Goal: Task Accomplishment & Management: Complete application form

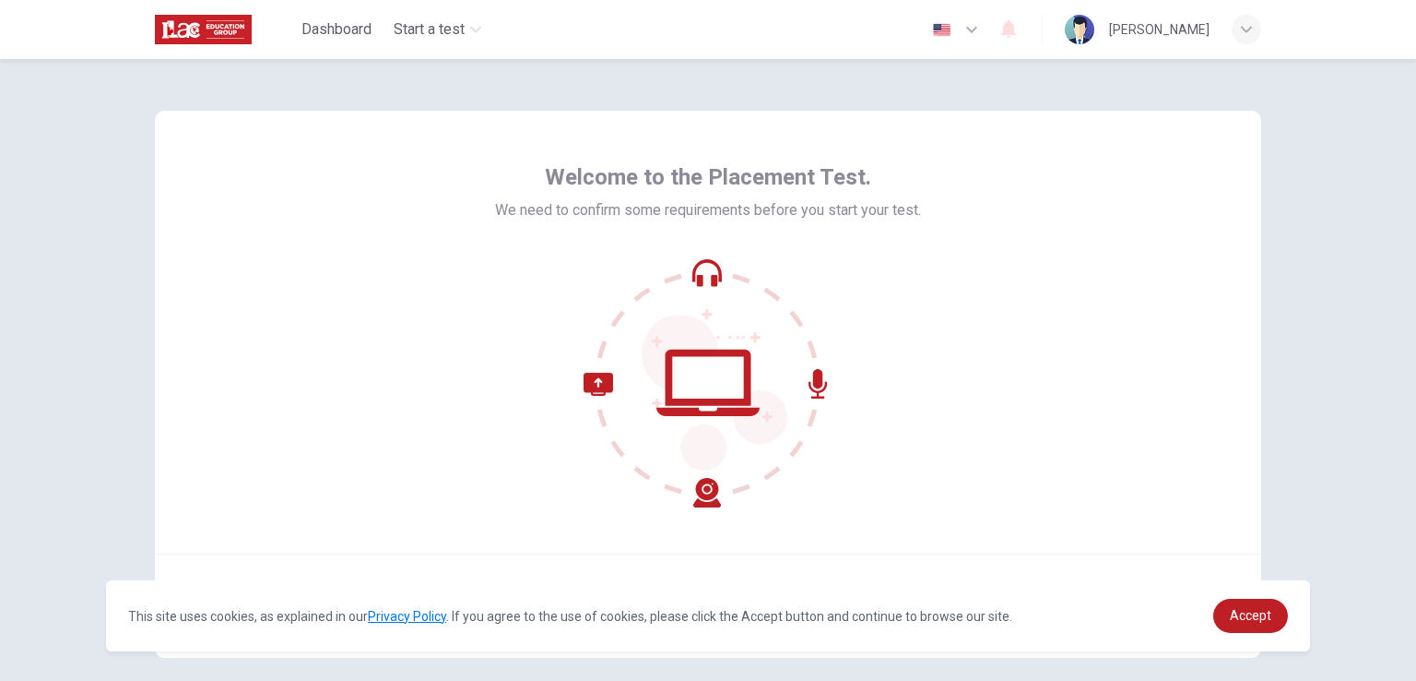
scroll to position [88, 0]
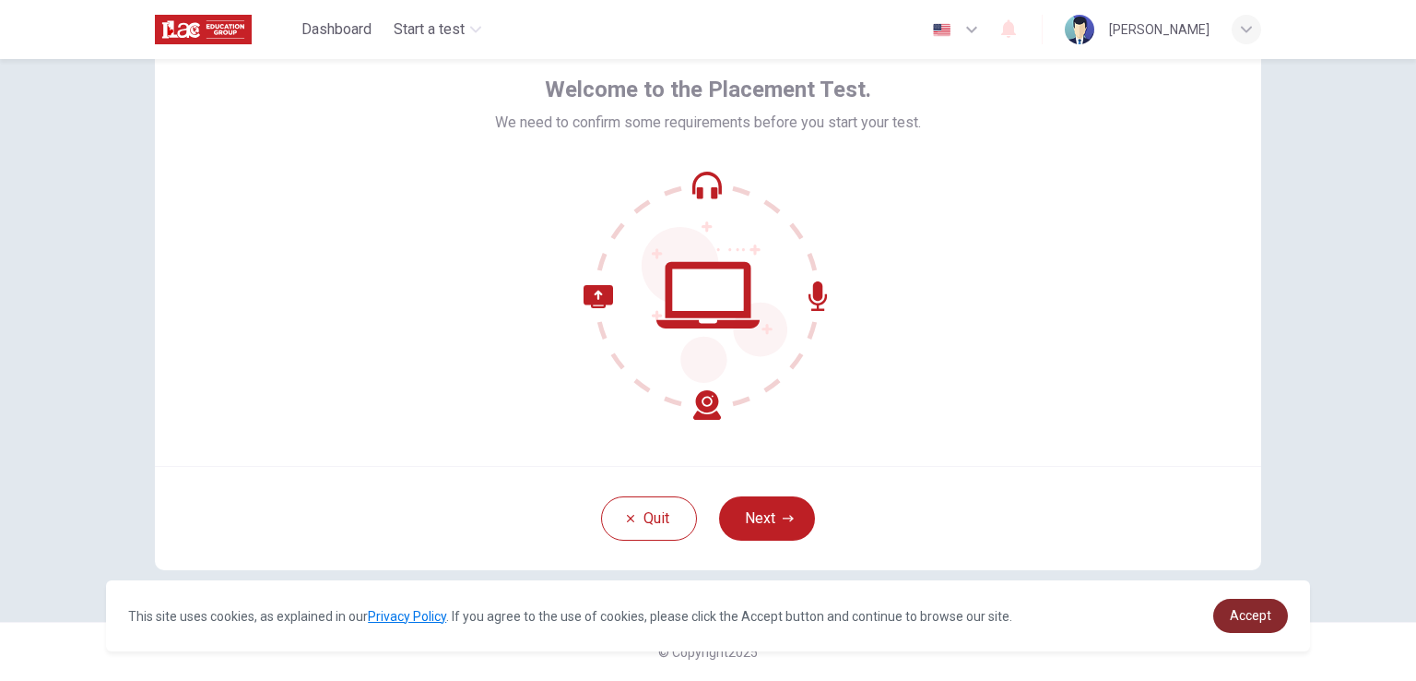
click at [1240, 614] on span "Accept" at bounding box center [1250, 615] width 41 height 15
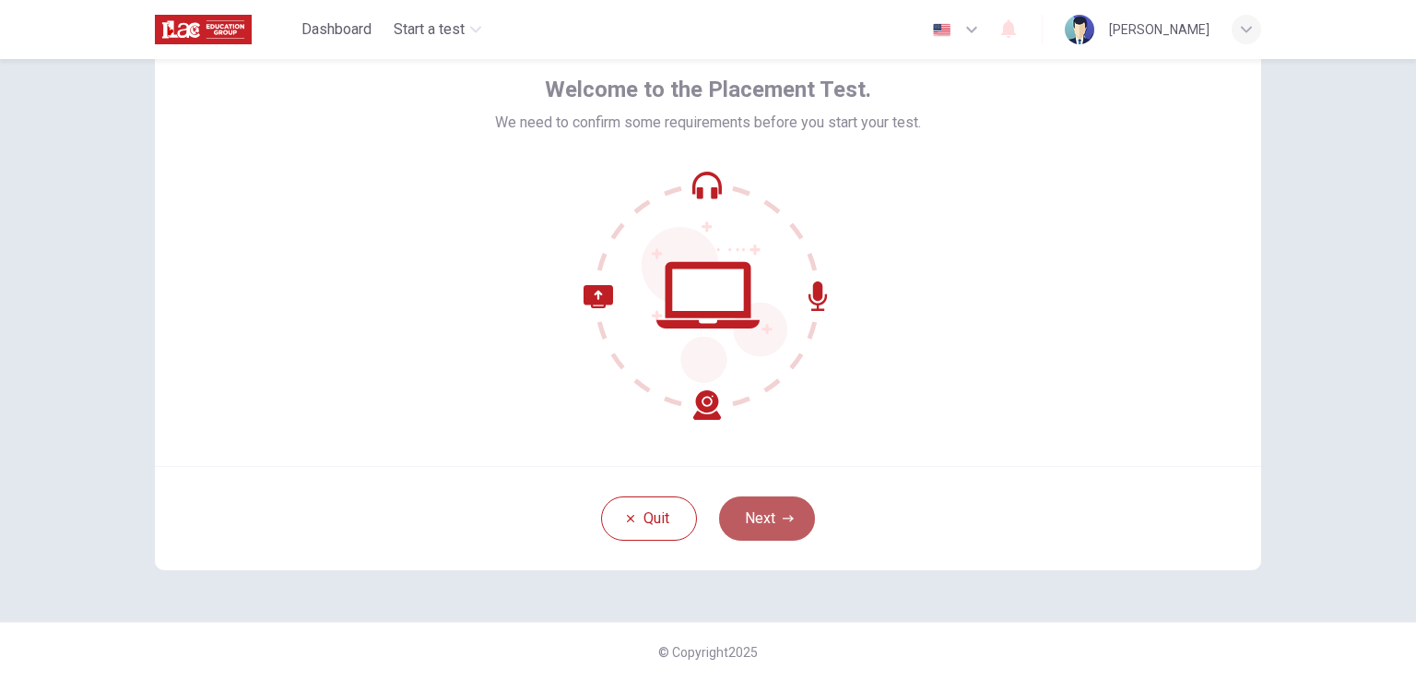
click at [758, 515] on button "Next" at bounding box center [767, 518] width 96 height 44
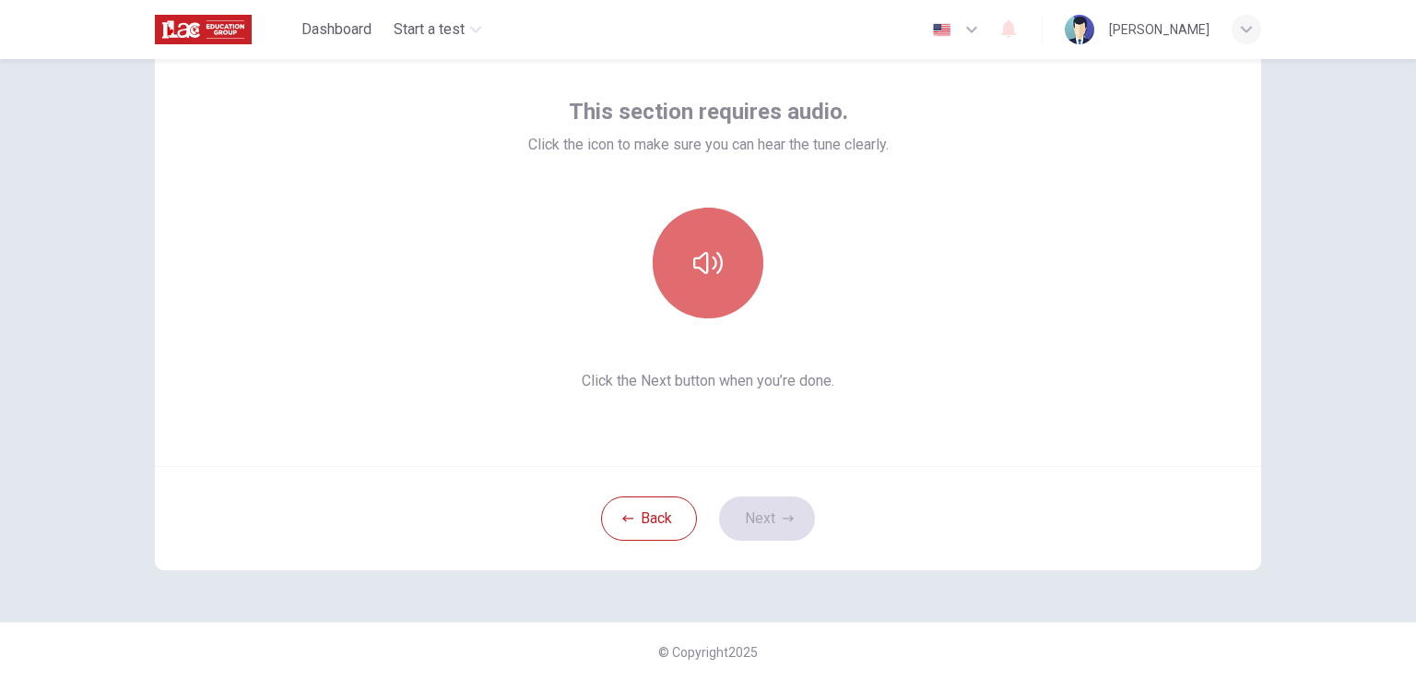
click at [713, 259] on icon "button" at bounding box center [708, 263] width 30 height 30
click at [713, 274] on icon "button" at bounding box center [708, 263] width 30 height 30
click at [705, 290] on button "button" at bounding box center [708, 262] width 111 height 111
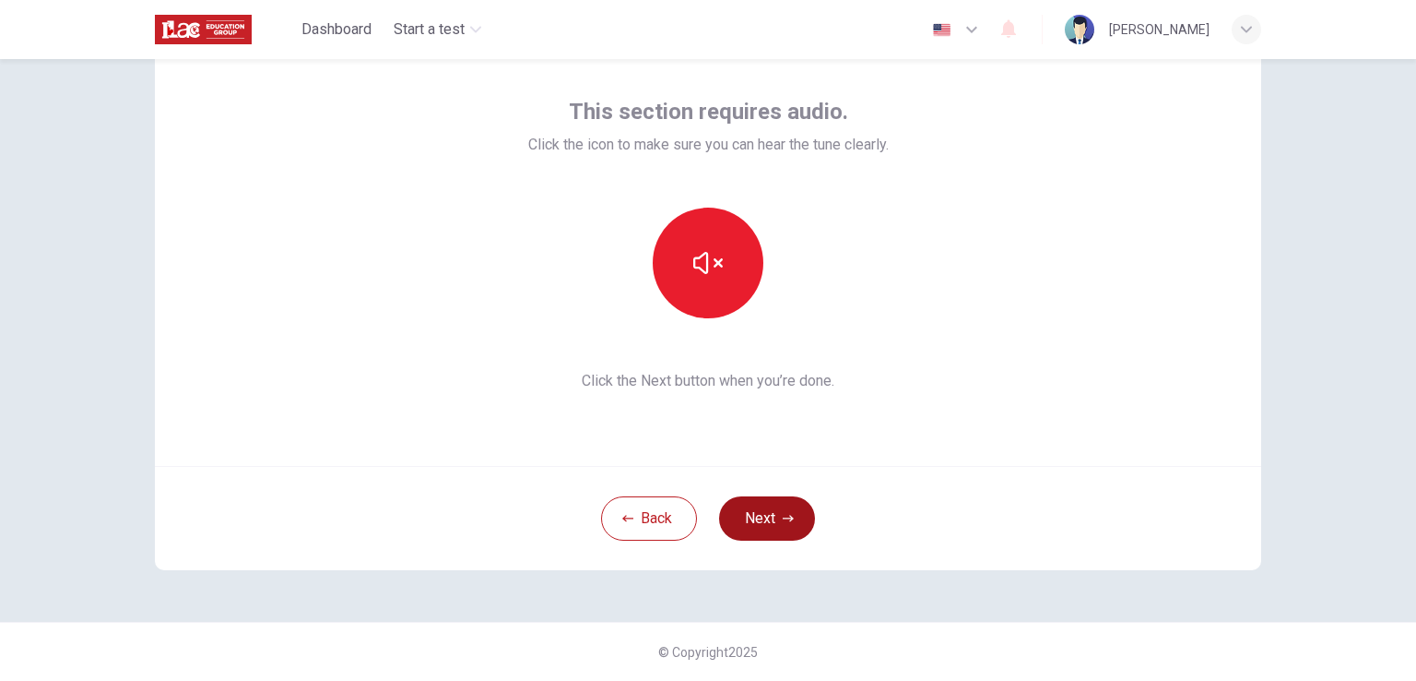
click at [764, 515] on button "Next" at bounding box center [767, 518] width 96 height 44
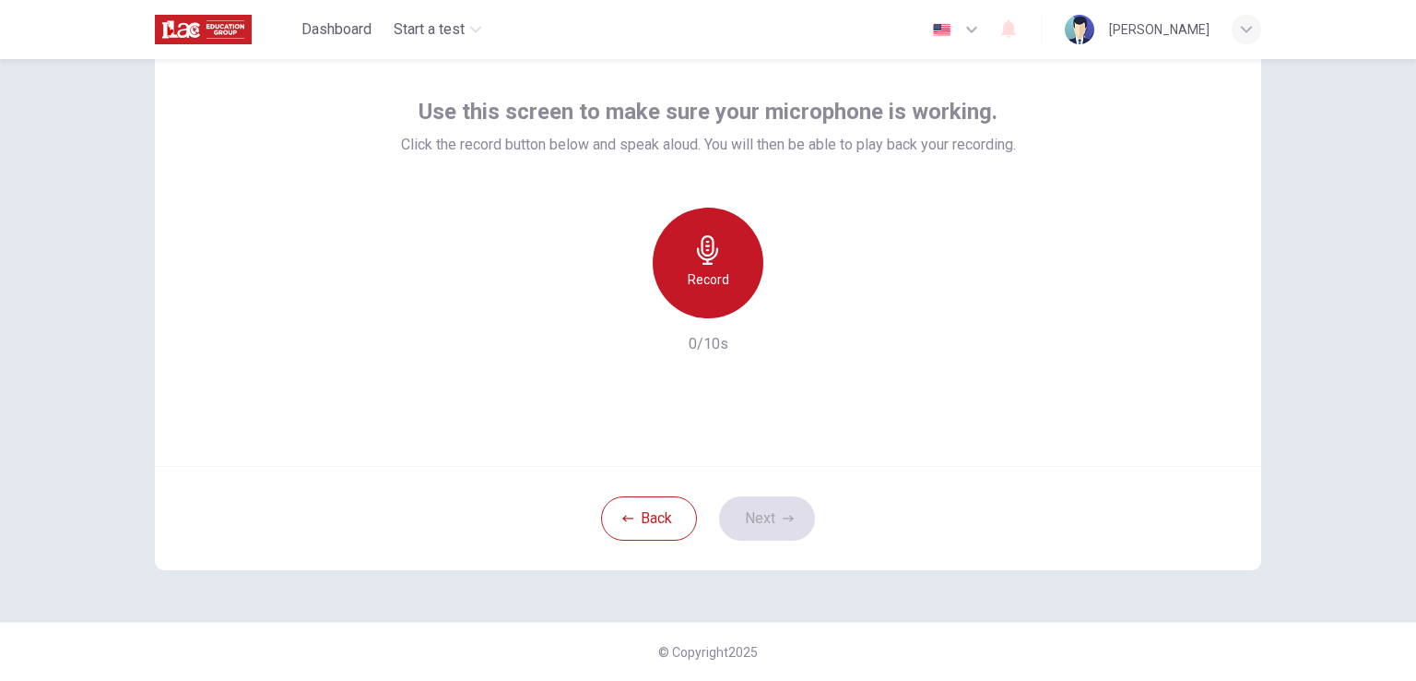
click at [677, 237] on div "Record" at bounding box center [708, 262] width 111 height 111
click at [705, 259] on icon "button" at bounding box center [707, 250] width 21 height 30
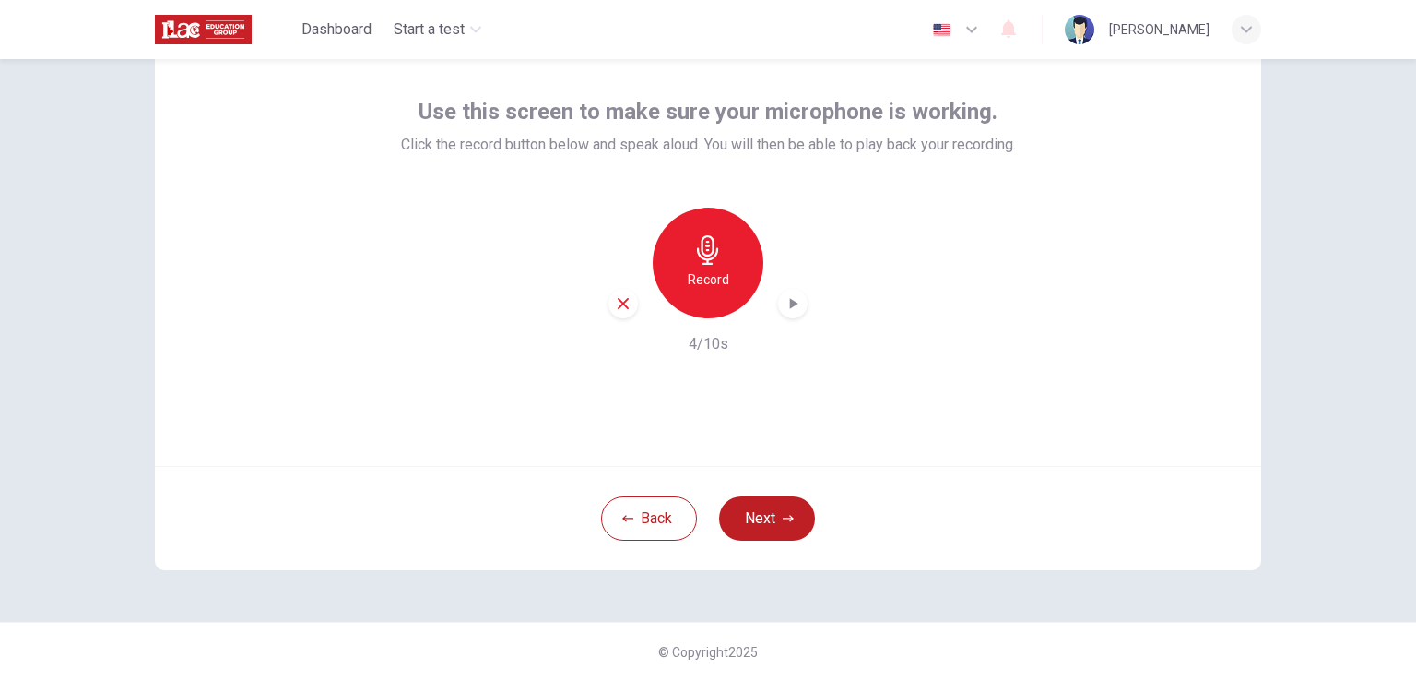
click at [797, 307] on icon "button" at bounding box center [793, 303] width 18 height 18
click at [787, 303] on icon "button" at bounding box center [793, 304] width 13 height 14
click at [790, 303] on icon "button" at bounding box center [794, 303] width 8 height 11
click at [693, 243] on icon "button" at bounding box center [708, 250] width 30 height 30
click at [696, 279] on h6 "Stop" at bounding box center [708, 279] width 28 height 22
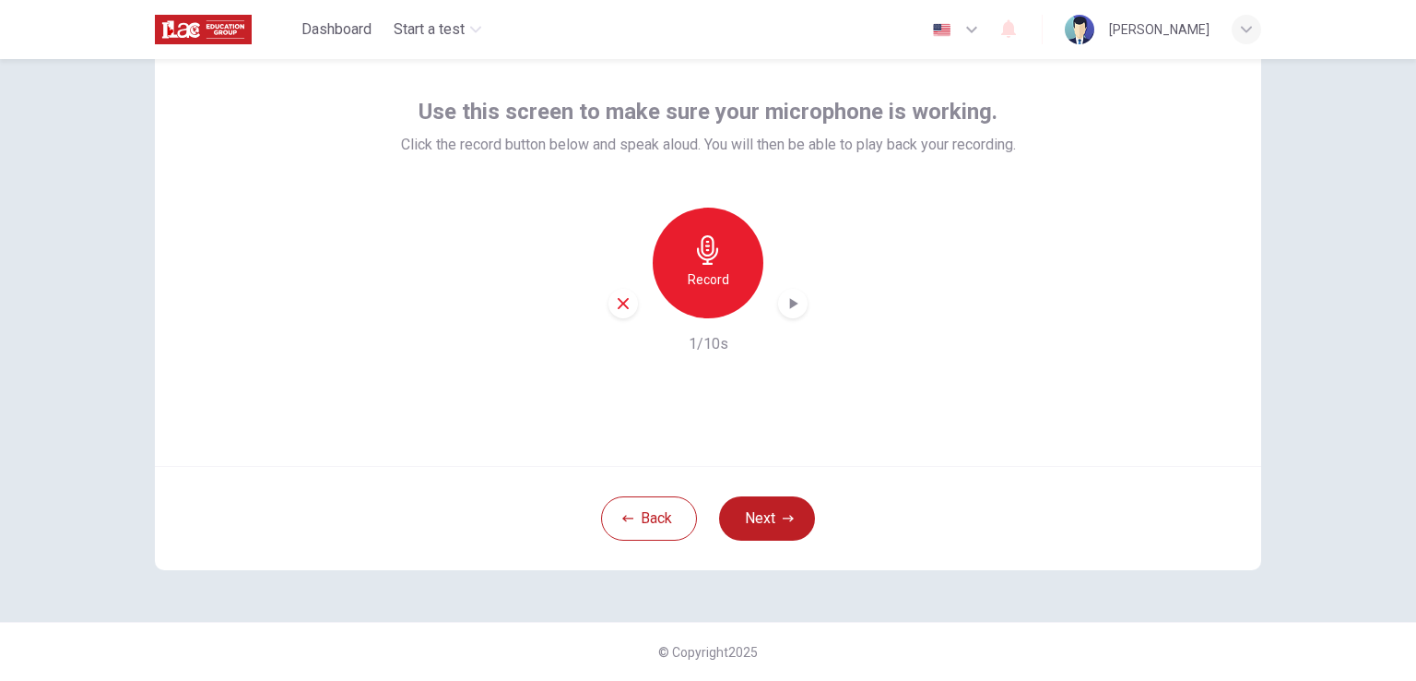
drag, startPoint x: 696, startPoint y: 279, endPoint x: 793, endPoint y: 307, distance: 100.7
click at [793, 307] on div "Record" at bounding box center [708, 262] width 199 height 111
click at [784, 302] on icon "button" at bounding box center [793, 303] width 18 height 18
click at [707, 272] on h6 "Record" at bounding box center [708, 279] width 41 height 22
click at [697, 266] on div "Stop" at bounding box center [708, 262] width 111 height 111
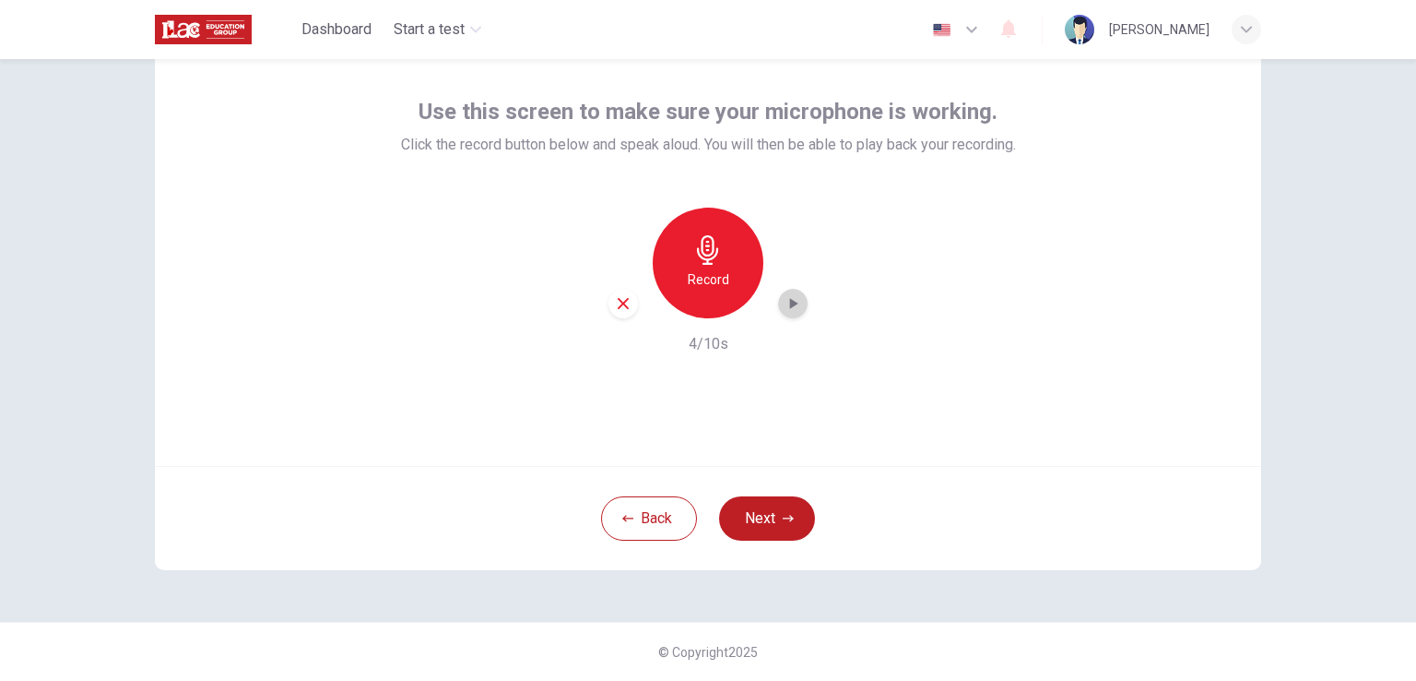
click at [797, 309] on icon "button" at bounding box center [793, 303] width 18 height 18
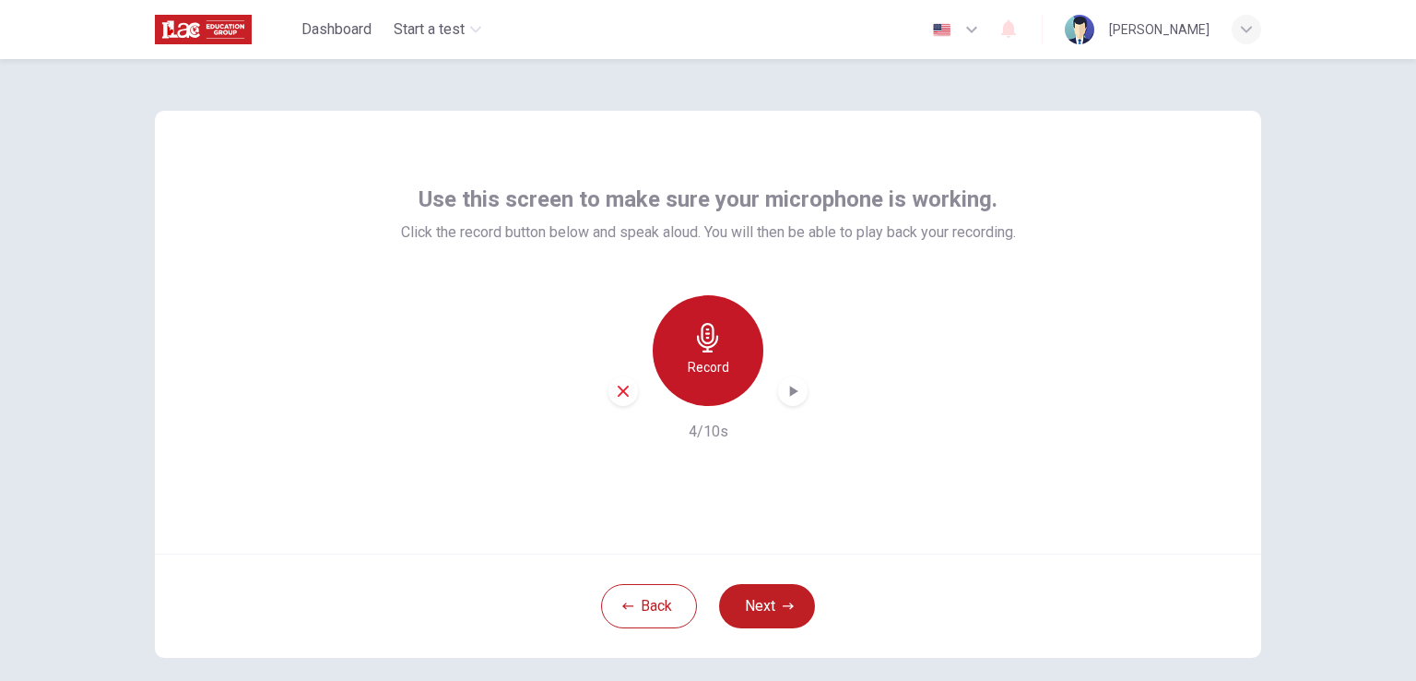
click at [738, 373] on div "Record" at bounding box center [708, 350] width 111 height 111
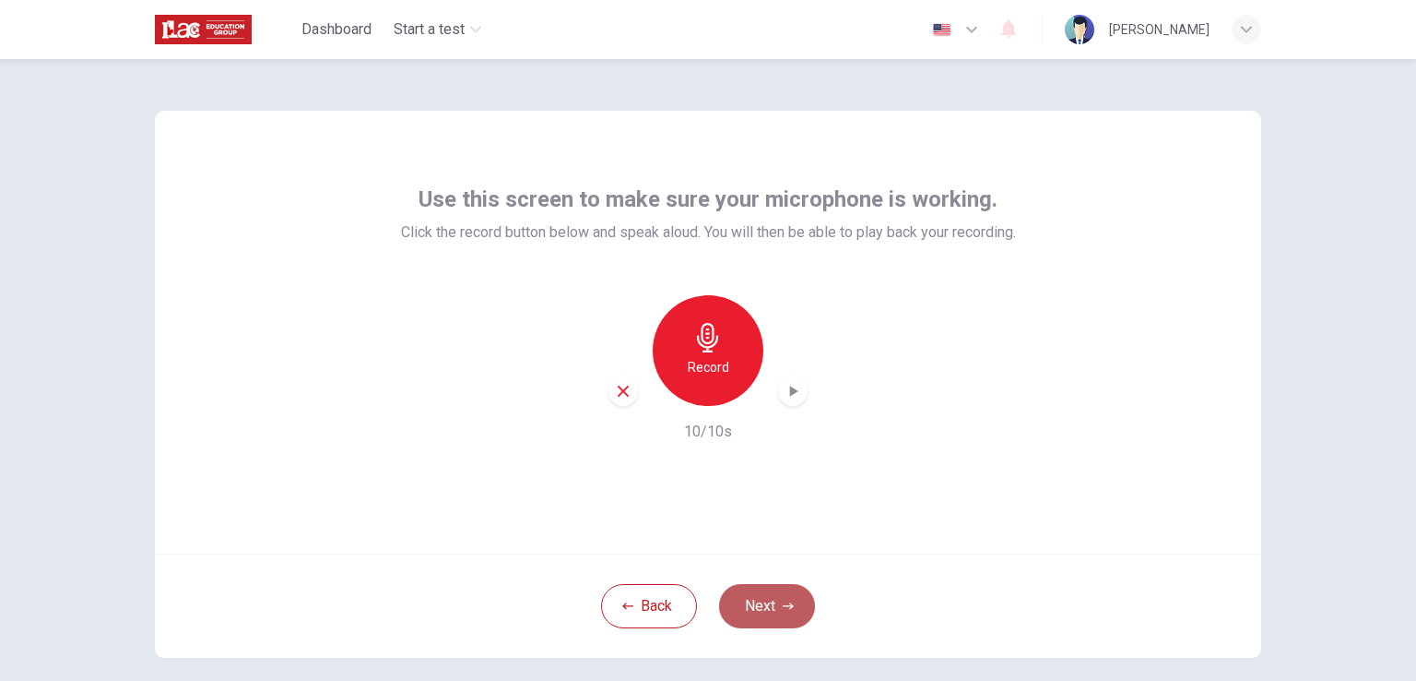
click at [782, 587] on button "Next" at bounding box center [767, 606] width 96 height 44
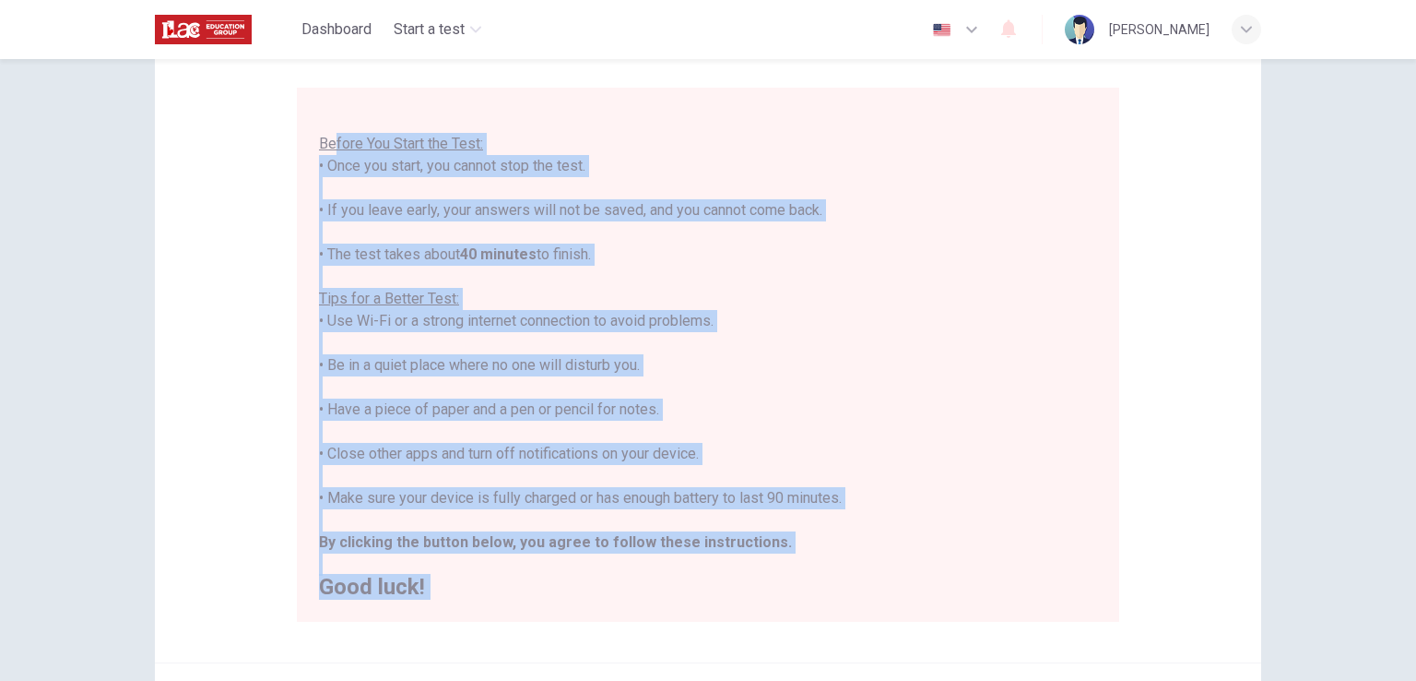
scroll to position [345, 0]
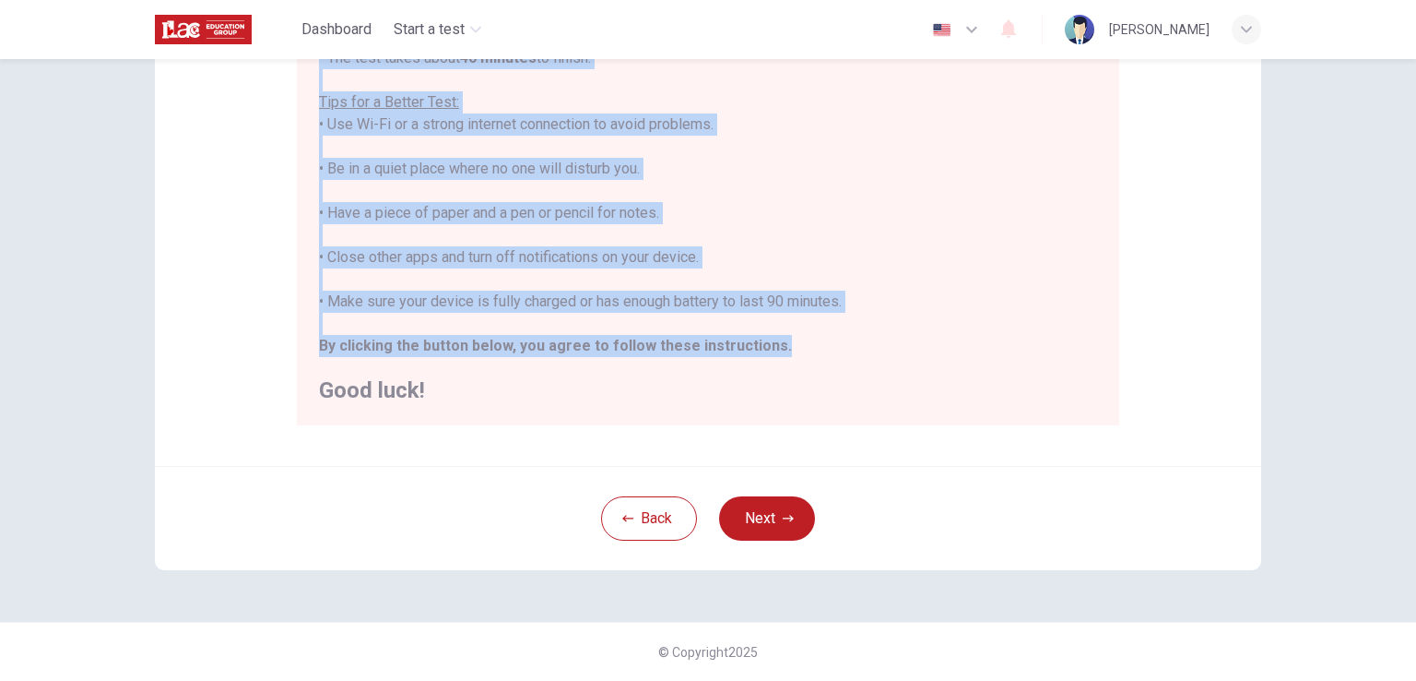
drag, startPoint x: 329, startPoint y: 274, endPoint x: 799, endPoint y: 339, distance: 473.9
click at [799, 339] on div "You are about to start a Placement Test . Before You Start the Test: • Once you…" at bounding box center [708, 146] width 778 height 509
copy div "fore You Start the Test: • Once you start, you cannot stop the test. • If you l…"
click at [763, 506] on button "Next" at bounding box center [767, 518] width 96 height 44
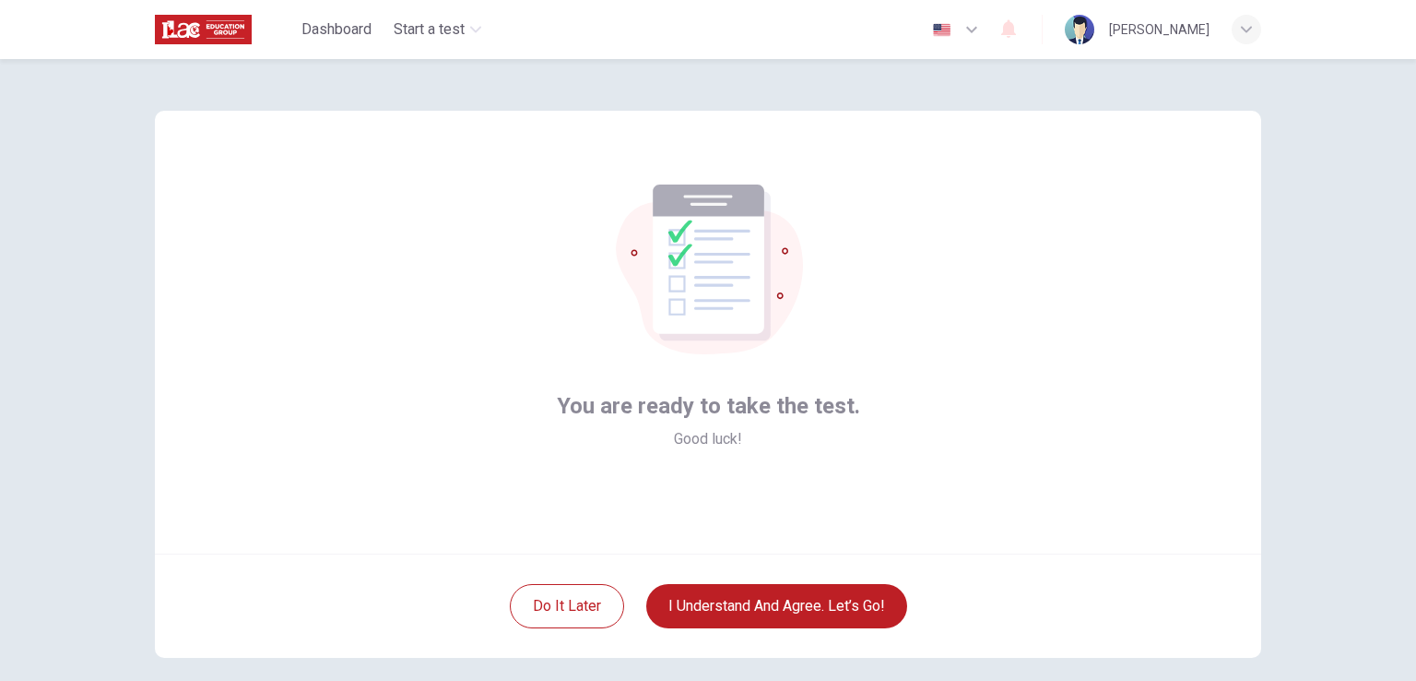
scroll to position [2, 0]
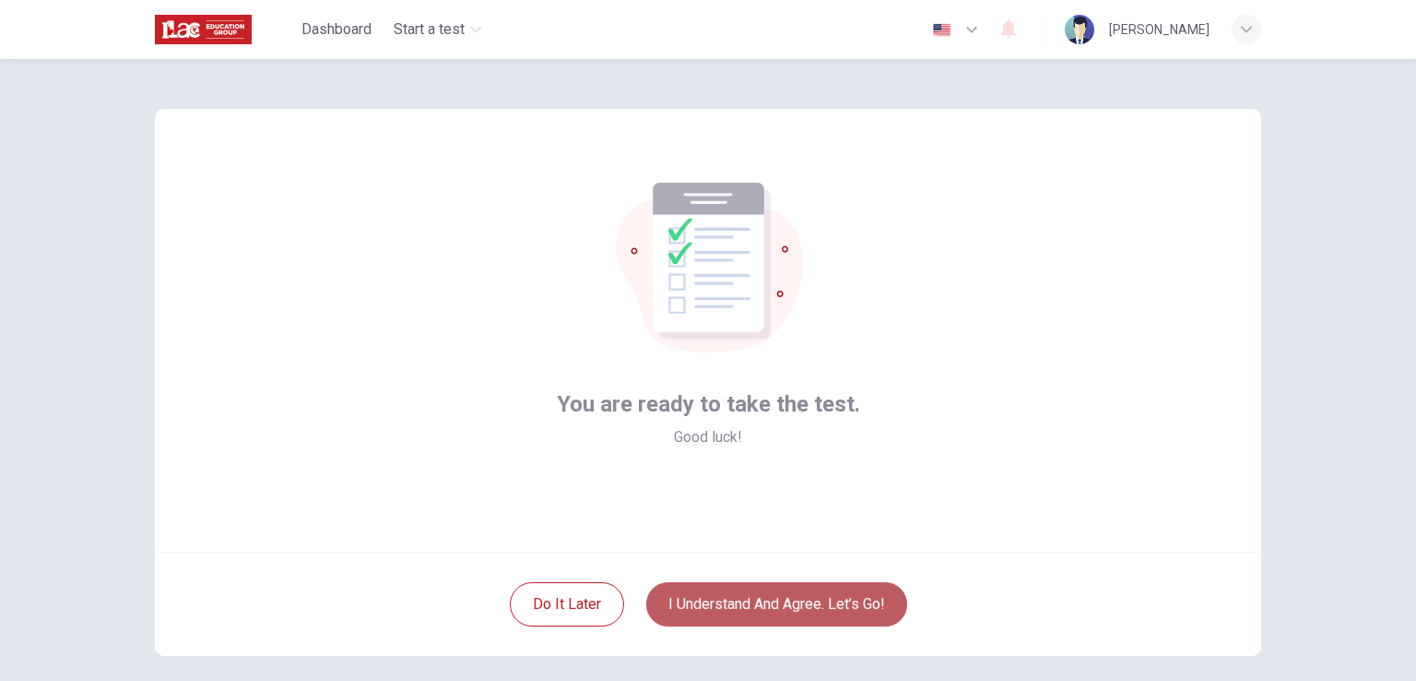
click at [708, 583] on button "I understand and agree. Let’s go!" at bounding box center [776, 604] width 261 height 44
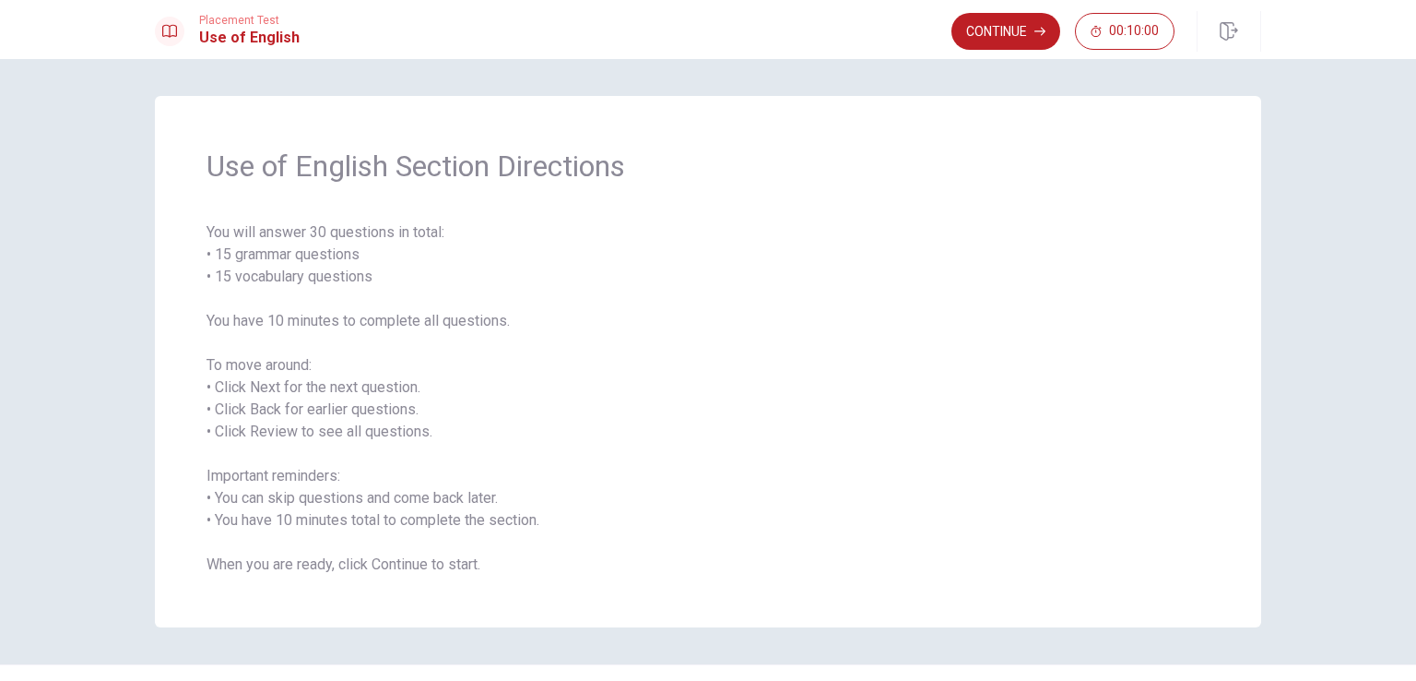
scroll to position [42, 0]
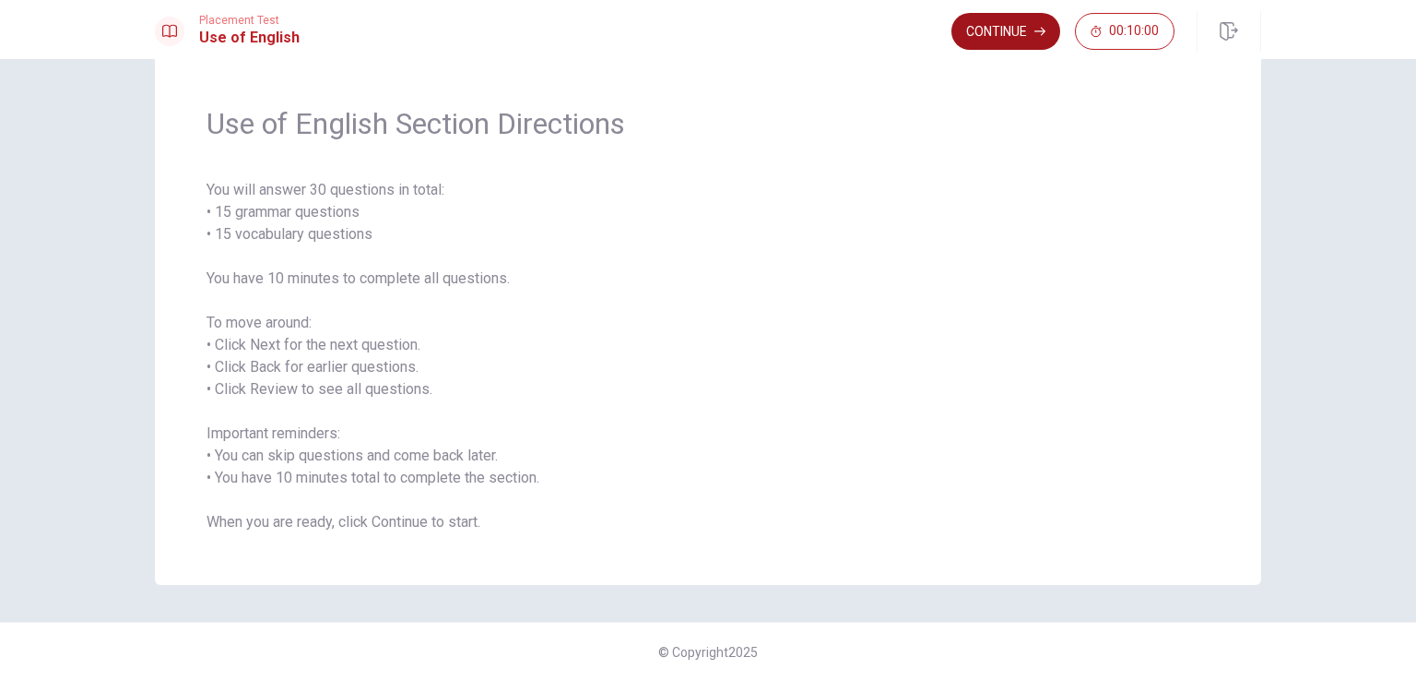
click at [1007, 30] on button "Continue" at bounding box center [1006, 31] width 109 height 37
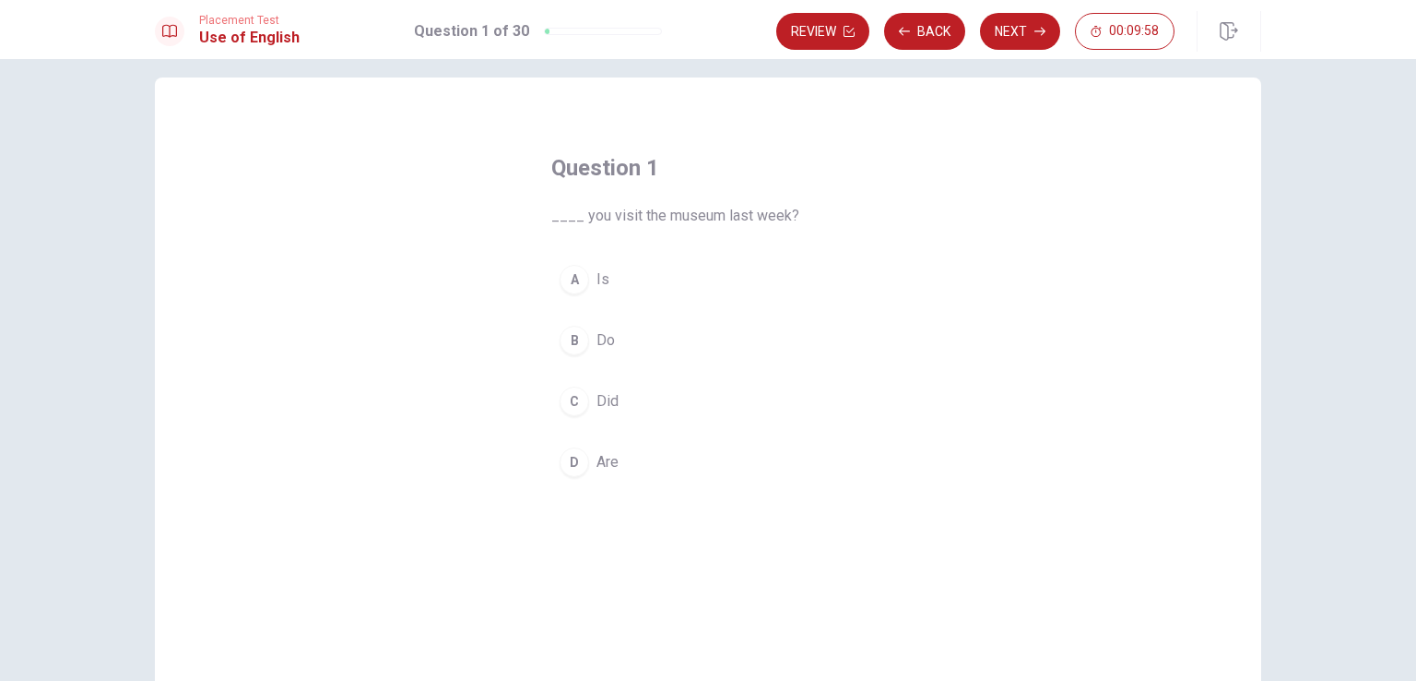
scroll to position [6, 0]
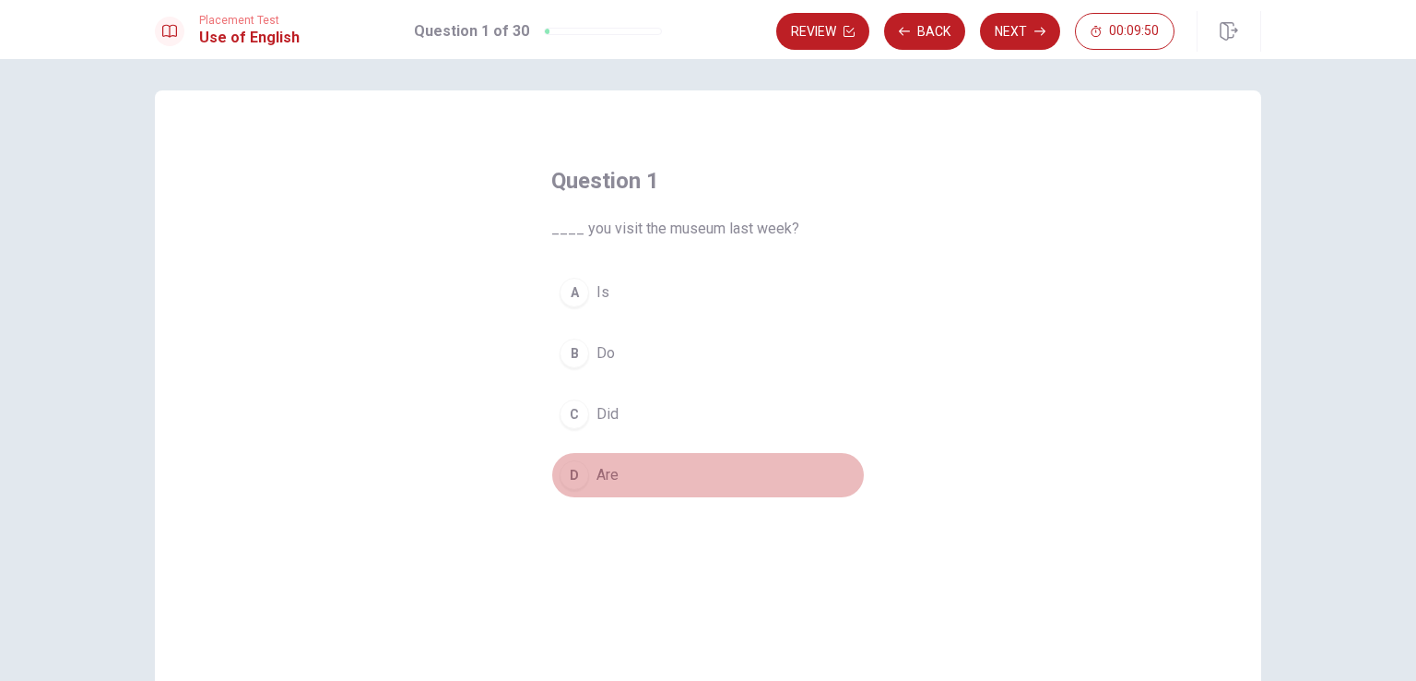
click at [568, 473] on div "D" at bounding box center [575, 475] width 30 height 30
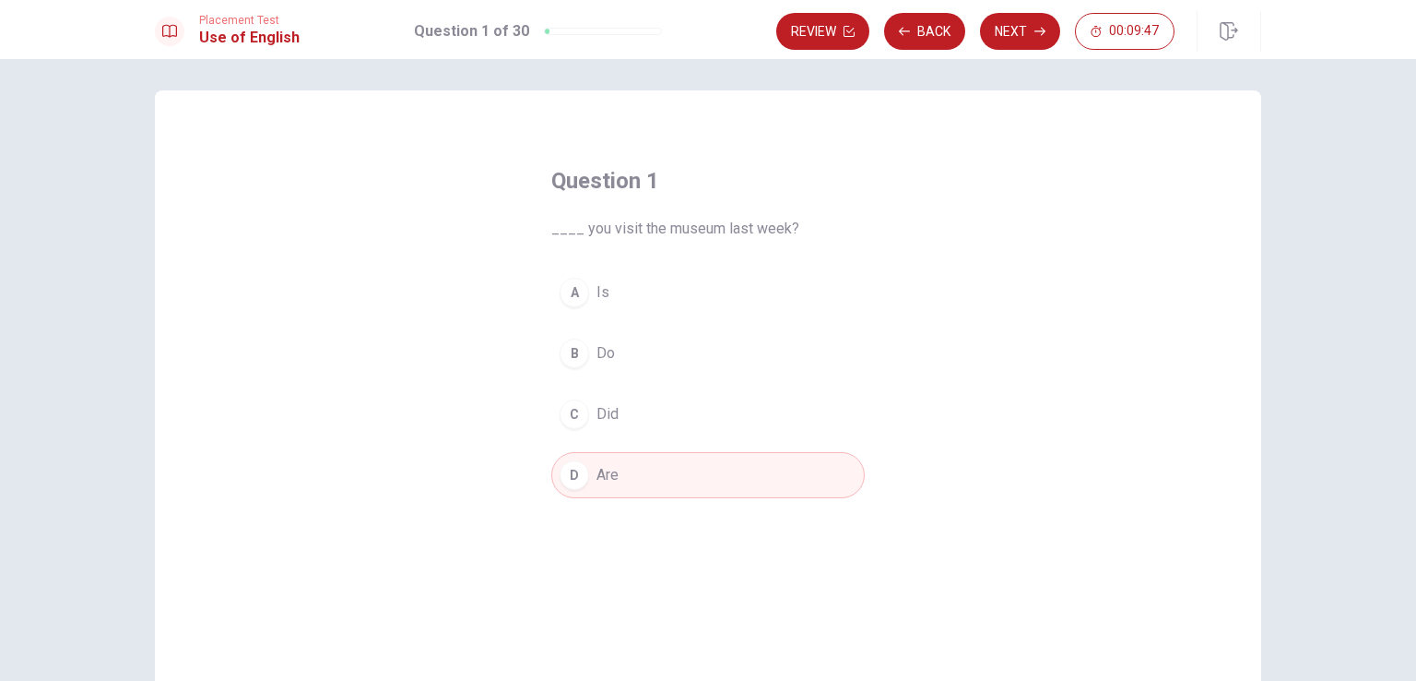
scroll to position [0, 0]
click at [834, 38] on button "Review" at bounding box center [822, 31] width 93 height 37
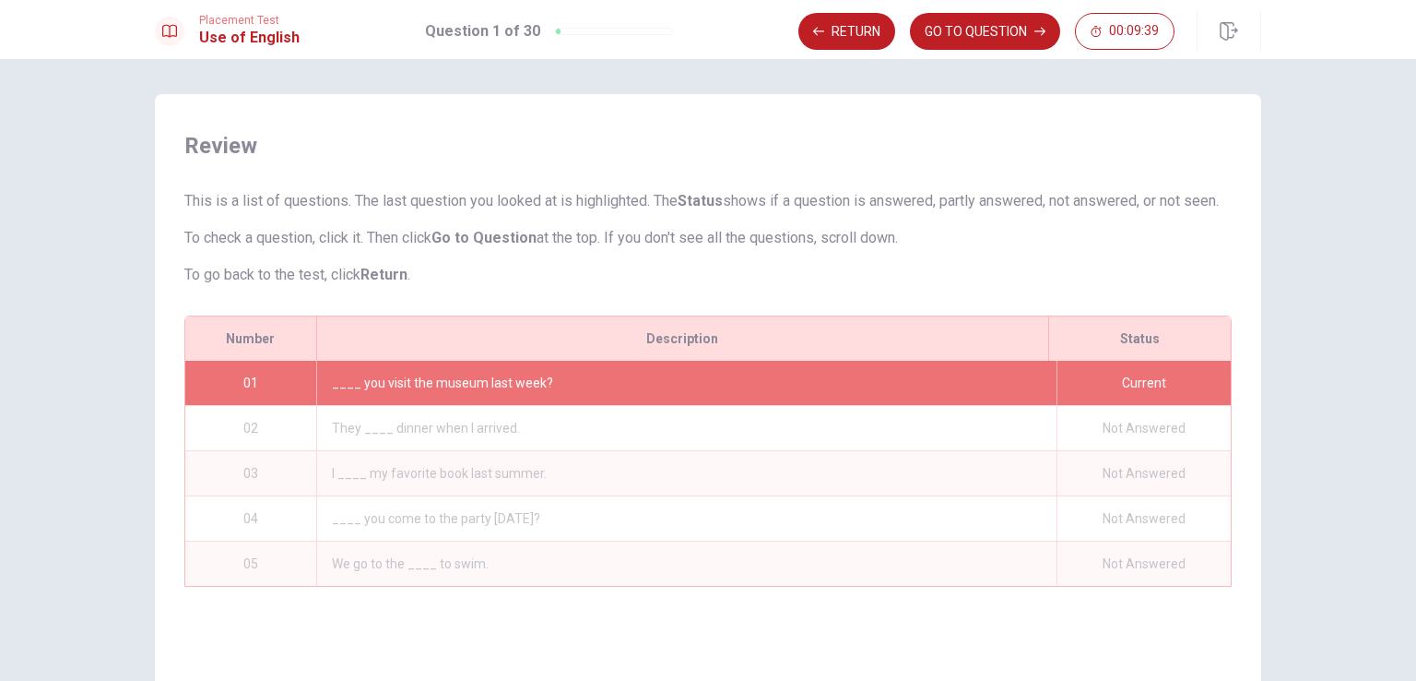
scroll to position [2, 0]
click at [468, 397] on div "____ you visit the museum last week?" at bounding box center [686, 383] width 740 height 44
click at [979, 37] on button "GO TO QUESTION" at bounding box center [985, 31] width 150 height 37
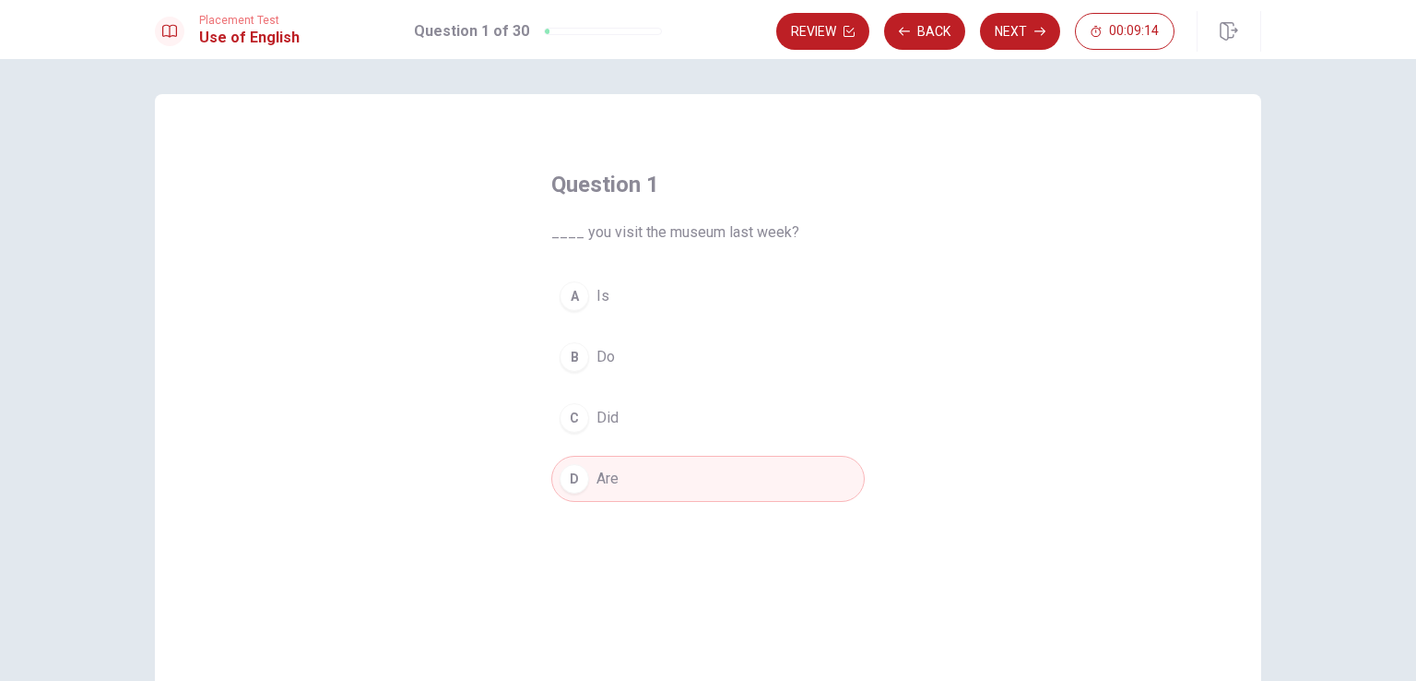
scroll to position [0, 0]
click at [1017, 35] on button "Next" at bounding box center [1020, 31] width 80 height 37
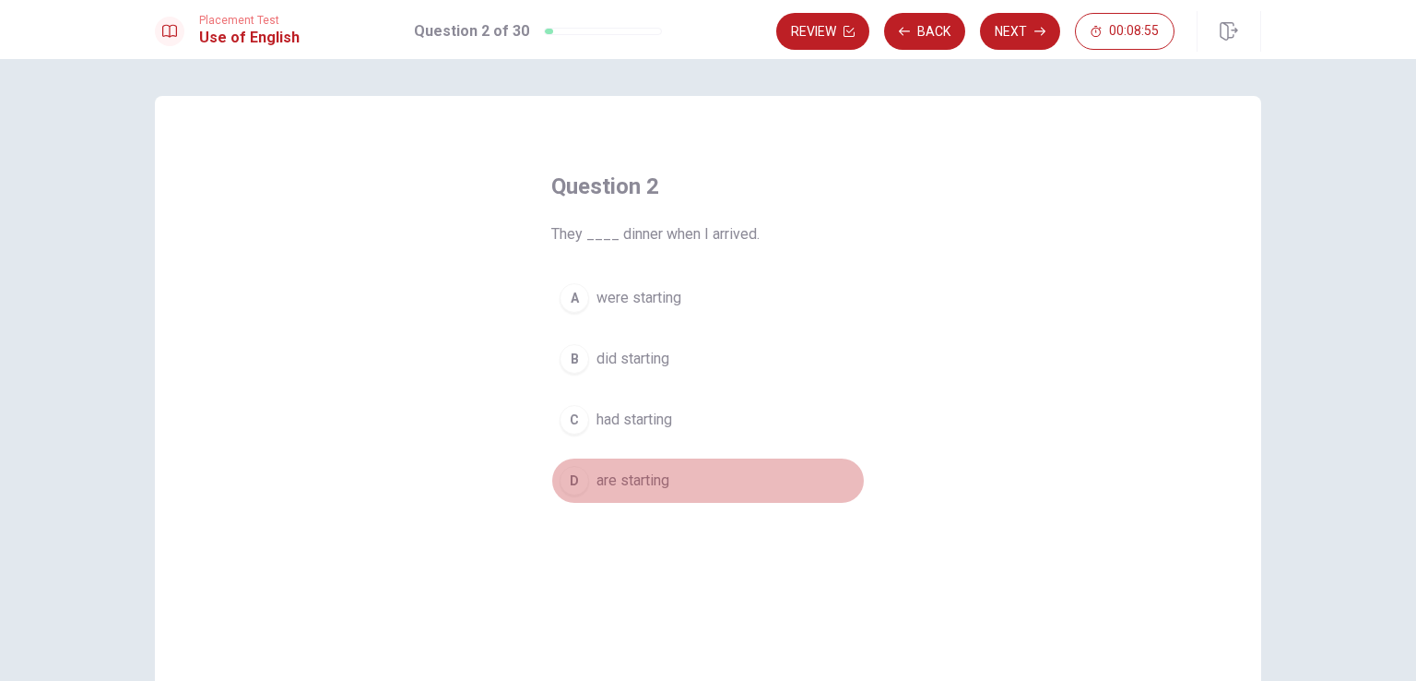
click at [560, 488] on div "D" at bounding box center [575, 481] width 30 height 30
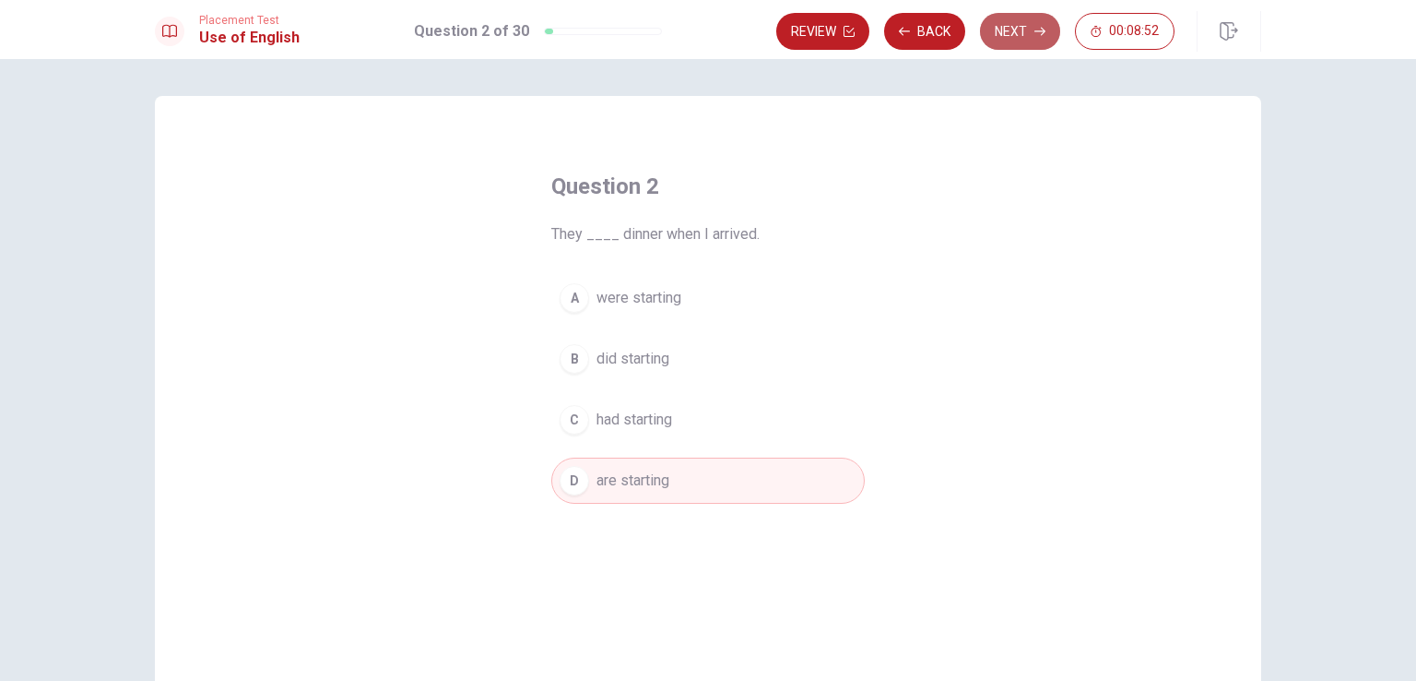
click at [1012, 34] on button "Next" at bounding box center [1020, 31] width 80 height 37
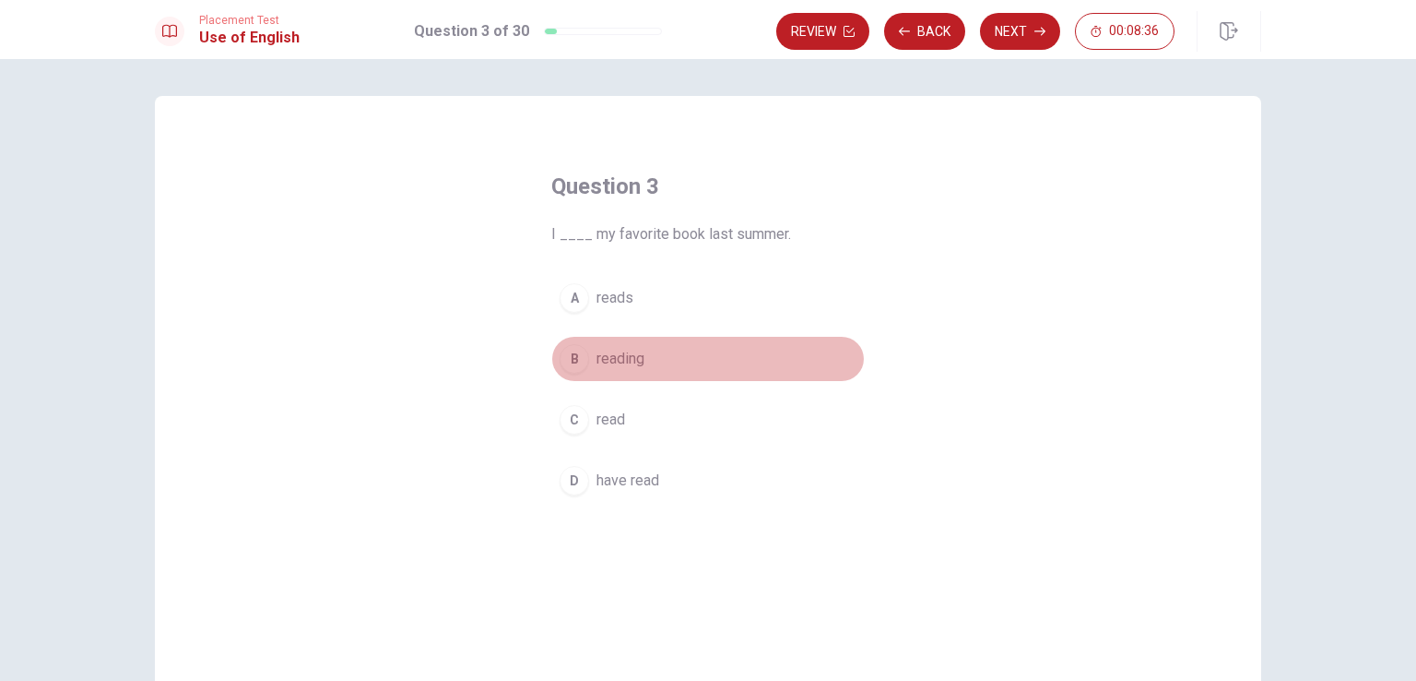
click at [571, 352] on div "B" at bounding box center [575, 359] width 30 height 30
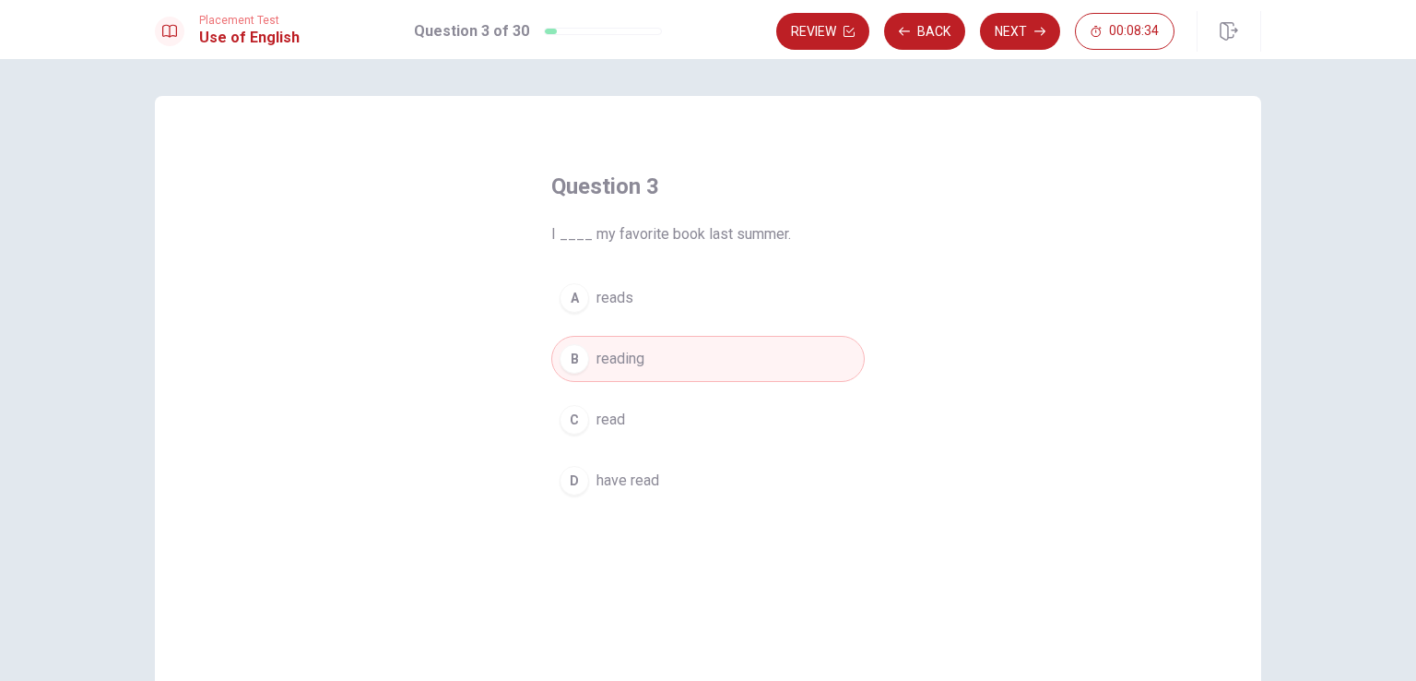
click at [581, 492] on button "D have read" at bounding box center [708, 480] width 314 height 46
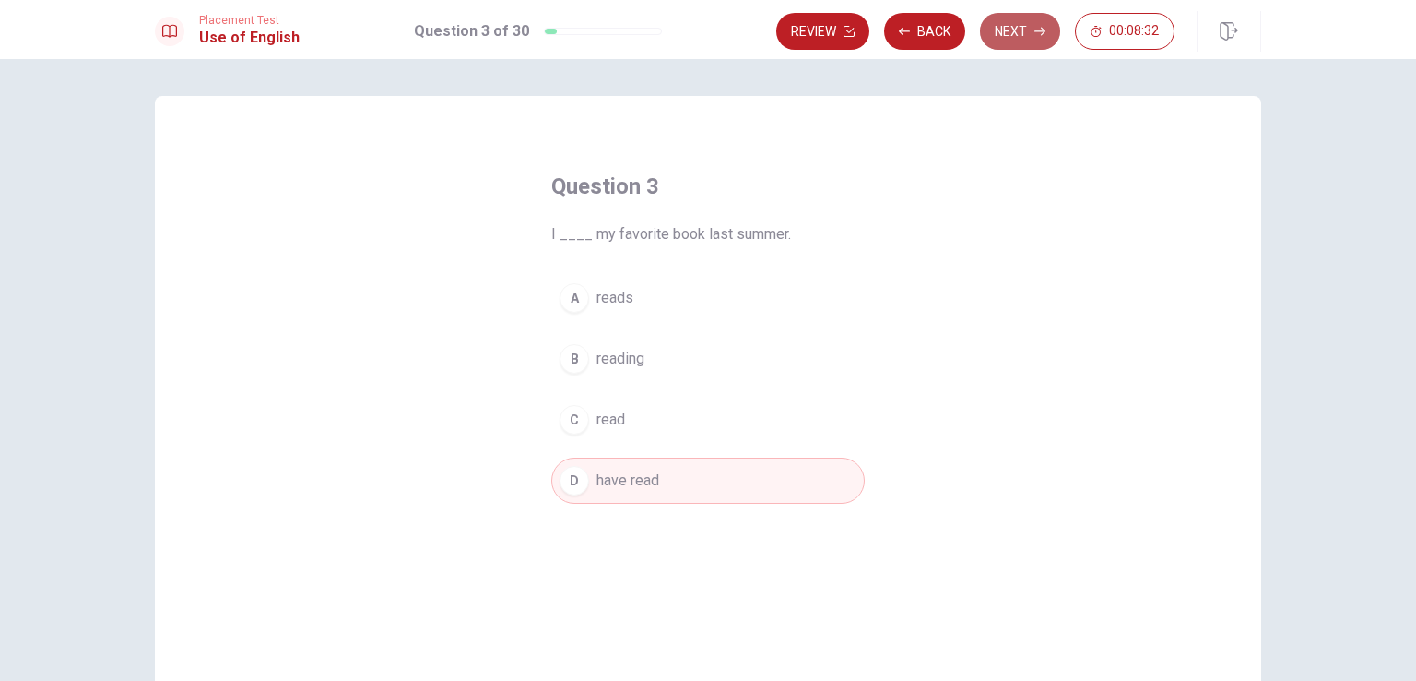
click at [1001, 35] on button "Next" at bounding box center [1020, 31] width 80 height 37
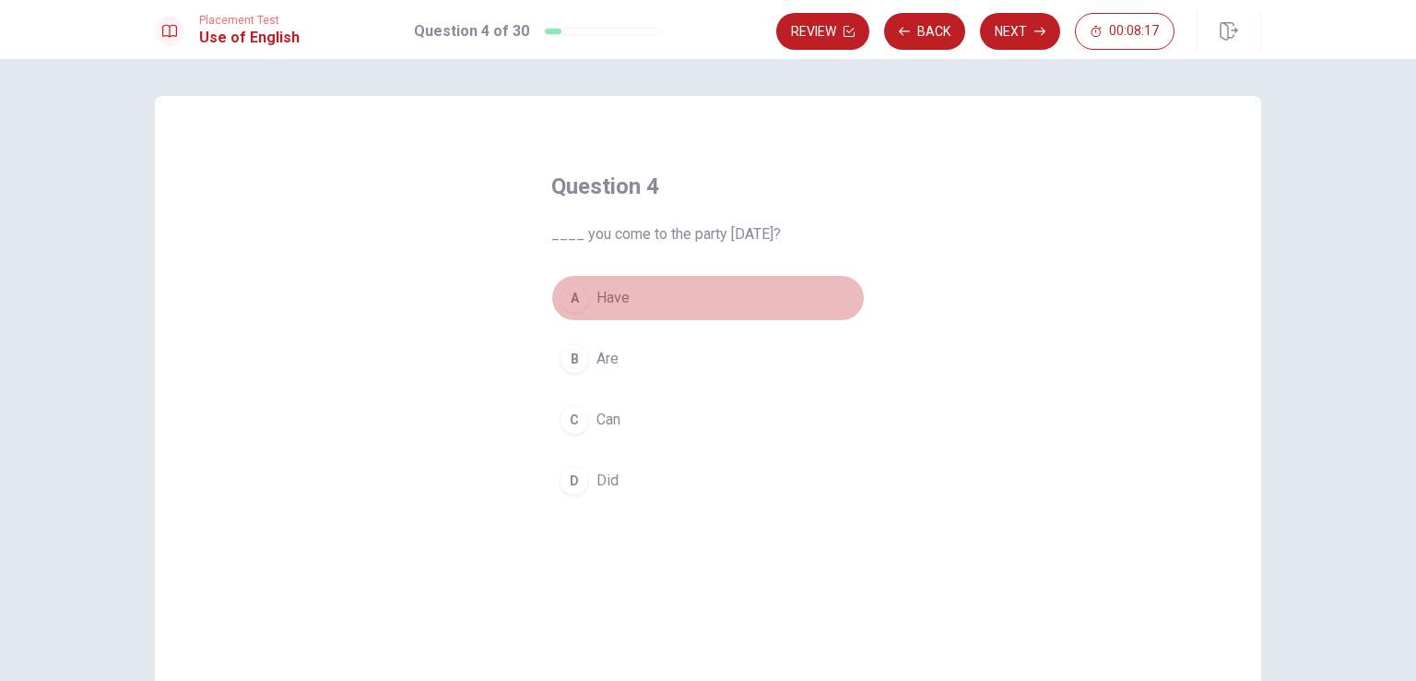
click at [575, 313] on button "A Have" at bounding box center [708, 298] width 314 height 46
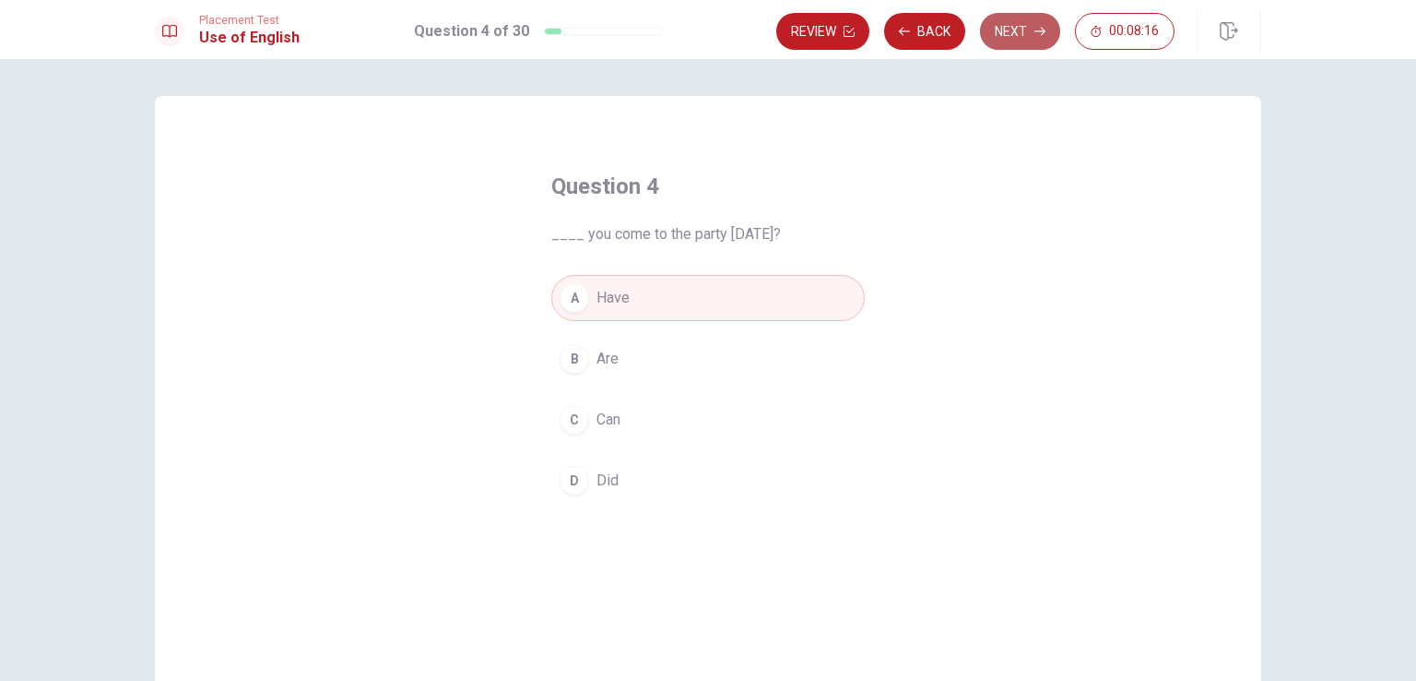
click at [1016, 30] on button "Next" at bounding box center [1020, 31] width 80 height 37
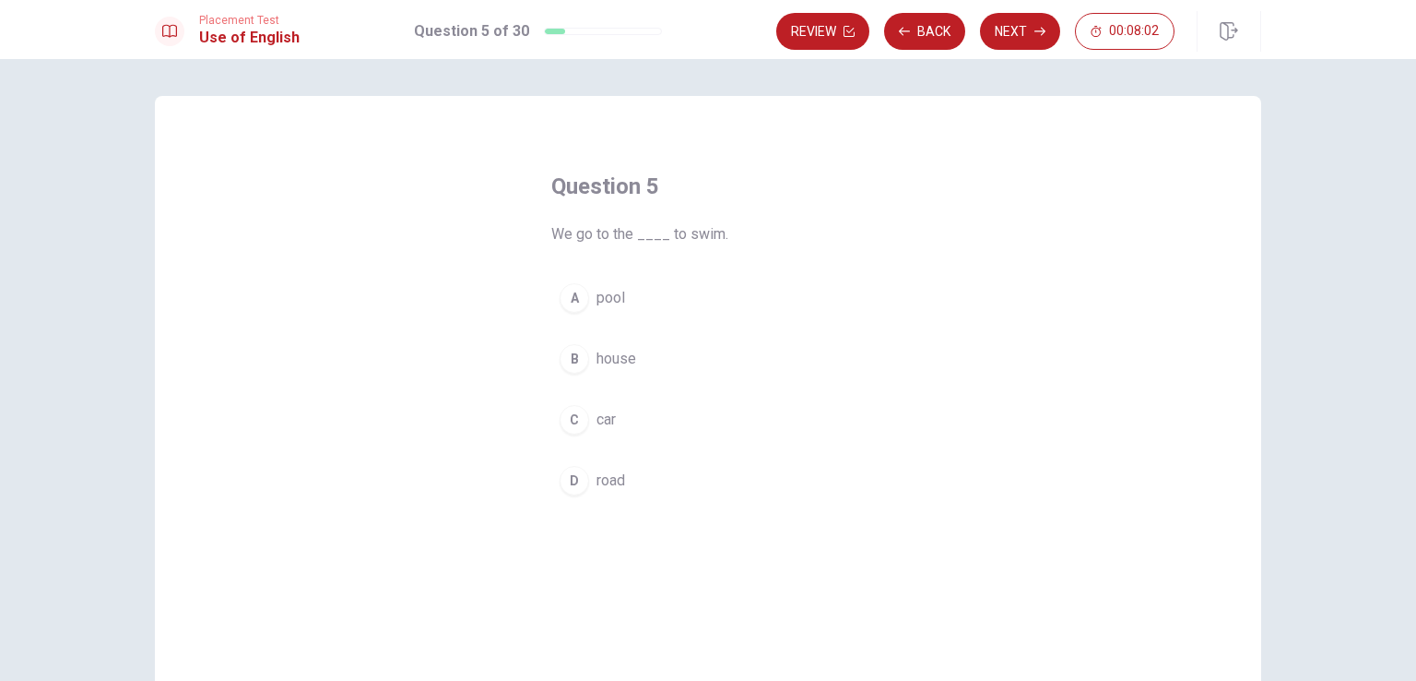
click at [574, 303] on div "A" at bounding box center [575, 298] width 30 height 30
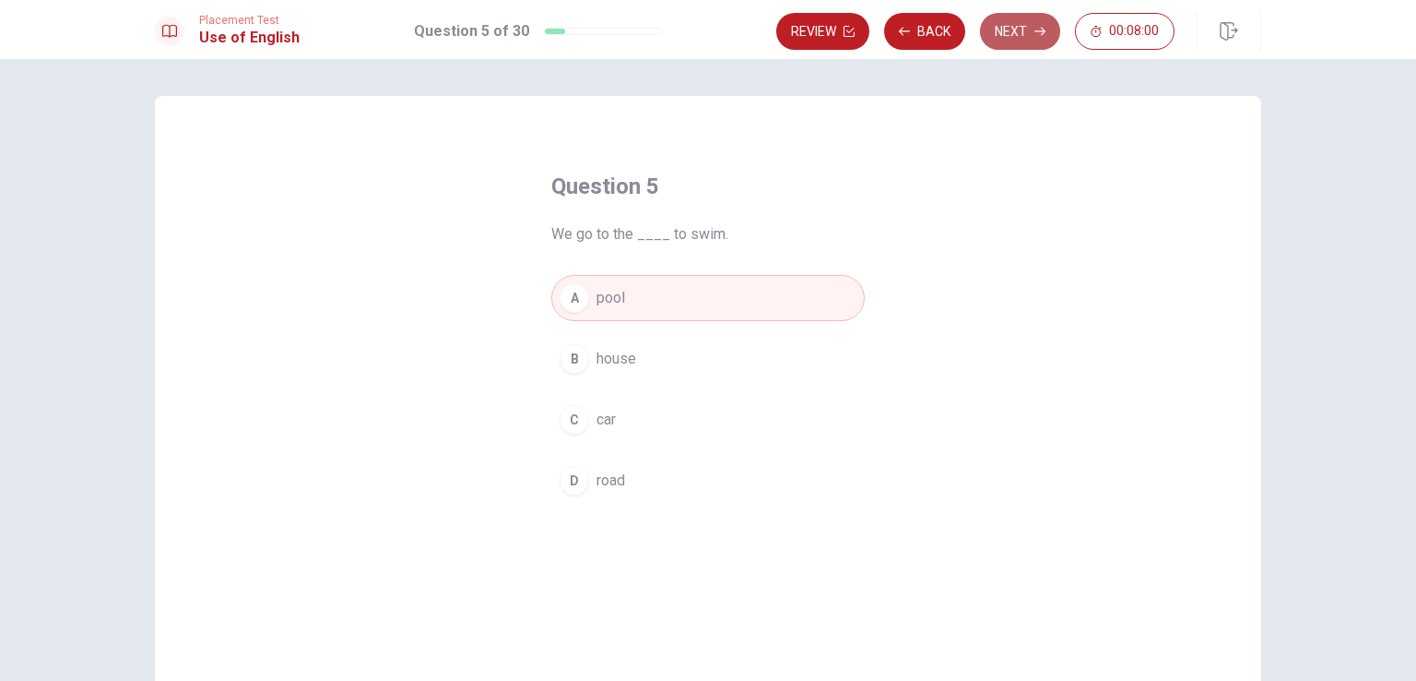
click at [1033, 41] on button "Next" at bounding box center [1020, 31] width 80 height 37
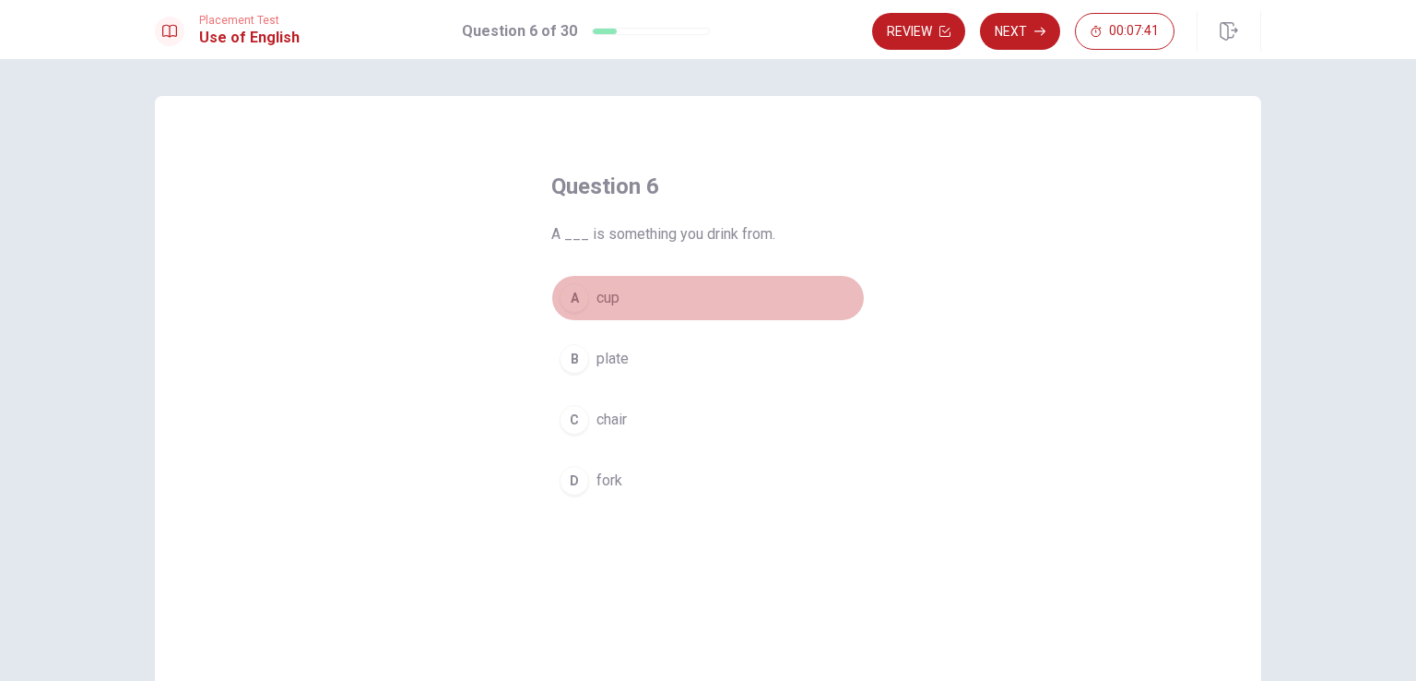
click at [574, 314] on button "A cup" at bounding box center [708, 298] width 314 height 46
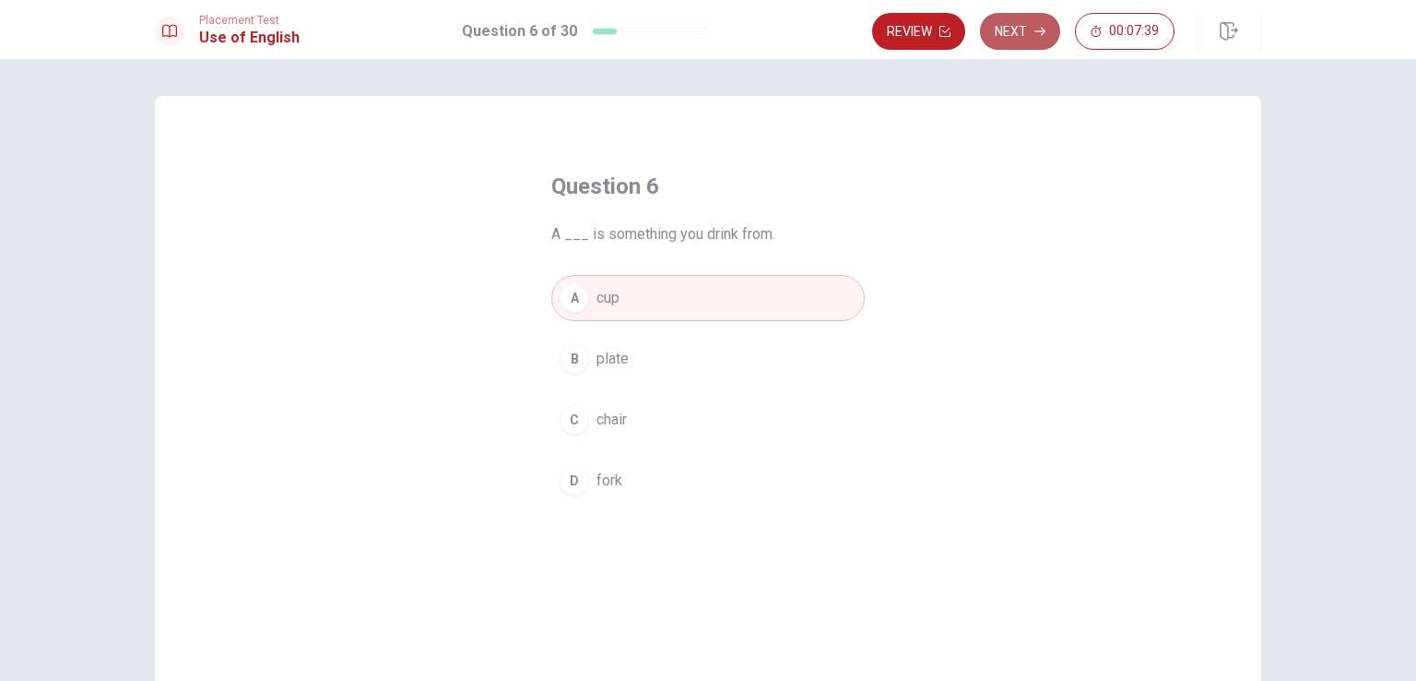
click at [1015, 38] on button "Next" at bounding box center [1020, 31] width 80 height 37
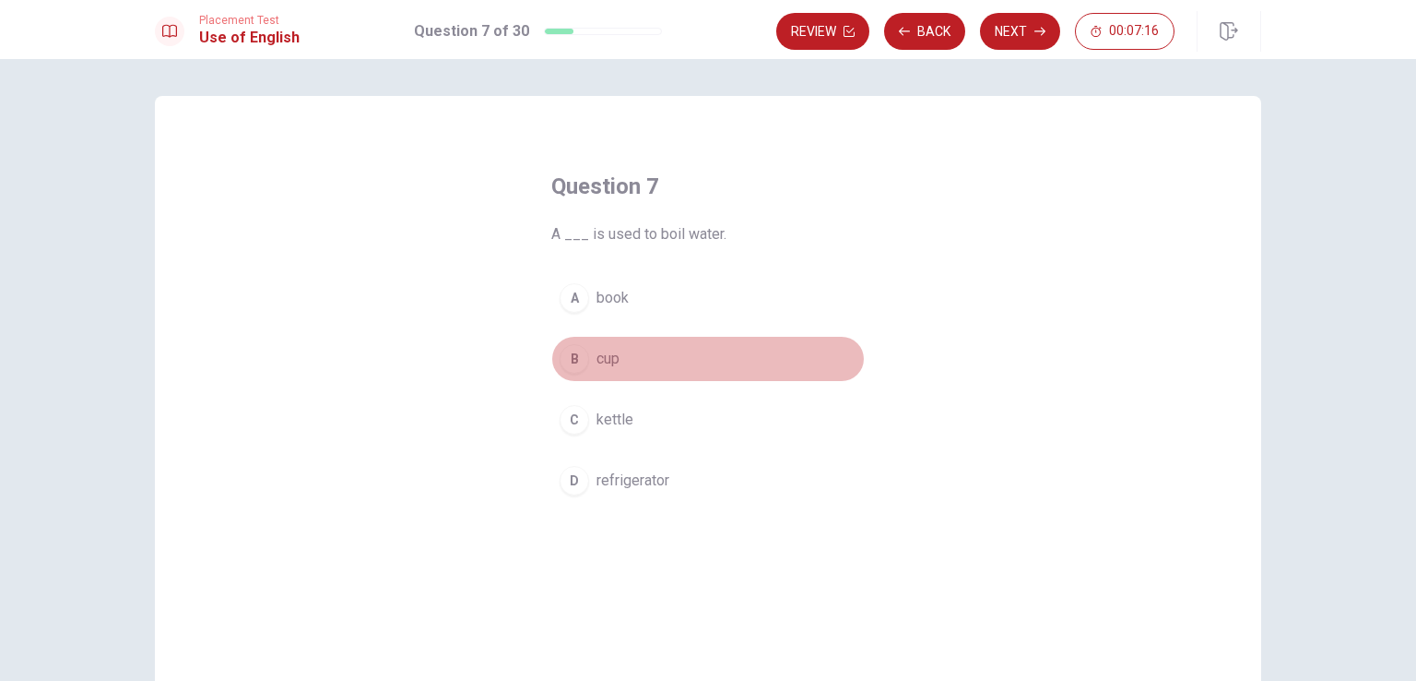
click at [570, 352] on div "B" at bounding box center [575, 359] width 30 height 30
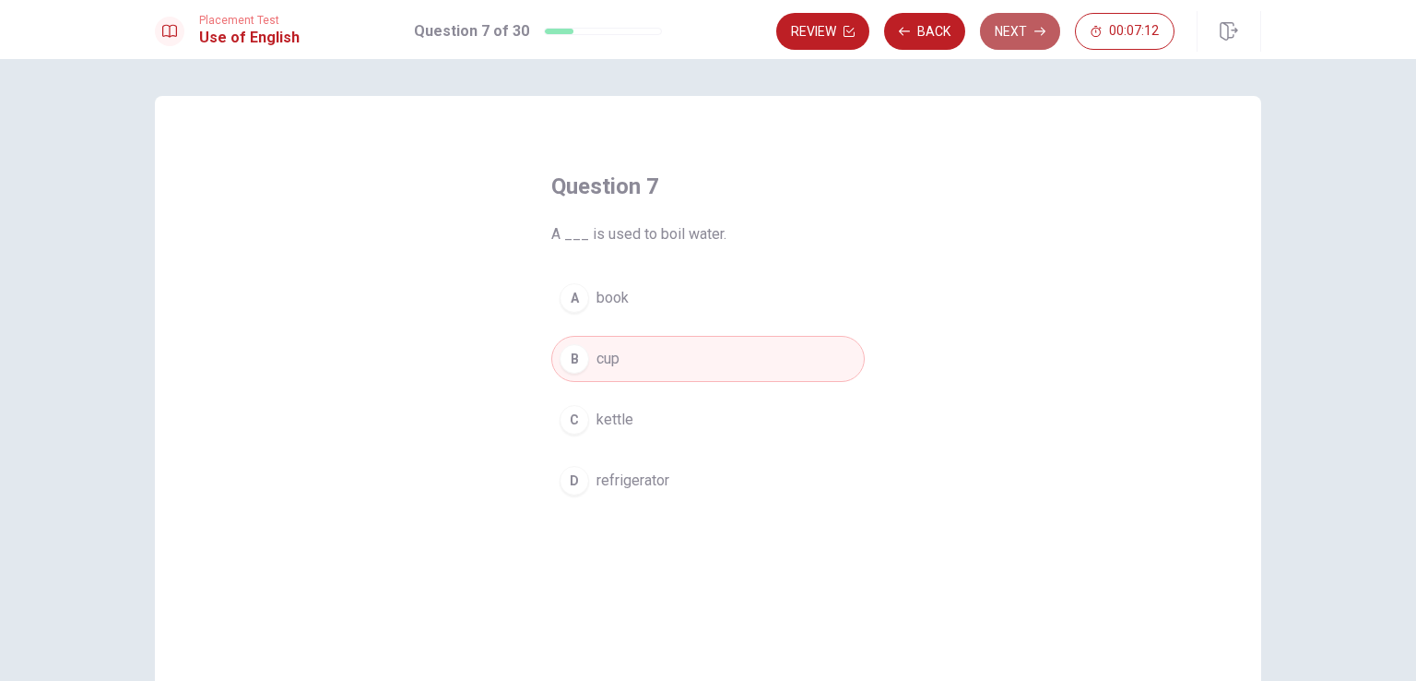
click at [1008, 30] on button "Next" at bounding box center [1020, 31] width 80 height 37
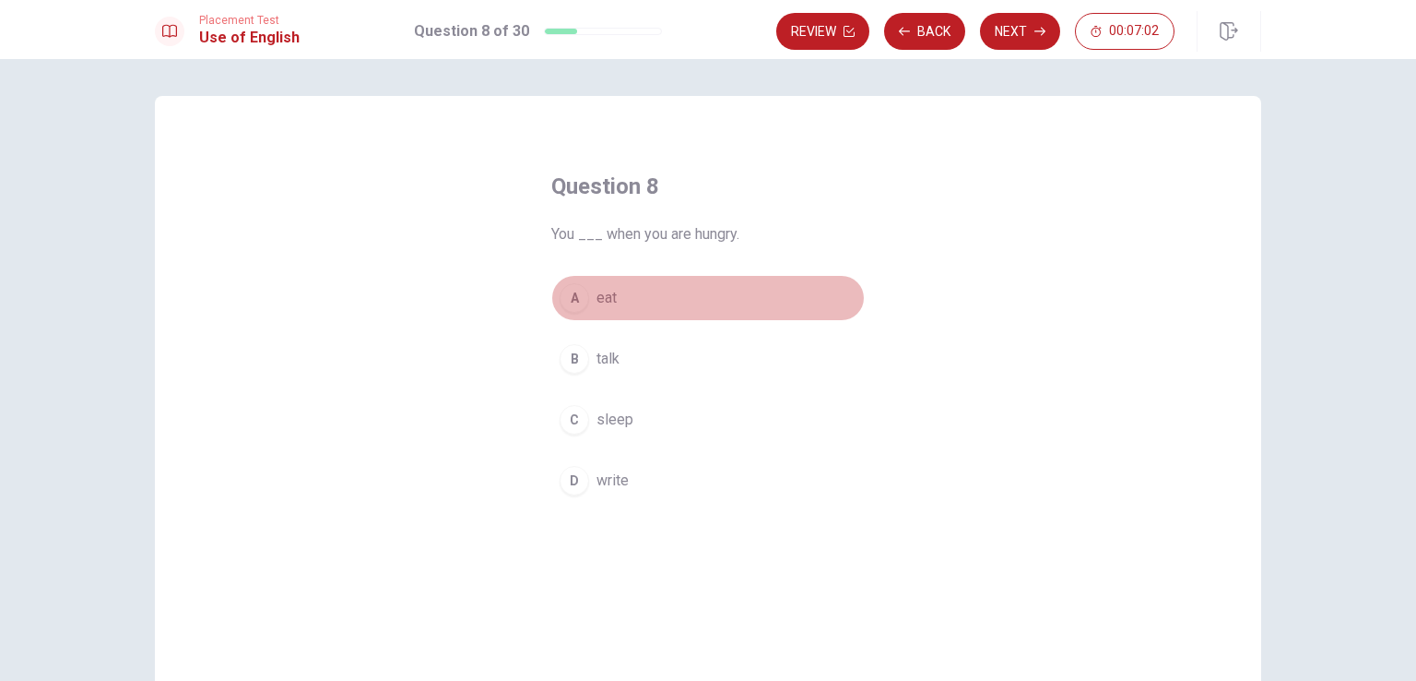
click at [571, 305] on div "A" at bounding box center [575, 298] width 30 height 30
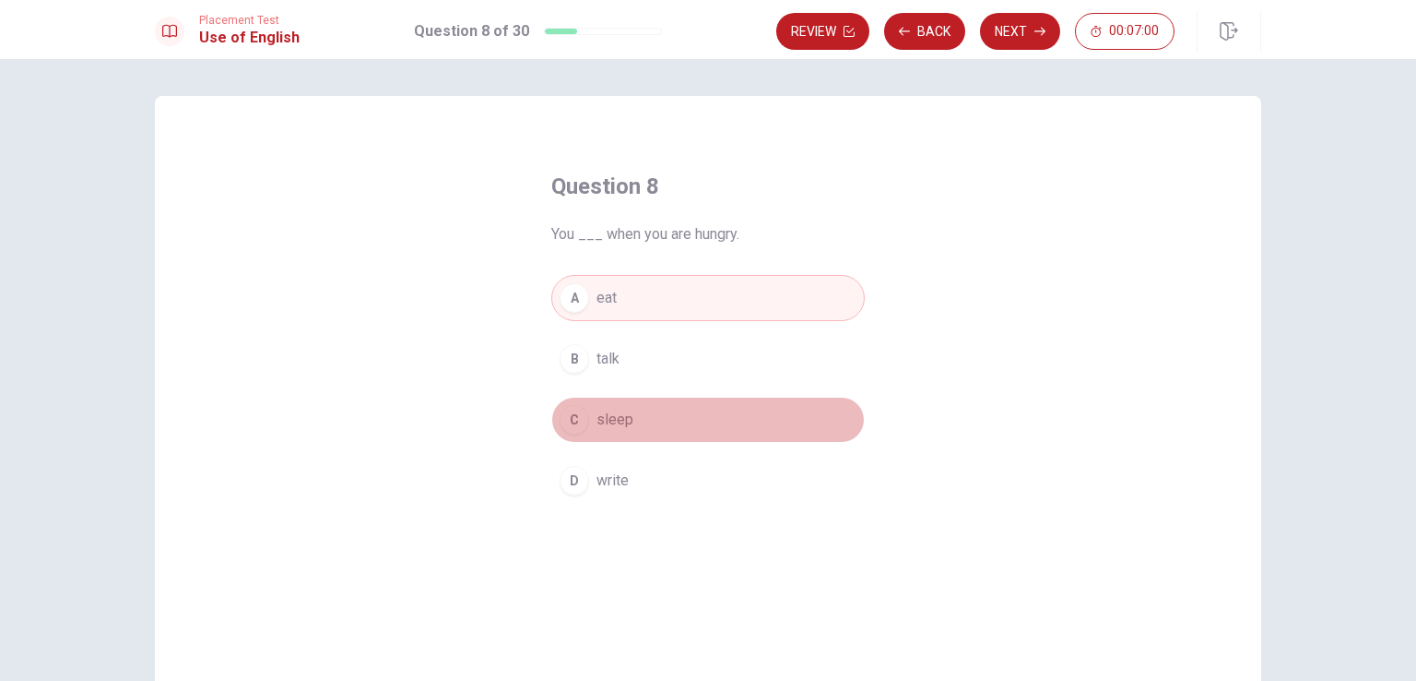
click at [610, 418] on span "sleep" at bounding box center [615, 420] width 37 height 22
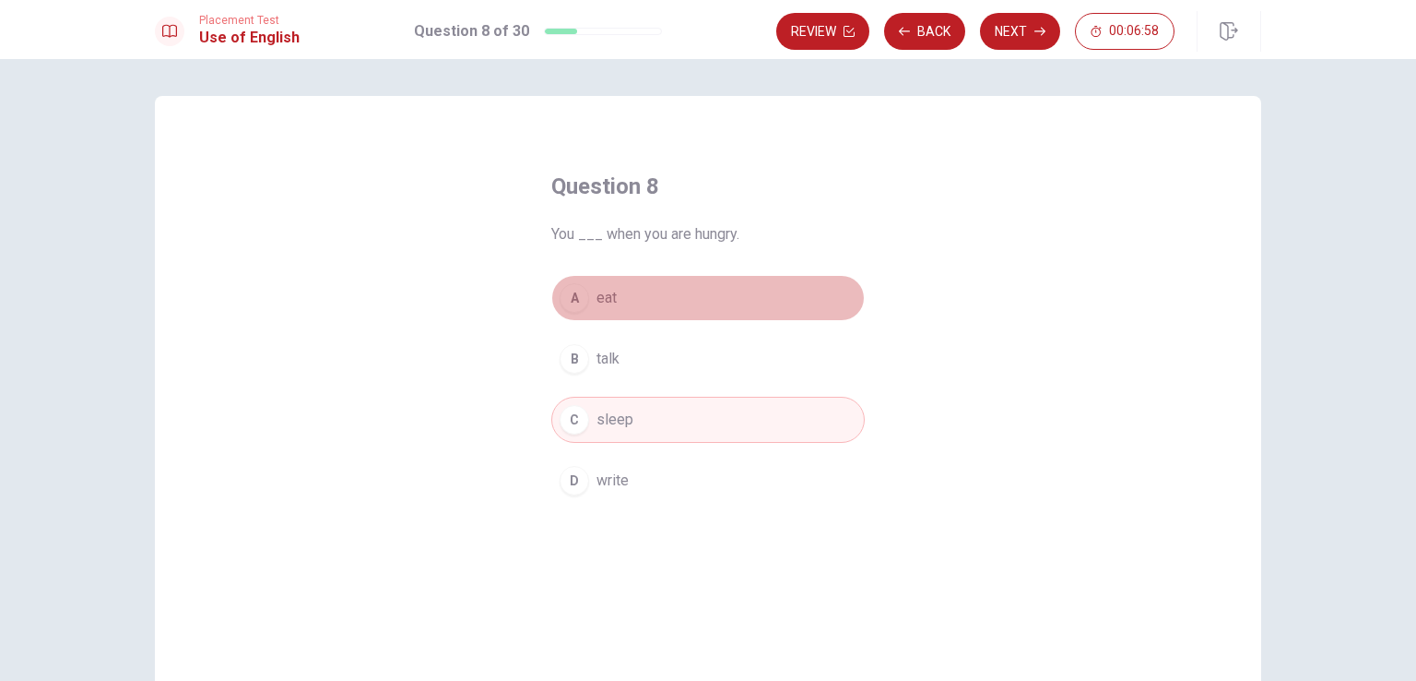
click at [597, 289] on span "eat" at bounding box center [607, 298] width 20 height 22
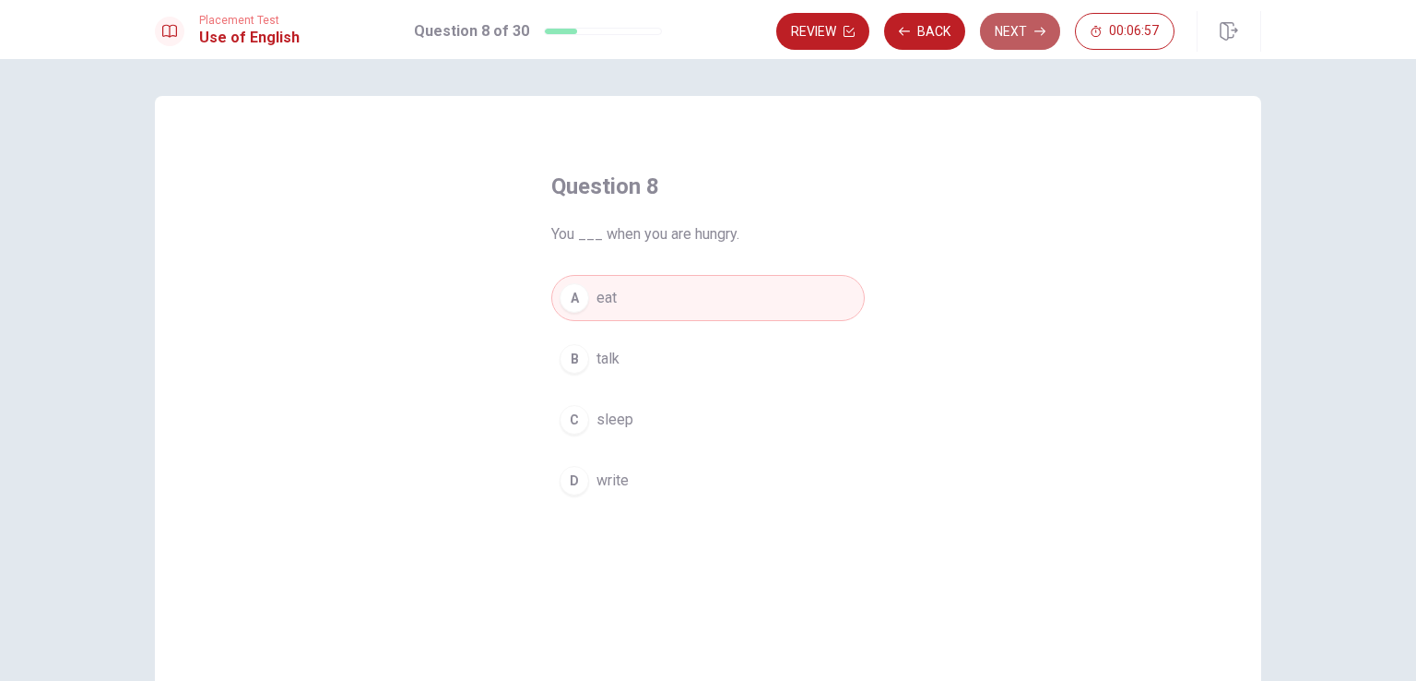
click at [1027, 20] on button "Next" at bounding box center [1020, 31] width 80 height 37
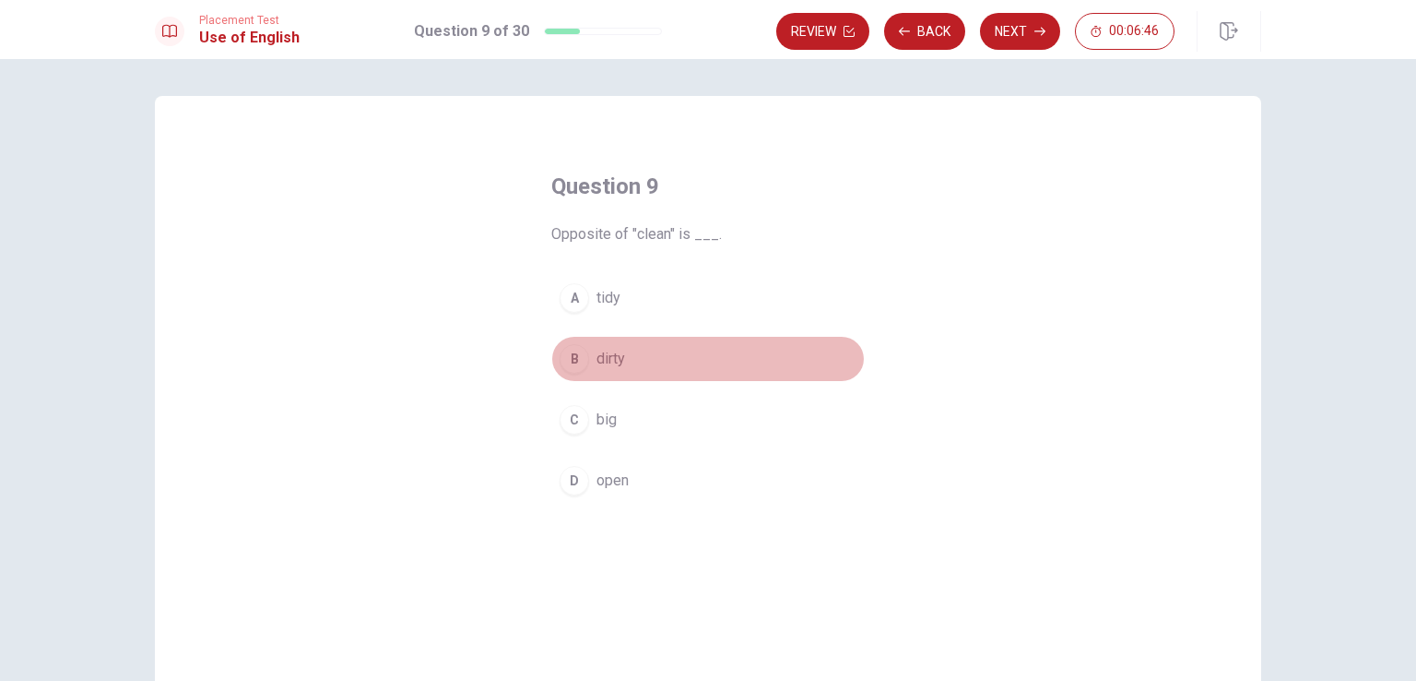
click at [574, 361] on div "B" at bounding box center [575, 359] width 30 height 30
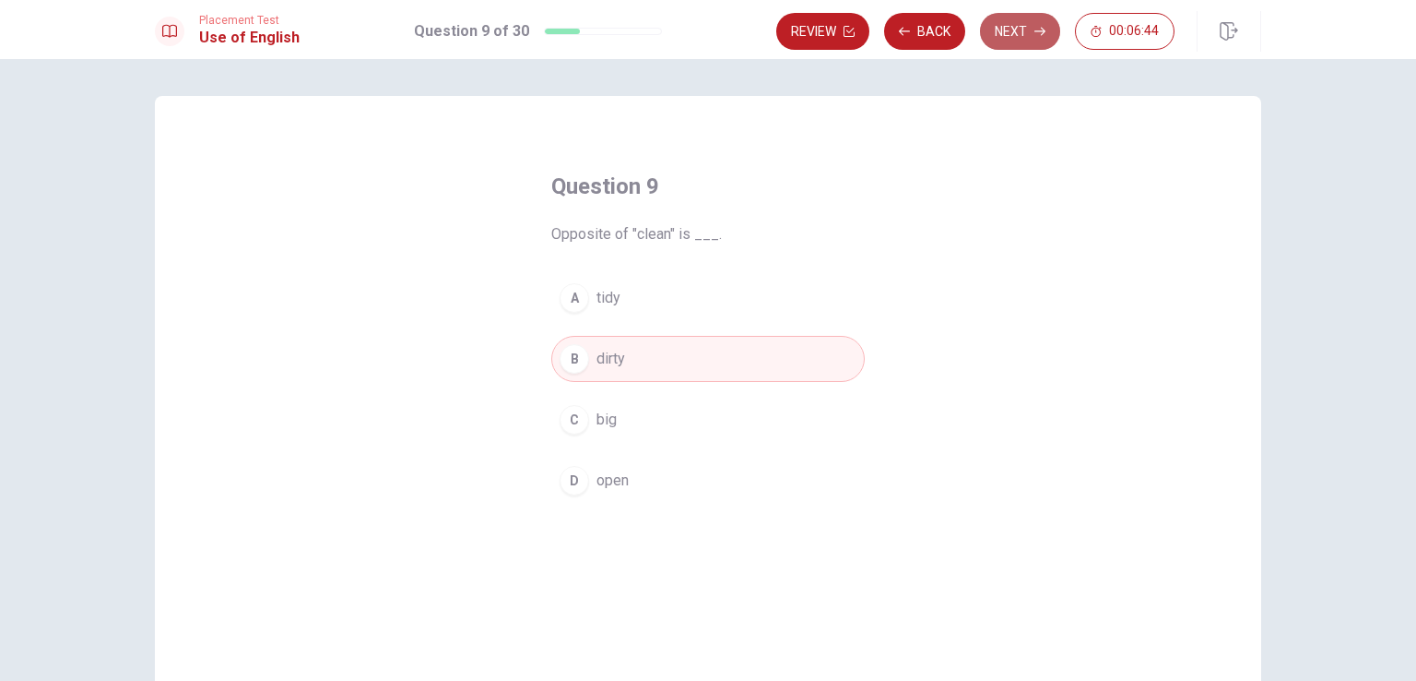
click at [1014, 39] on button "Next" at bounding box center [1020, 31] width 80 height 37
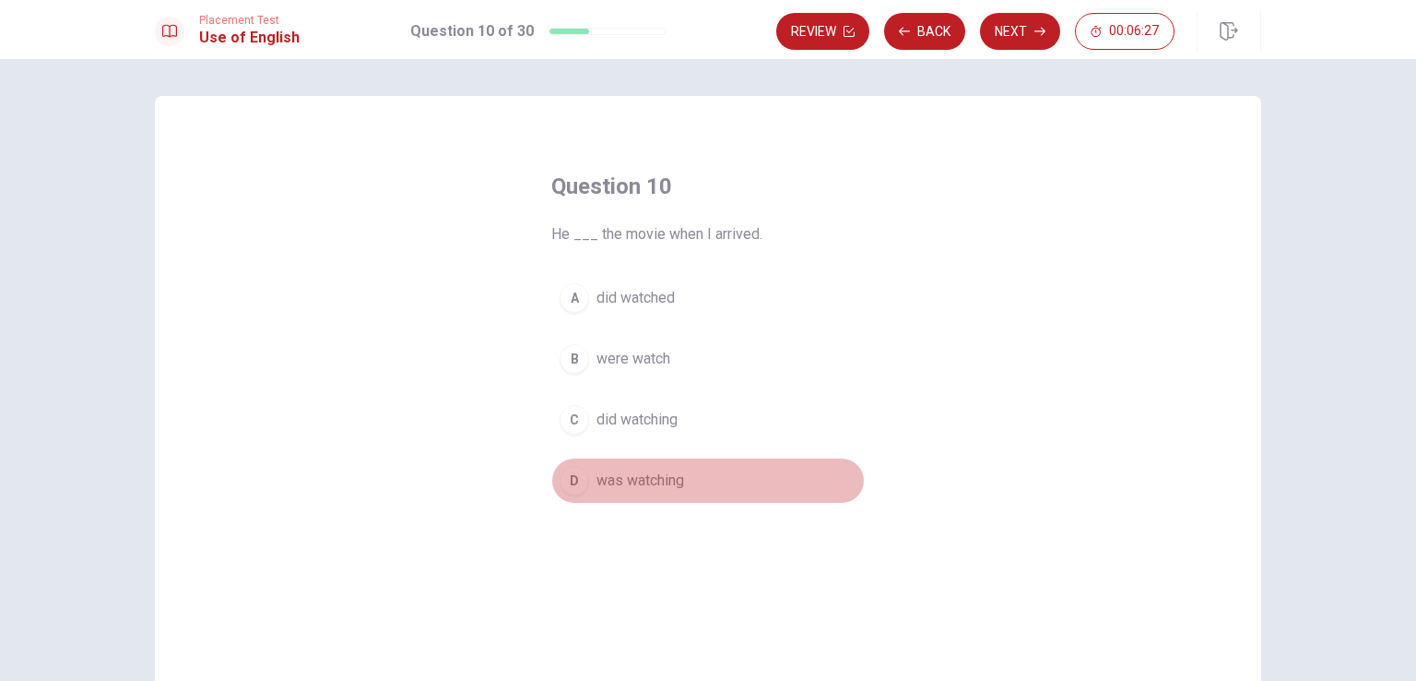
click at [566, 482] on div "D" at bounding box center [575, 481] width 30 height 30
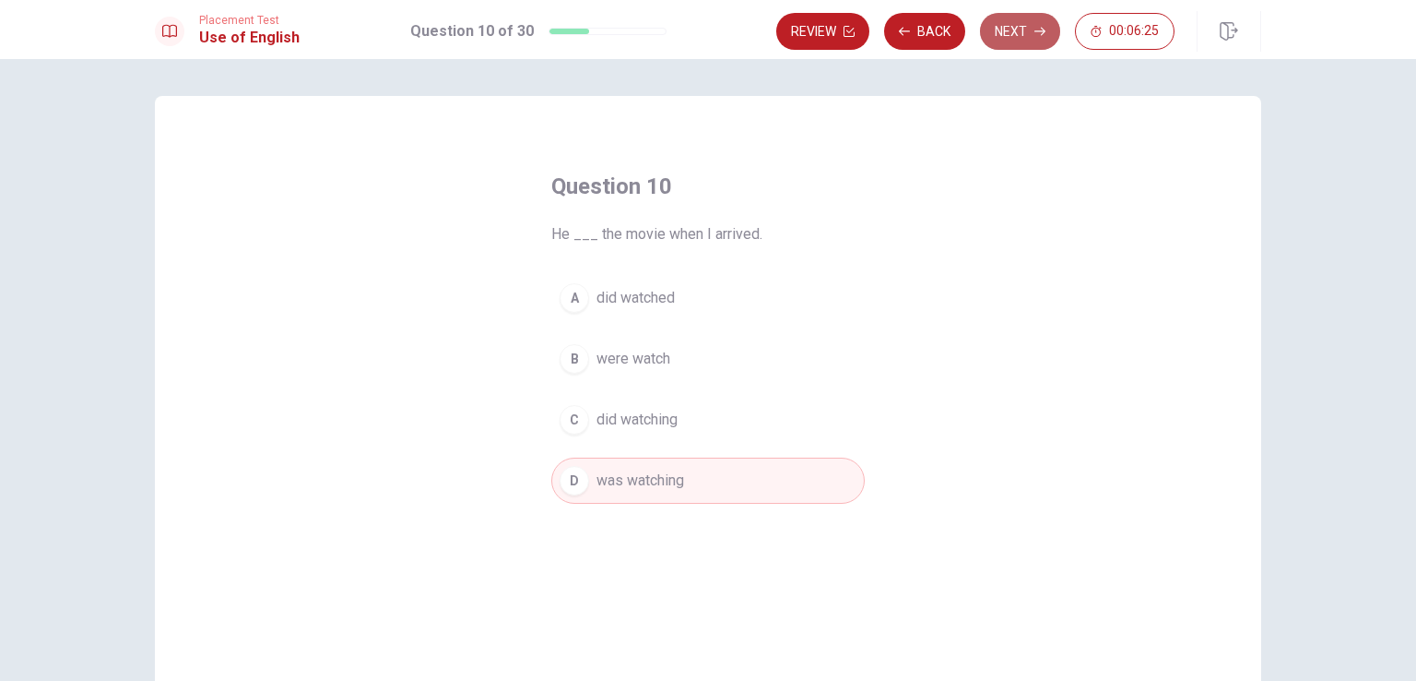
click at [1017, 30] on button "Next" at bounding box center [1020, 31] width 80 height 37
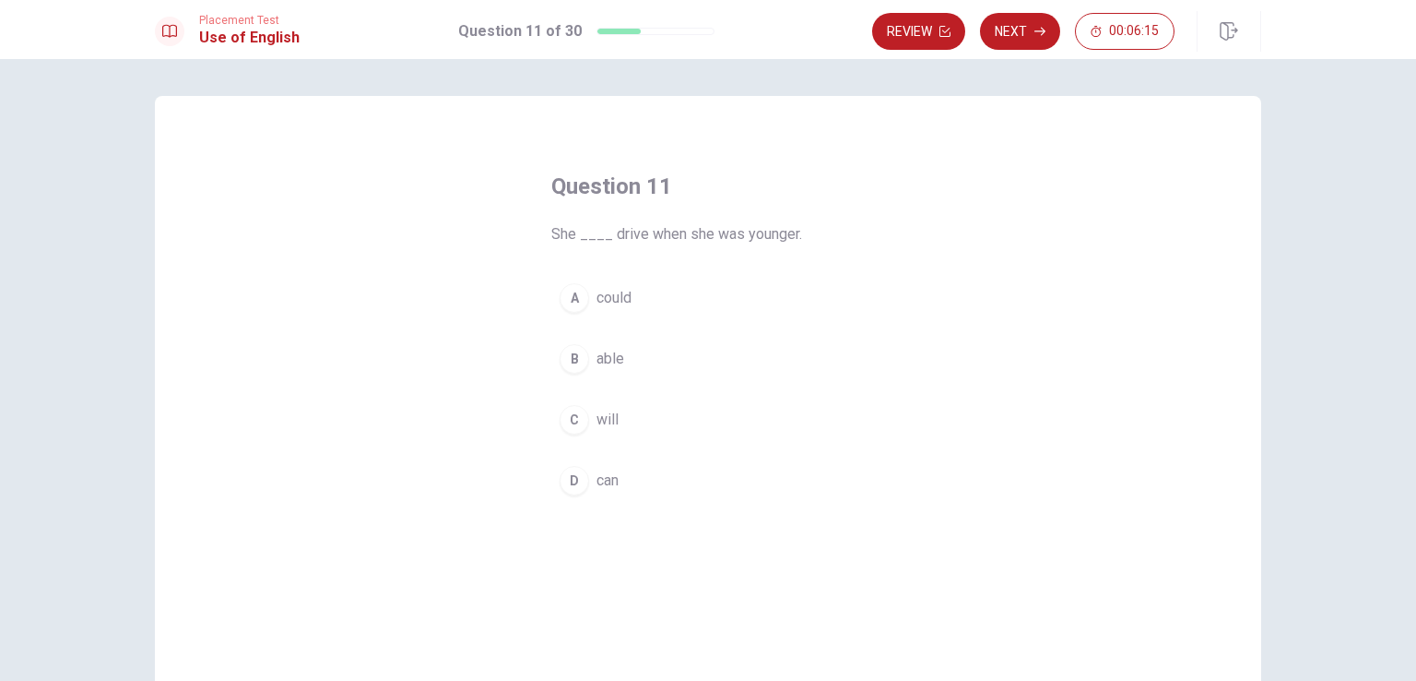
click at [567, 482] on div "D" at bounding box center [575, 481] width 30 height 30
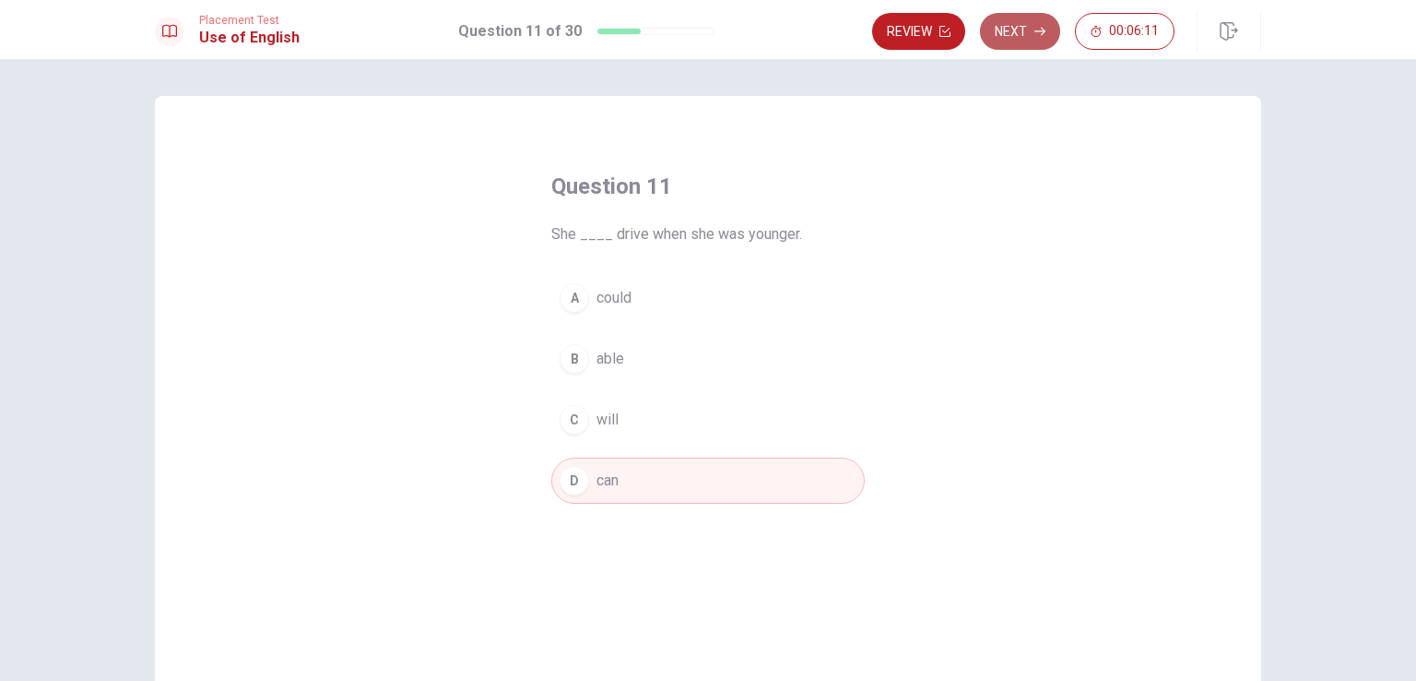
click at [1024, 33] on button "Next" at bounding box center [1020, 31] width 80 height 37
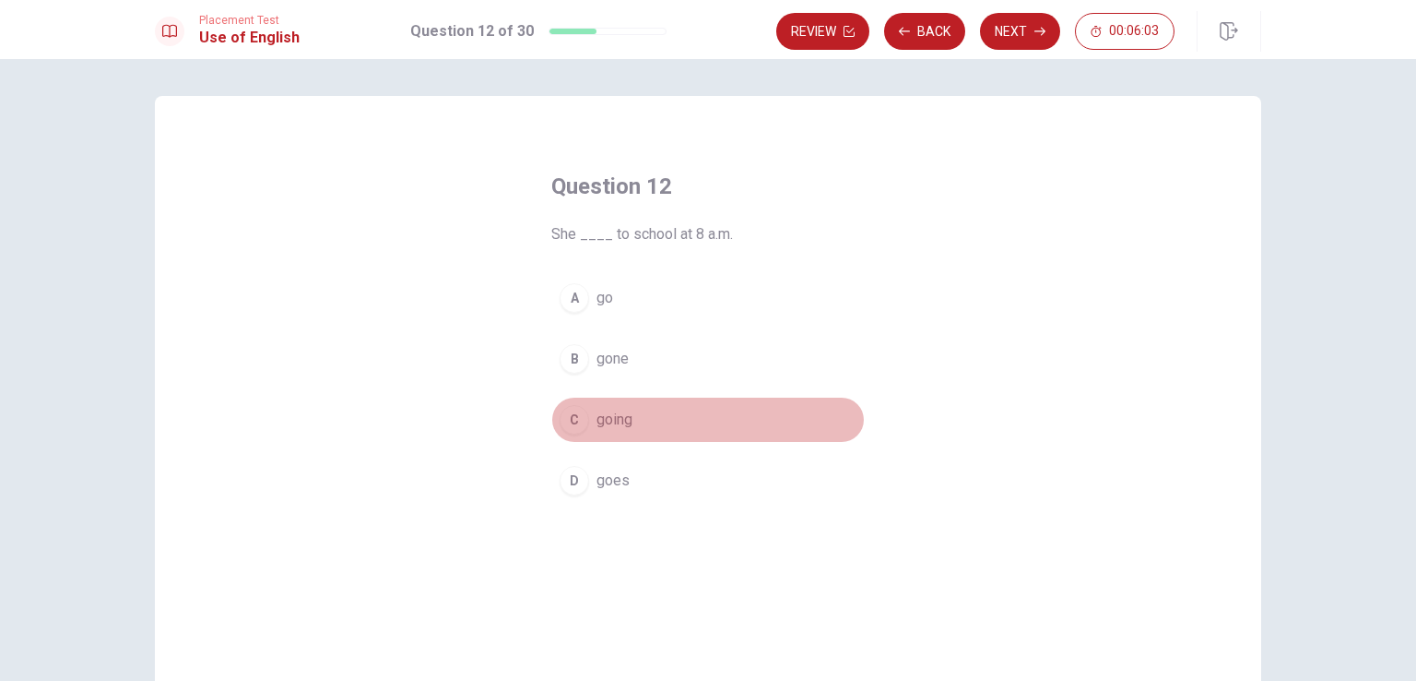
click at [572, 428] on div "C" at bounding box center [575, 420] width 30 height 30
click at [610, 478] on span "goes" at bounding box center [613, 480] width 33 height 22
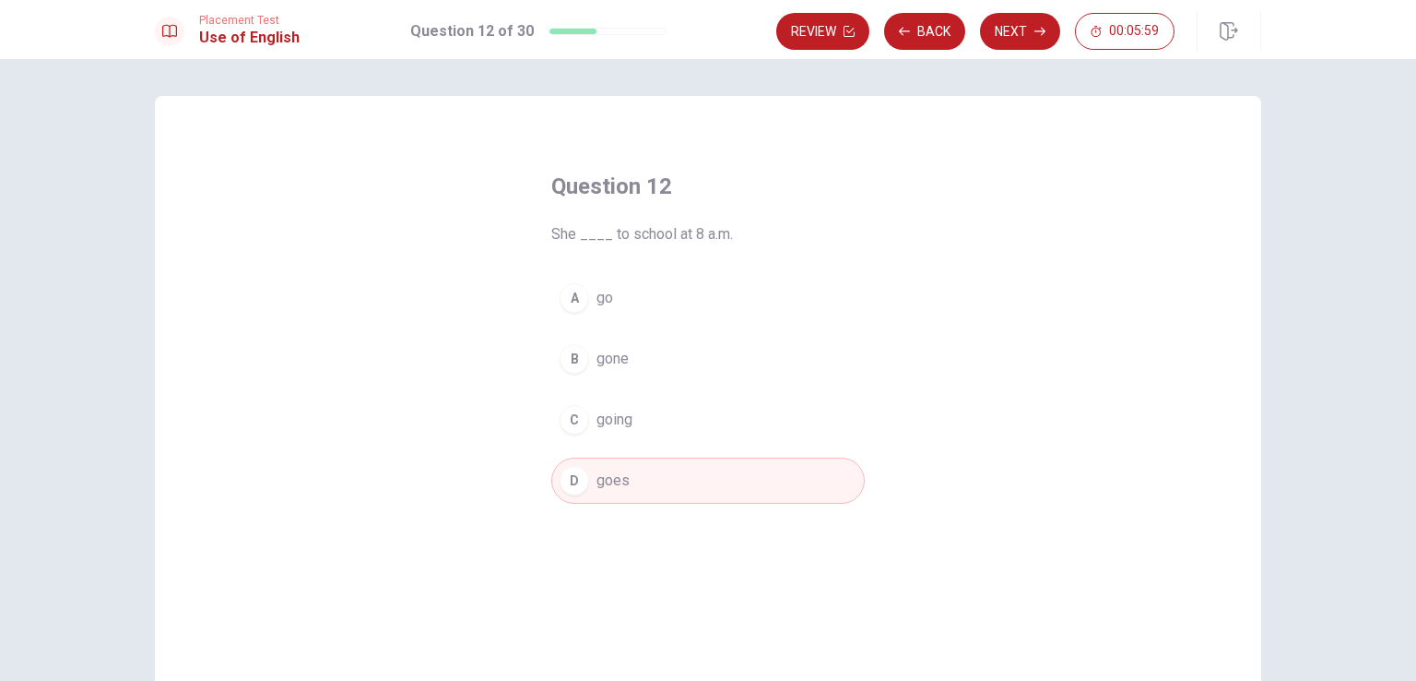
click at [1039, 11] on div "Review Back Next 00:05:59" at bounding box center [1018, 31] width 485 height 41
click at [1033, 18] on button "Next" at bounding box center [1020, 31] width 80 height 37
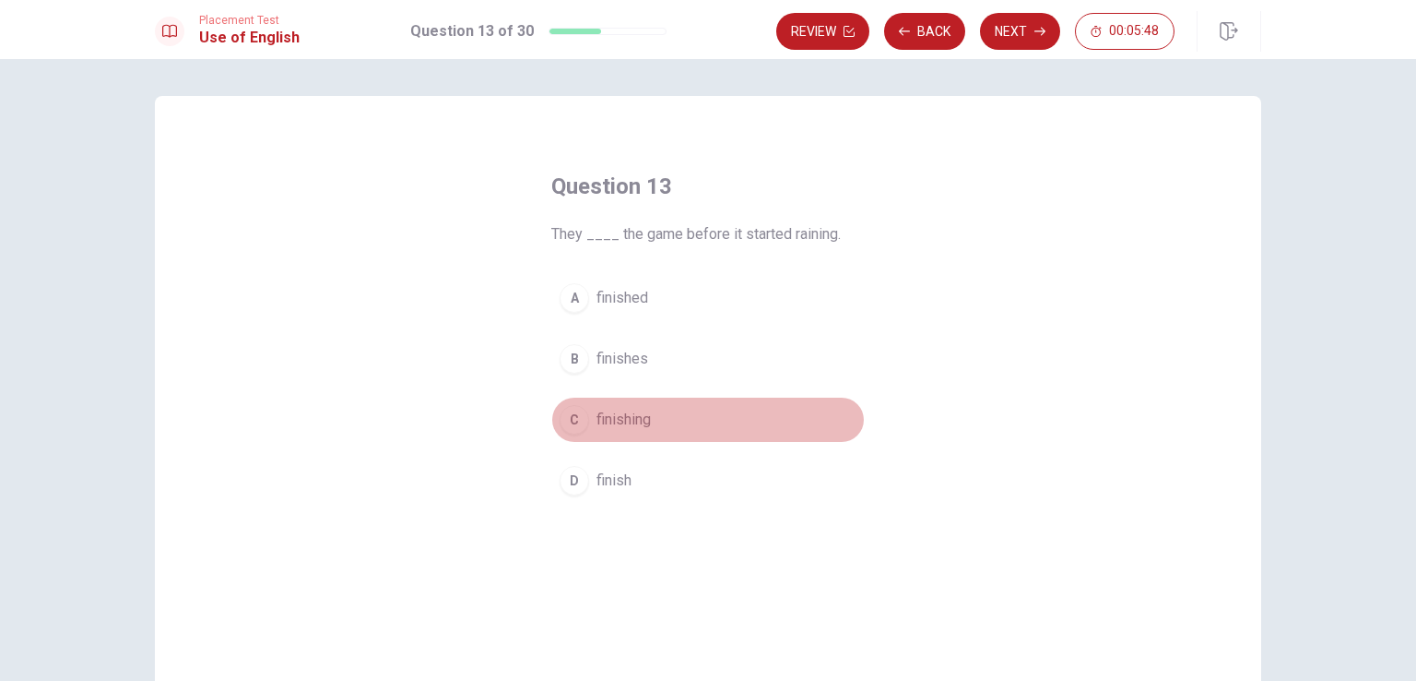
click at [597, 421] on span "finishing" at bounding box center [624, 420] width 54 height 22
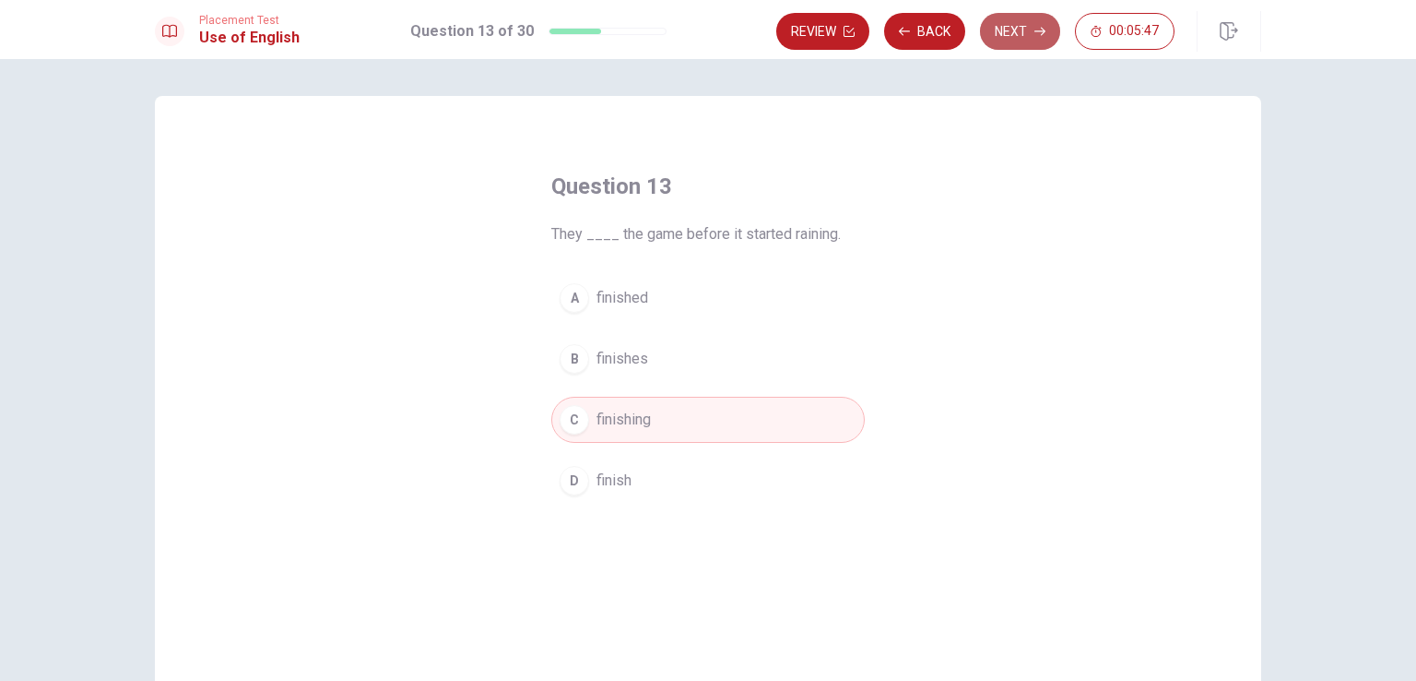
click at [1047, 38] on button "Next" at bounding box center [1020, 31] width 80 height 37
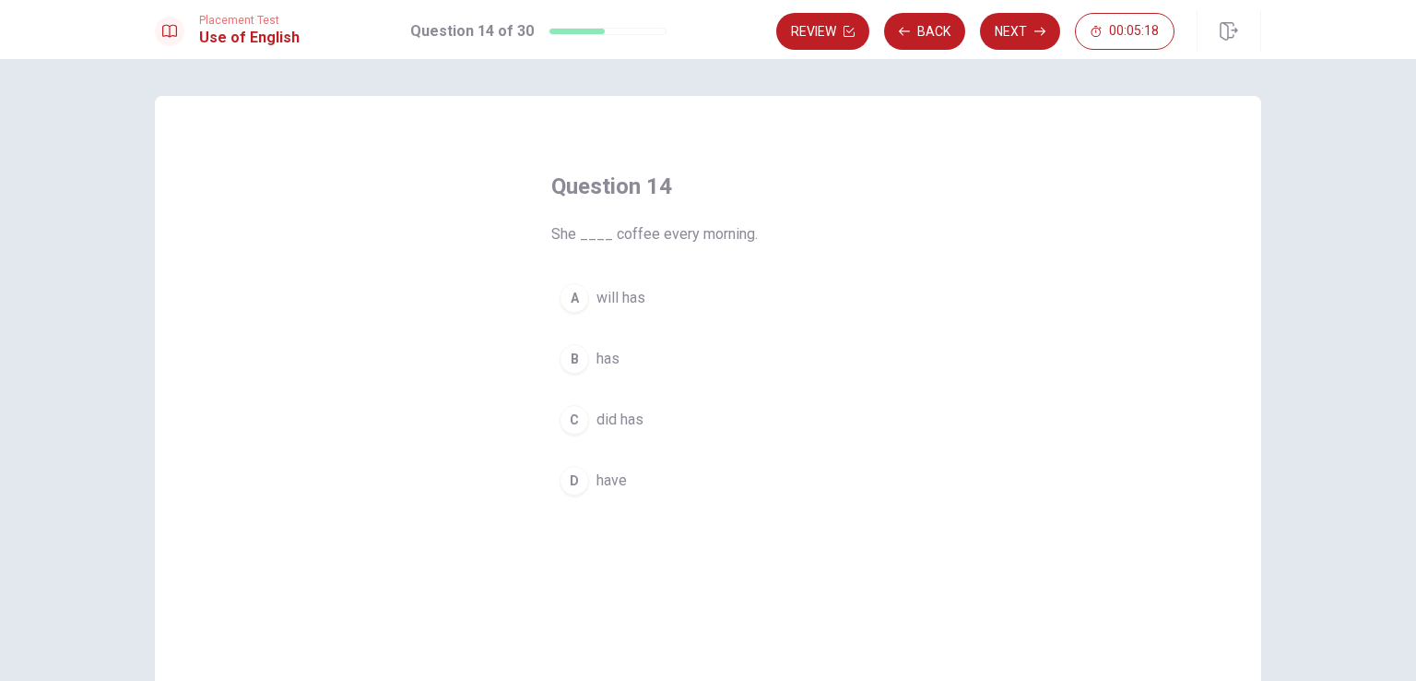
click at [565, 468] on div "D" at bounding box center [575, 481] width 30 height 30
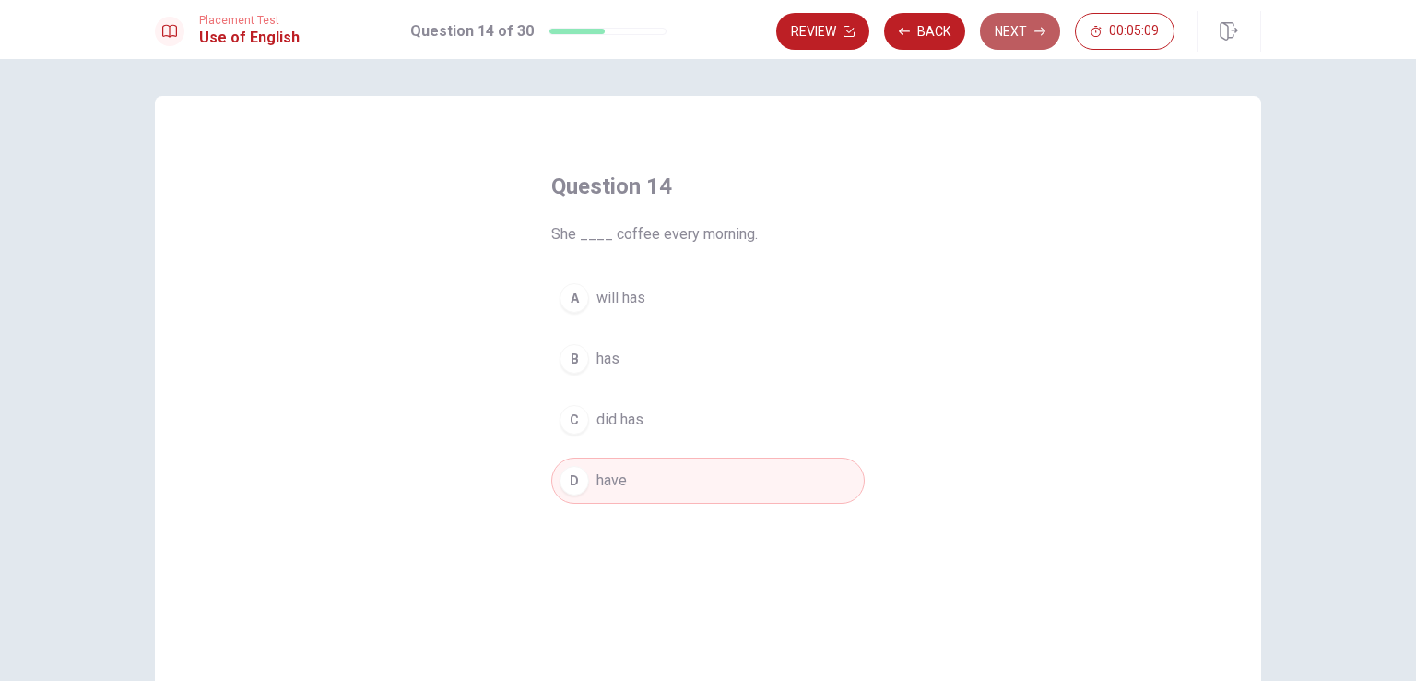
click at [1026, 27] on button "Next" at bounding box center [1020, 31] width 80 height 37
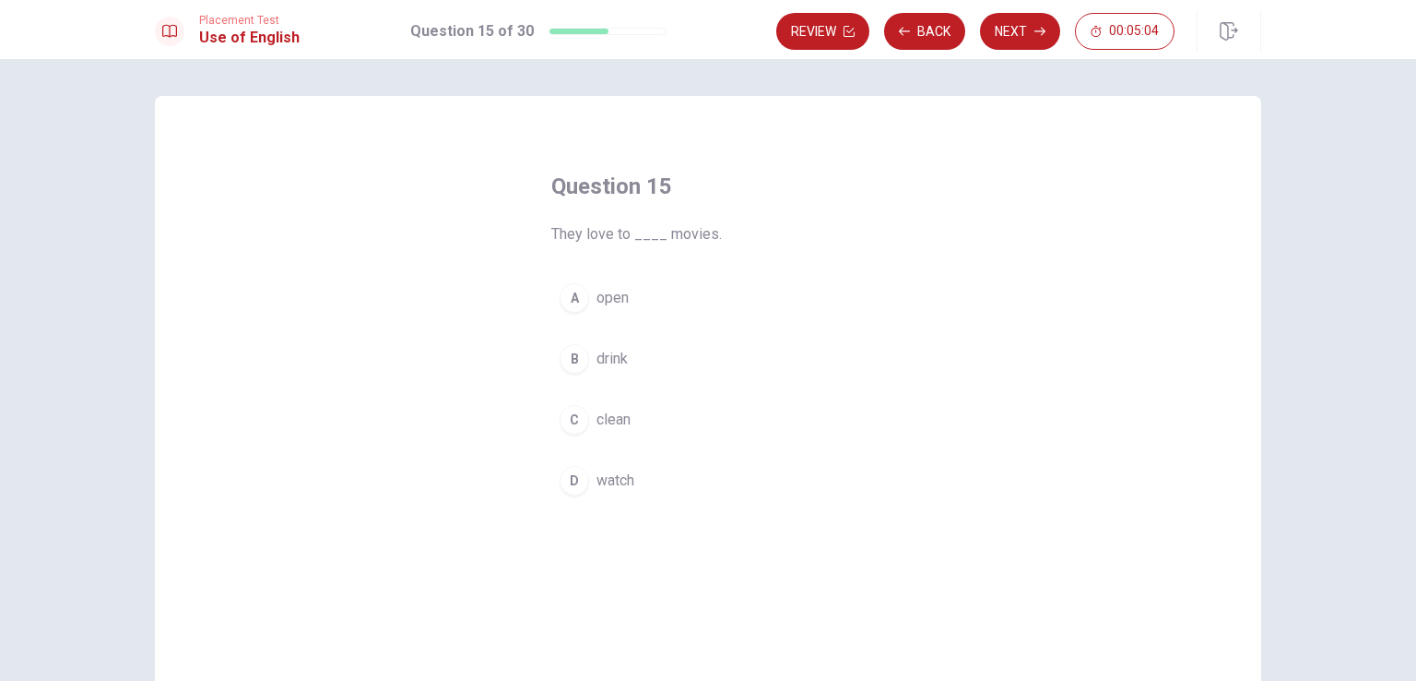
click at [560, 478] on div "D" at bounding box center [575, 481] width 30 height 30
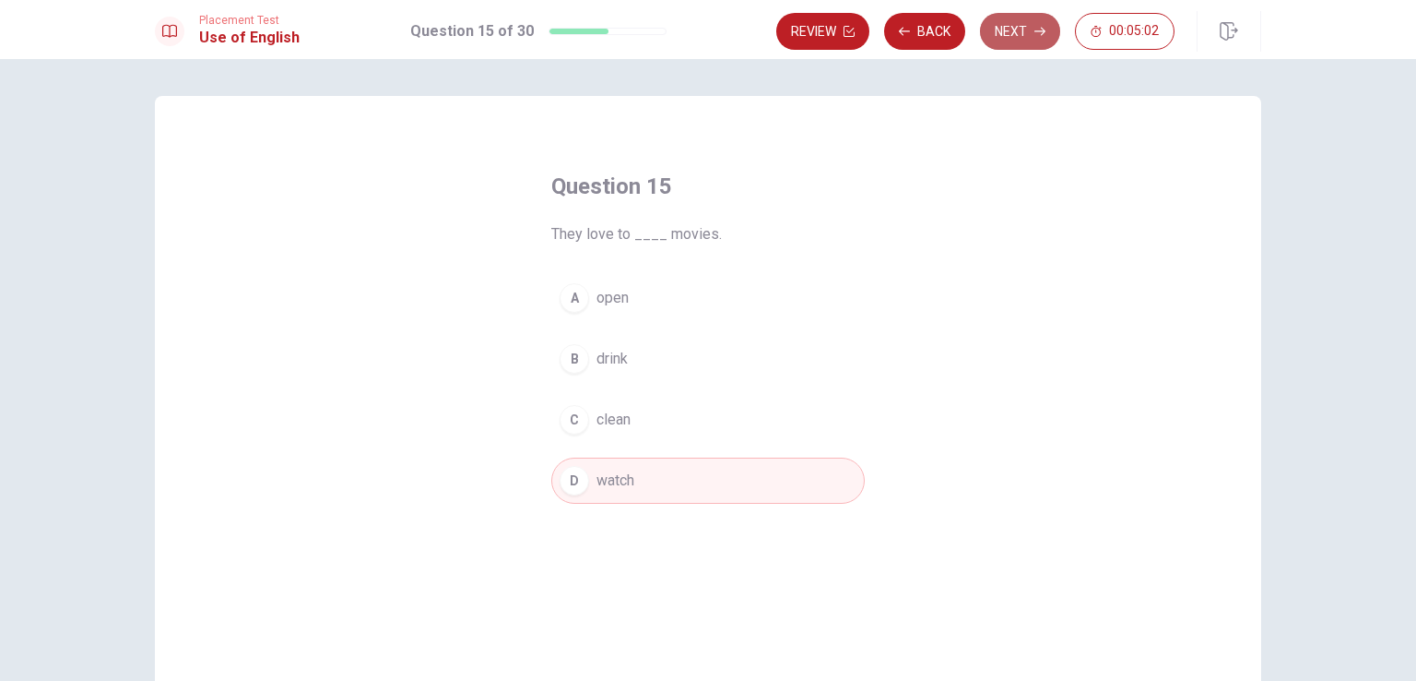
click at [1030, 44] on button "Next" at bounding box center [1020, 31] width 80 height 37
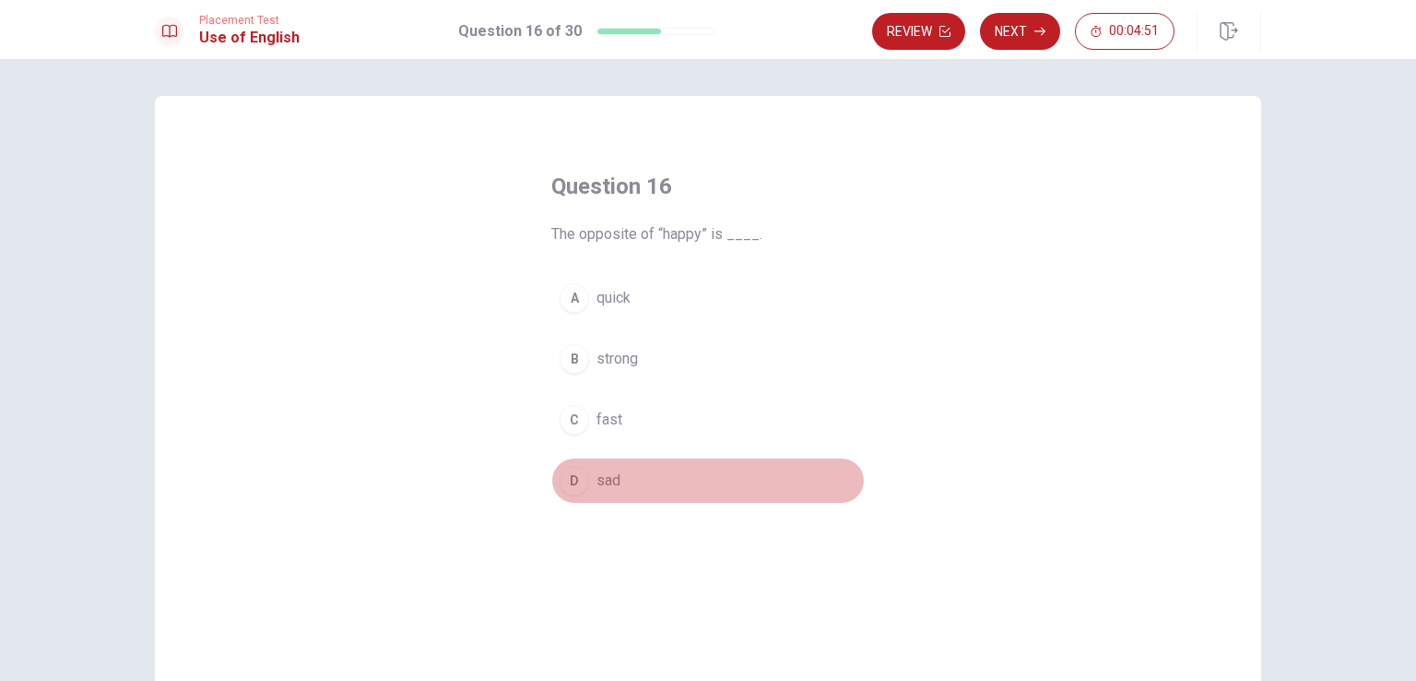
click at [564, 482] on div "D" at bounding box center [575, 481] width 30 height 30
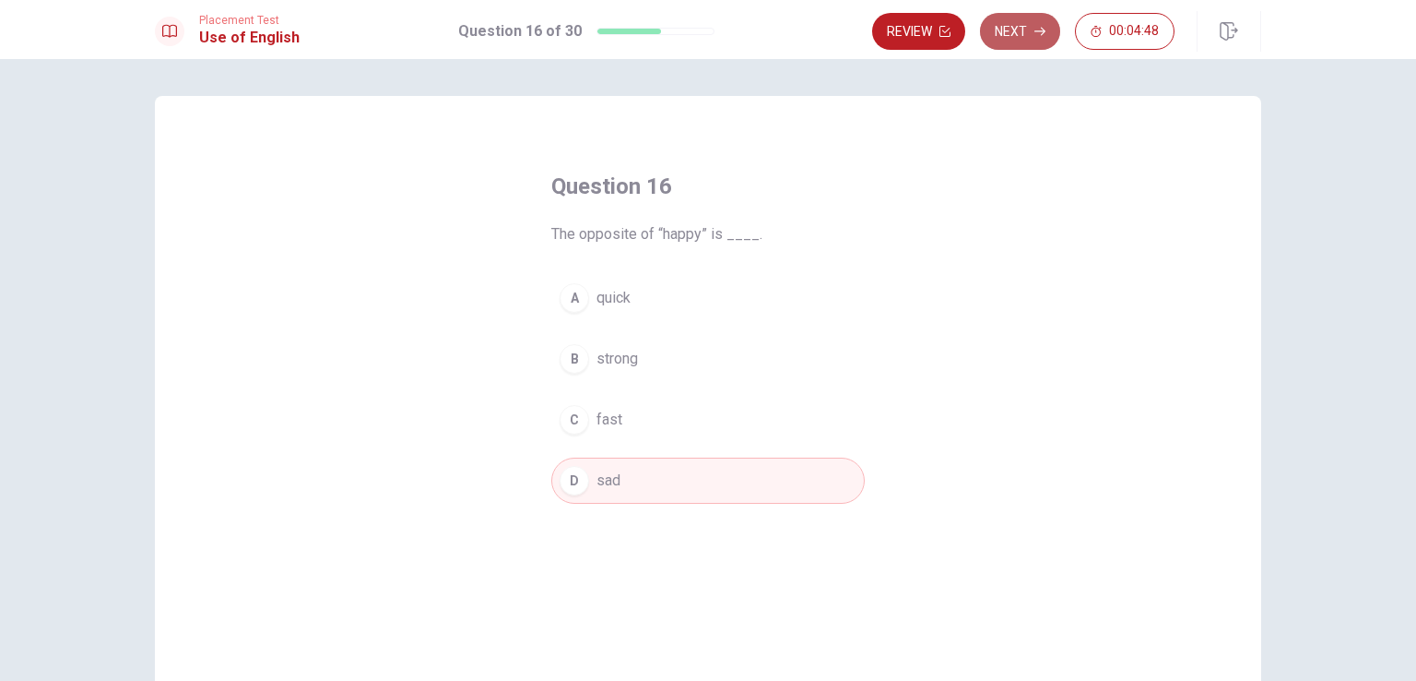
click at [1023, 27] on button "Next" at bounding box center [1020, 31] width 80 height 37
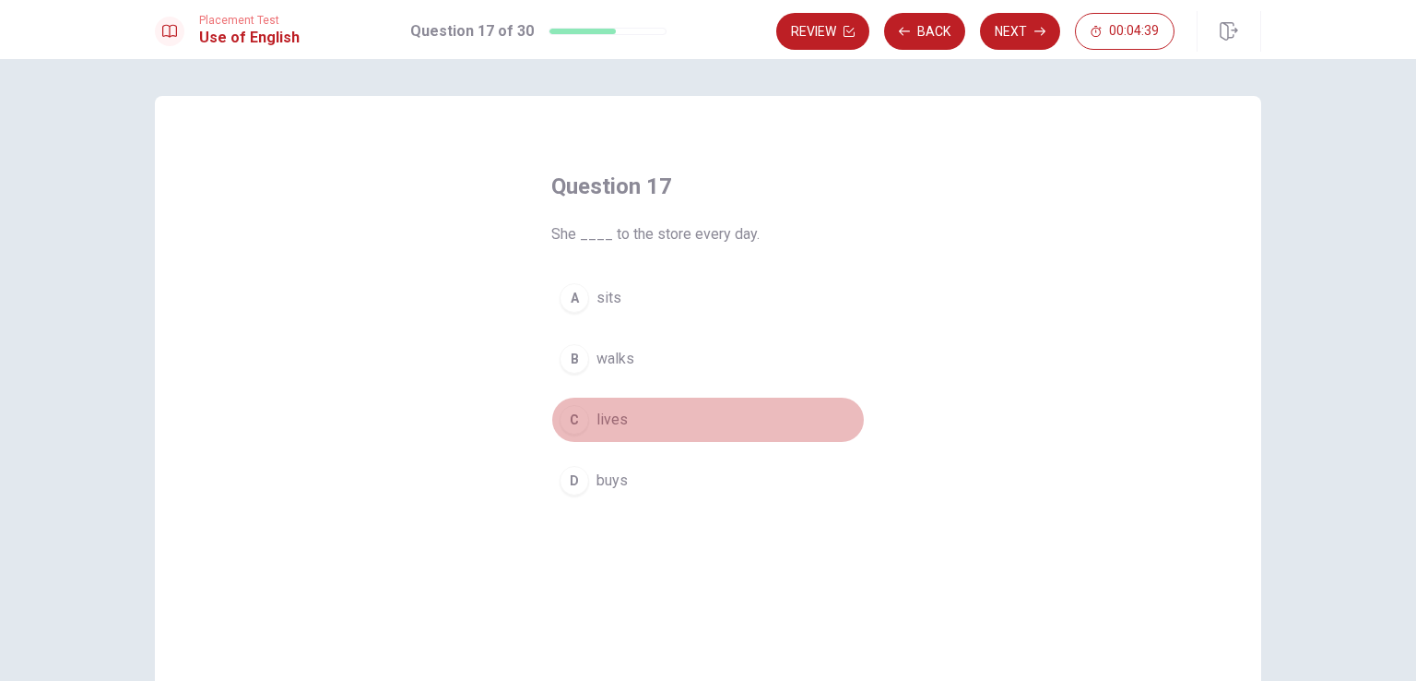
click at [572, 415] on div "C" at bounding box center [575, 420] width 30 height 30
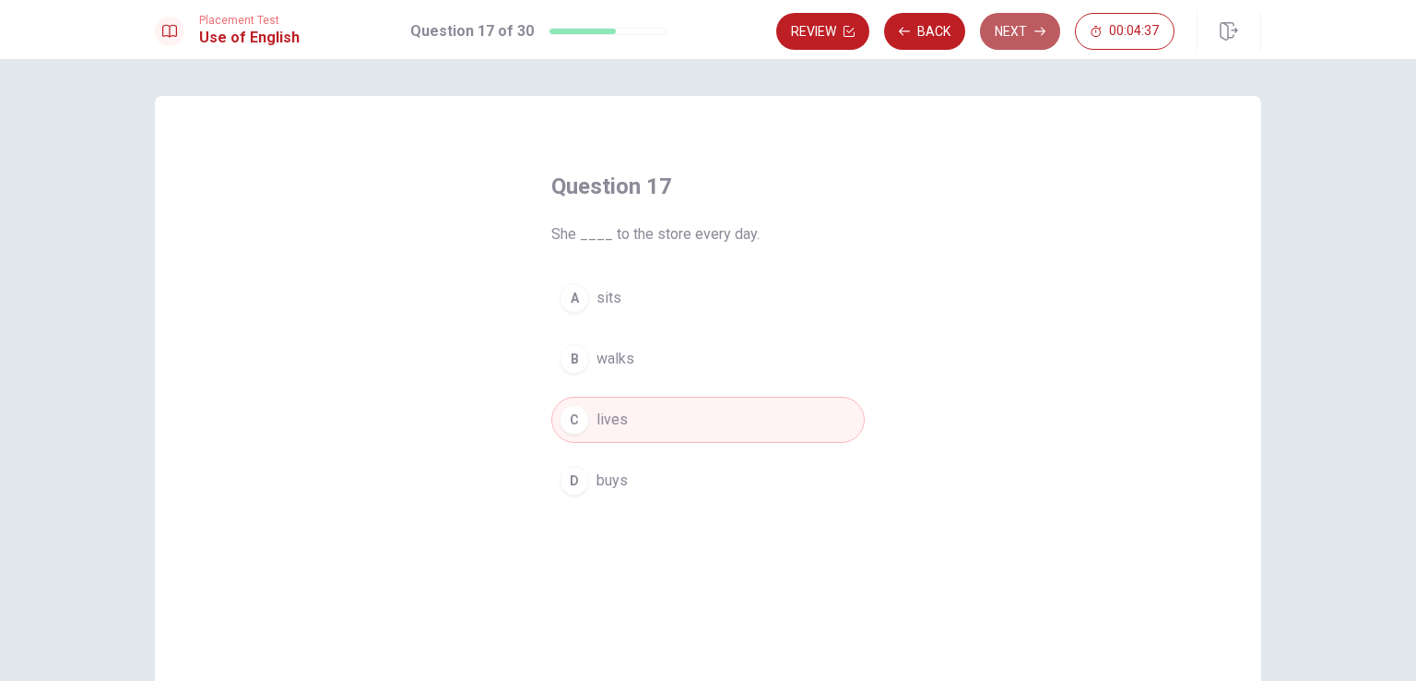
click at [1015, 27] on button "Next" at bounding box center [1020, 31] width 80 height 37
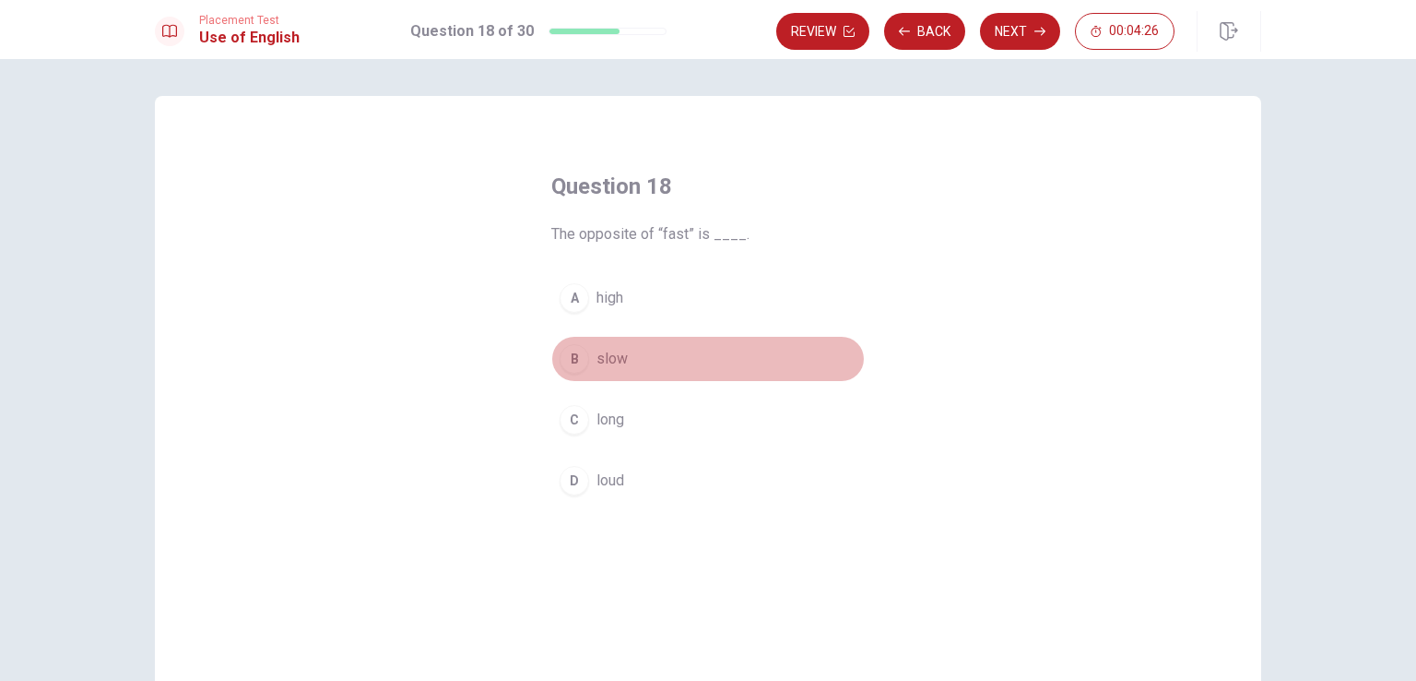
click at [575, 366] on div "B" at bounding box center [575, 359] width 30 height 30
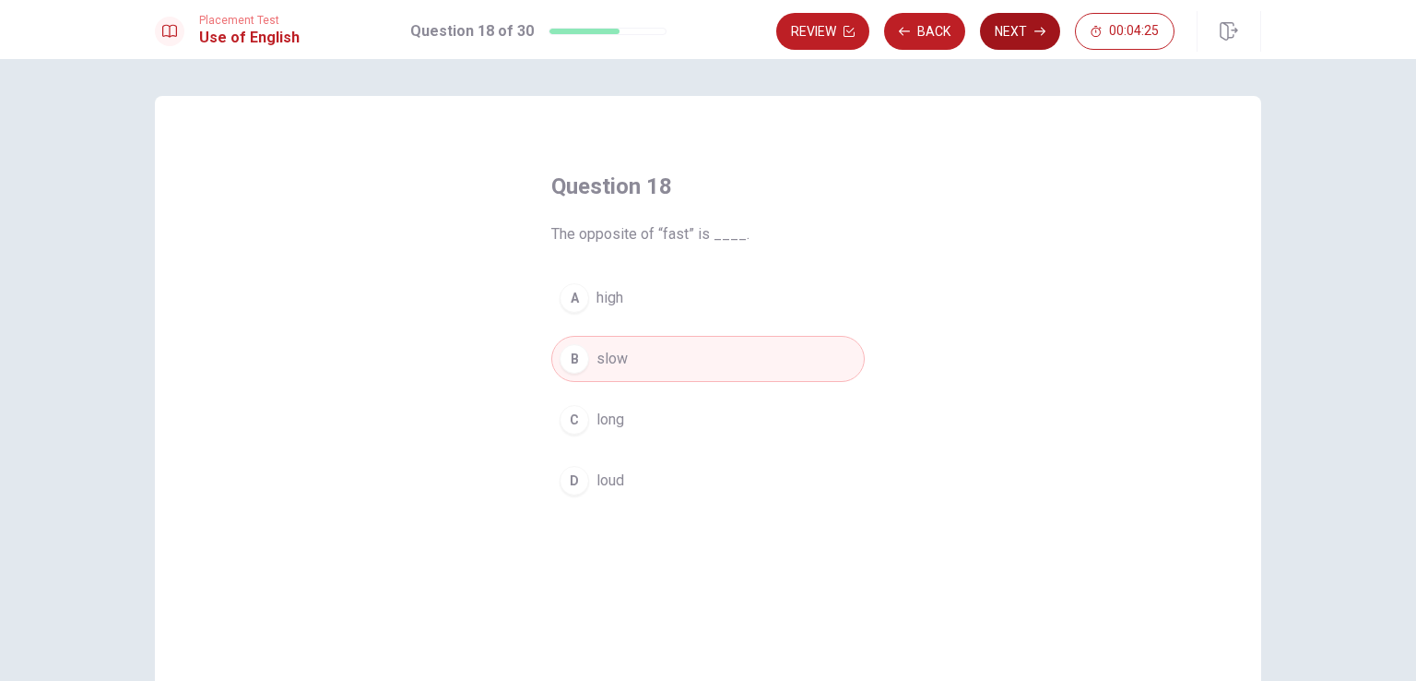
click at [1034, 20] on button "Next" at bounding box center [1020, 31] width 80 height 37
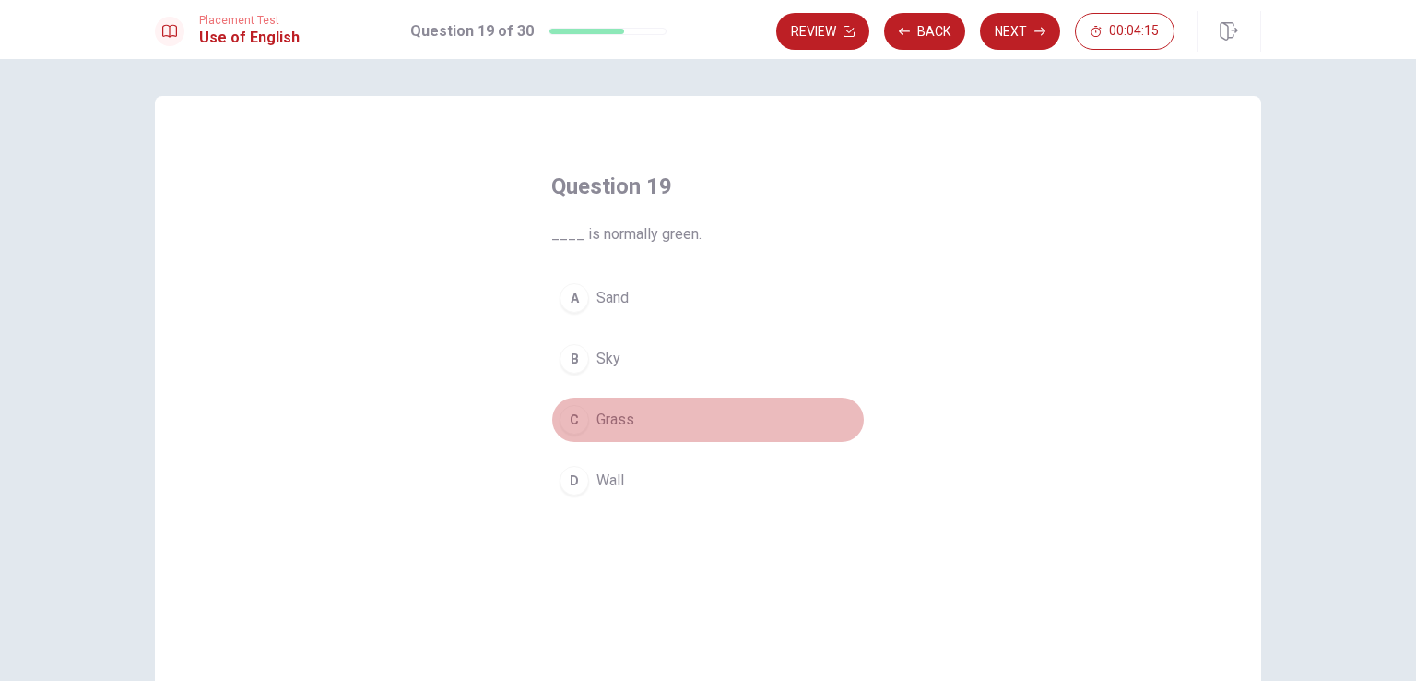
click at [574, 421] on div "C" at bounding box center [575, 420] width 30 height 30
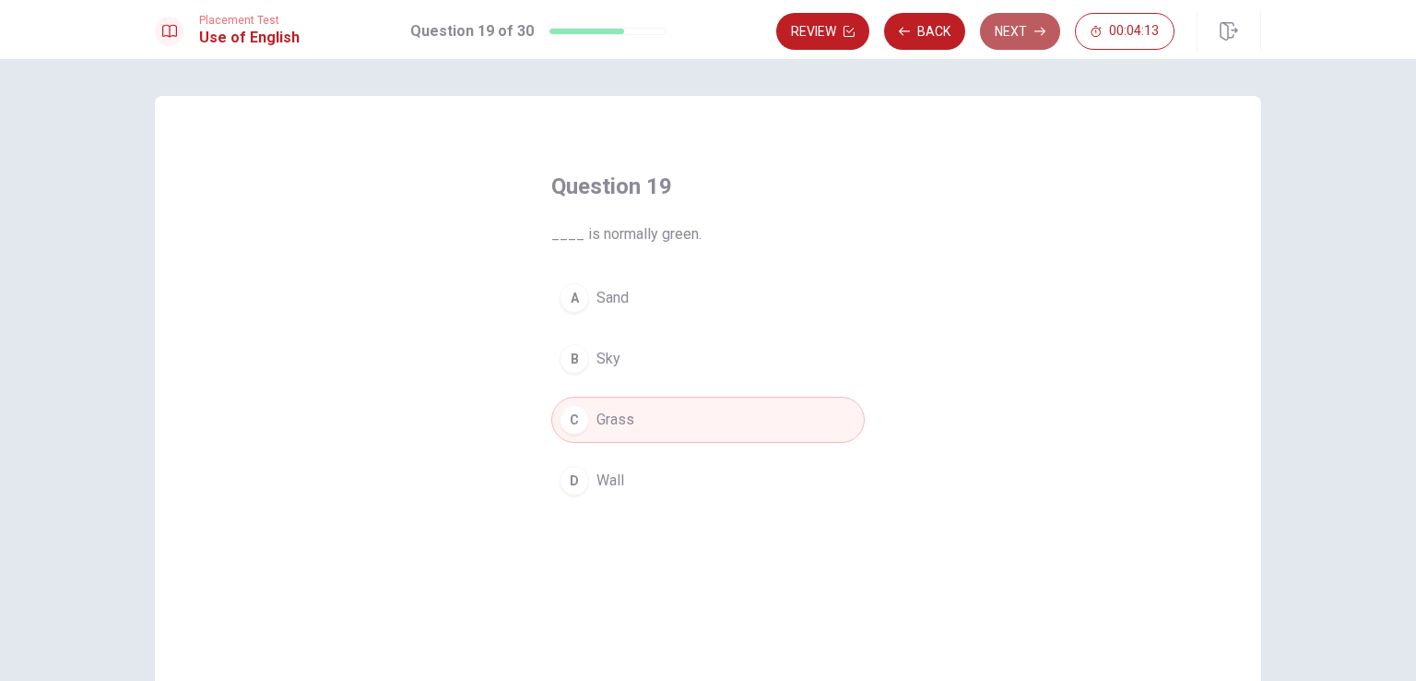
click at [1028, 19] on button "Next" at bounding box center [1020, 31] width 80 height 37
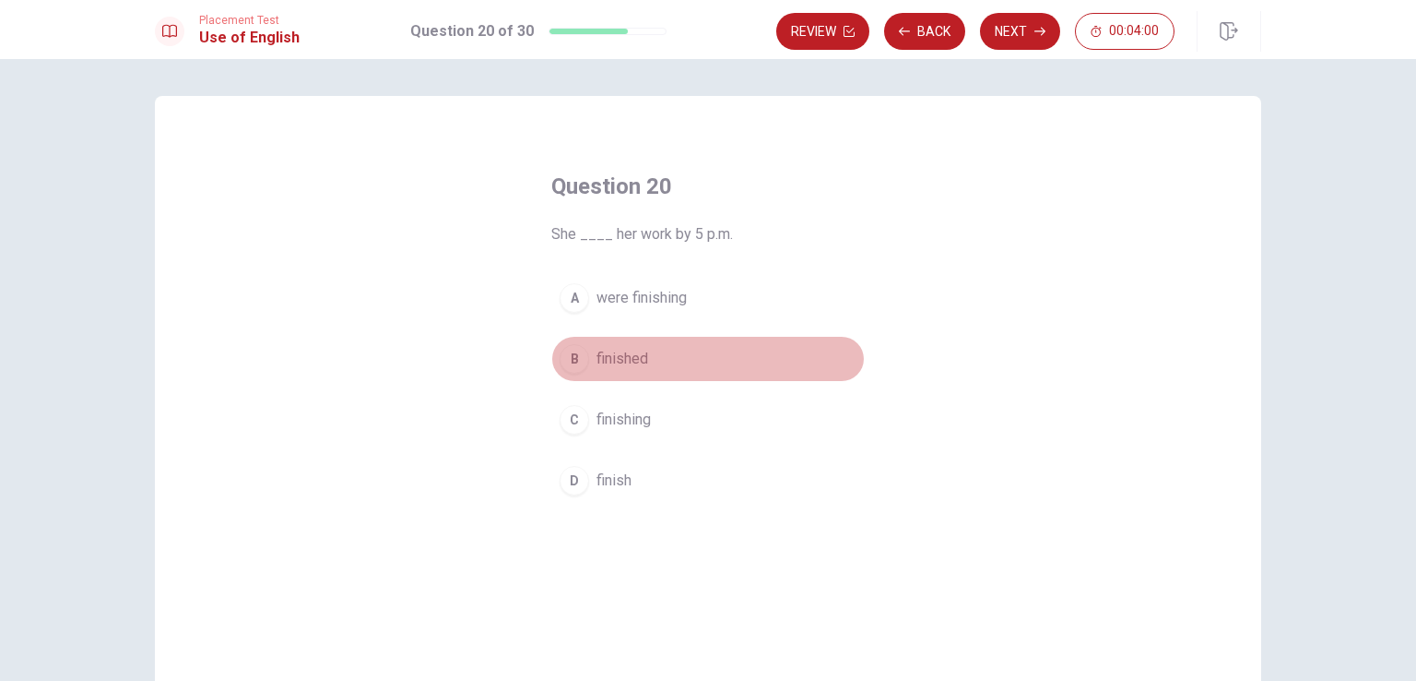
click at [577, 363] on div "B" at bounding box center [575, 359] width 30 height 30
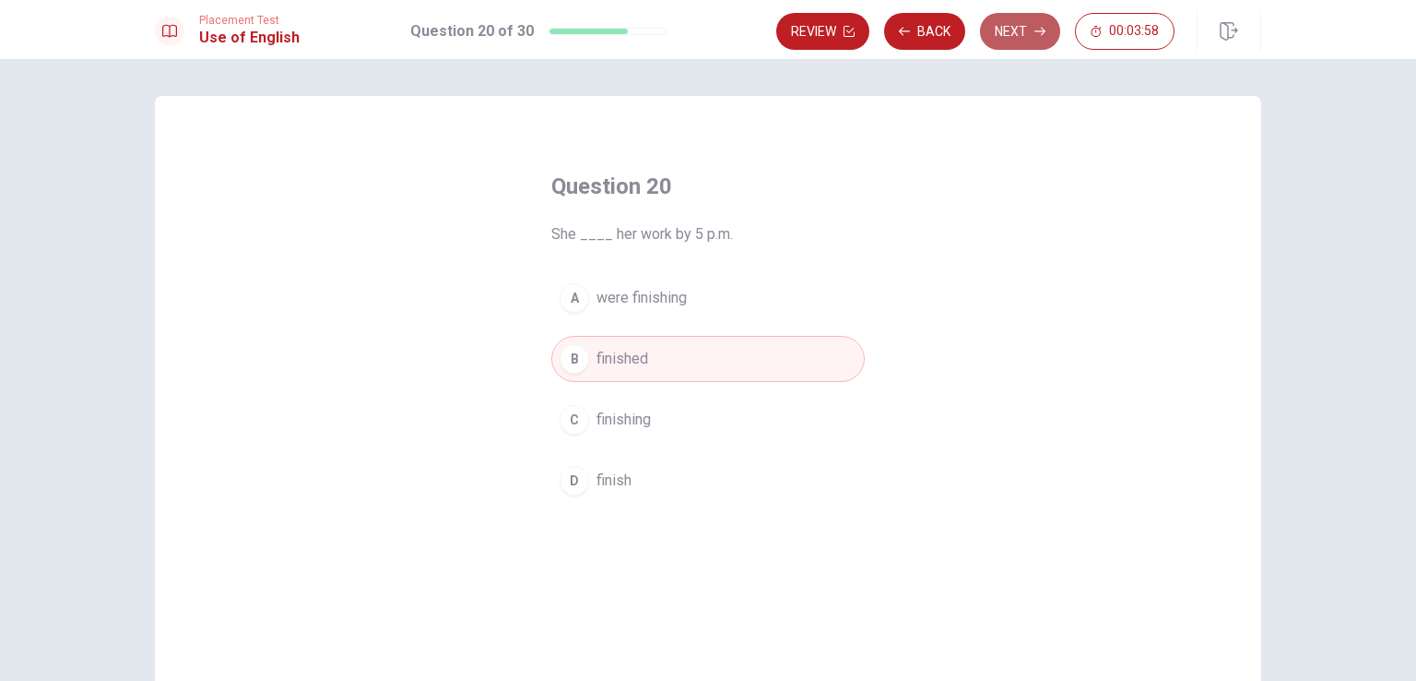
click at [1012, 35] on button "Next" at bounding box center [1020, 31] width 80 height 37
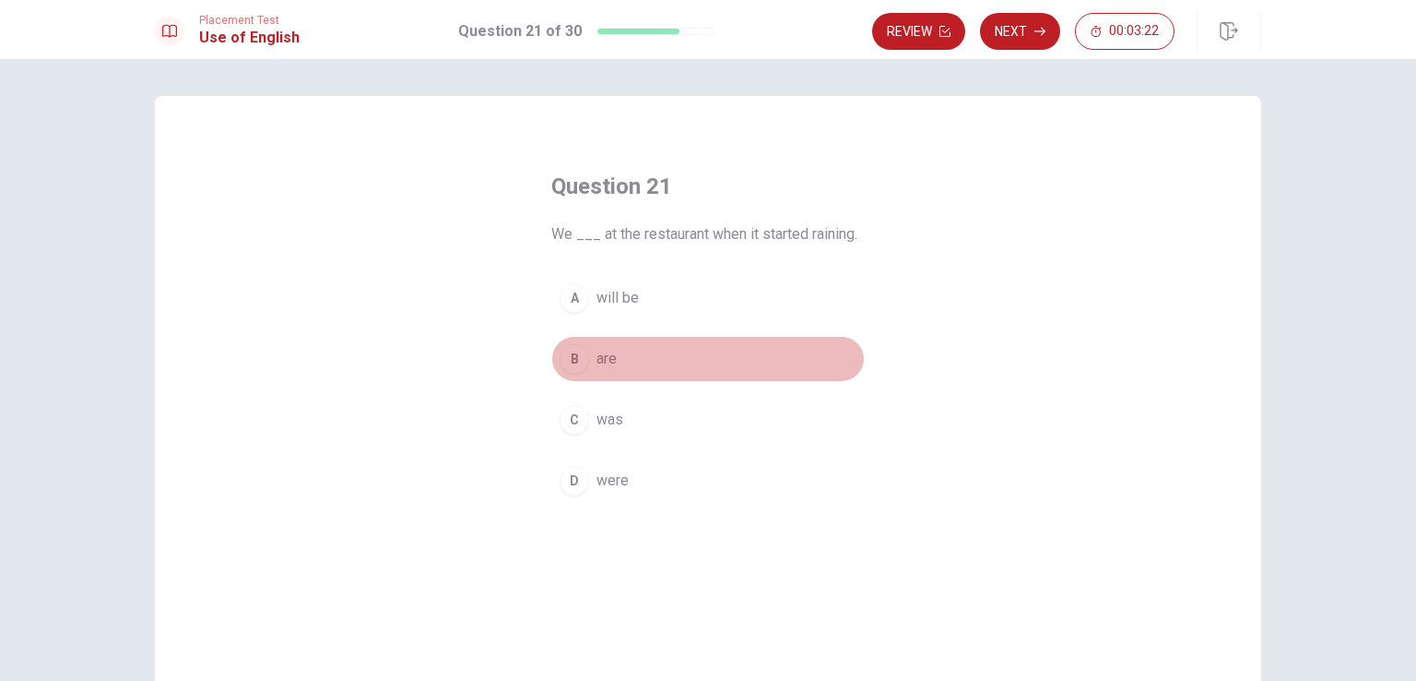
click at [578, 376] on button "B are" at bounding box center [708, 359] width 314 height 46
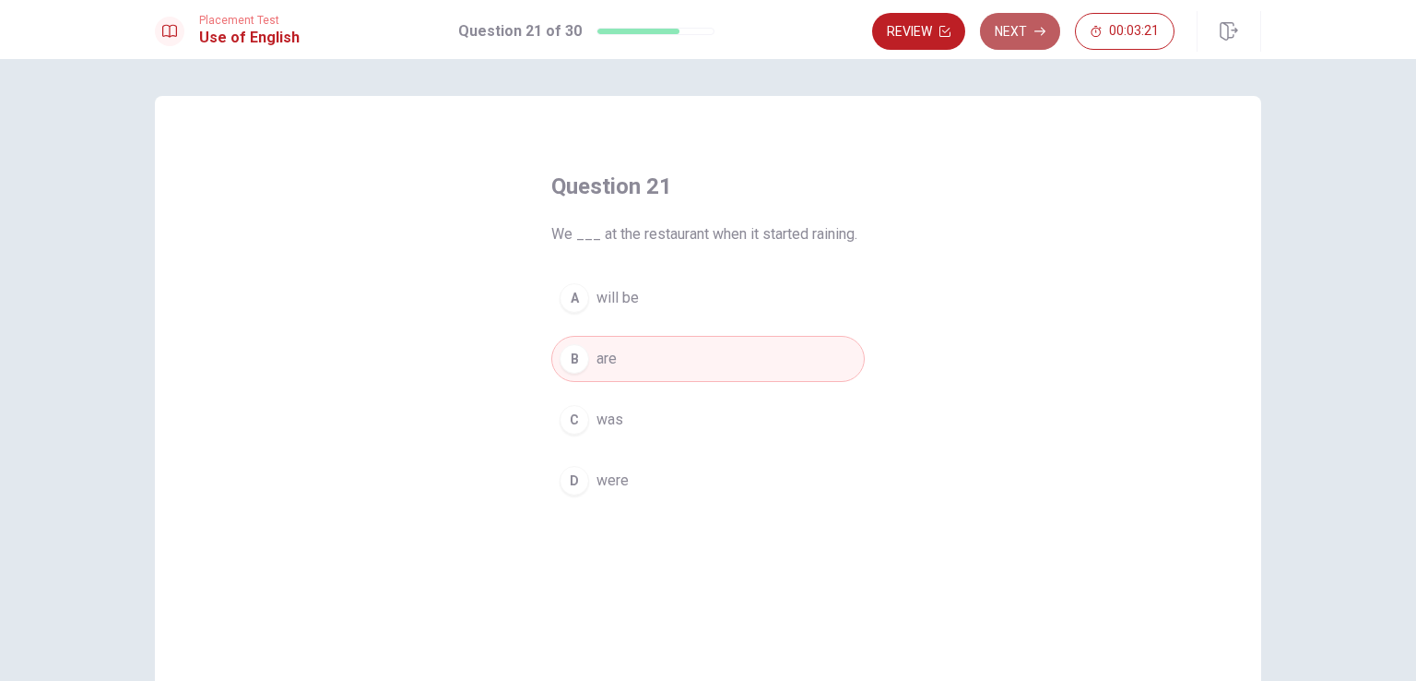
click at [1013, 34] on button "Next" at bounding box center [1020, 31] width 80 height 37
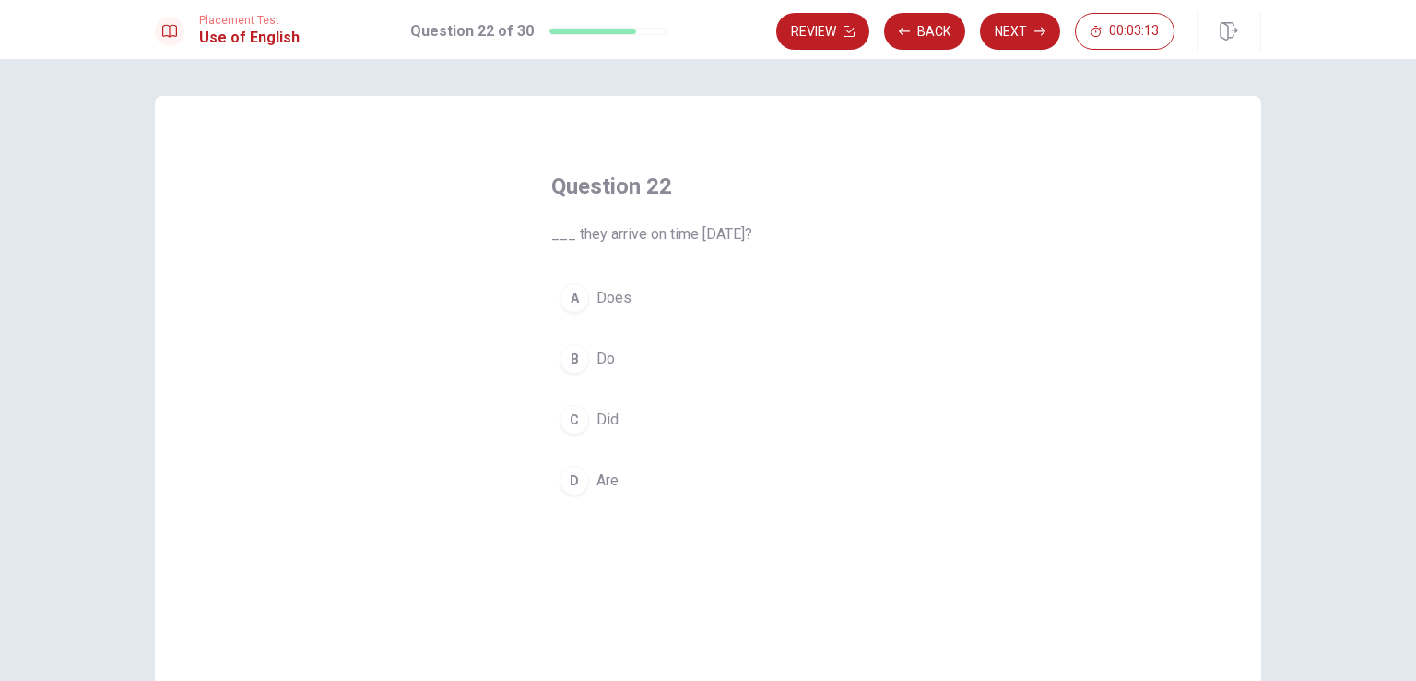
click at [574, 485] on div "D" at bounding box center [575, 481] width 30 height 30
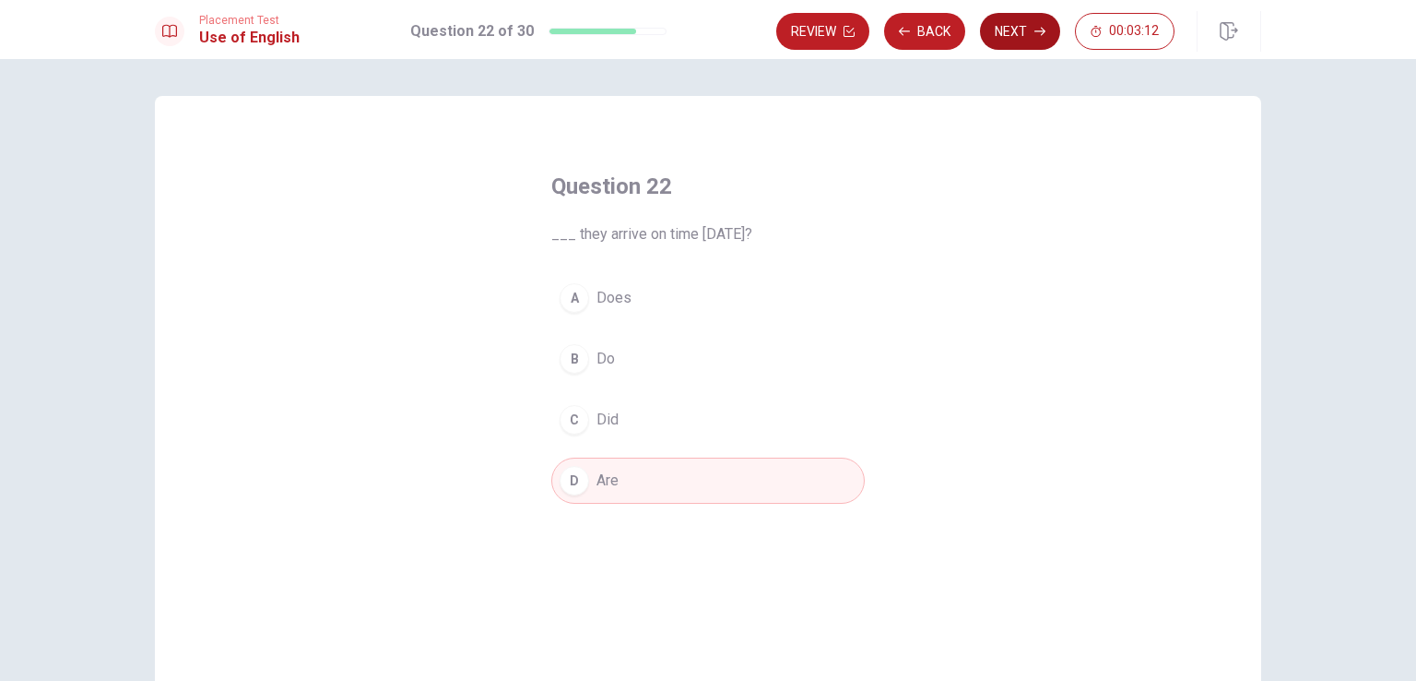
click at [1029, 24] on button "Next" at bounding box center [1020, 31] width 80 height 37
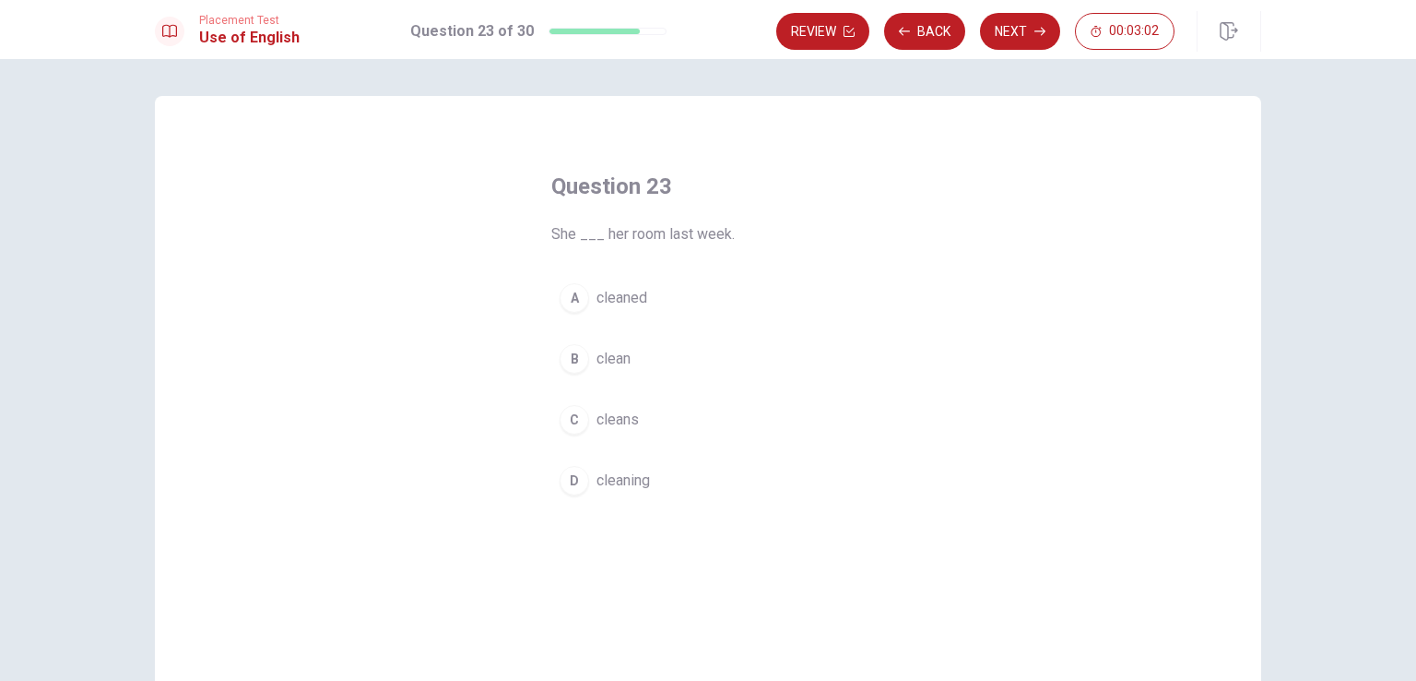
click at [564, 304] on div "A" at bounding box center [575, 298] width 30 height 30
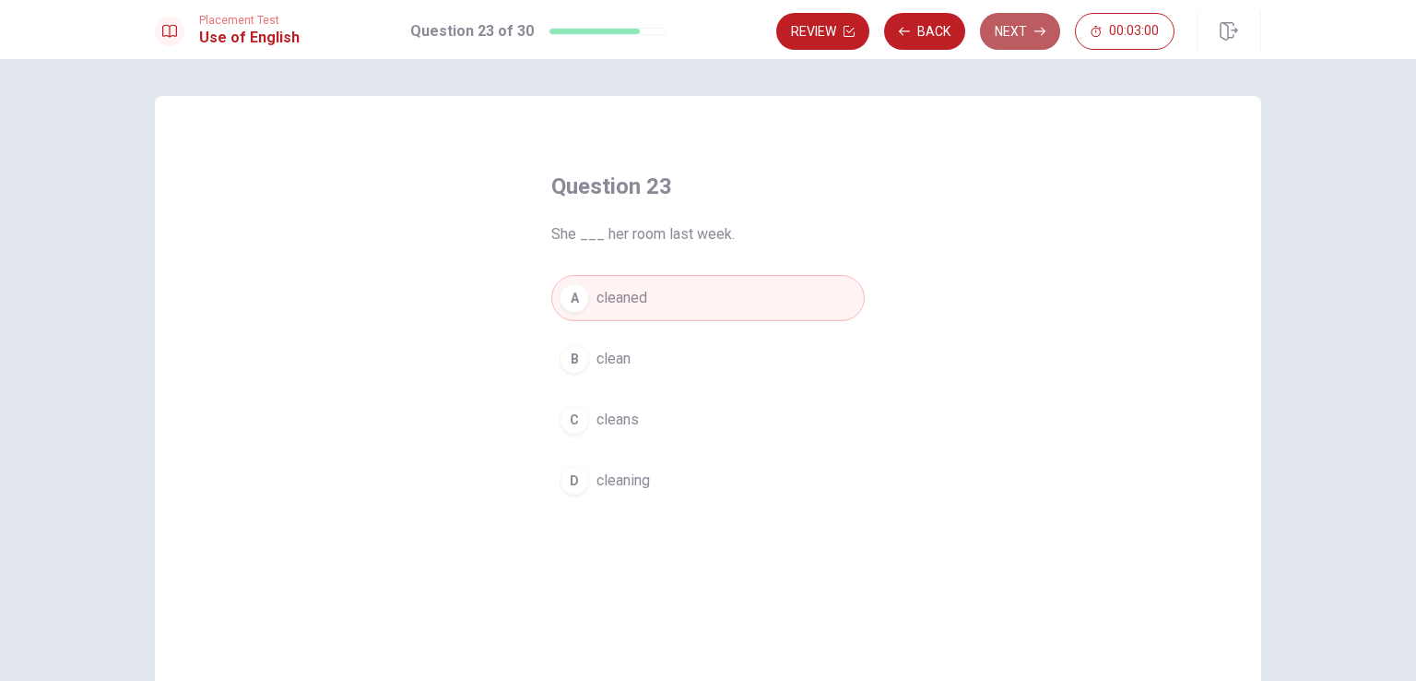
click at [1030, 28] on button "Next" at bounding box center [1020, 31] width 80 height 37
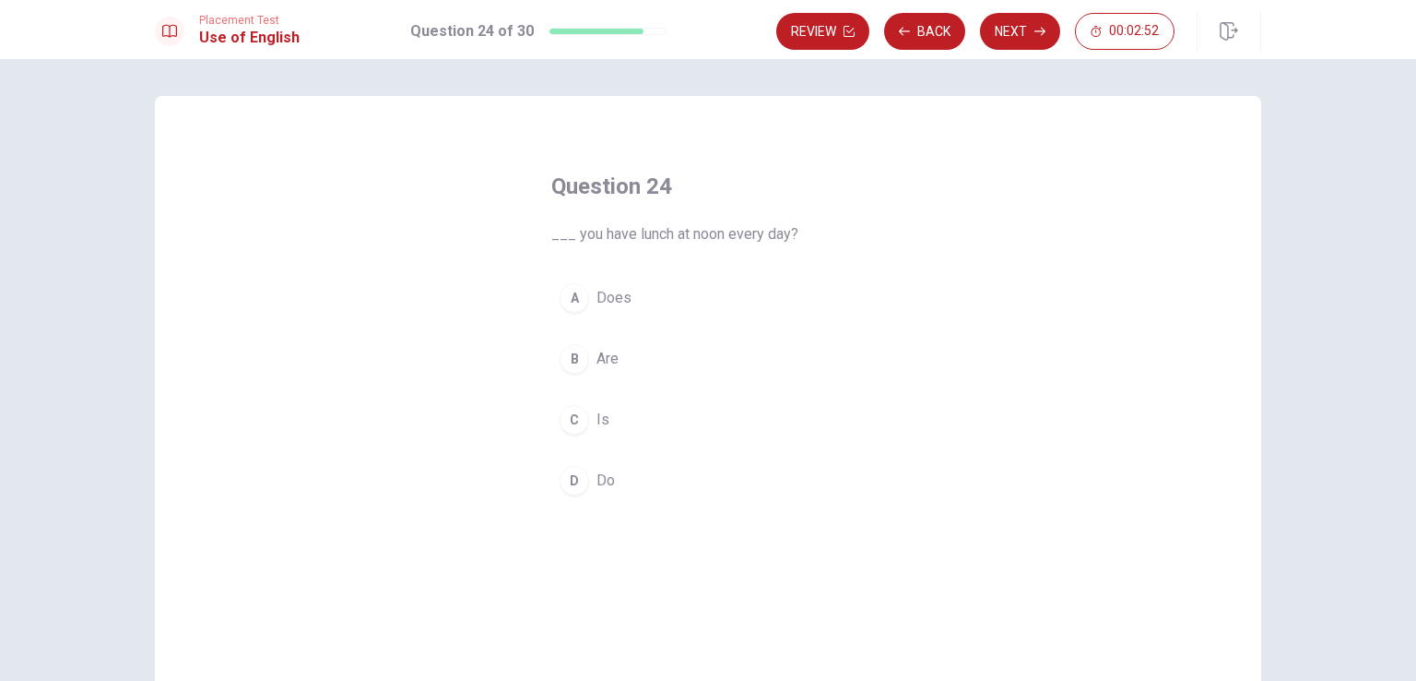
click at [566, 469] on div "D" at bounding box center [575, 481] width 30 height 30
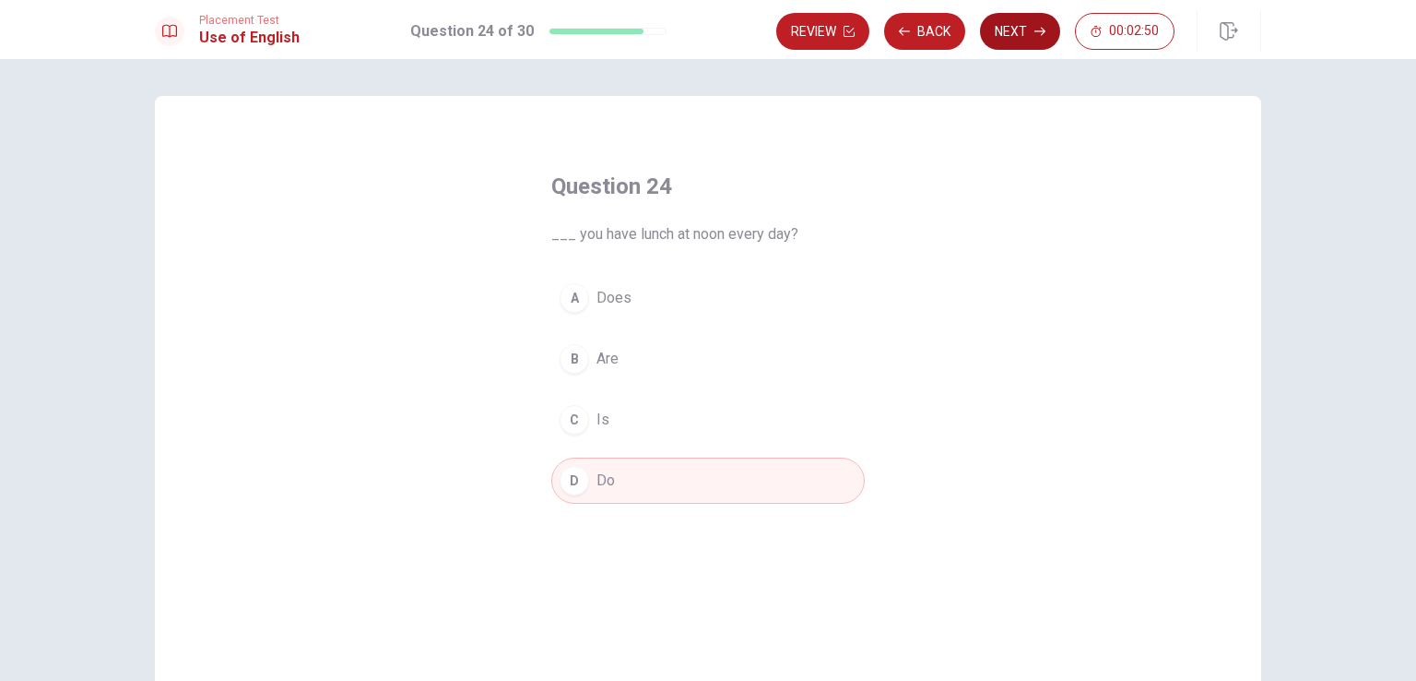
click at [1009, 38] on button "Next" at bounding box center [1020, 31] width 80 height 37
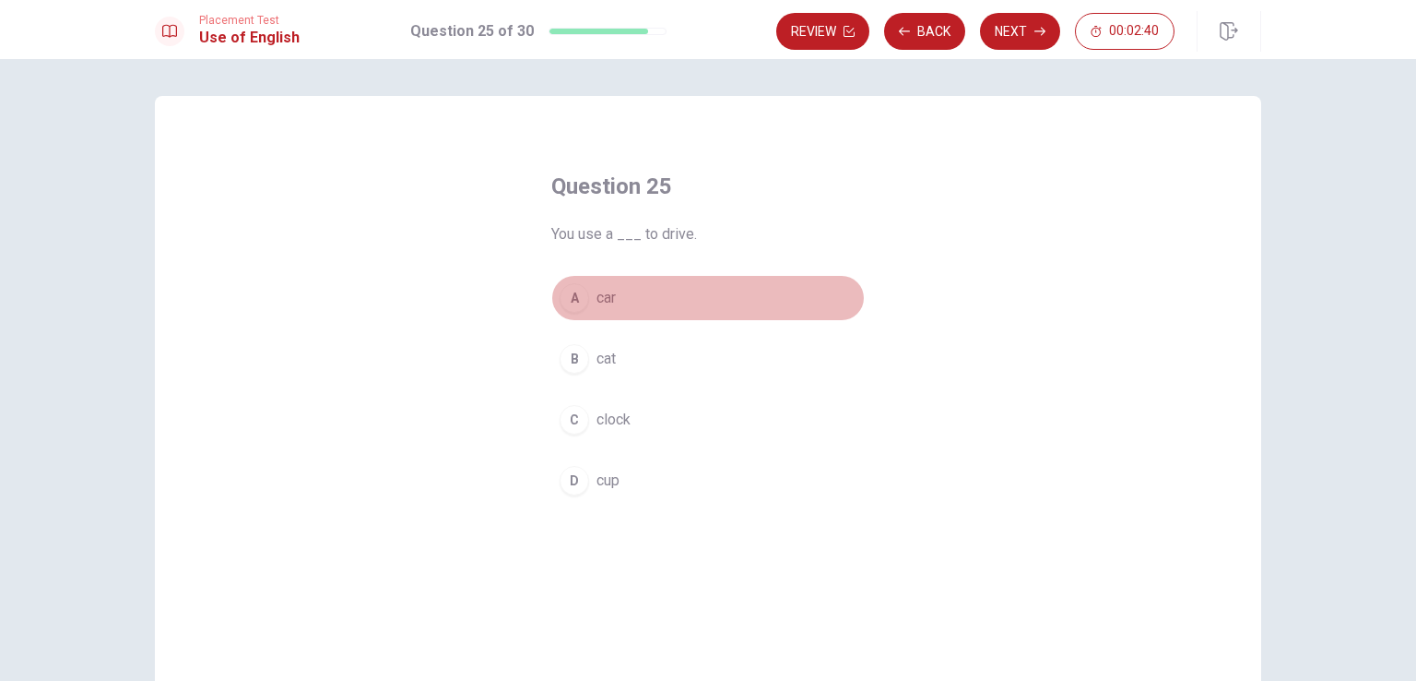
click at [566, 302] on div "A" at bounding box center [575, 298] width 30 height 30
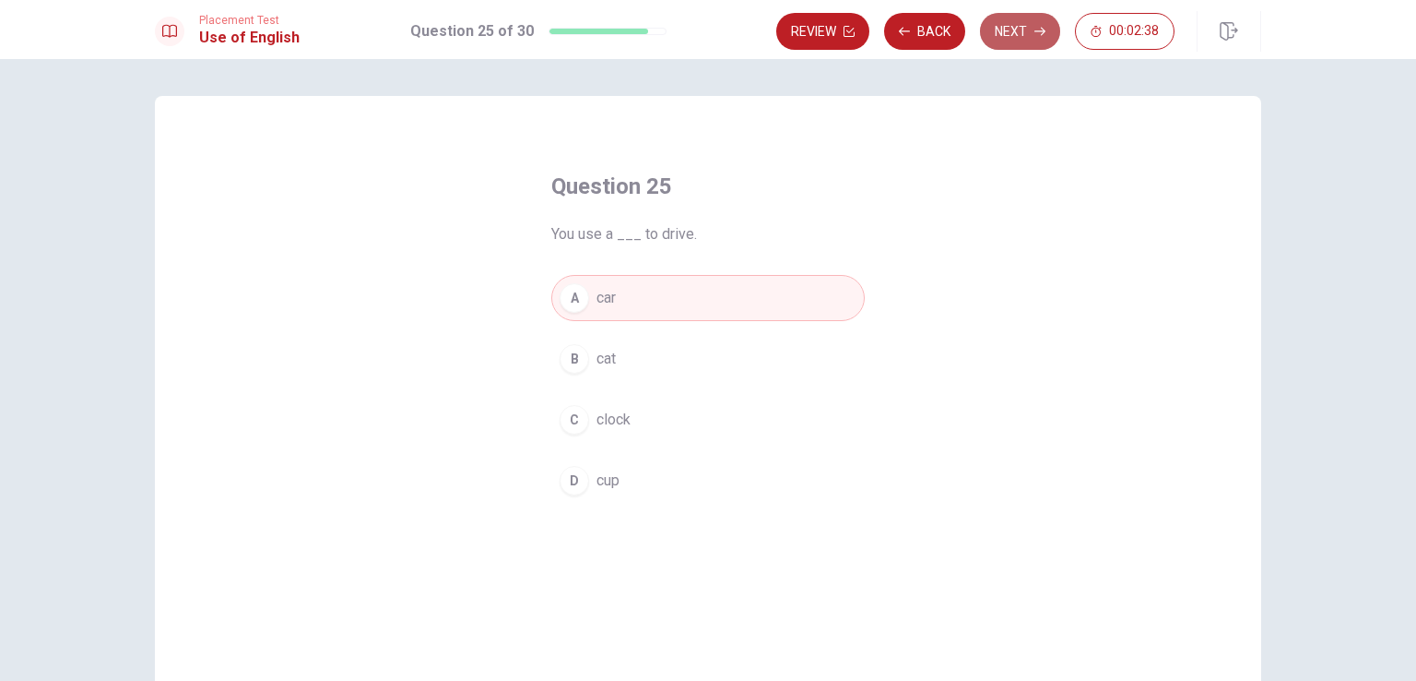
click at [1026, 34] on button "Next" at bounding box center [1020, 31] width 80 height 37
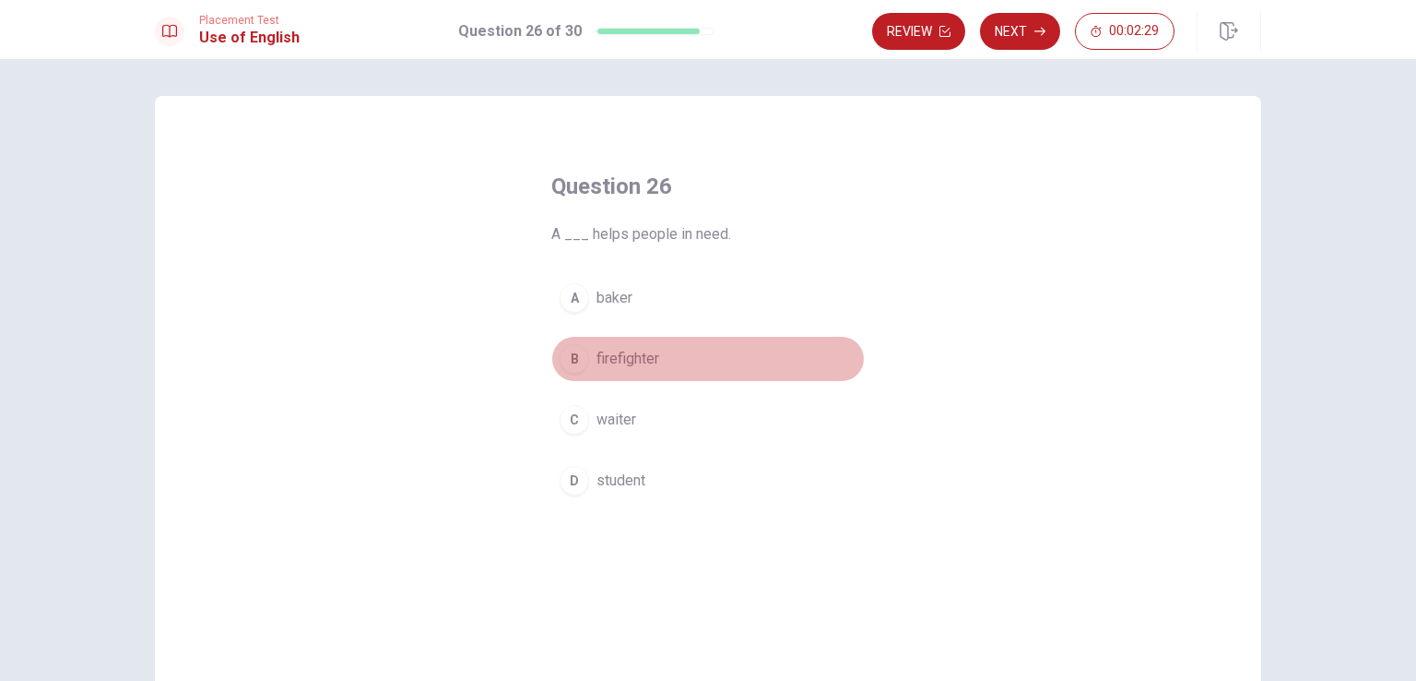
click at [586, 362] on button "B firefighter" at bounding box center [708, 359] width 314 height 46
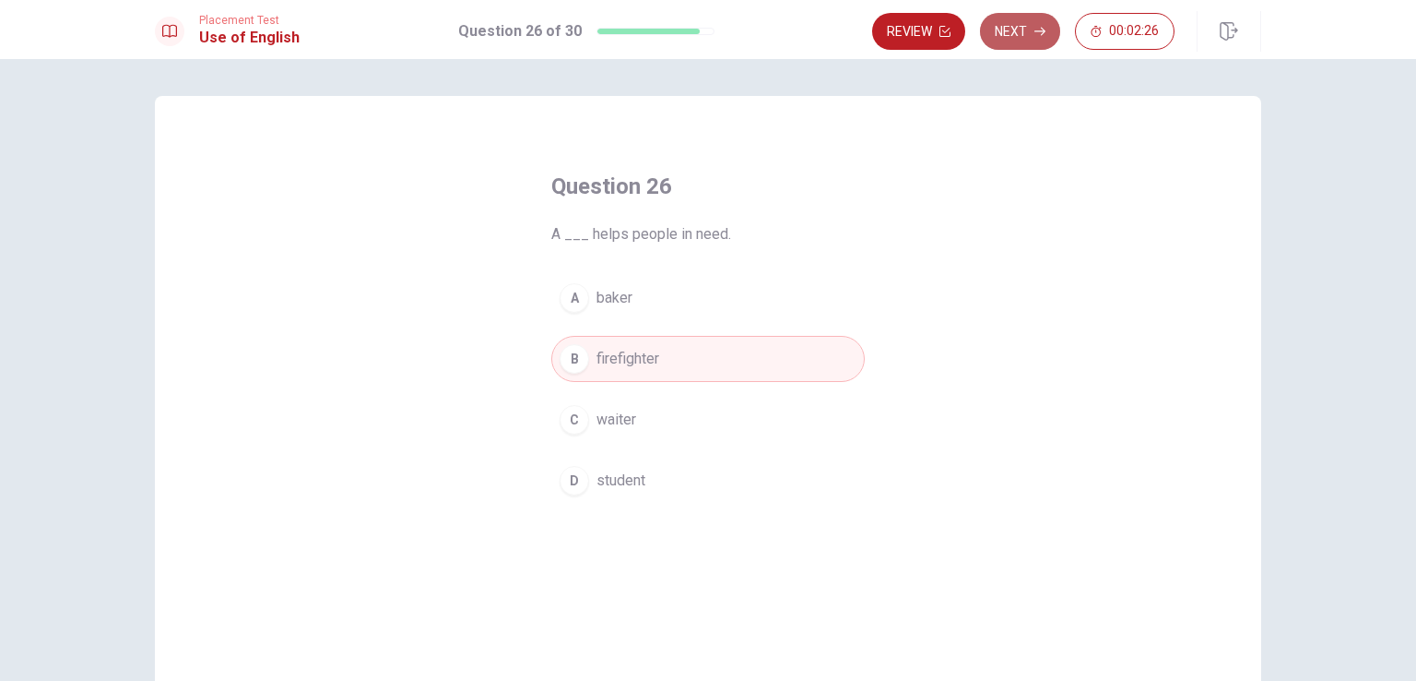
click at [1027, 31] on button "Next" at bounding box center [1020, 31] width 80 height 37
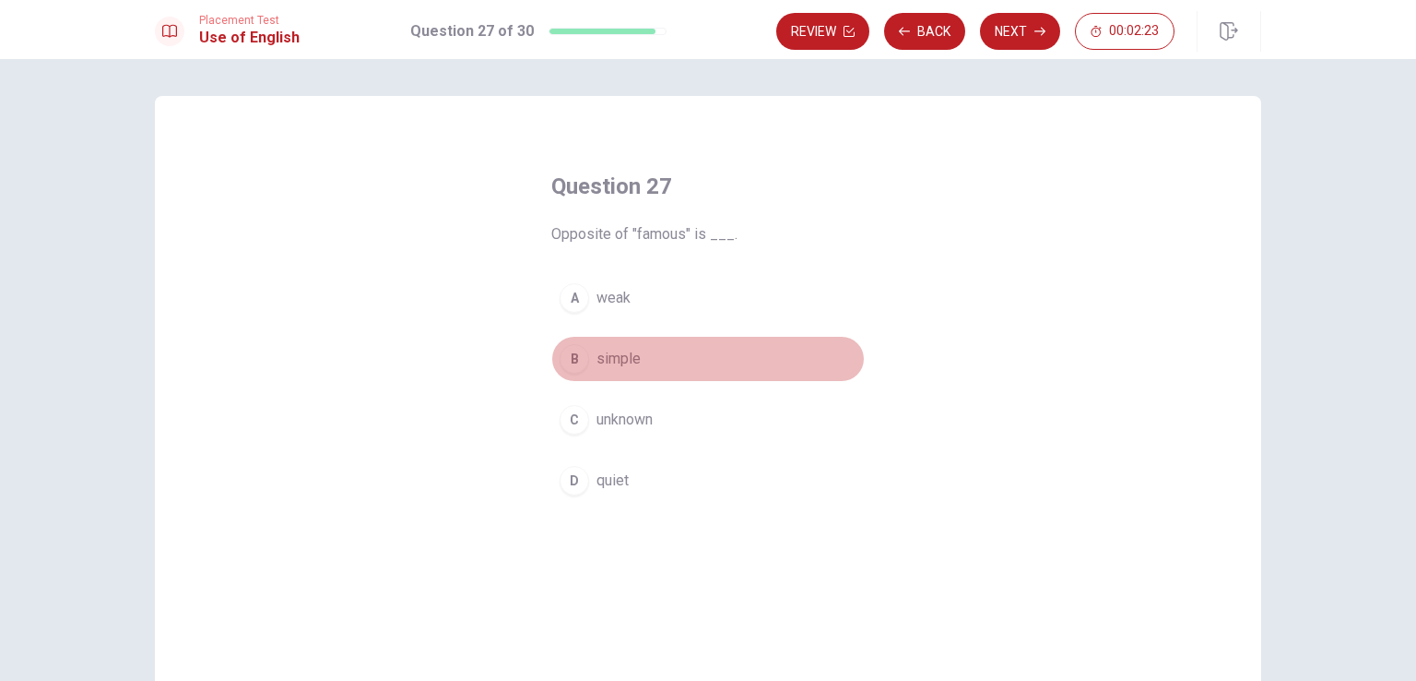
click at [581, 349] on div "B" at bounding box center [575, 359] width 30 height 30
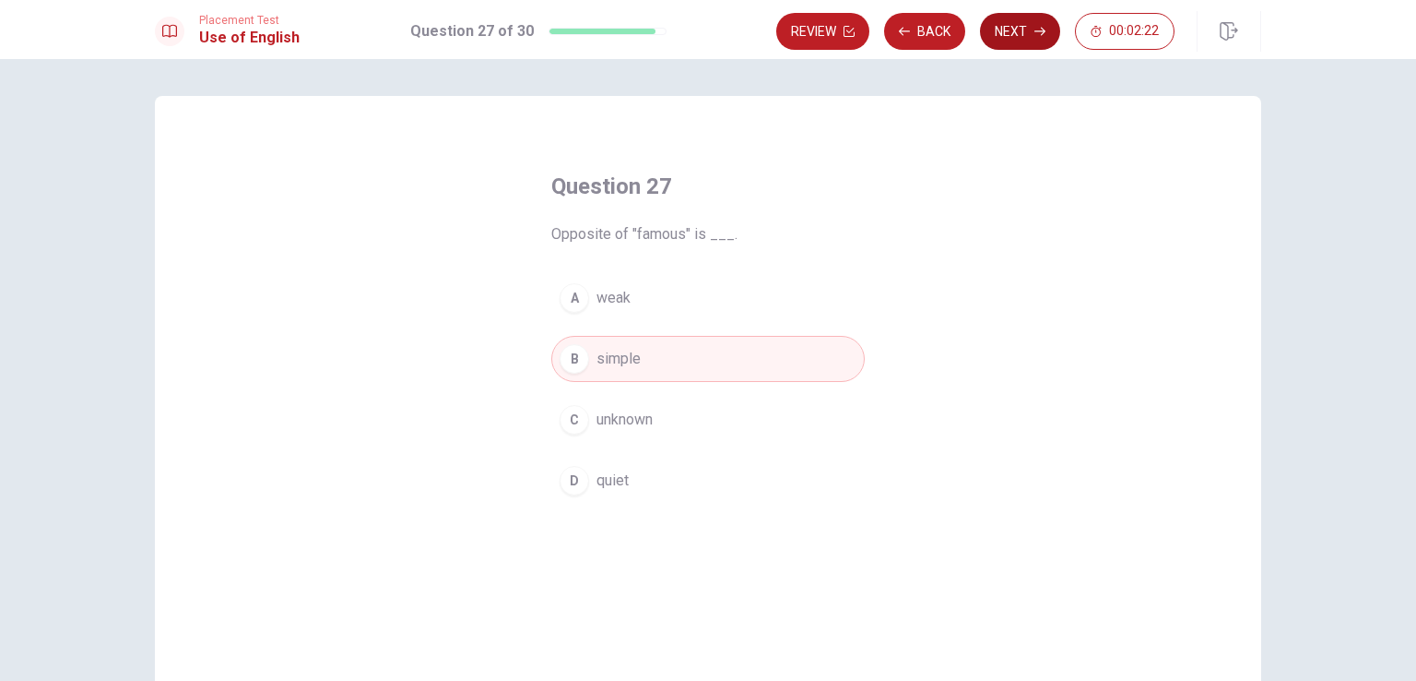
click at [1013, 31] on button "Next" at bounding box center [1020, 31] width 80 height 37
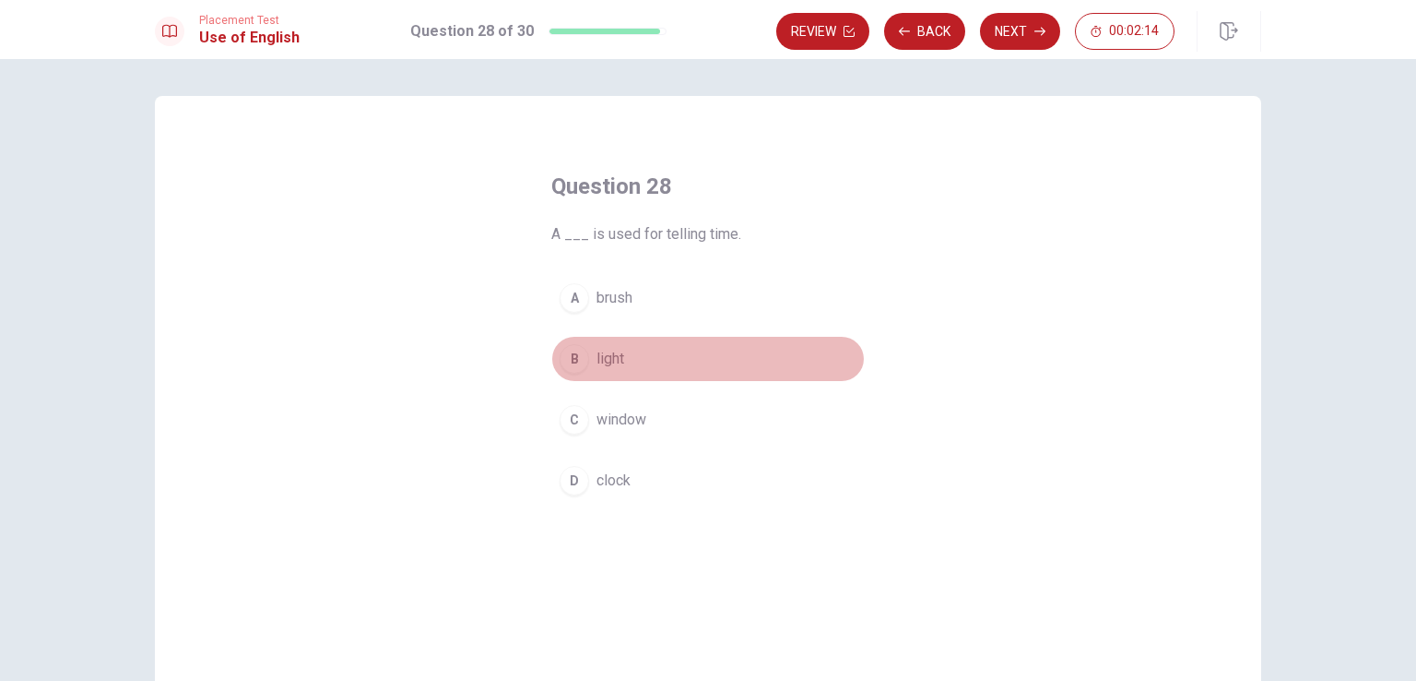
click at [609, 360] on span "light" at bounding box center [611, 359] width 28 height 22
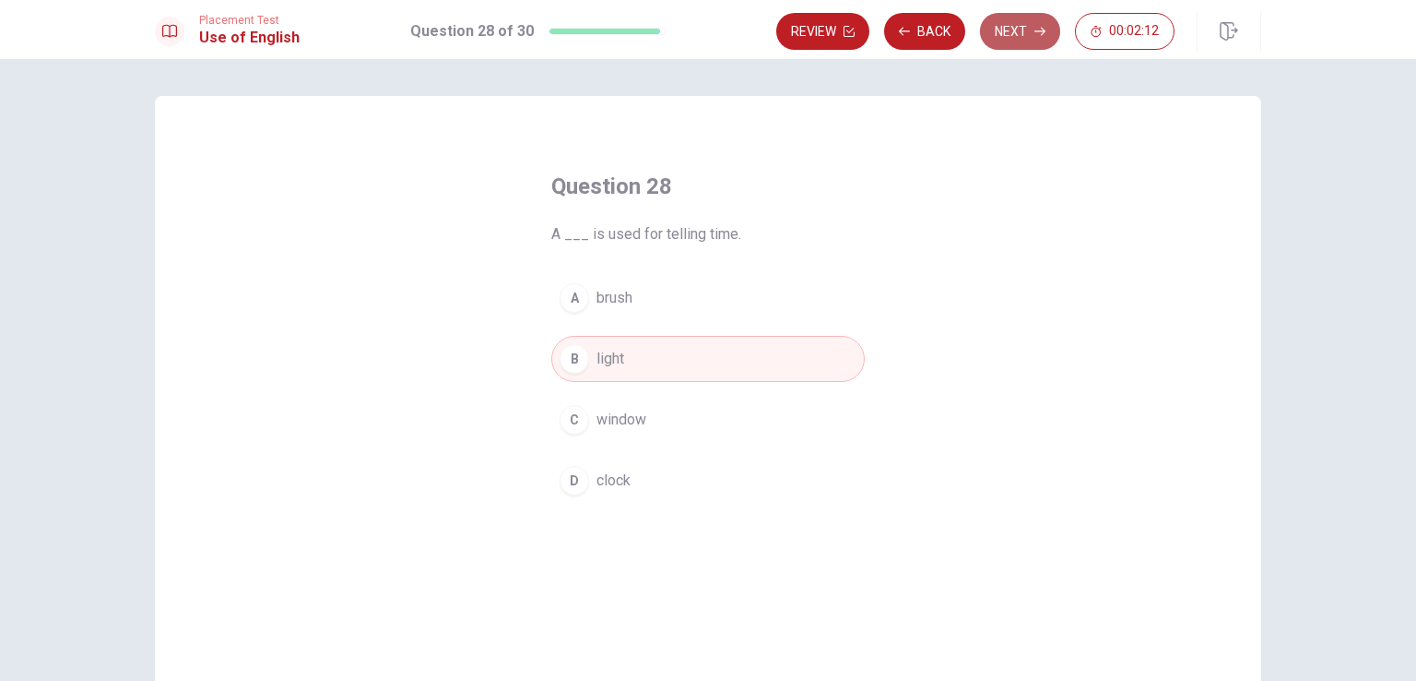
click at [1021, 22] on button "Next" at bounding box center [1020, 31] width 80 height 37
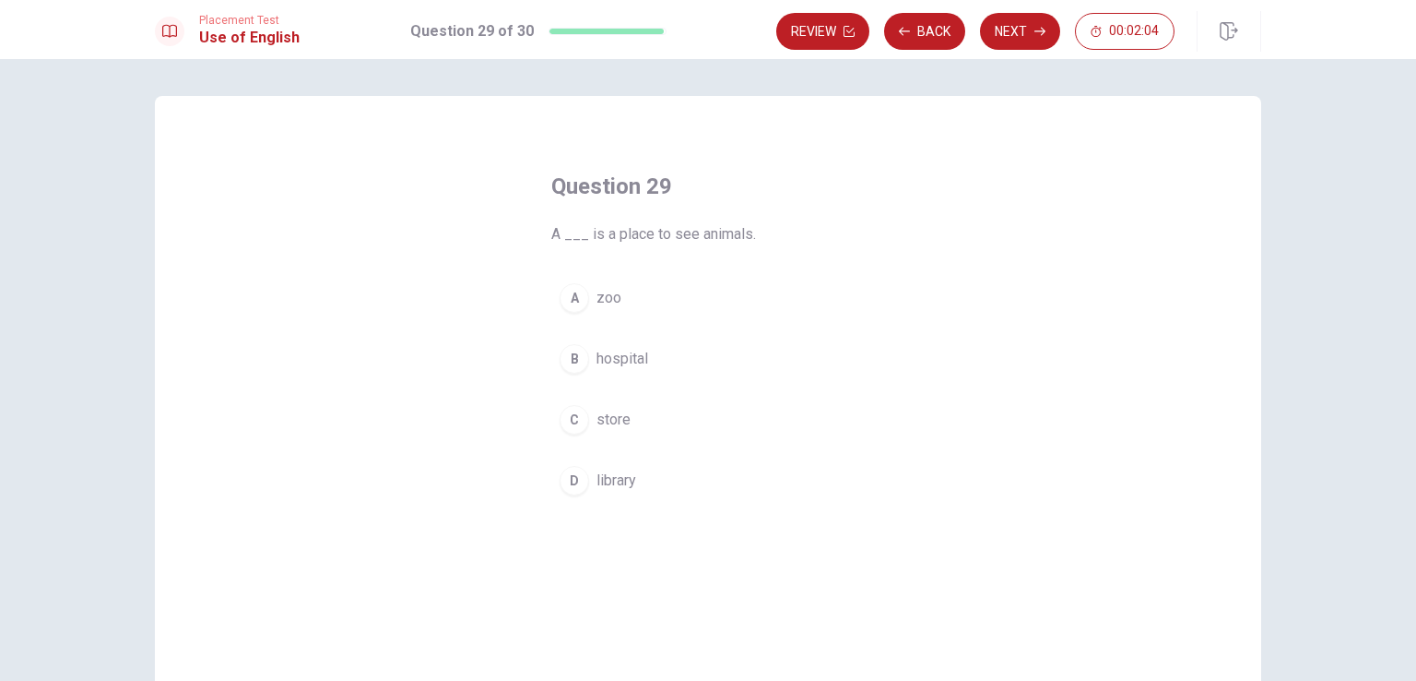
click at [605, 307] on span "zoo" at bounding box center [609, 298] width 25 height 22
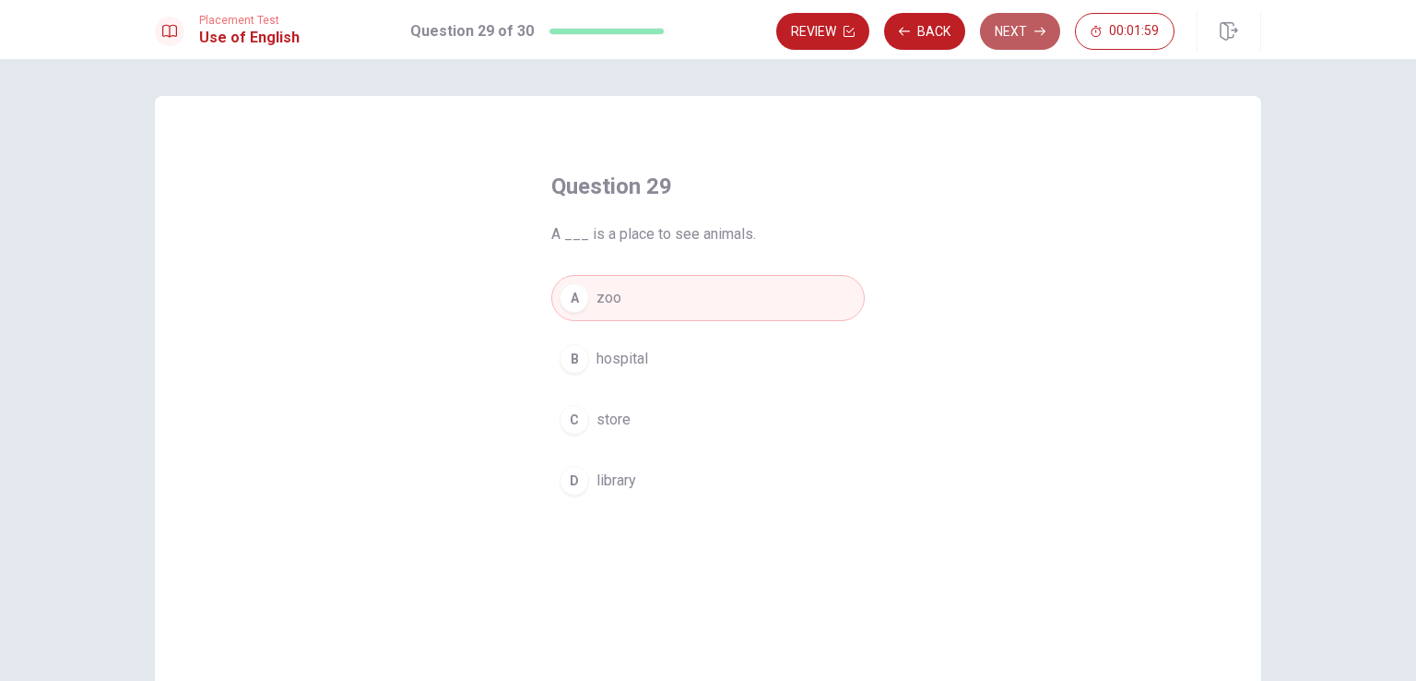
click at [1006, 38] on button "Next" at bounding box center [1020, 31] width 80 height 37
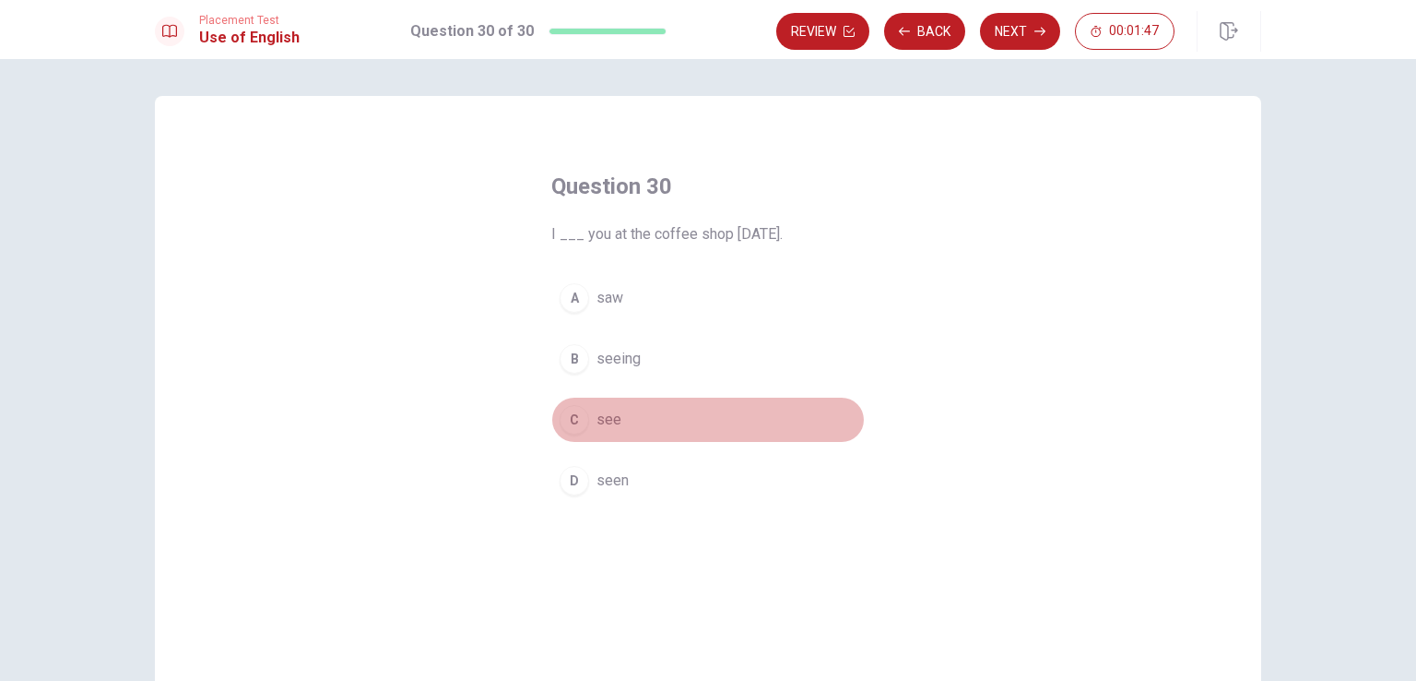
click at [600, 421] on span "see" at bounding box center [609, 420] width 25 height 22
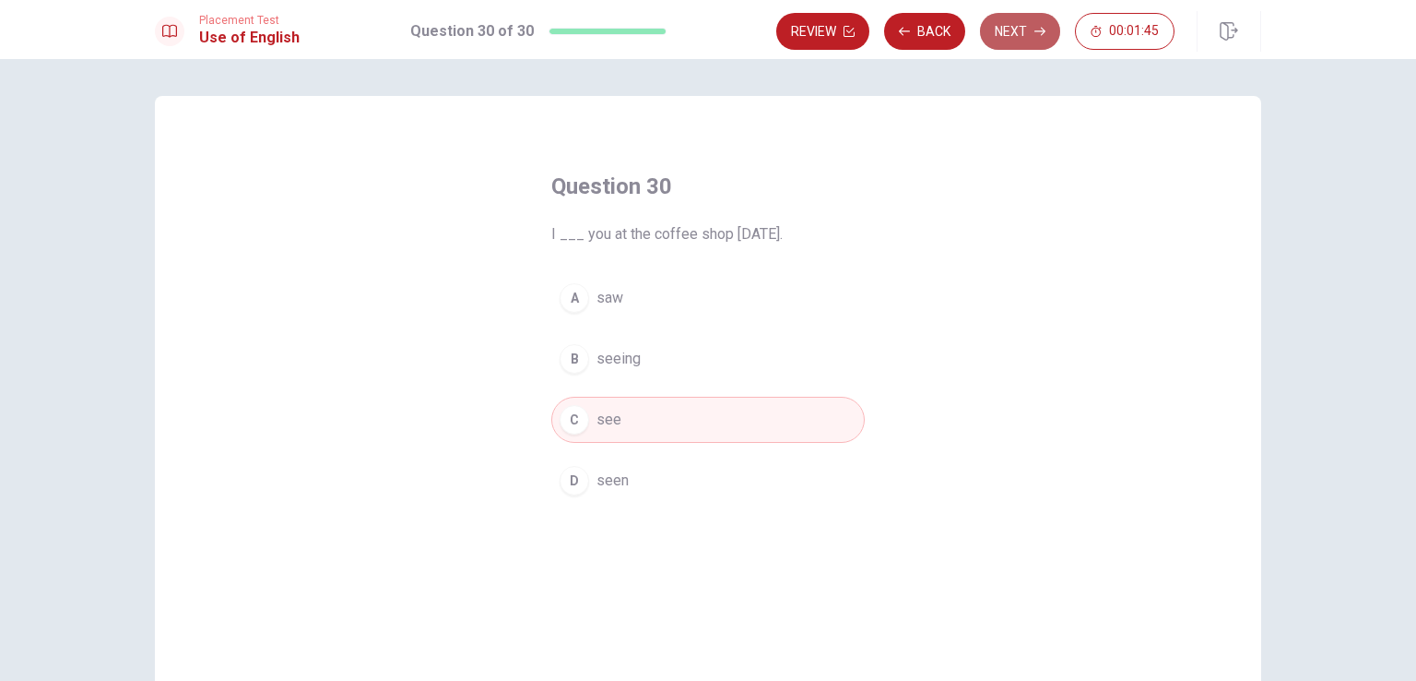
click at [1004, 38] on button "Next" at bounding box center [1020, 31] width 80 height 37
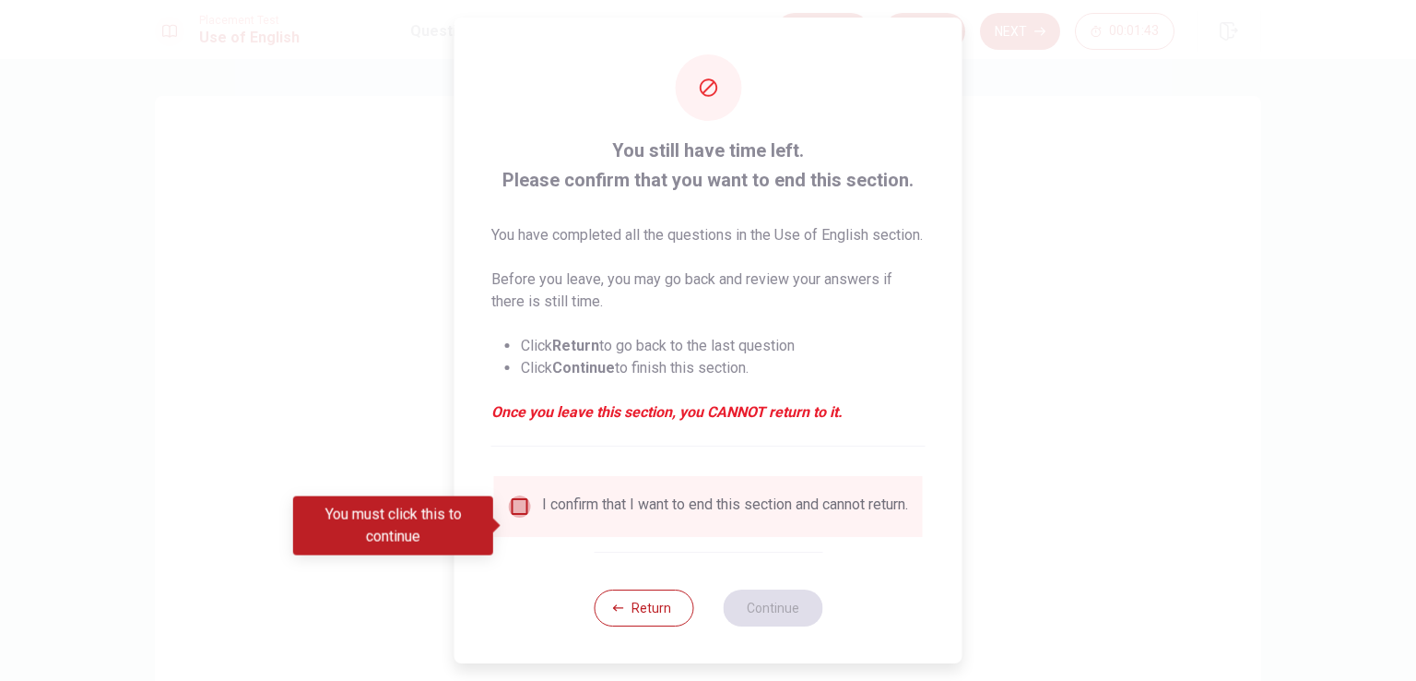
click at [525, 517] on input "You must click this to continue" at bounding box center [520, 506] width 22 height 22
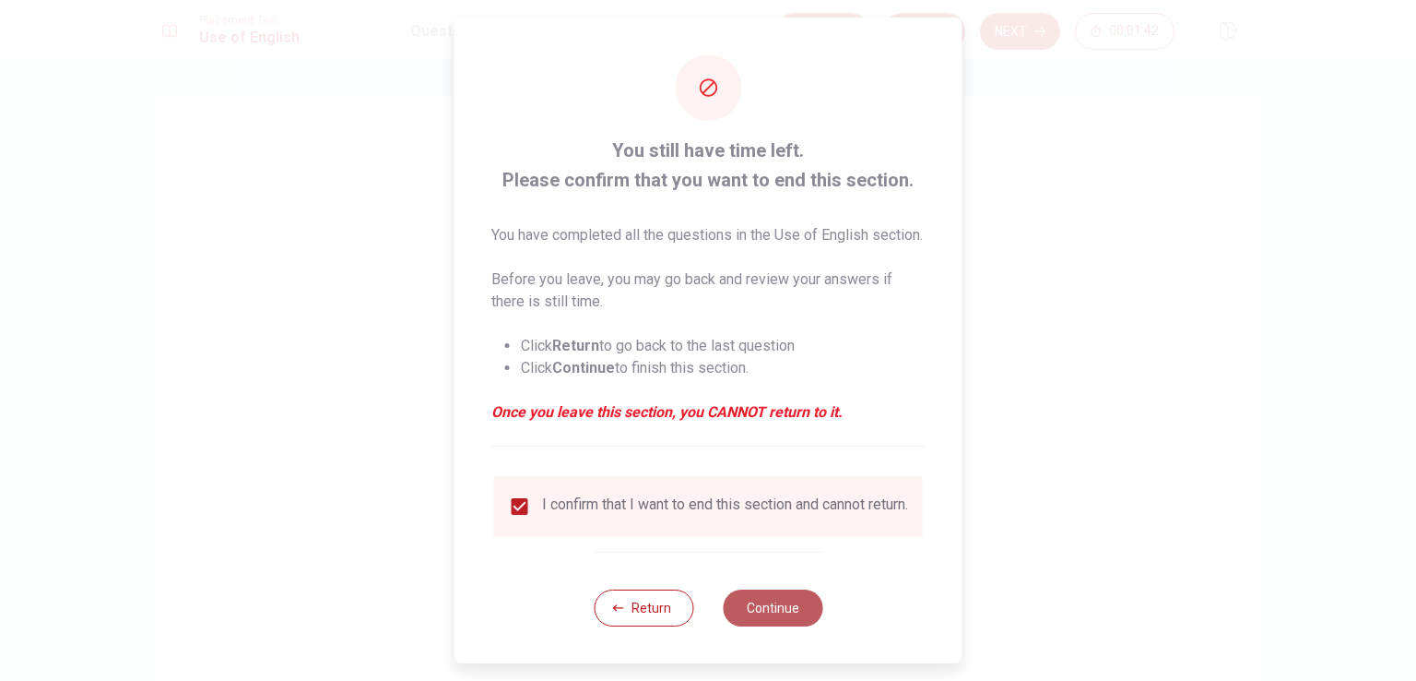
click at [764, 626] on button "Continue" at bounding box center [773, 607] width 100 height 37
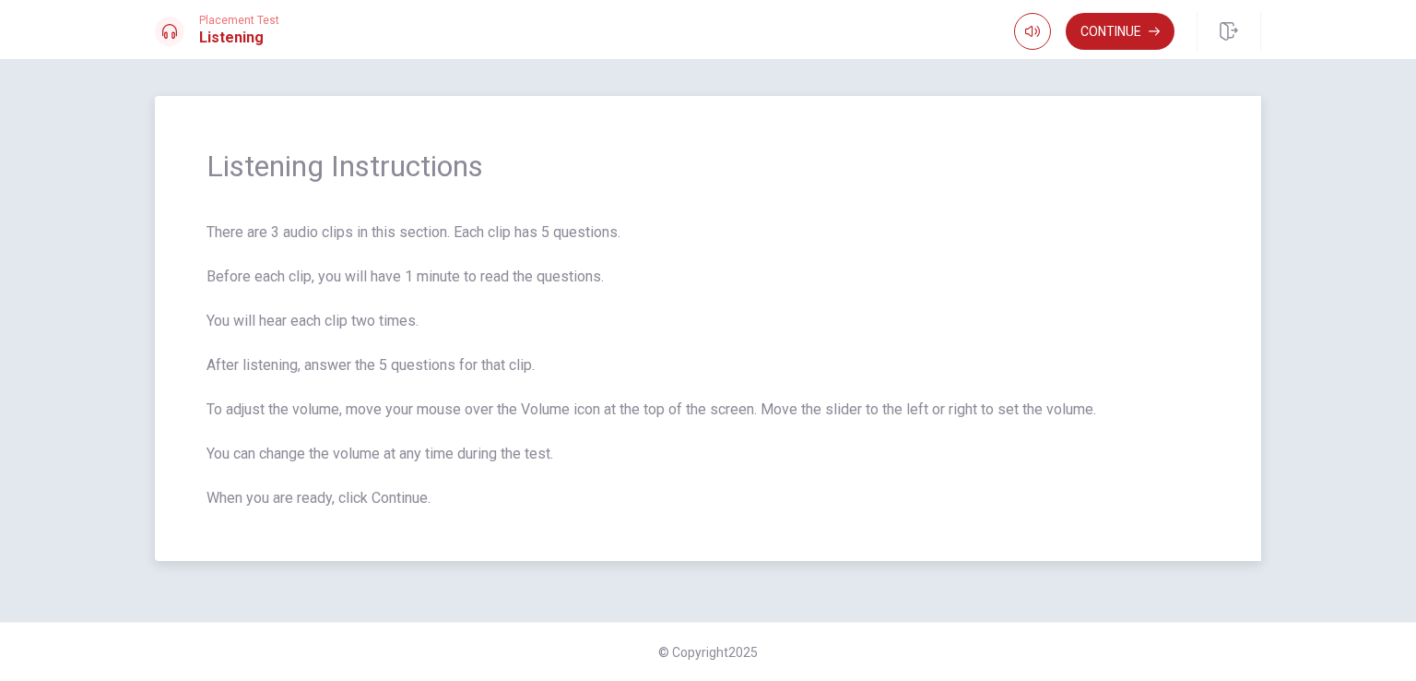
drag, startPoint x: 198, startPoint y: 160, endPoint x: 456, endPoint y: 355, distance: 323.9
click at [456, 355] on div "Listening Instructions There are 3 audio clips in this section. Each clip has 5…" at bounding box center [708, 328] width 1107 height 465
click at [1022, 31] on button "button" at bounding box center [1032, 31] width 37 height 37
click at [1138, 35] on button "Continue" at bounding box center [1120, 31] width 109 height 37
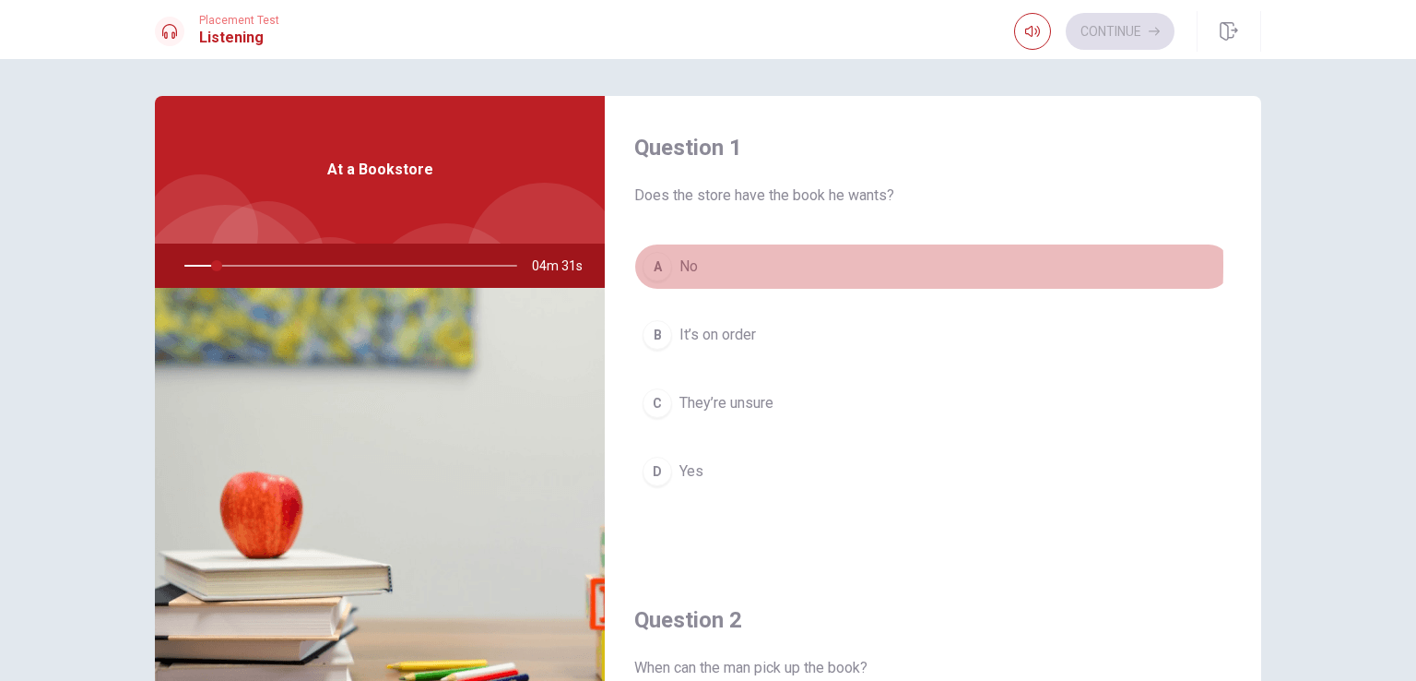
click at [654, 265] on div "A" at bounding box center [658, 267] width 30 height 30
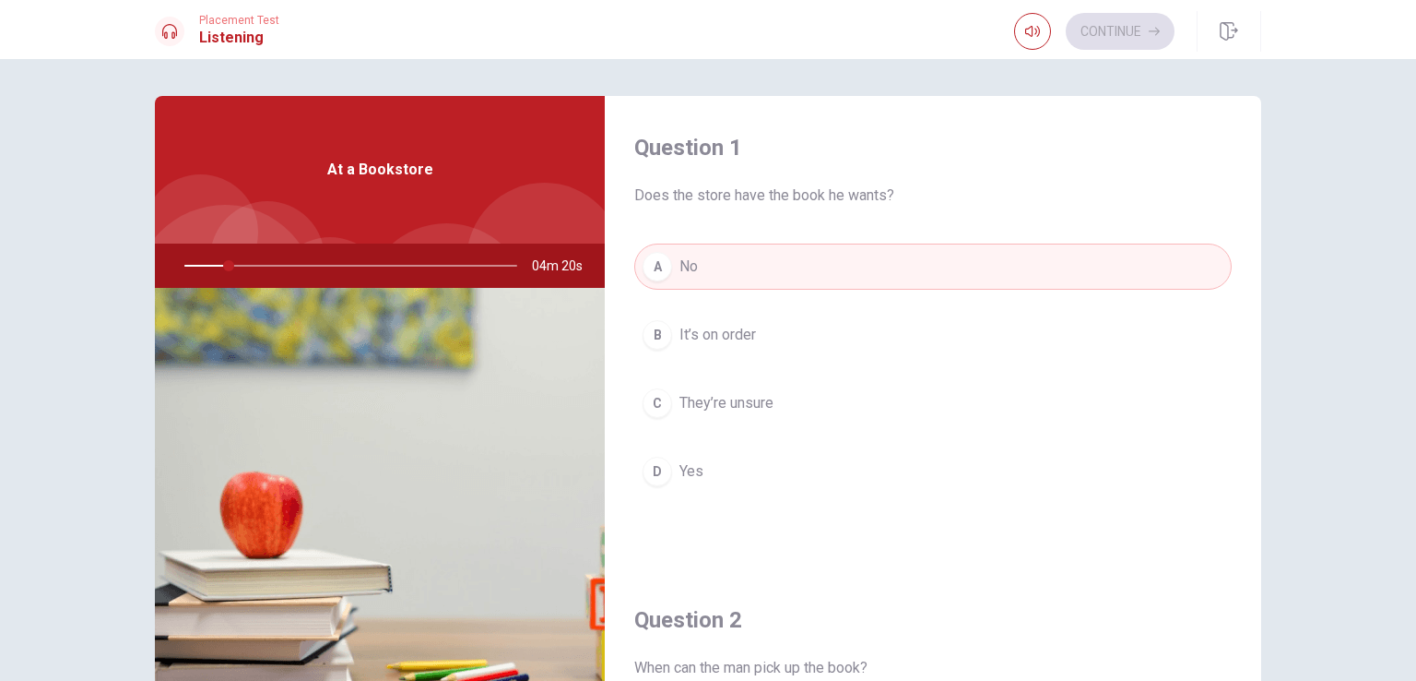
drag, startPoint x: 218, startPoint y: 265, endPoint x: 184, endPoint y: 267, distance: 33.3
click at [184, 267] on div at bounding box center [347, 265] width 370 height 44
click at [225, 263] on div at bounding box center [347, 265] width 370 height 44
drag, startPoint x: 225, startPoint y: 263, endPoint x: 166, endPoint y: 270, distance: 59.5
click at [166, 270] on div at bounding box center [347, 265] width 370 height 44
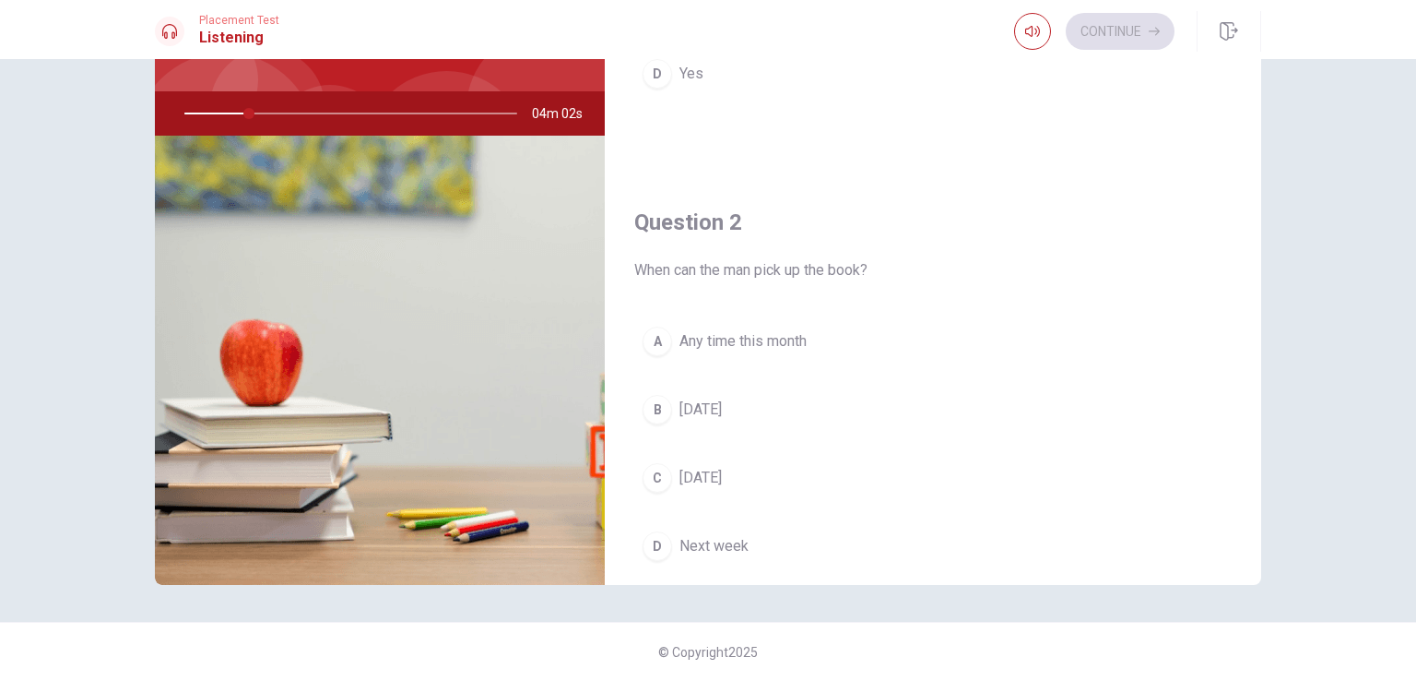
scroll to position [255, 0]
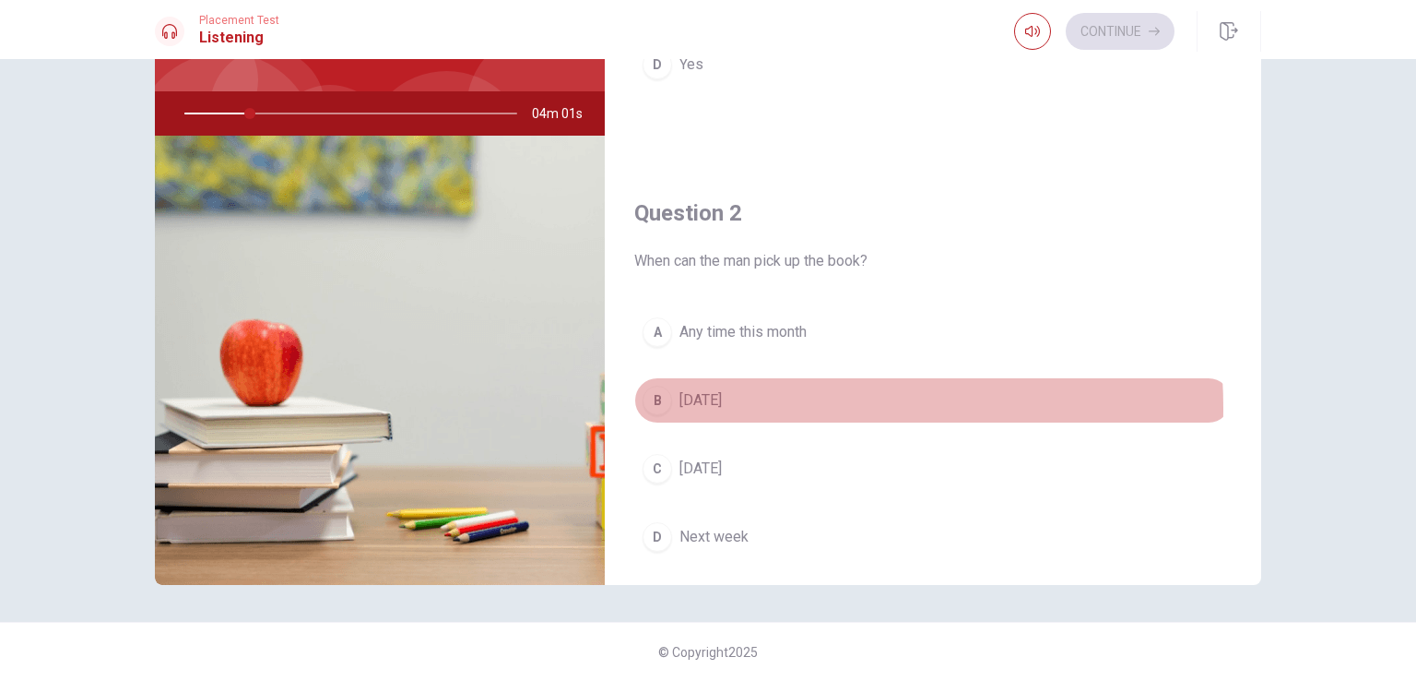
click at [722, 404] on span "[DATE]" at bounding box center [701, 400] width 42 height 22
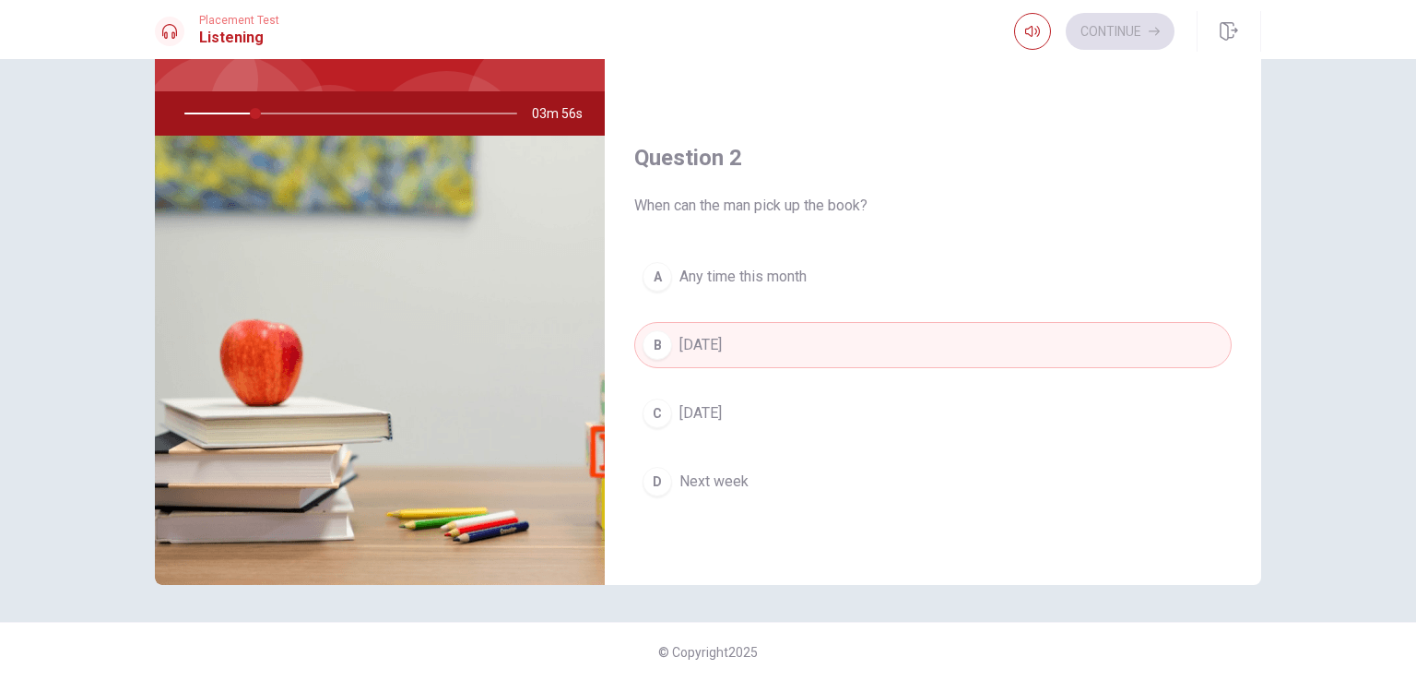
scroll to position [302, 0]
click at [696, 275] on span "Any time this month" at bounding box center [743, 284] width 127 height 22
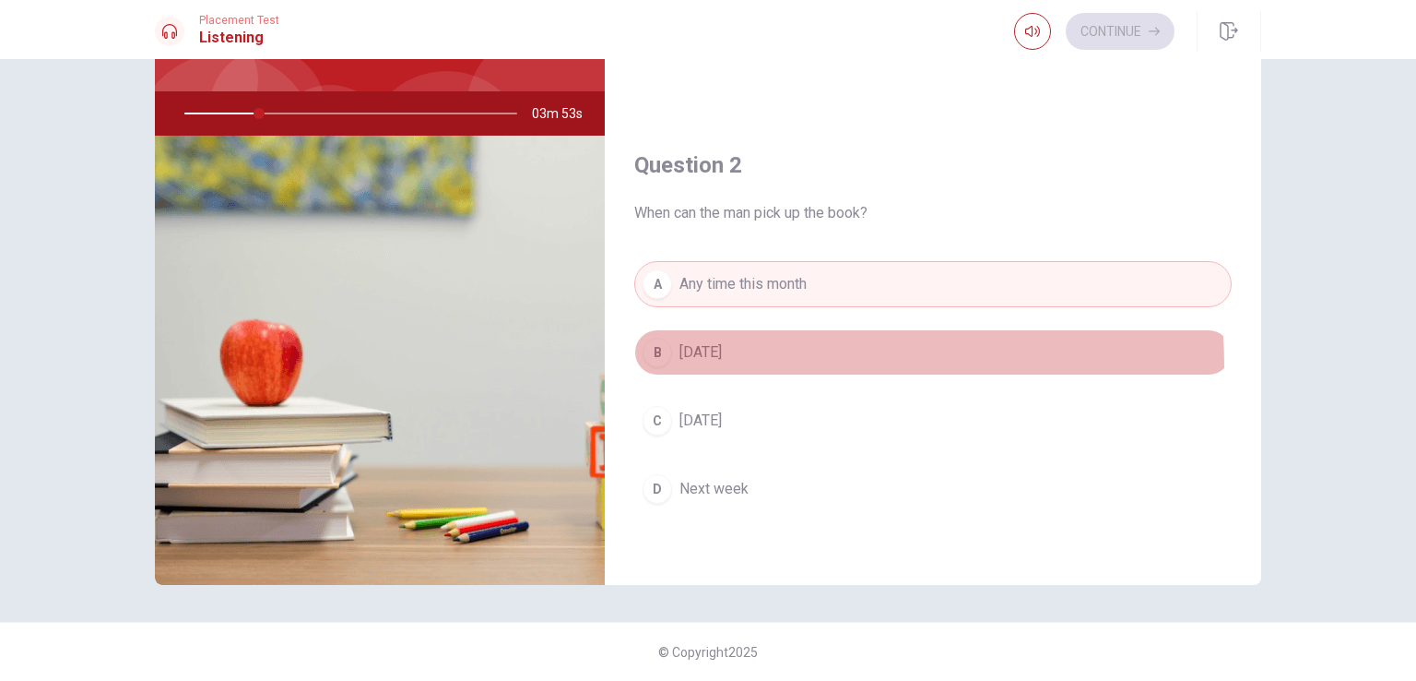
click at [725, 362] on button "B [DATE]" at bounding box center [933, 352] width 598 height 46
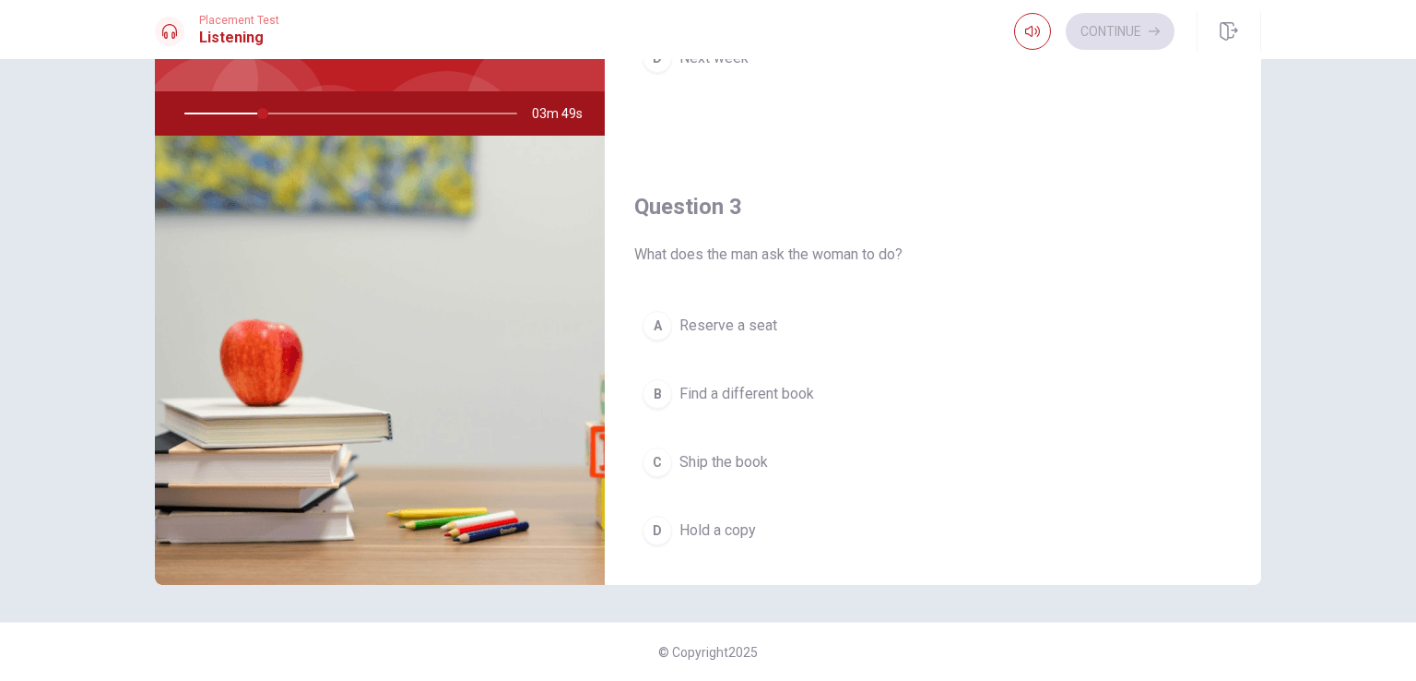
scroll to position [751, 0]
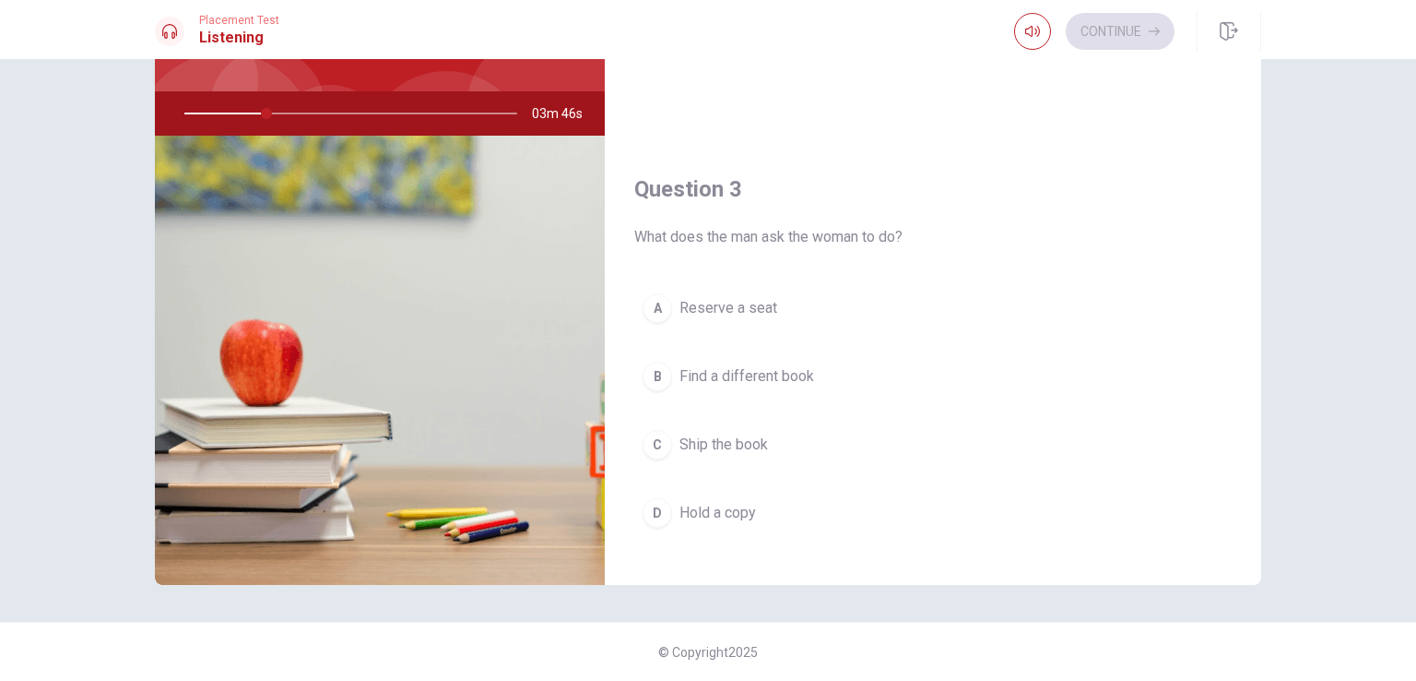
drag, startPoint x: 261, startPoint y: 113, endPoint x: 310, endPoint y: 115, distance: 49.0
click at [310, 115] on div at bounding box center [347, 113] width 370 height 44
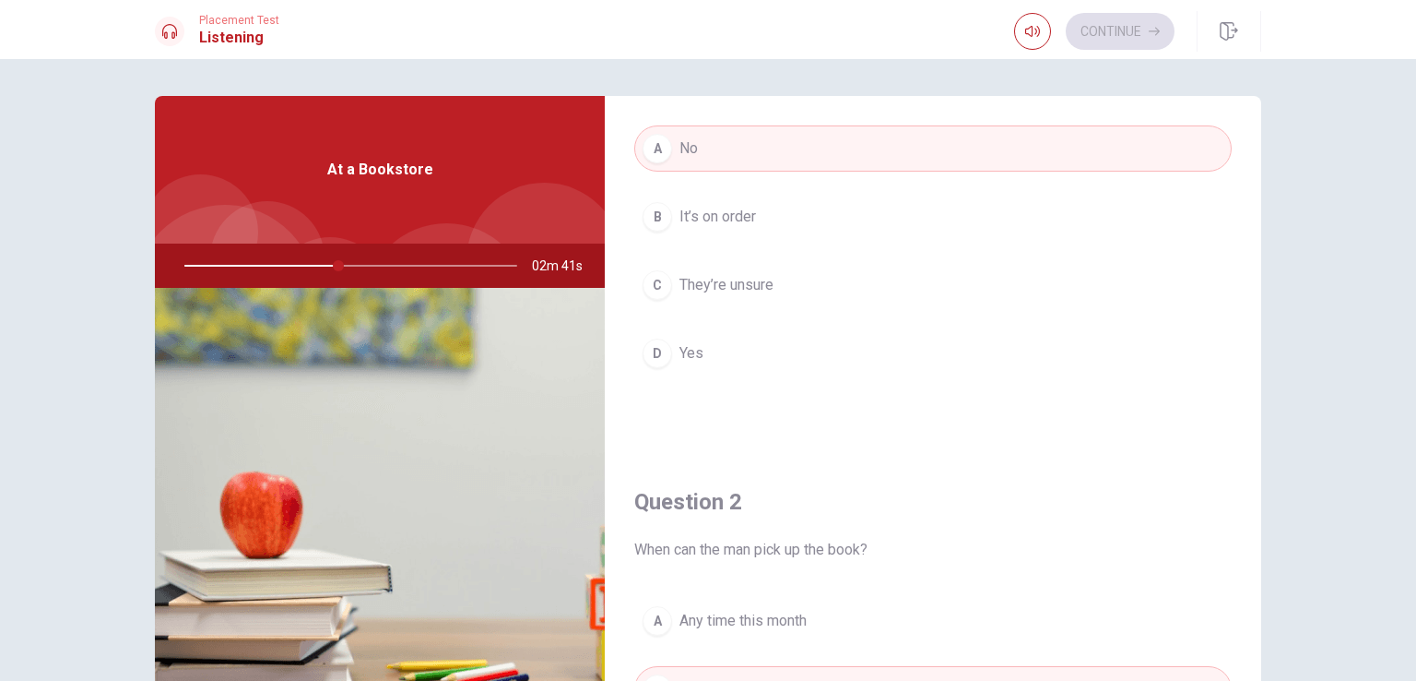
scroll to position [118, 0]
click at [316, 265] on div at bounding box center [347, 265] width 370 height 44
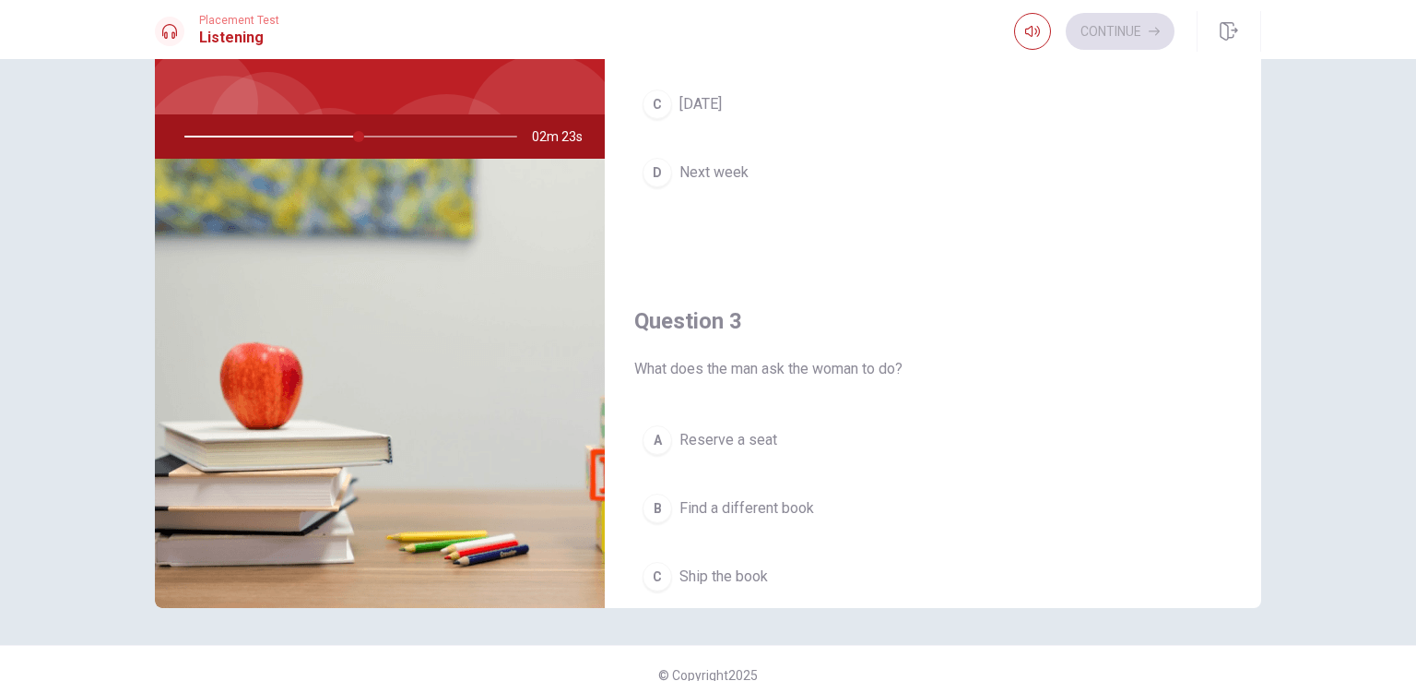
scroll to position [648, 0]
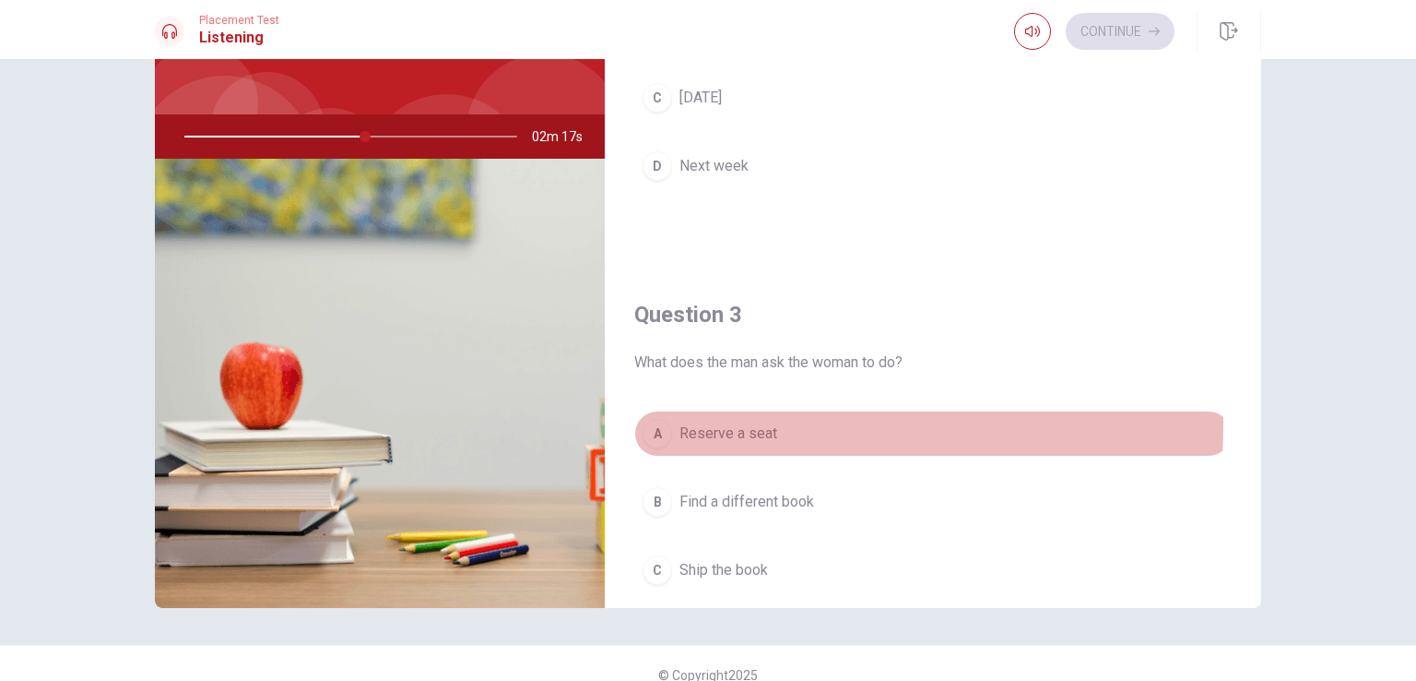
click at [708, 422] on span "Reserve a seat" at bounding box center [729, 433] width 98 height 22
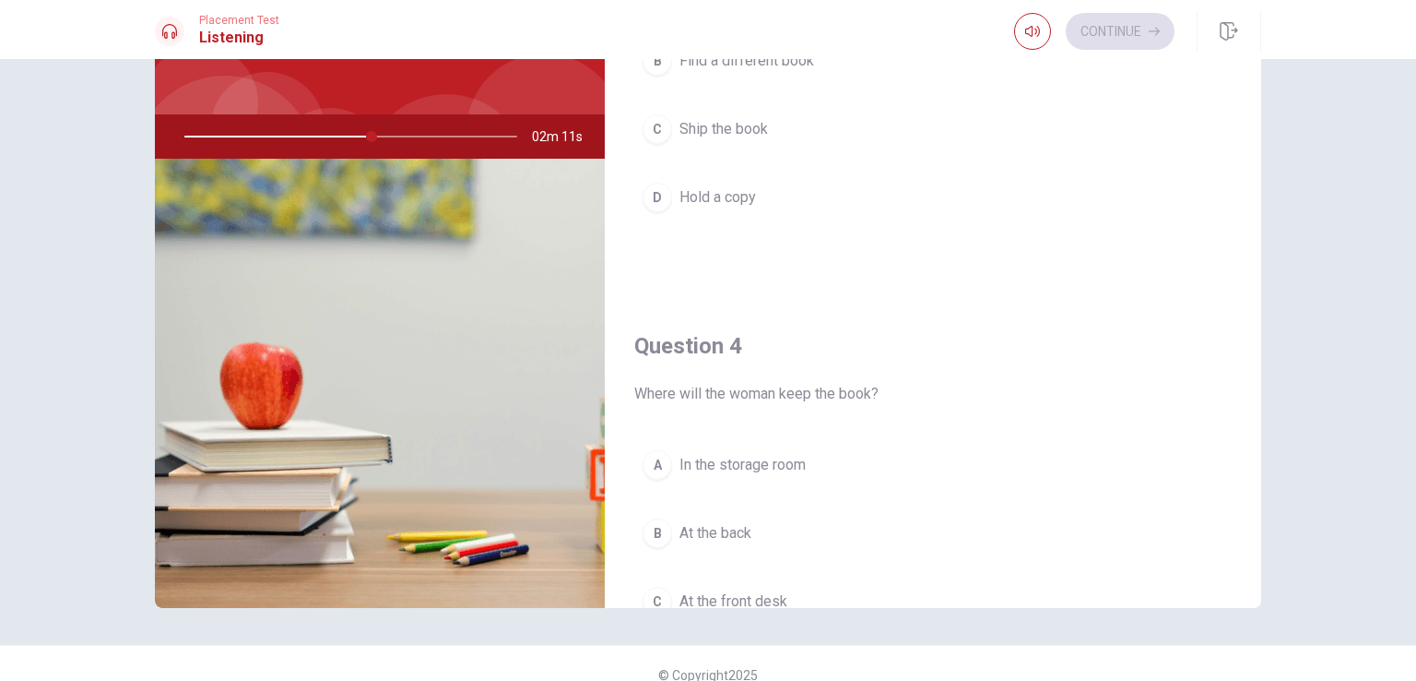
scroll to position [1092, 0]
drag, startPoint x: 382, startPoint y: 134, endPoint x: 406, endPoint y: 140, distance: 24.8
click at [406, 140] on div at bounding box center [347, 136] width 370 height 44
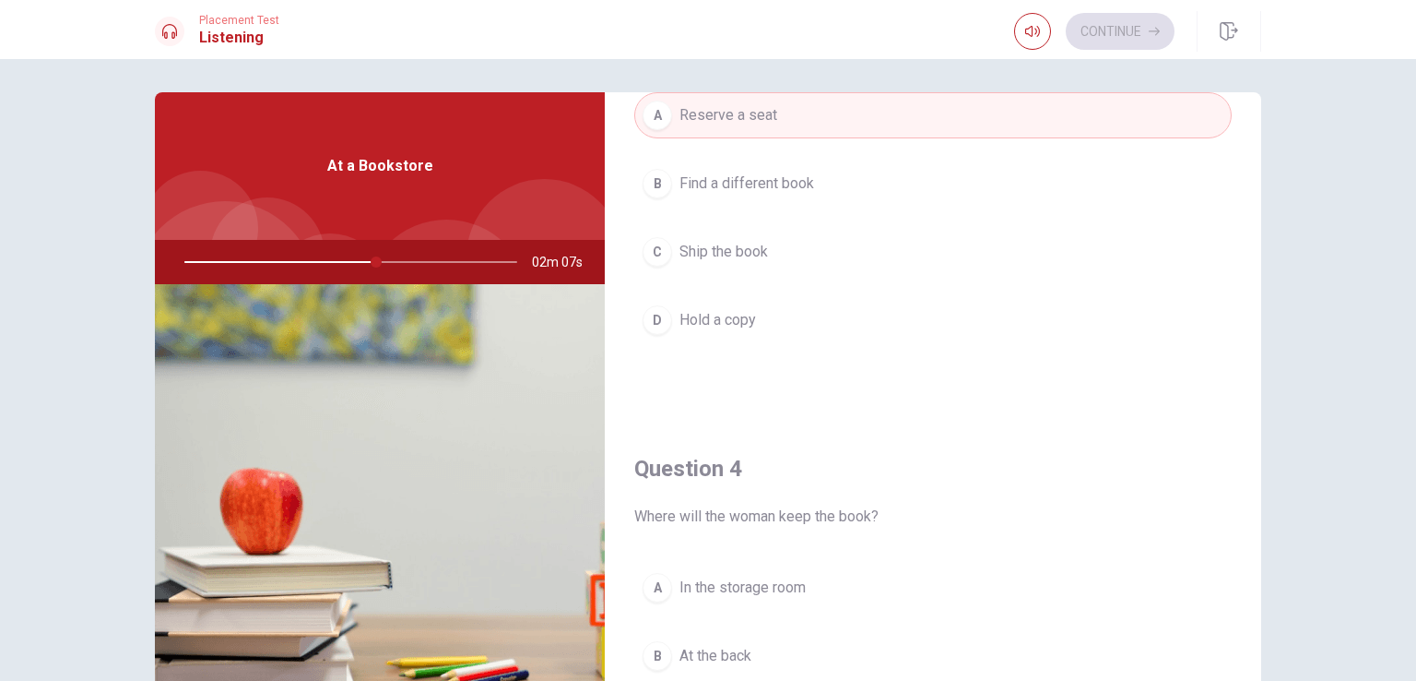
scroll to position [0, 0]
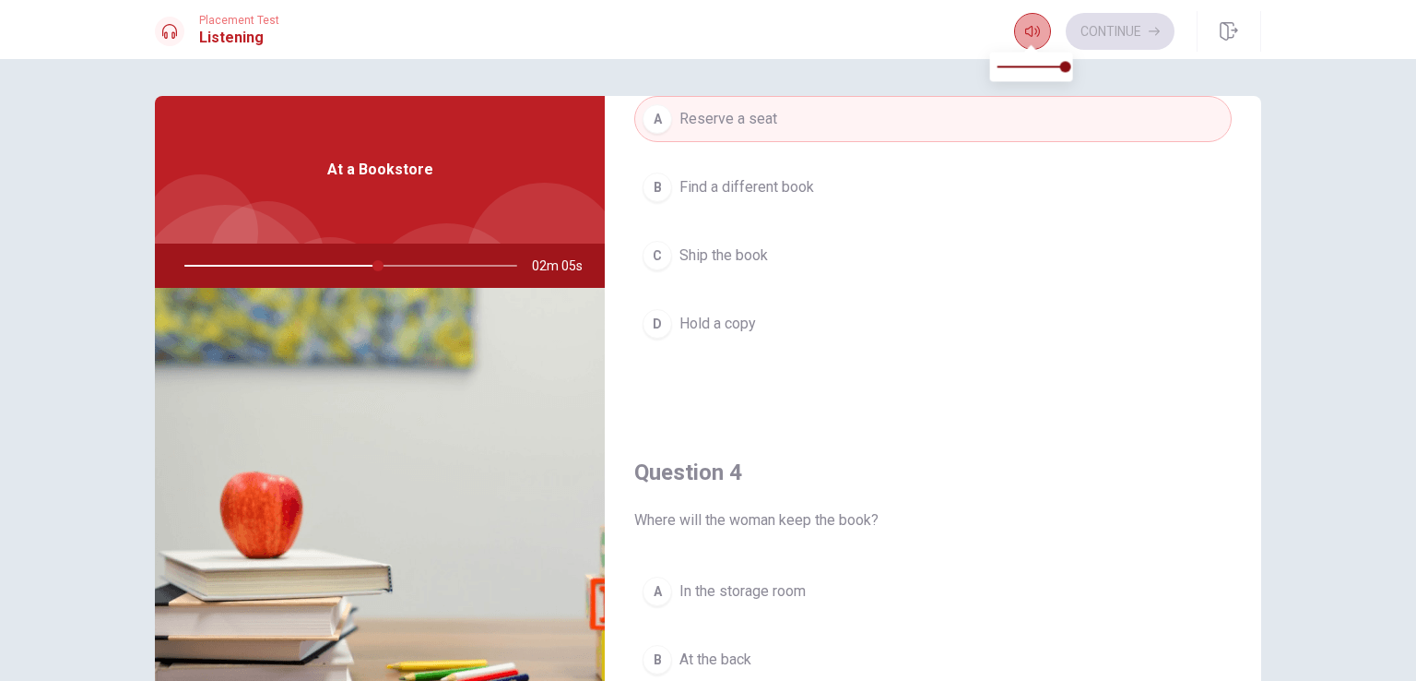
click at [1031, 31] on icon "button" at bounding box center [1032, 31] width 15 height 11
click at [336, 263] on div at bounding box center [347, 265] width 370 height 44
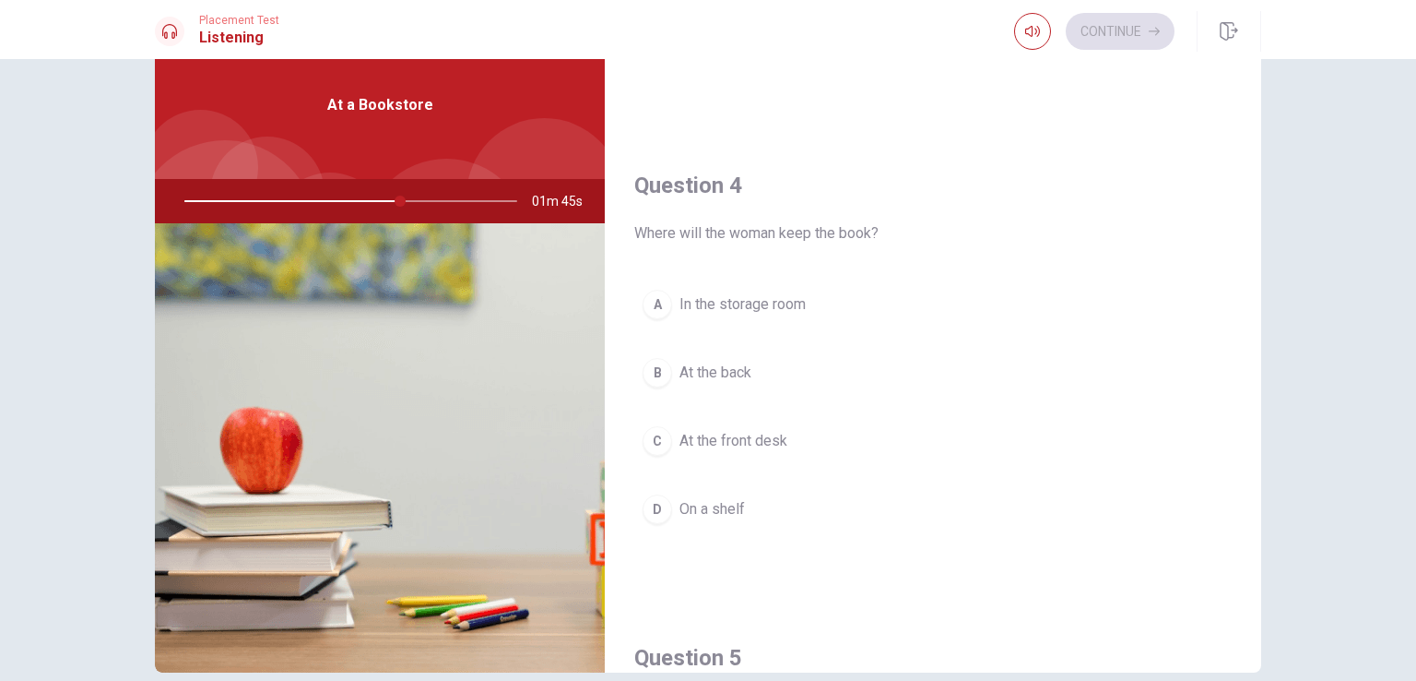
scroll to position [1313, 0]
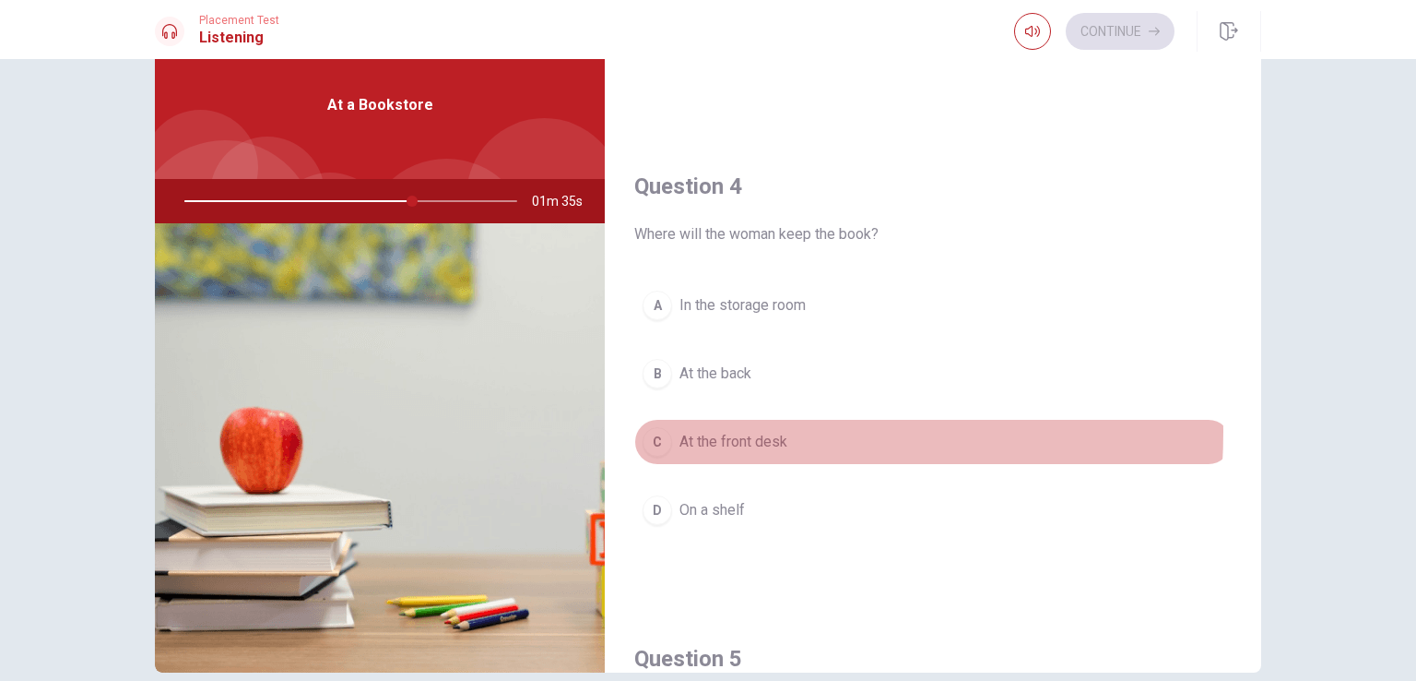
click at [691, 431] on span "At the front desk" at bounding box center [734, 442] width 108 height 22
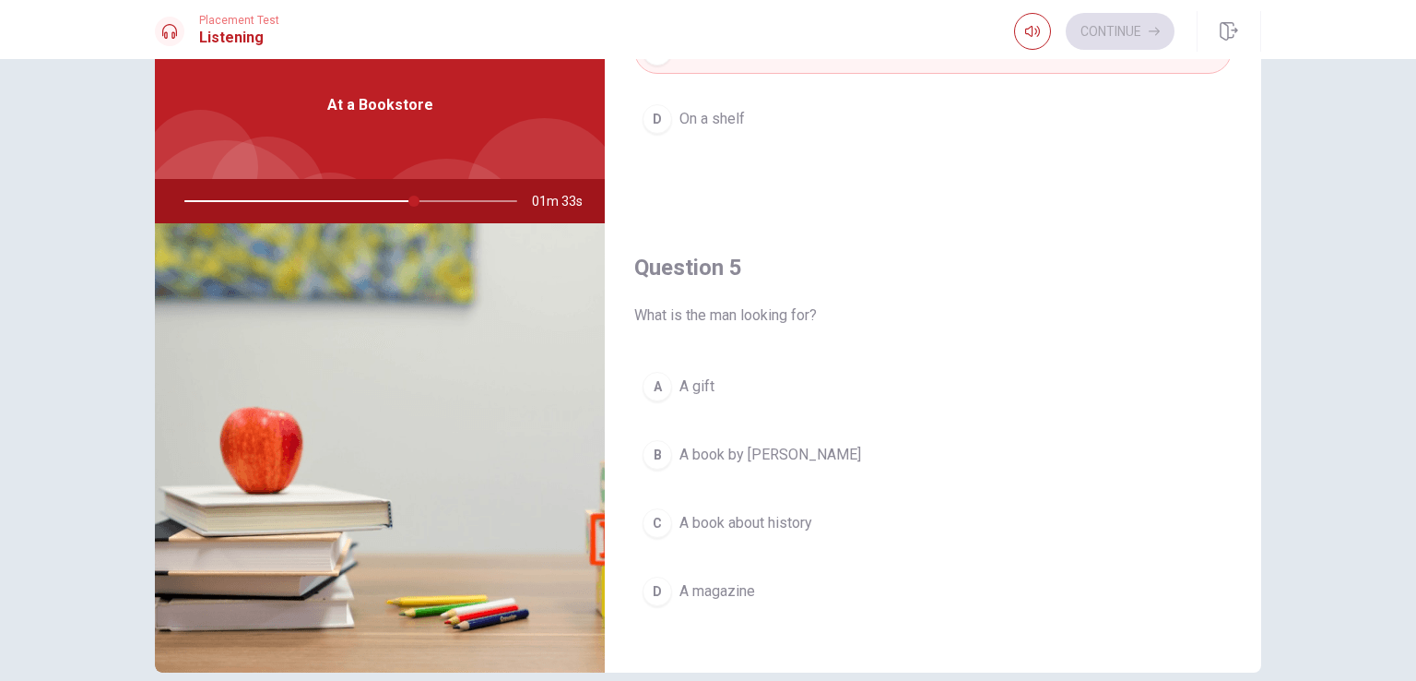
scroll to position [1712, 0]
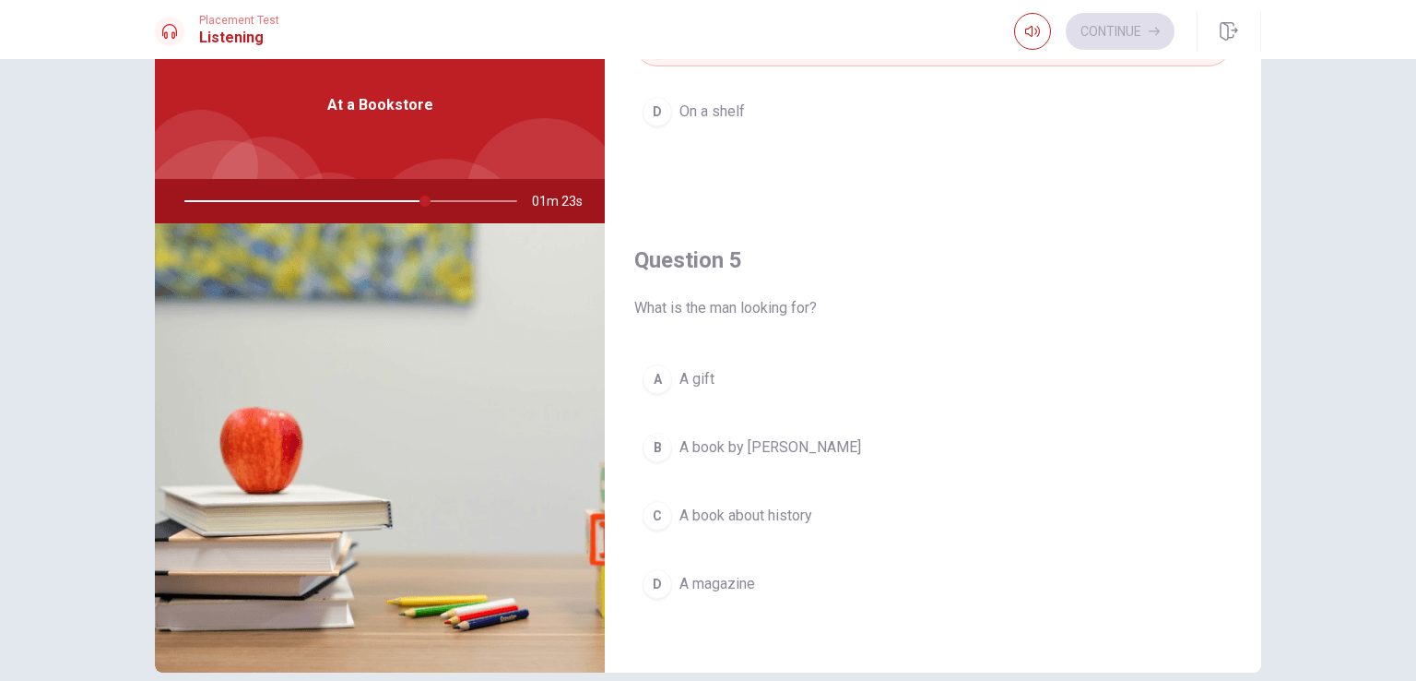
drag, startPoint x: 413, startPoint y: 197, endPoint x: 136, endPoint y: 211, distance: 277.9
click at [136, 211] on div "Question 1 Does the store have the book he wants? A No B It’s on order C They’r…" at bounding box center [708, 351] width 1166 height 641
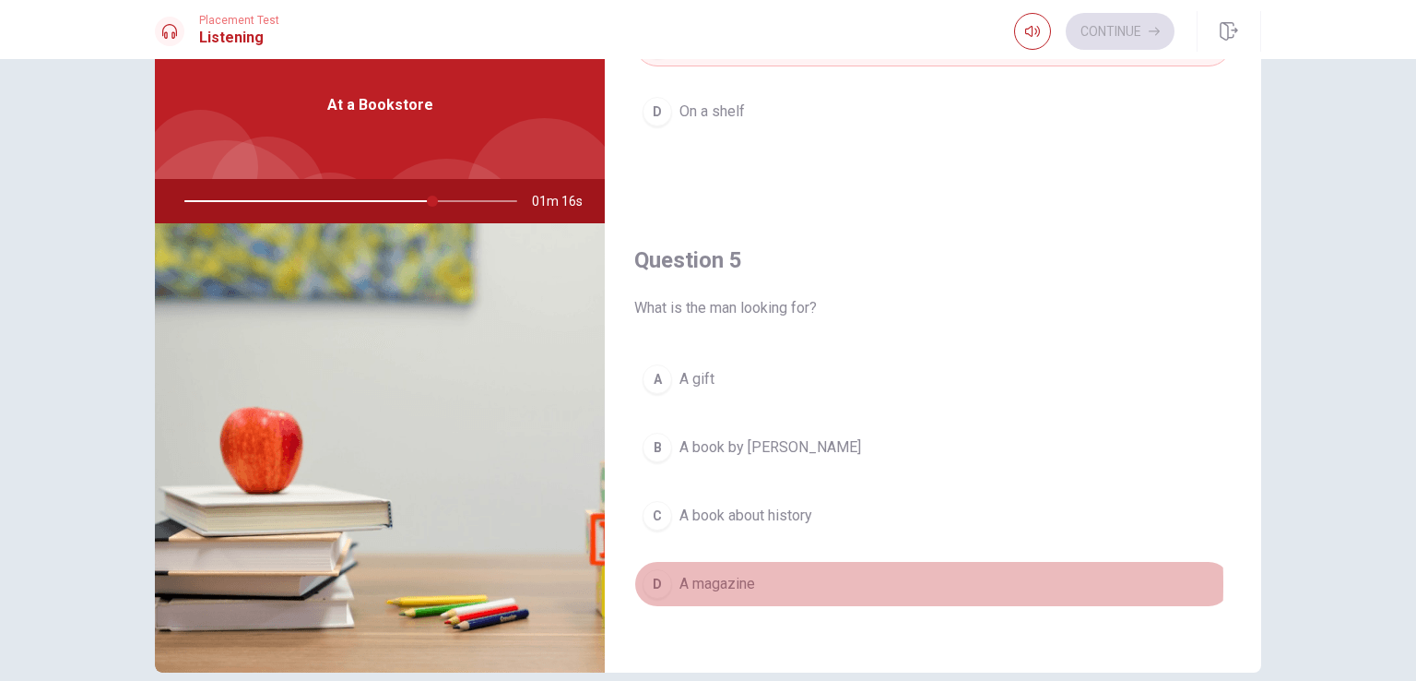
click at [684, 575] on span "A magazine" at bounding box center [718, 584] width 76 height 22
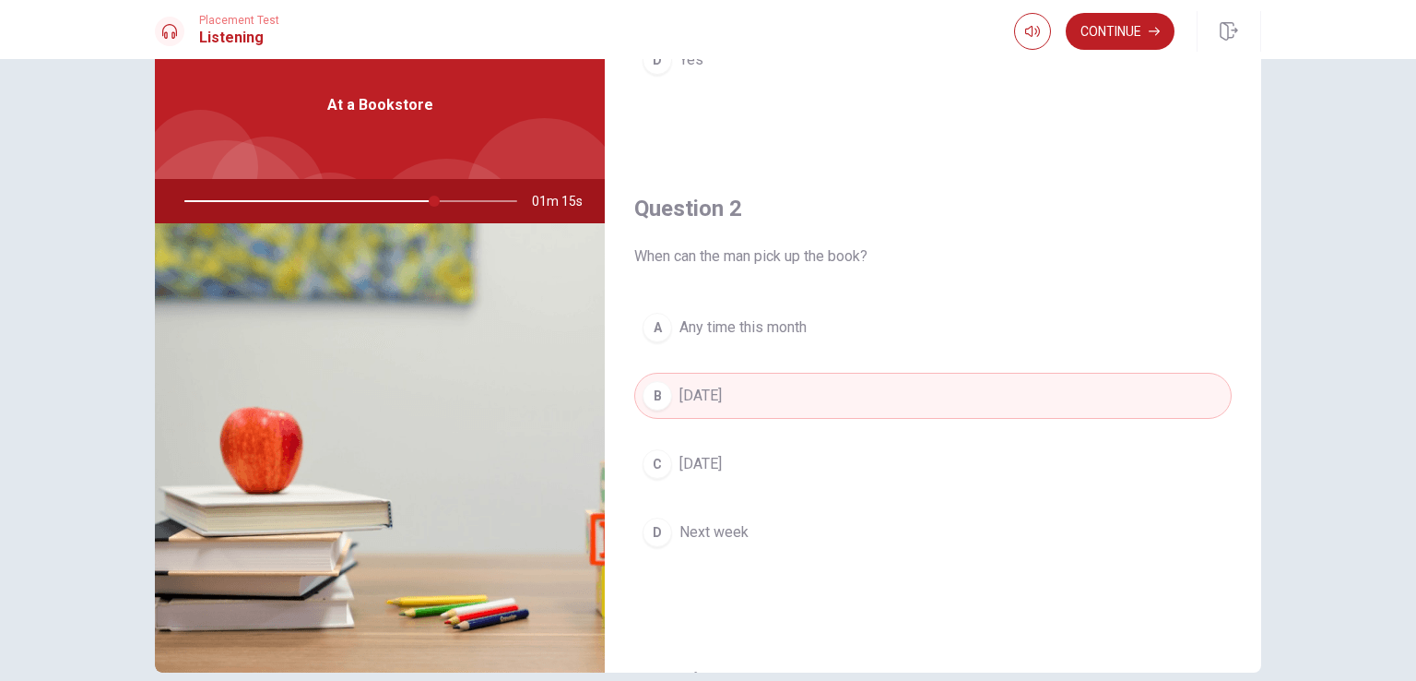
scroll to position [0, 0]
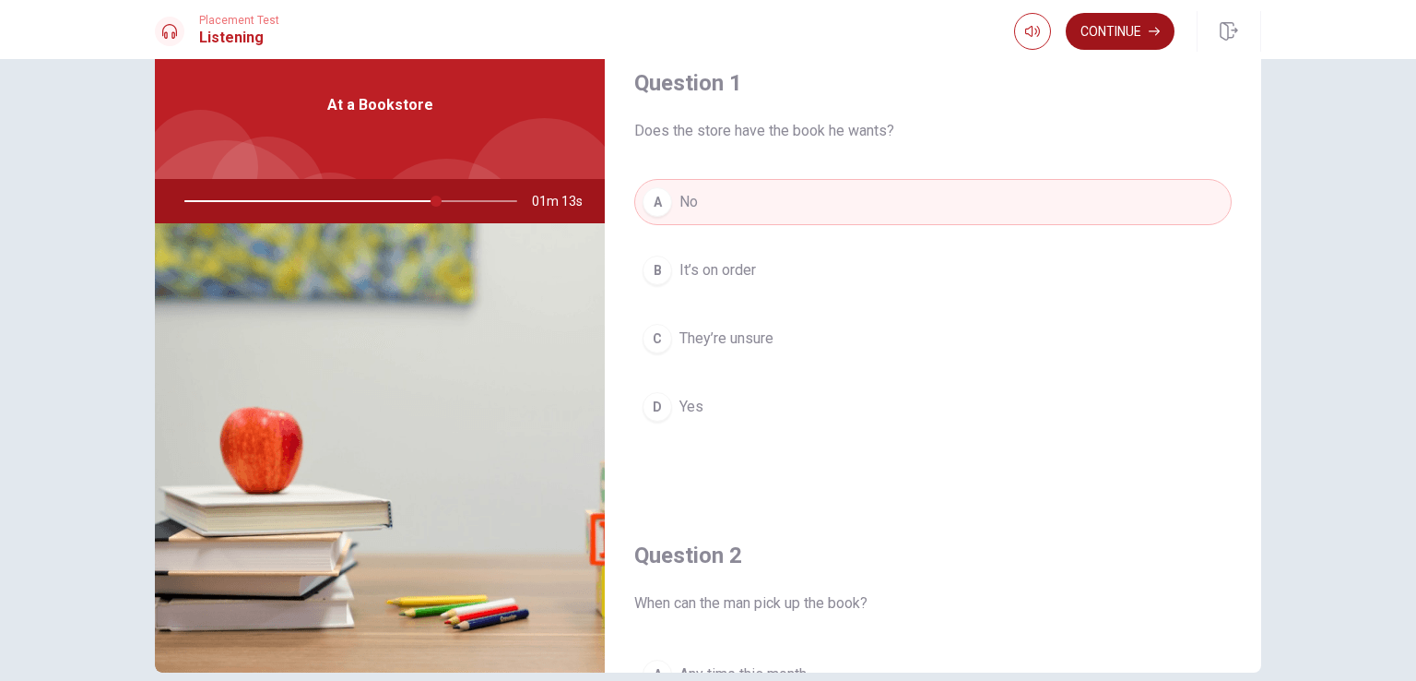
click at [1108, 42] on button "Continue" at bounding box center [1120, 31] width 109 height 37
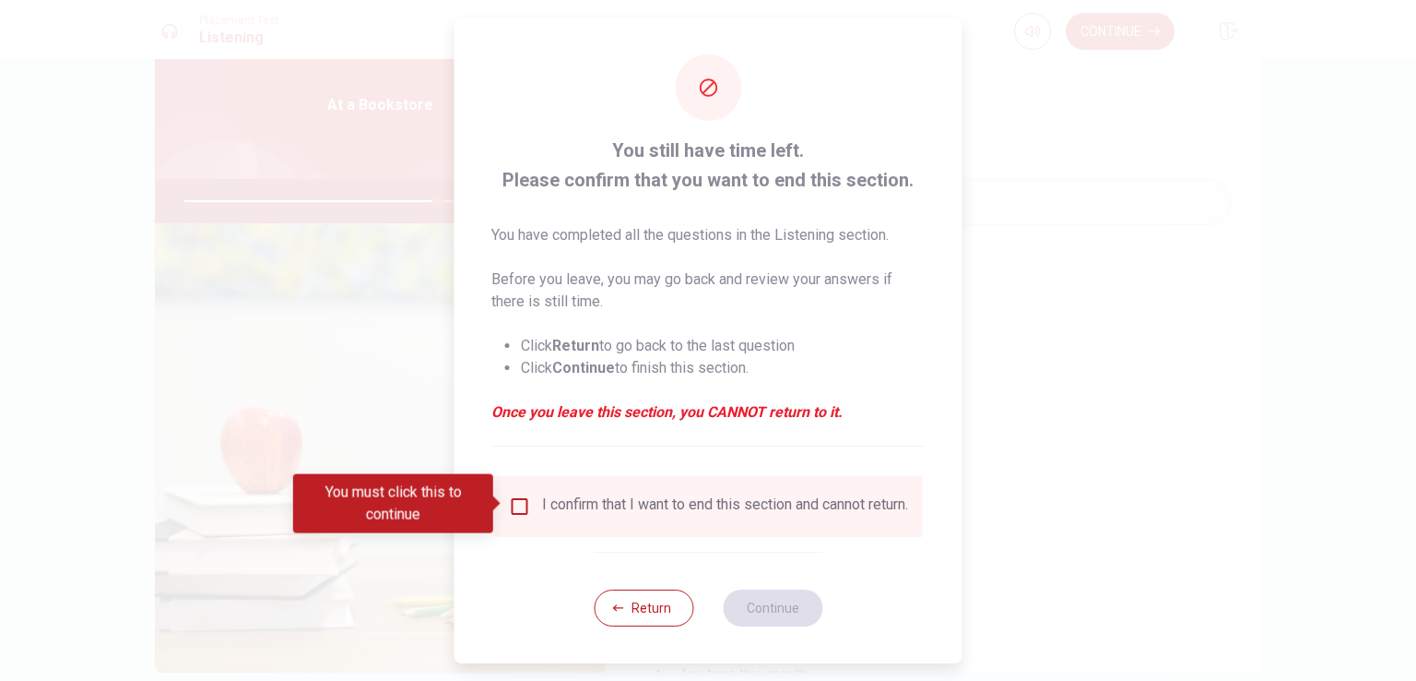
click at [525, 499] on input "You must click this to continue" at bounding box center [520, 506] width 22 height 22
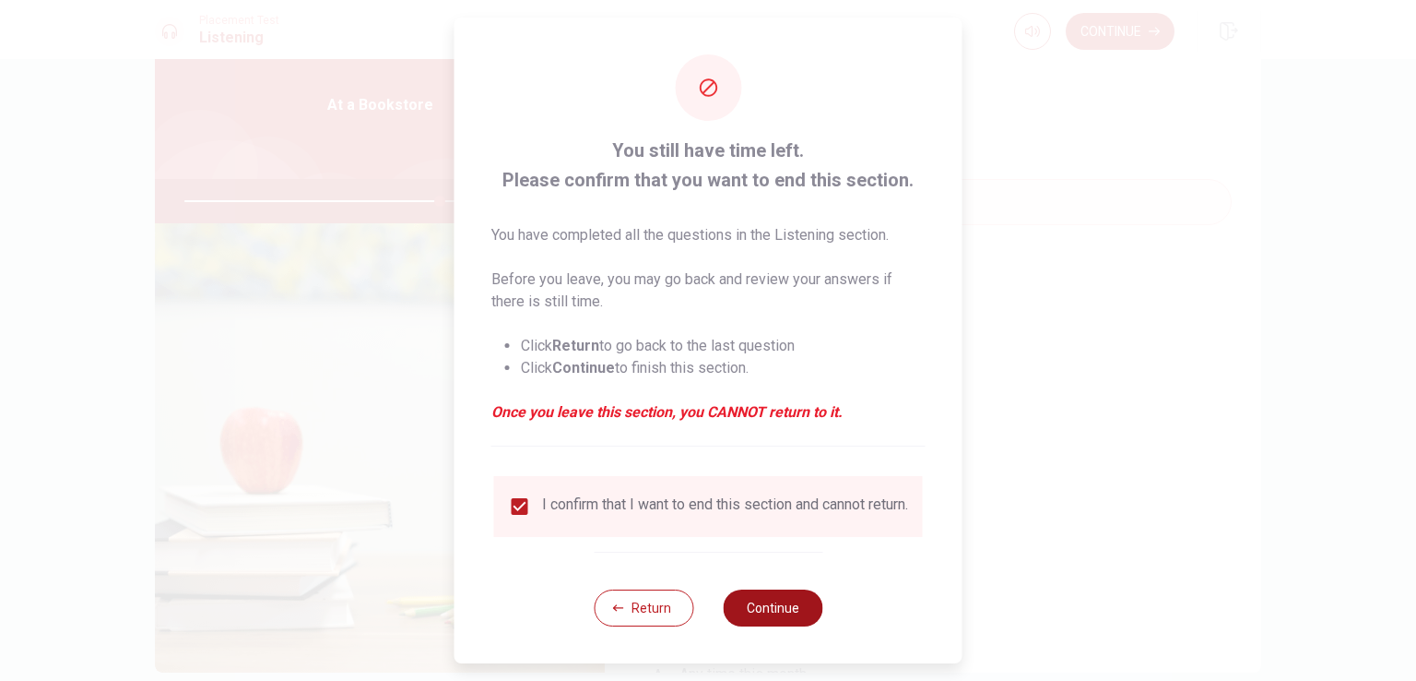
click at [774, 613] on button "Continue" at bounding box center [773, 607] width 100 height 37
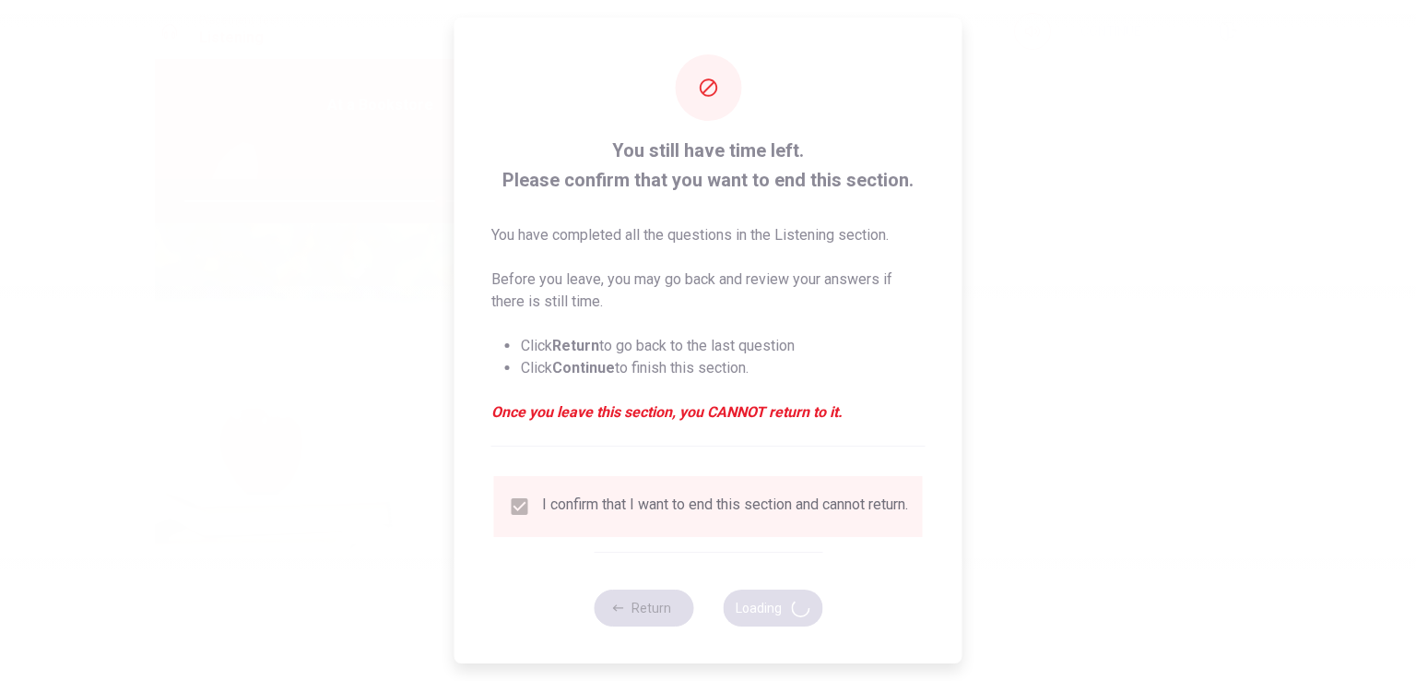
type input "77"
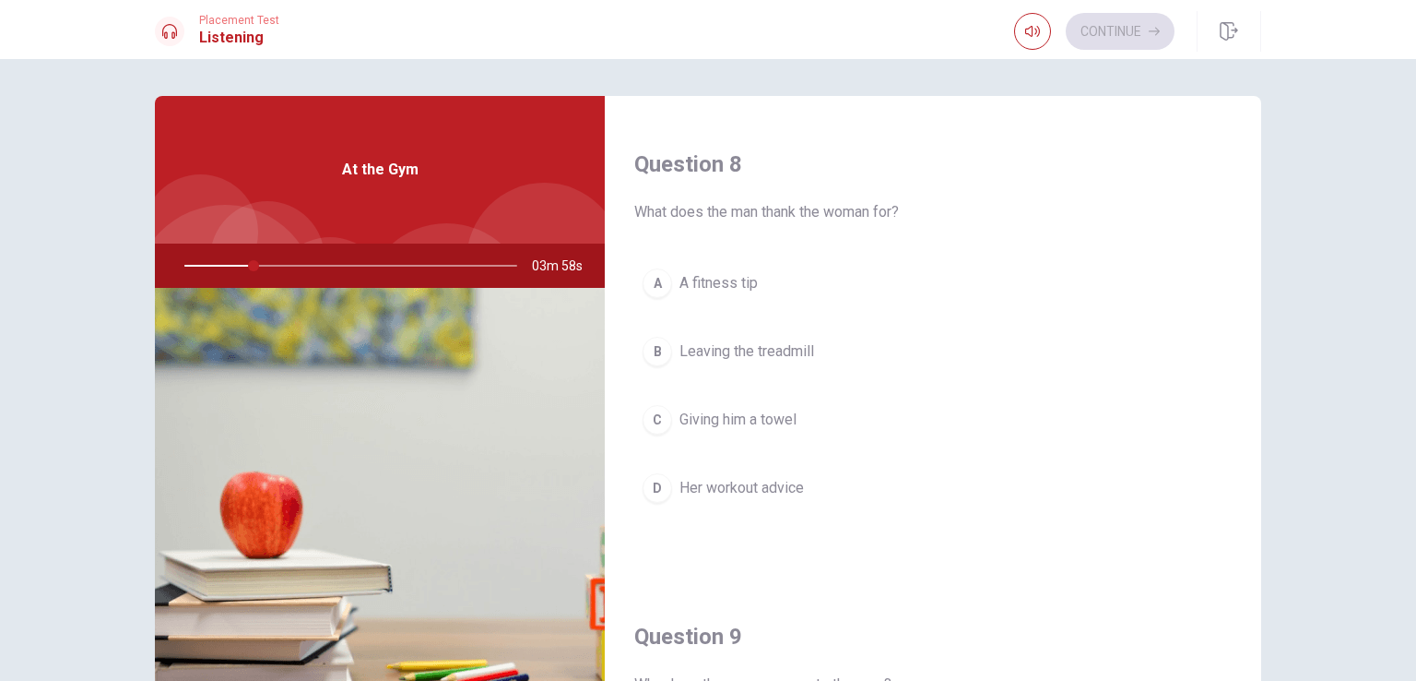
scroll to position [941, 0]
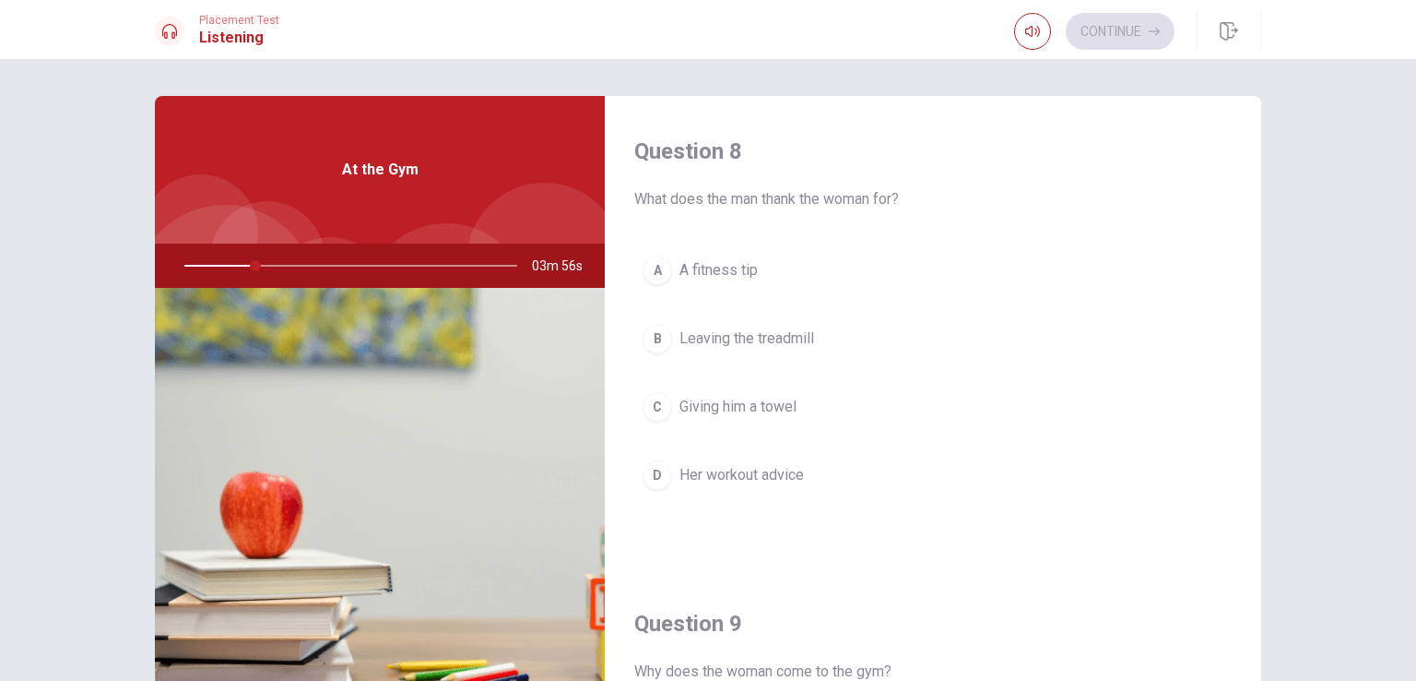
click at [239, 241] on div at bounding box center [267, 258] width 114 height 114
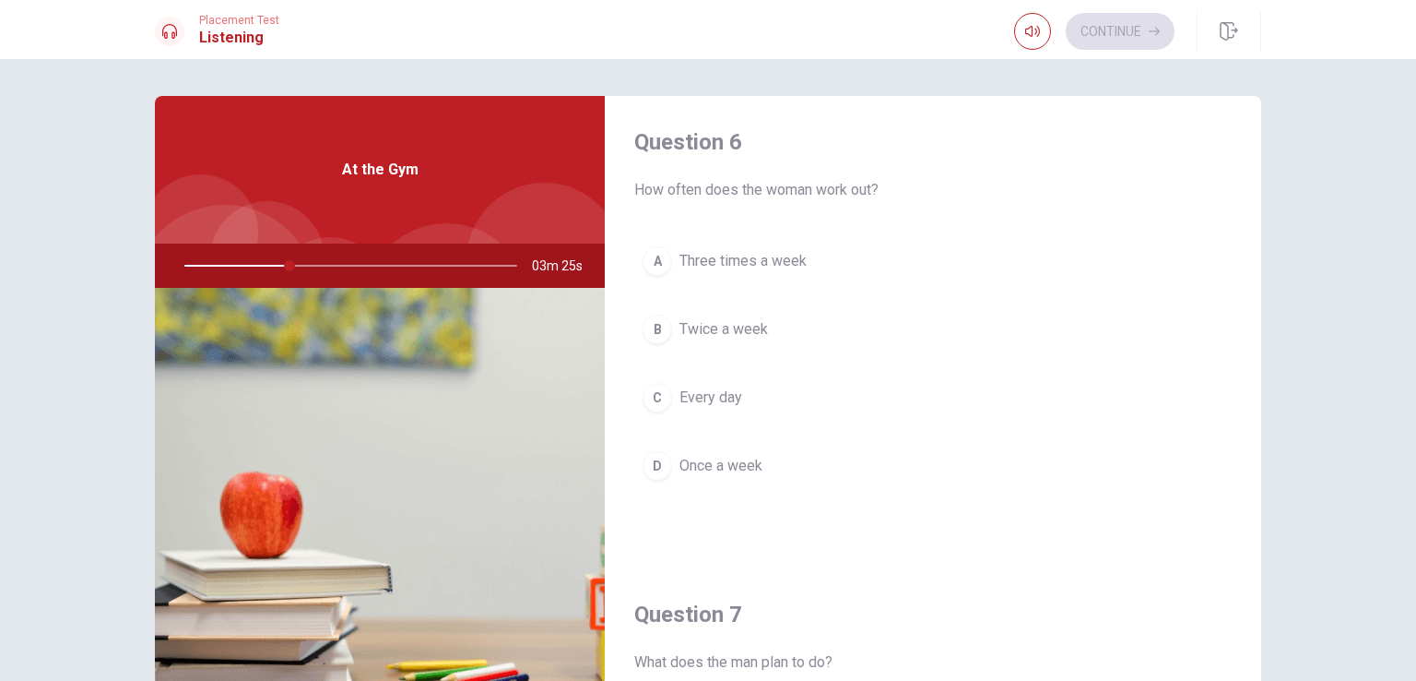
scroll to position [7, 0]
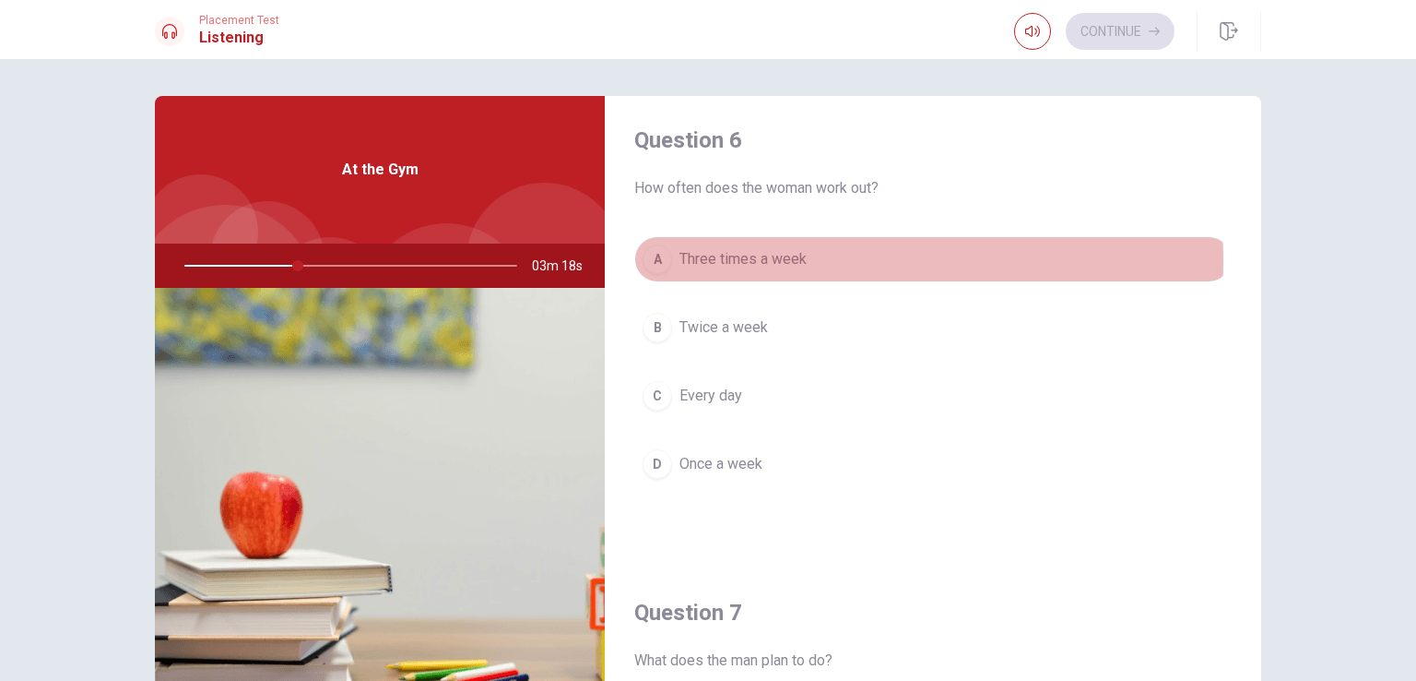
click at [700, 262] on span "Three times a week" at bounding box center [743, 259] width 127 height 22
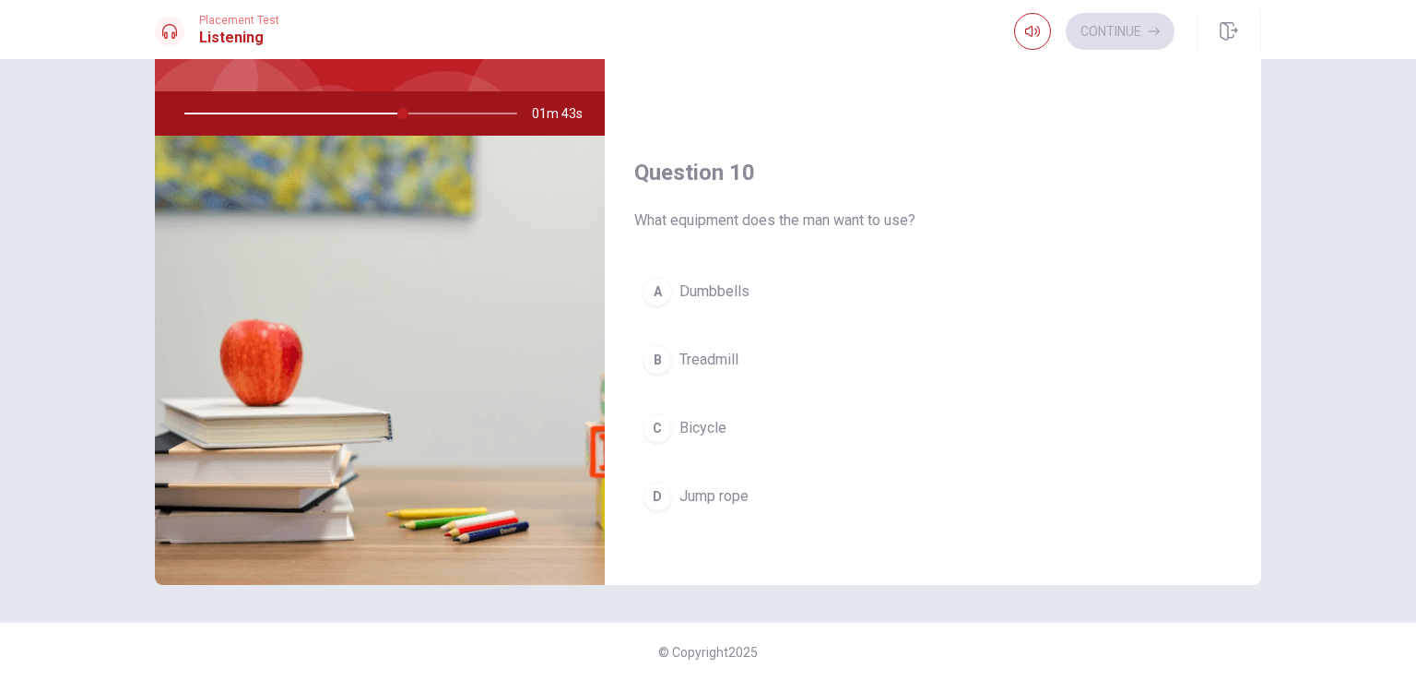
scroll to position [0, 0]
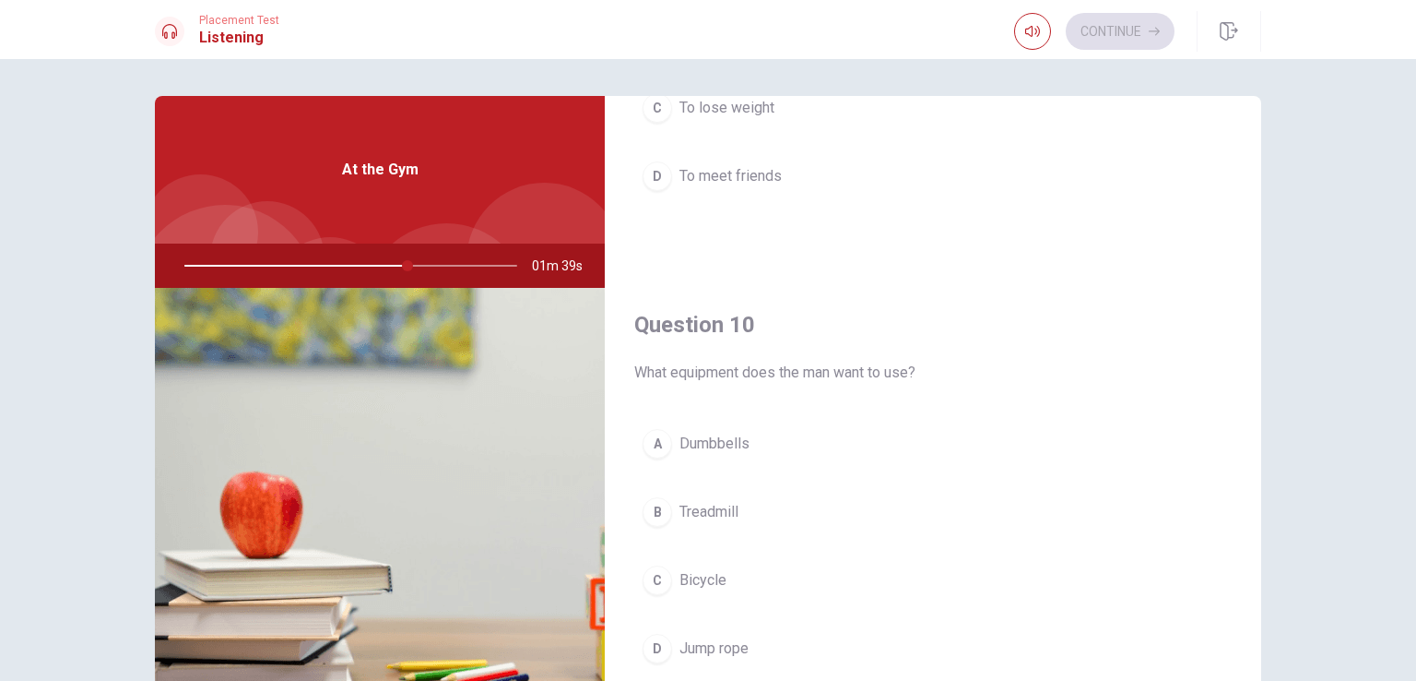
drag, startPoint x: 410, startPoint y: 266, endPoint x: 448, endPoint y: 259, distance: 38.4
click at [452, 260] on div at bounding box center [347, 265] width 370 height 44
click at [450, 260] on div at bounding box center [347, 265] width 370 height 44
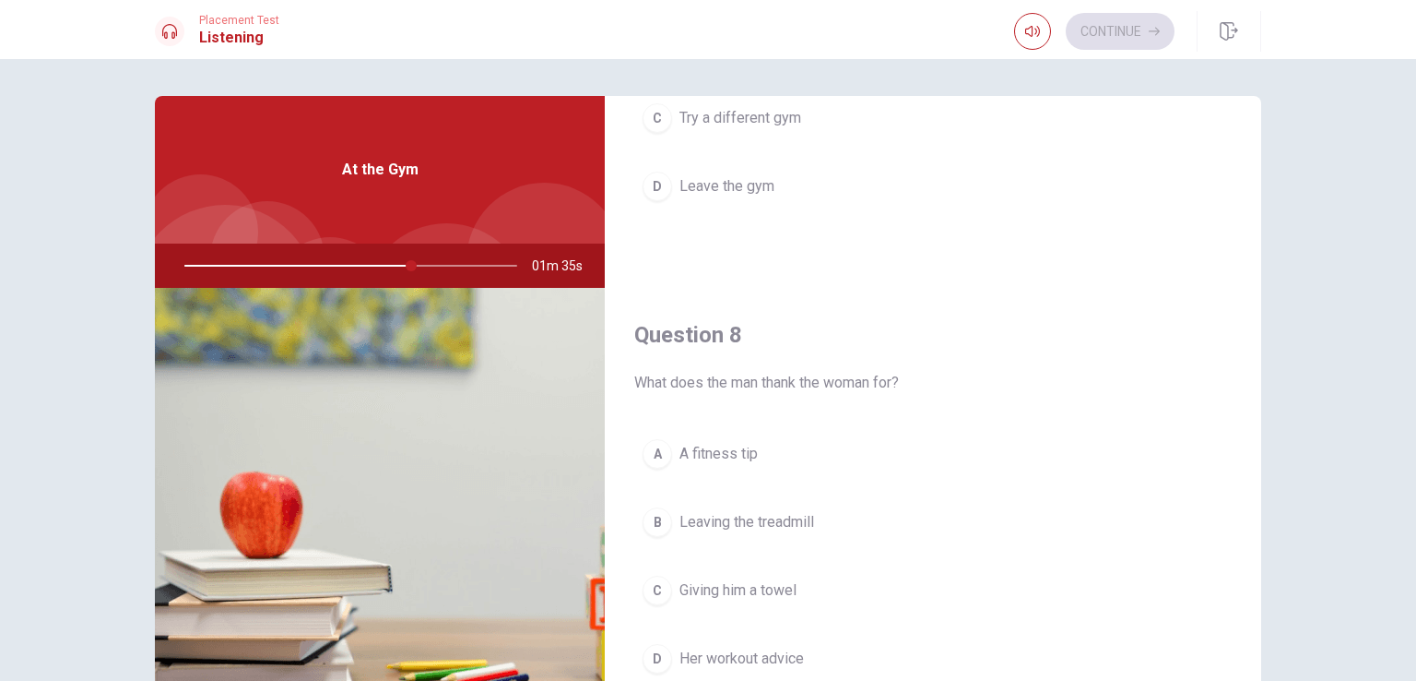
scroll to position [435, 0]
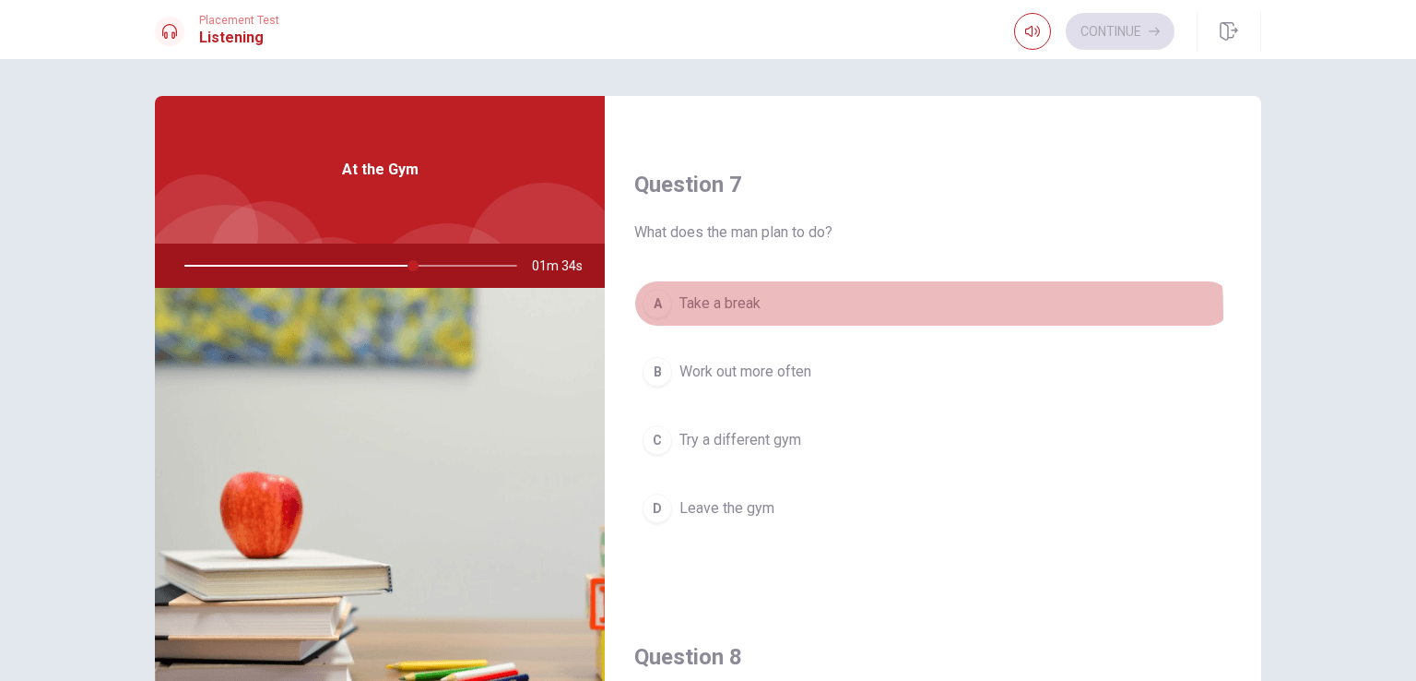
click at [867, 308] on button "A Take a break" at bounding box center [933, 303] width 598 height 46
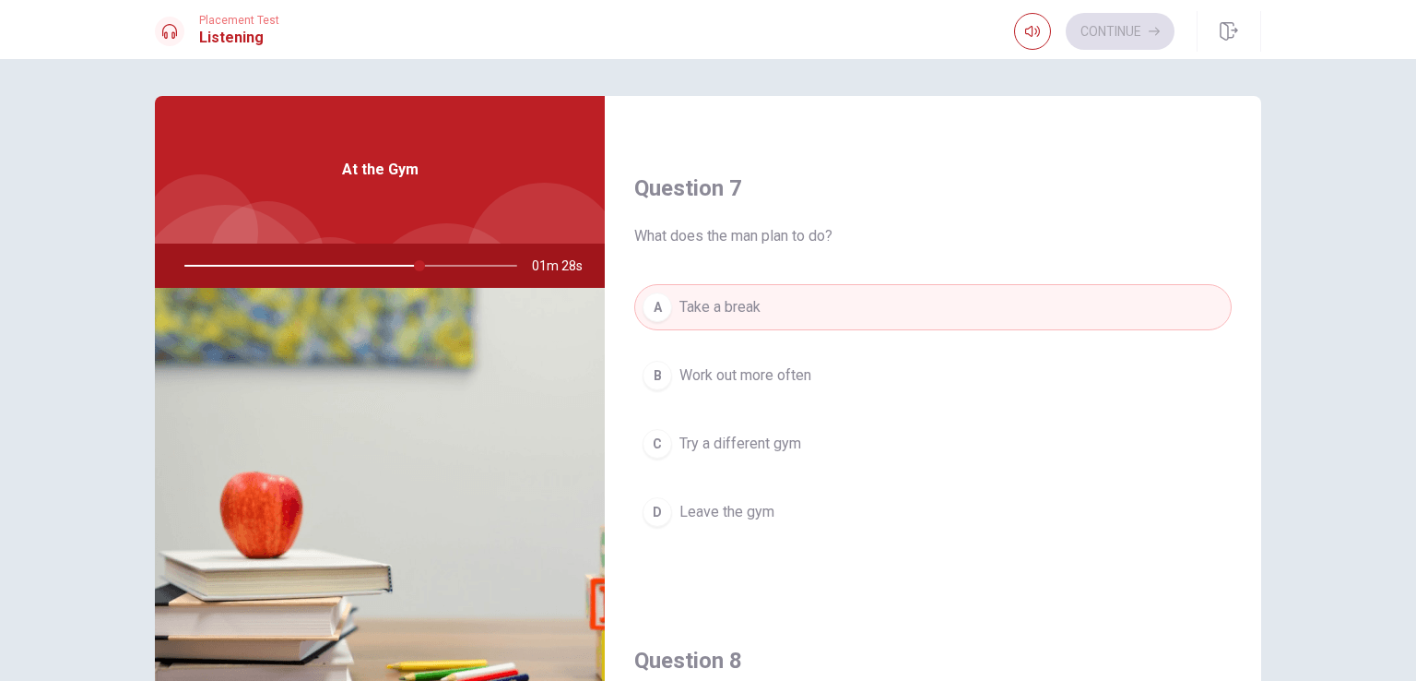
scroll to position [432, 0]
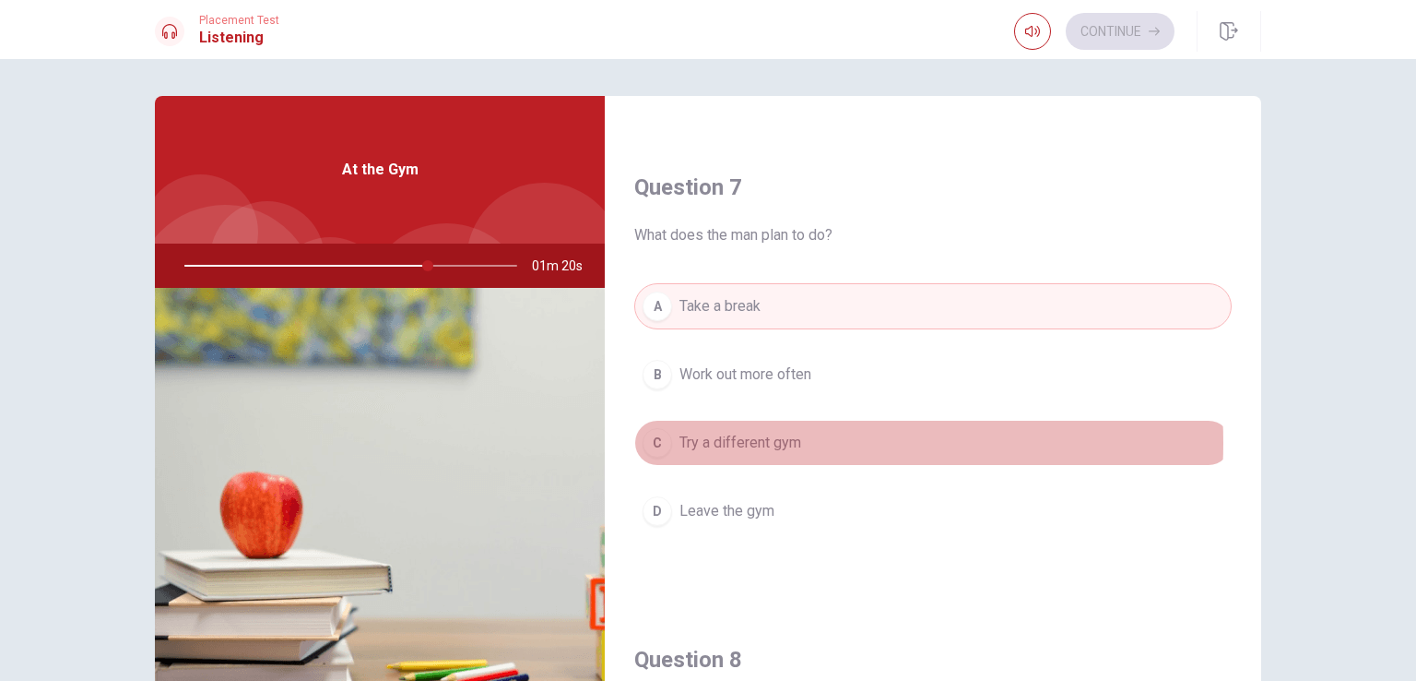
click at [776, 440] on span "Try a different gym" at bounding box center [741, 443] width 122 height 22
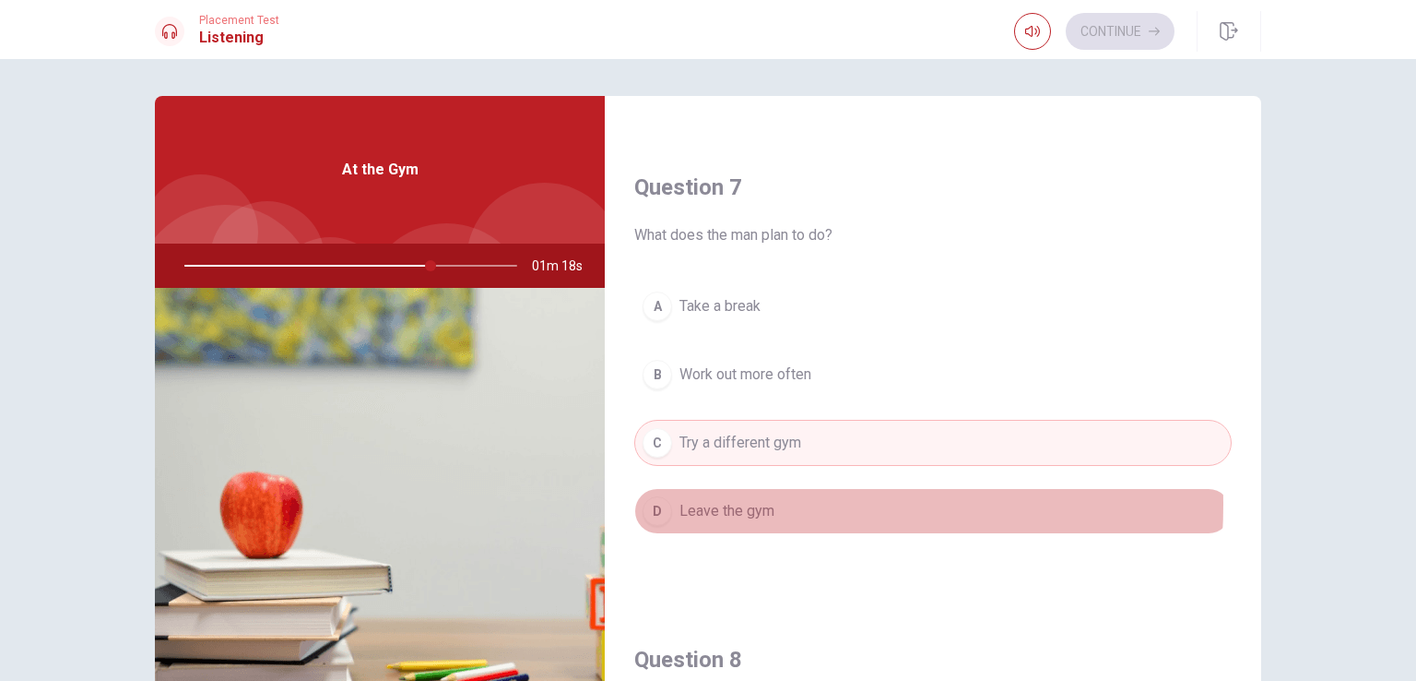
click at [749, 501] on span "Leave the gym" at bounding box center [727, 511] width 95 height 22
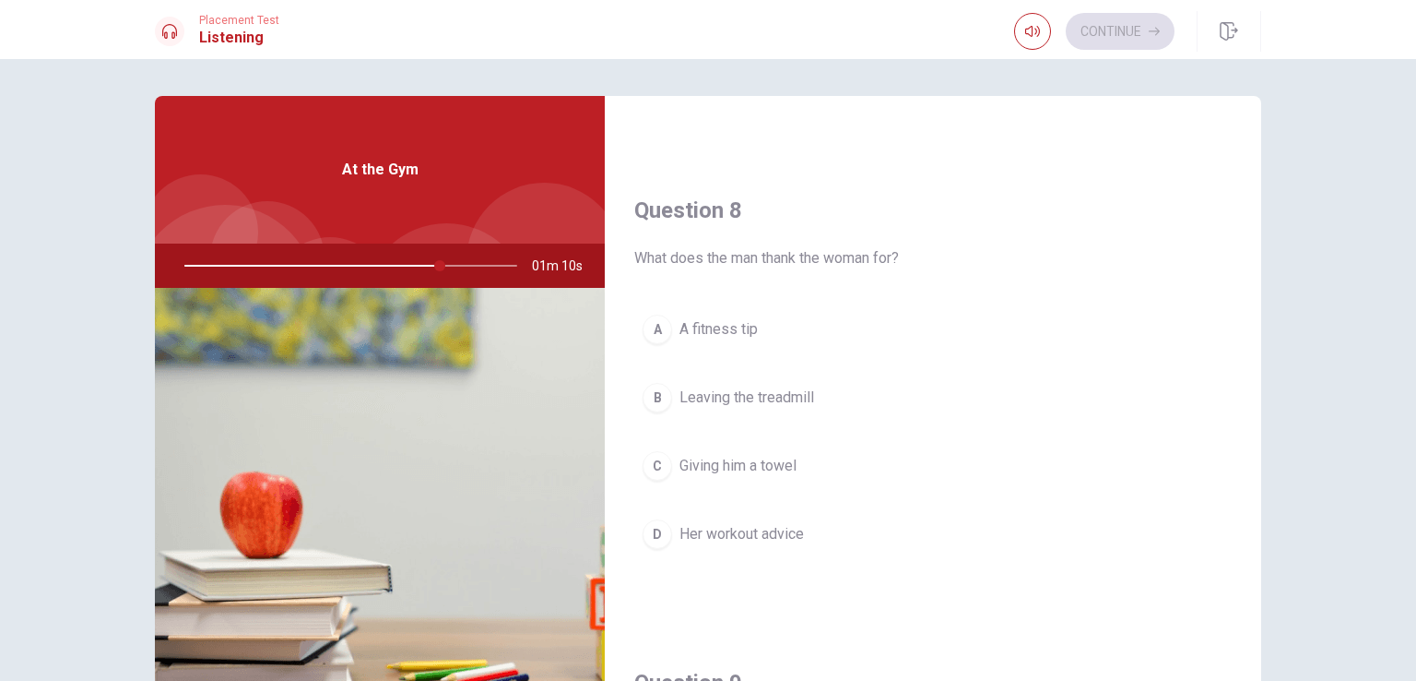
scroll to position [911, 0]
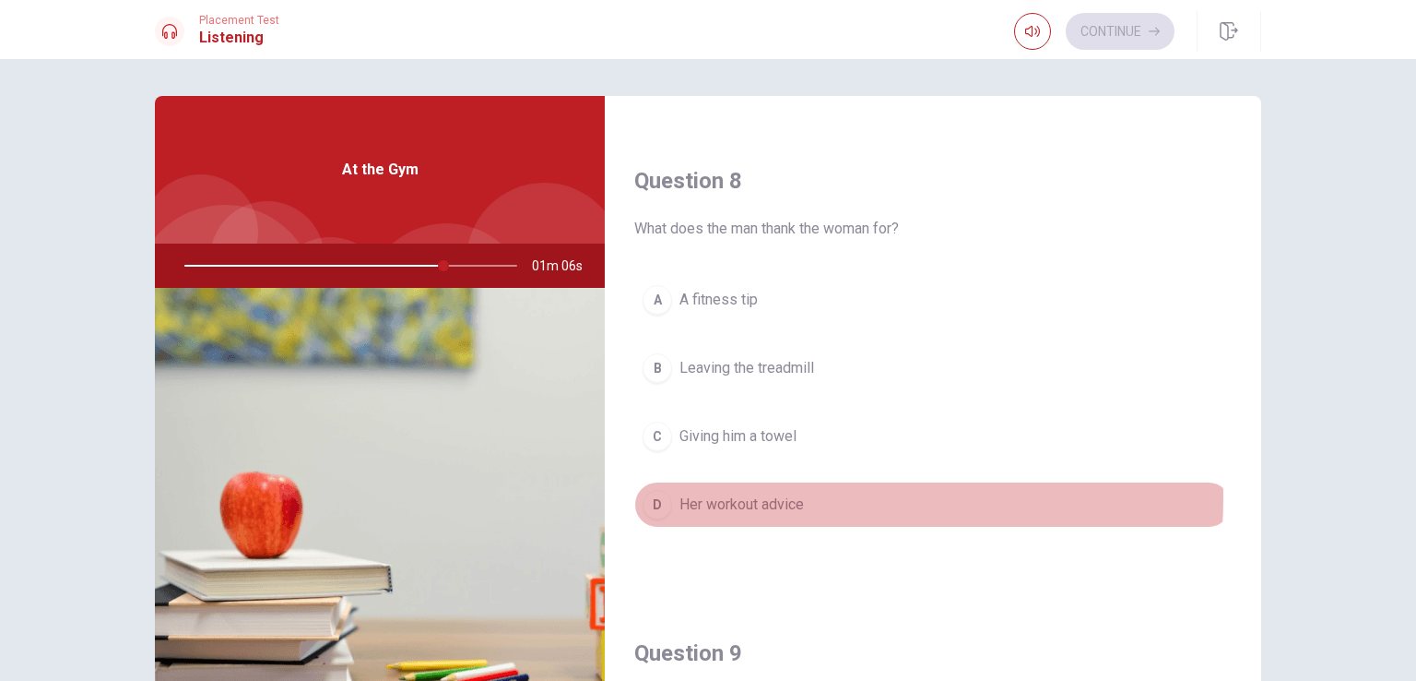
click at [749, 493] on span "Her workout advice" at bounding box center [742, 504] width 124 height 22
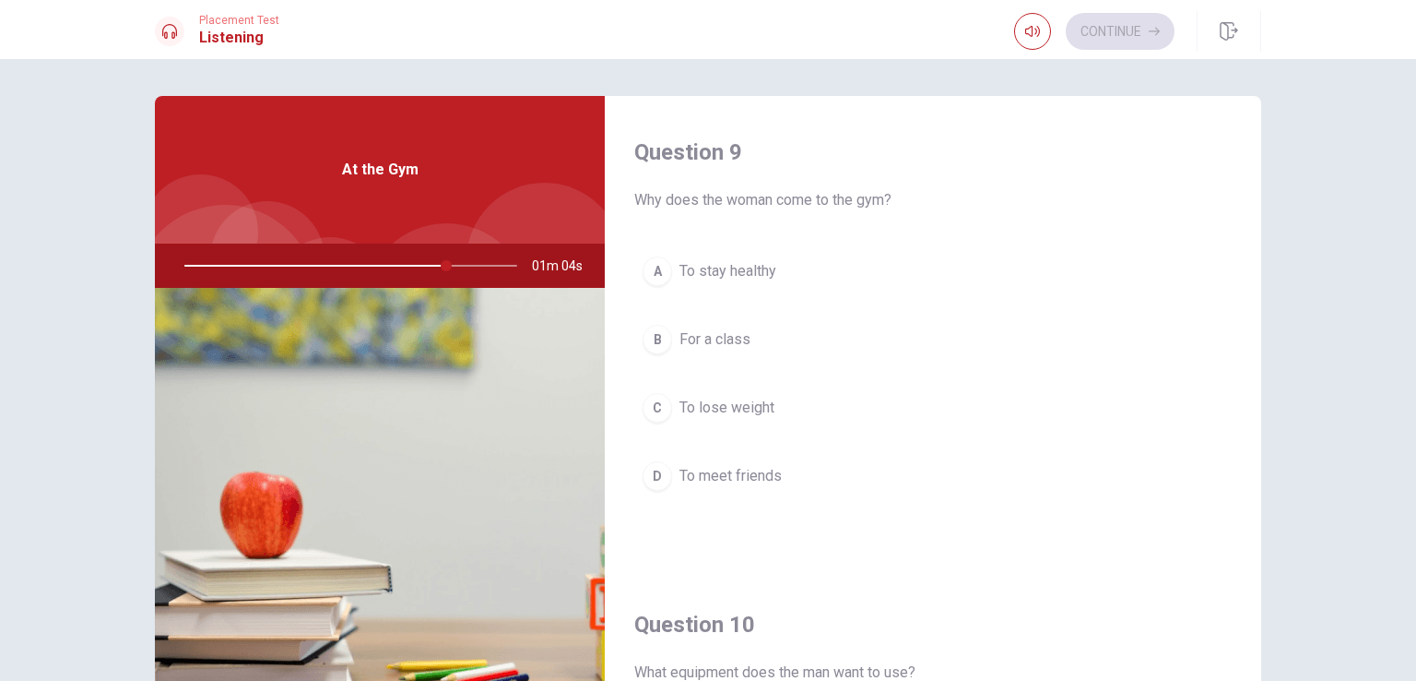
scroll to position [1410, 0]
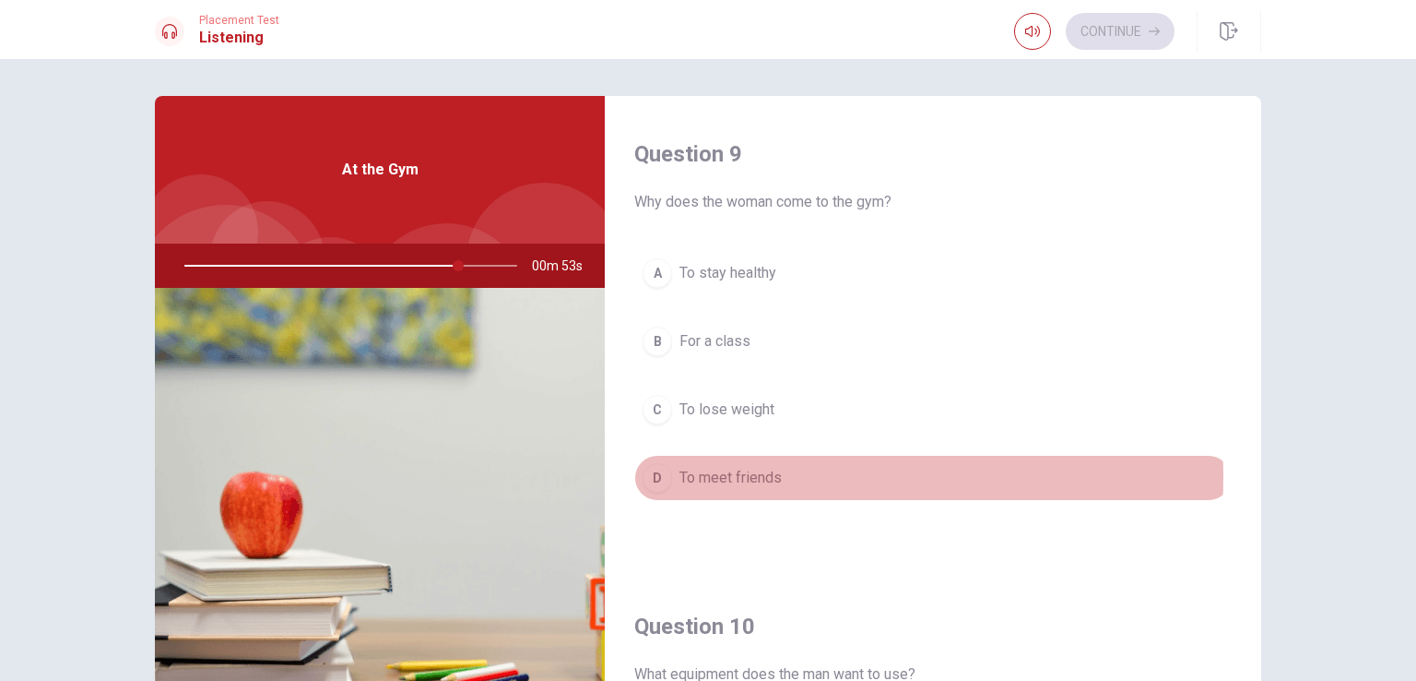
click at [729, 470] on span "To meet friends" at bounding box center [731, 478] width 102 height 22
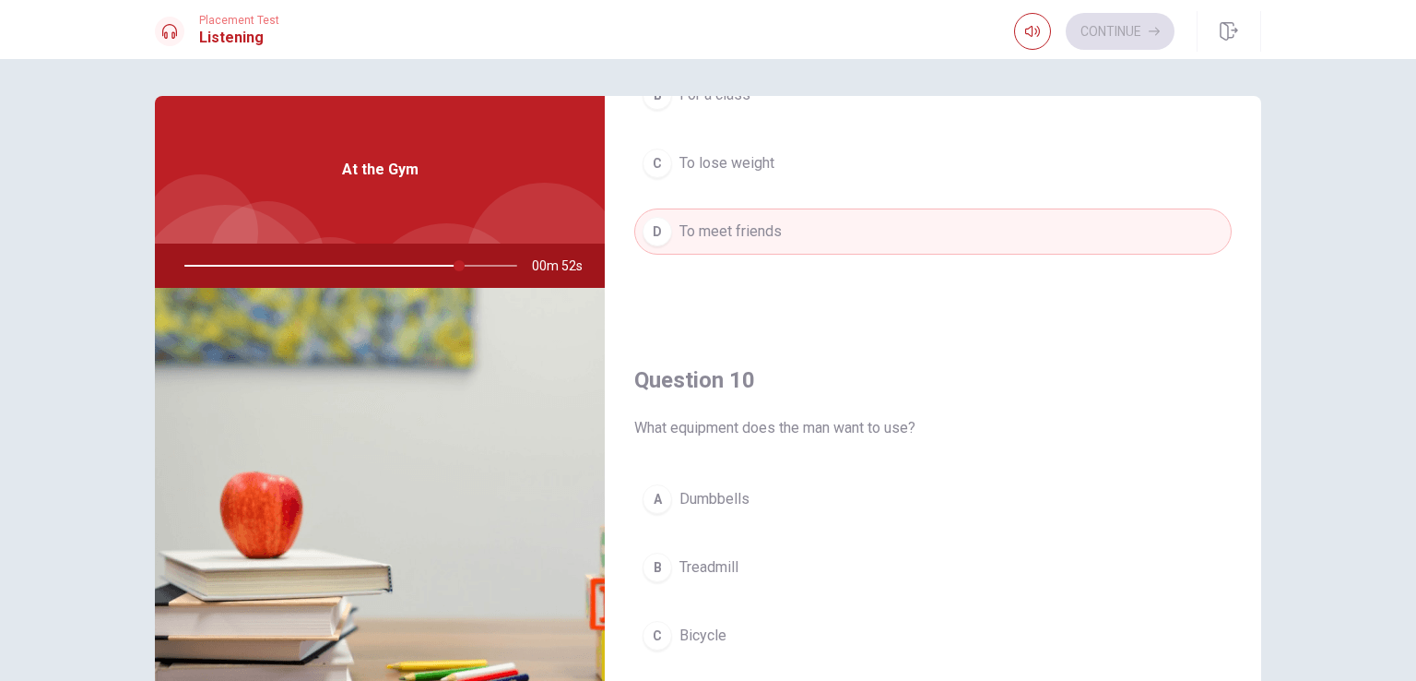
scroll to position [1712, 0]
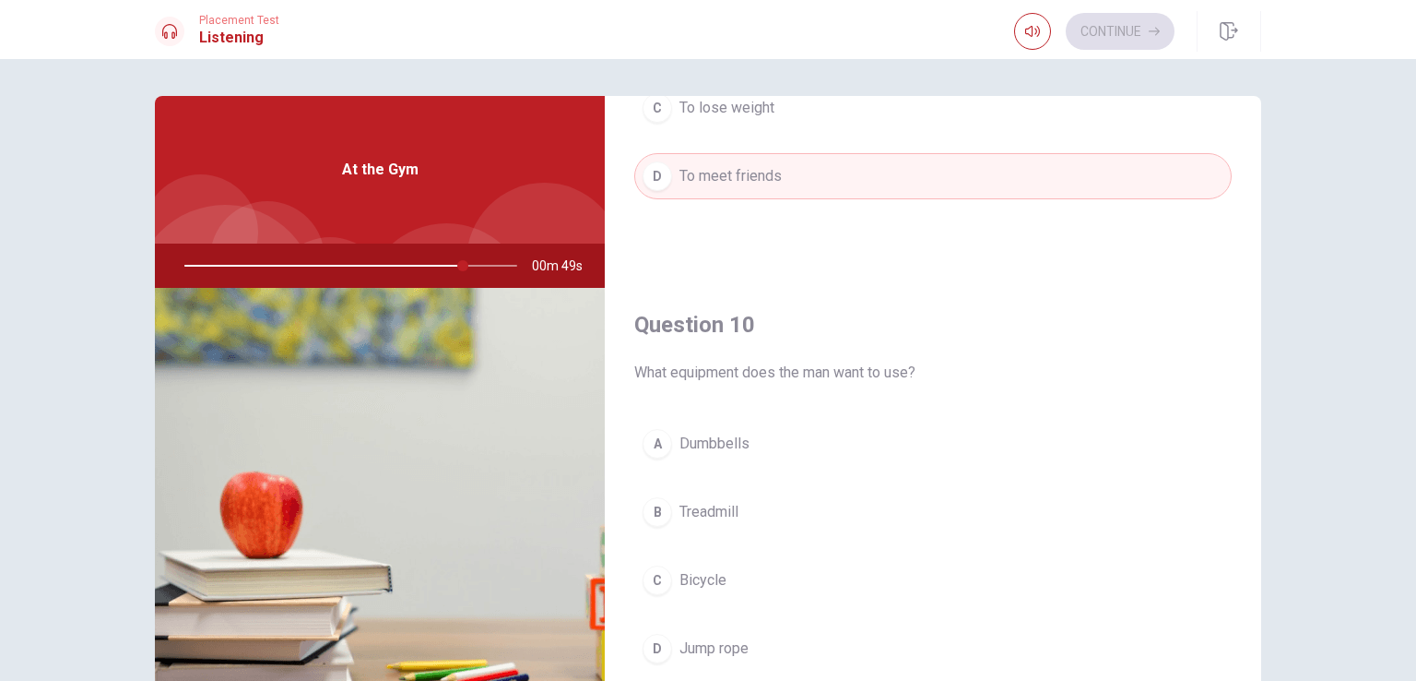
click at [717, 581] on span "Bicycle" at bounding box center [703, 580] width 47 height 22
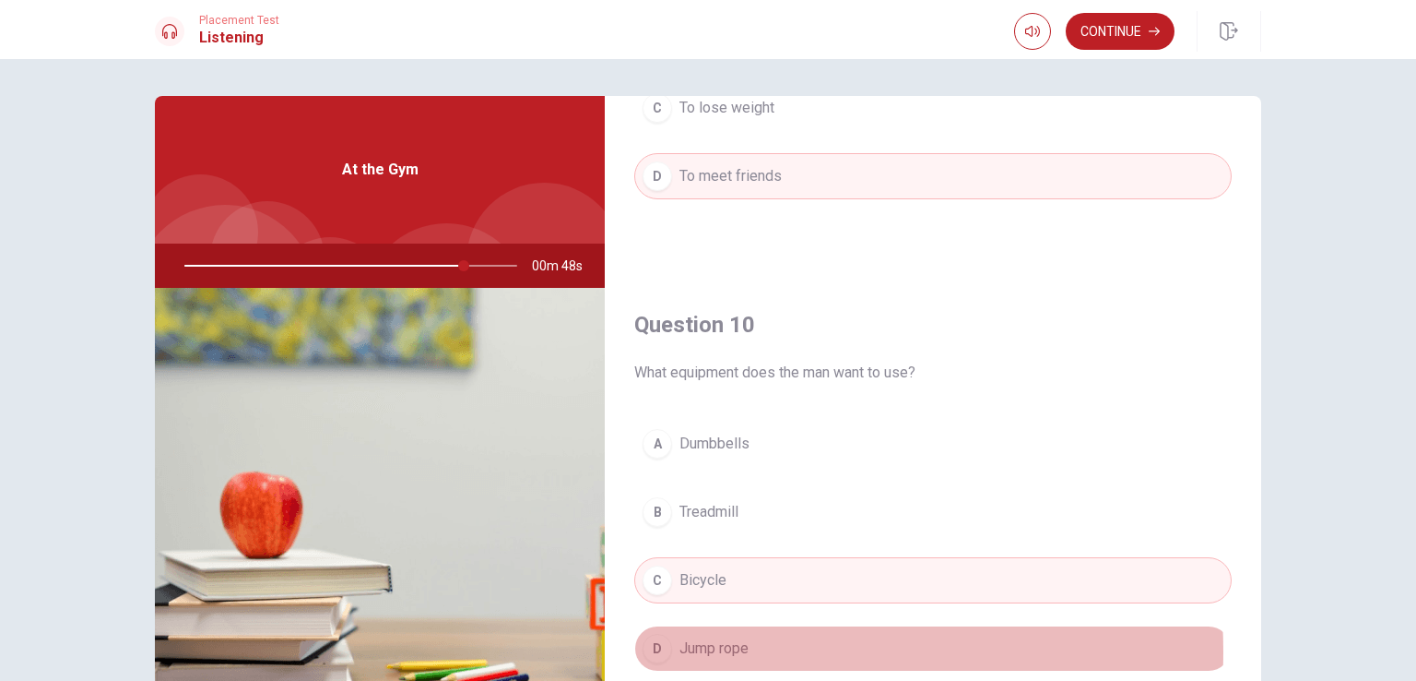
click at [731, 643] on span "Jump rope" at bounding box center [714, 648] width 69 height 22
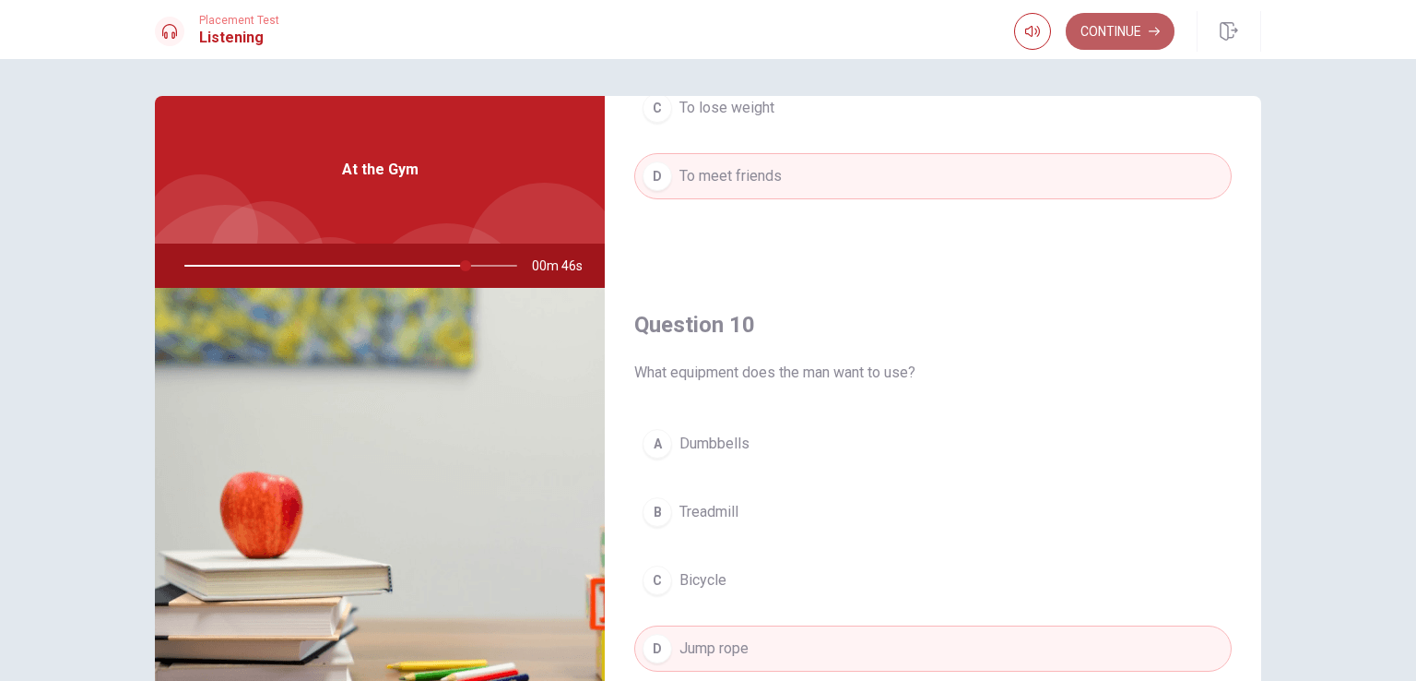
drag, startPoint x: 1129, startPoint y: 24, endPoint x: 1121, endPoint y: 14, distance: 12.5
click at [1121, 14] on button "Continue" at bounding box center [1120, 31] width 109 height 37
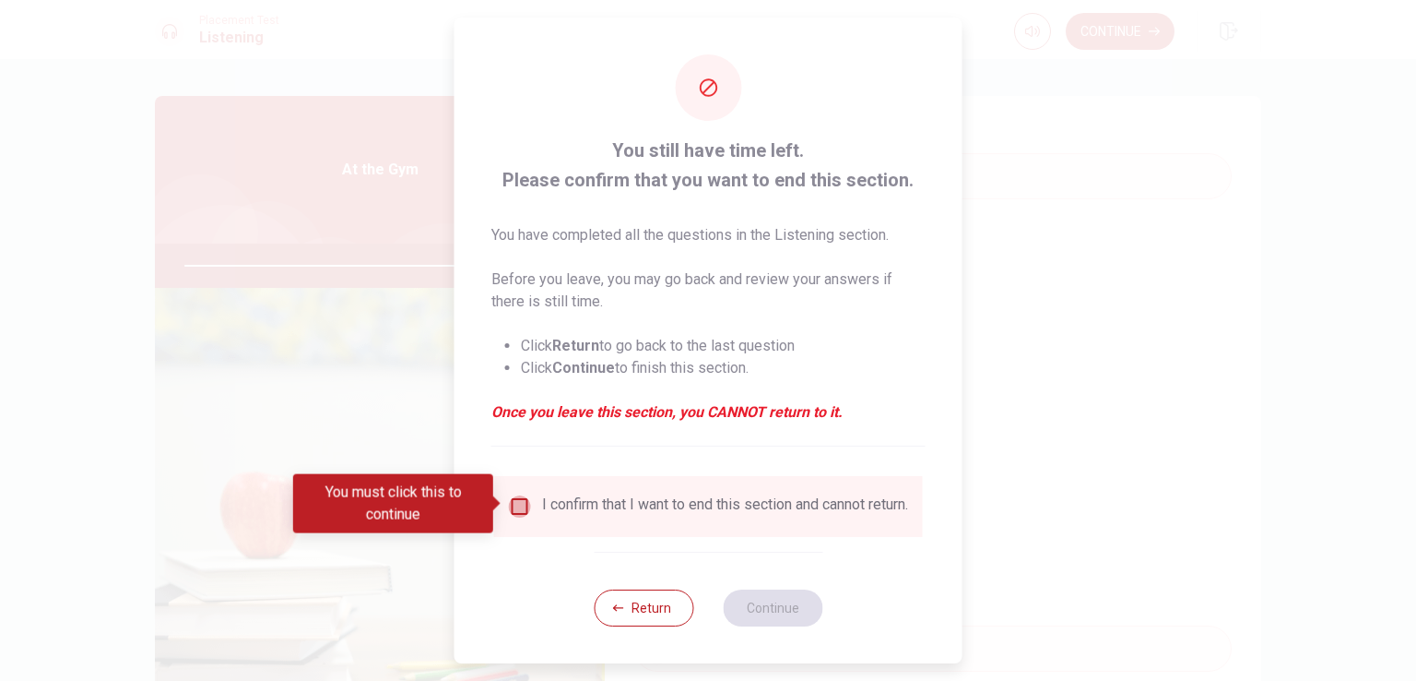
click at [526, 513] on input "You must click this to continue" at bounding box center [520, 506] width 22 height 22
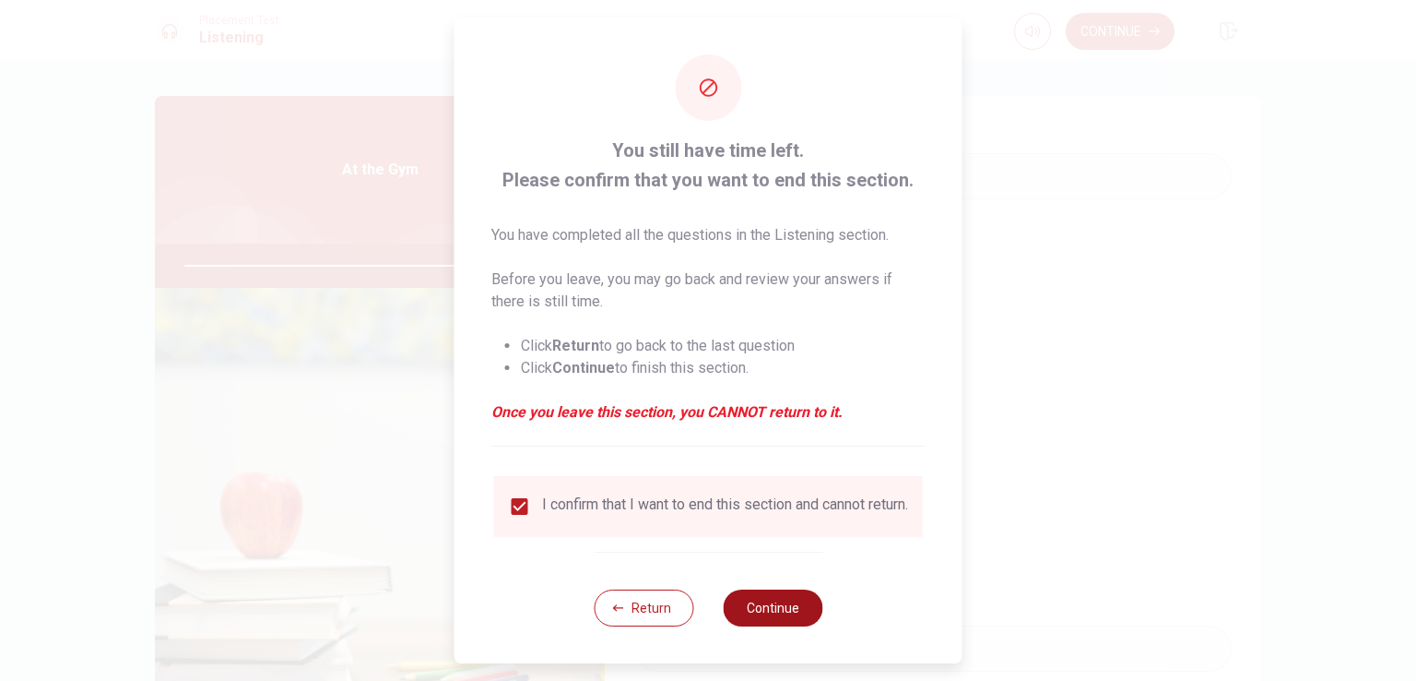
click at [778, 601] on button "Continue" at bounding box center [773, 607] width 100 height 37
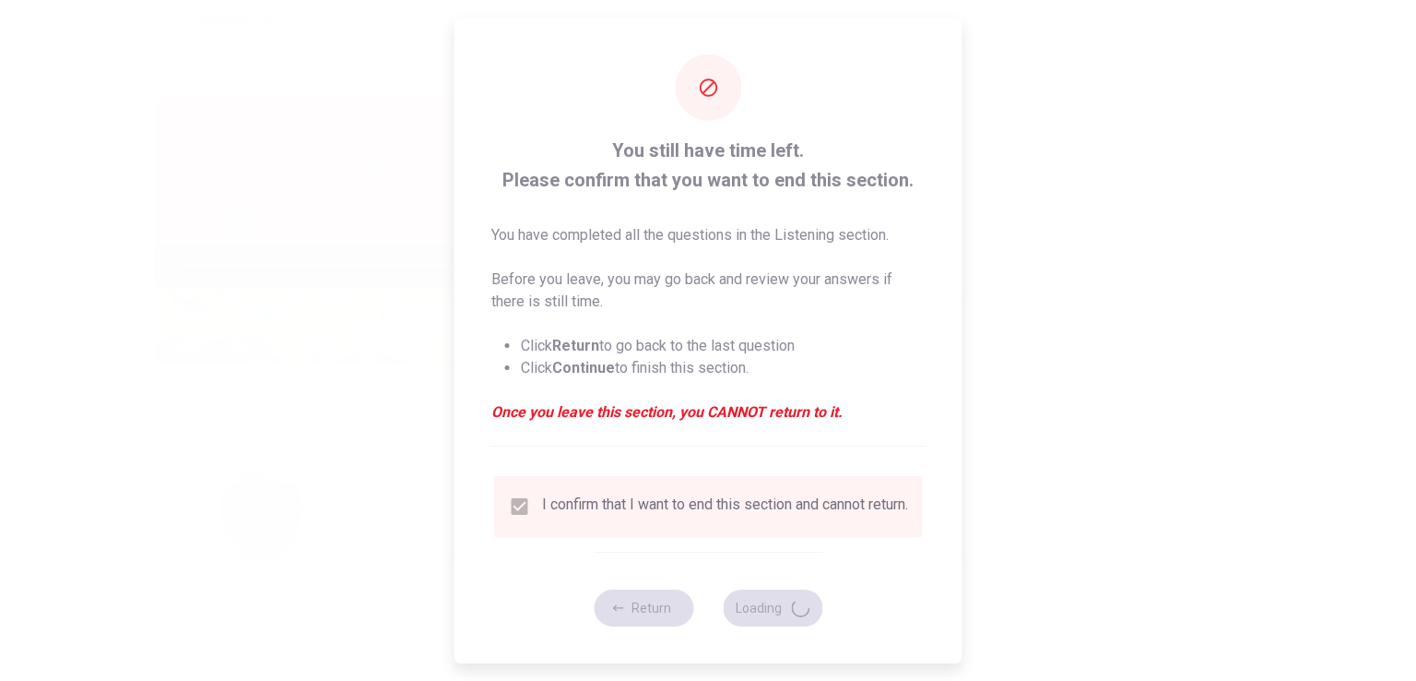
type input "86"
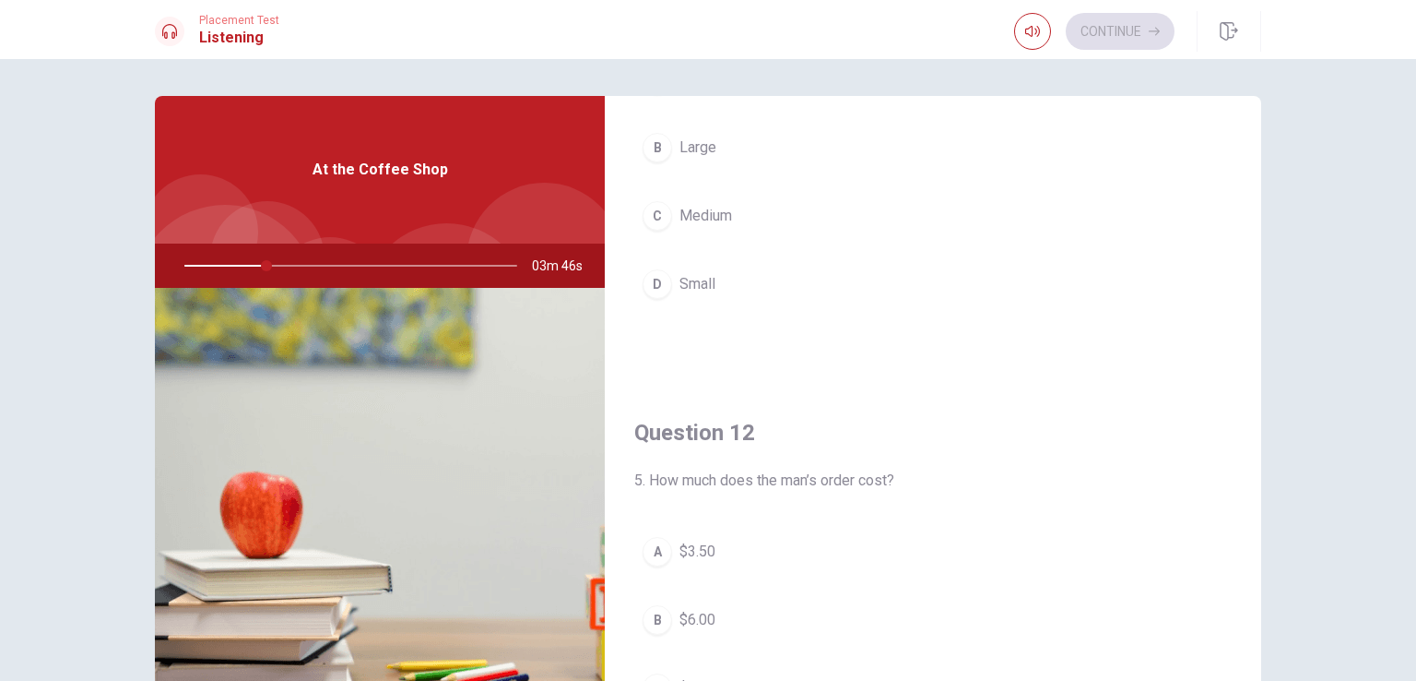
scroll to position [184, 0]
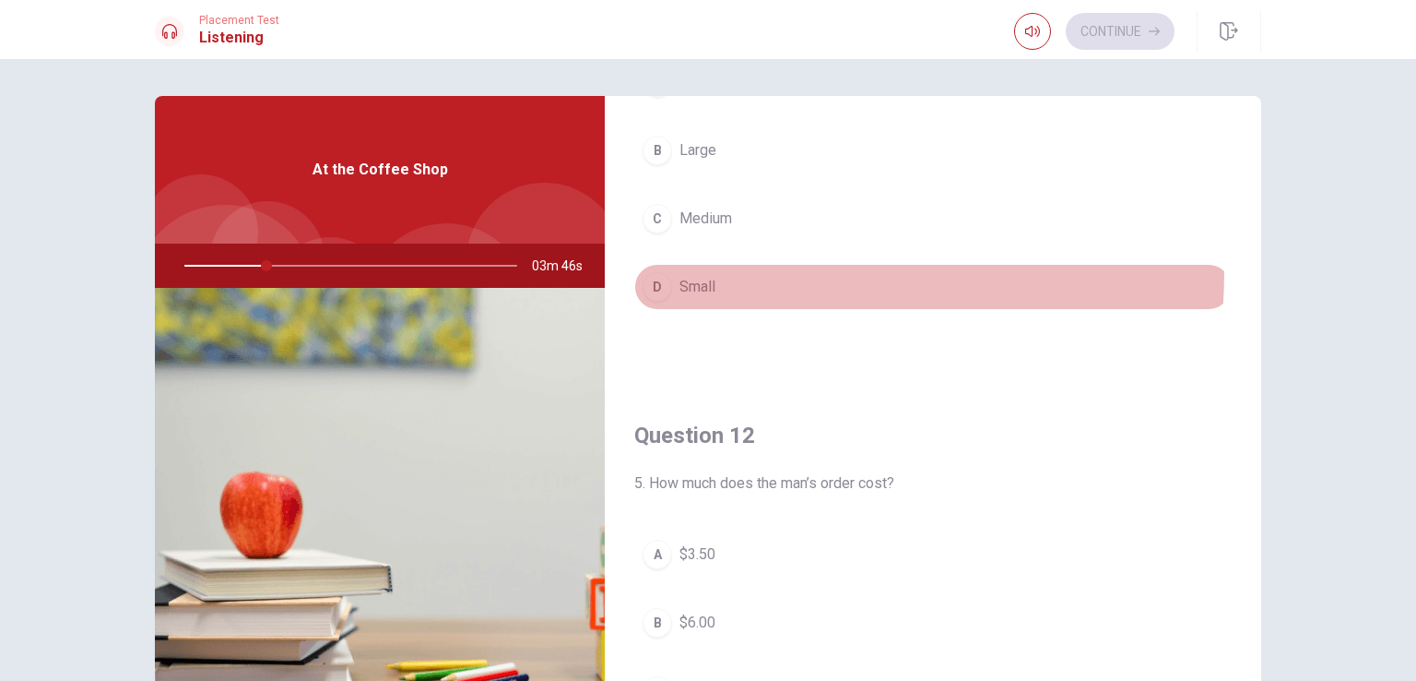
click at [685, 269] on button "D Small" at bounding box center [933, 287] width 598 height 46
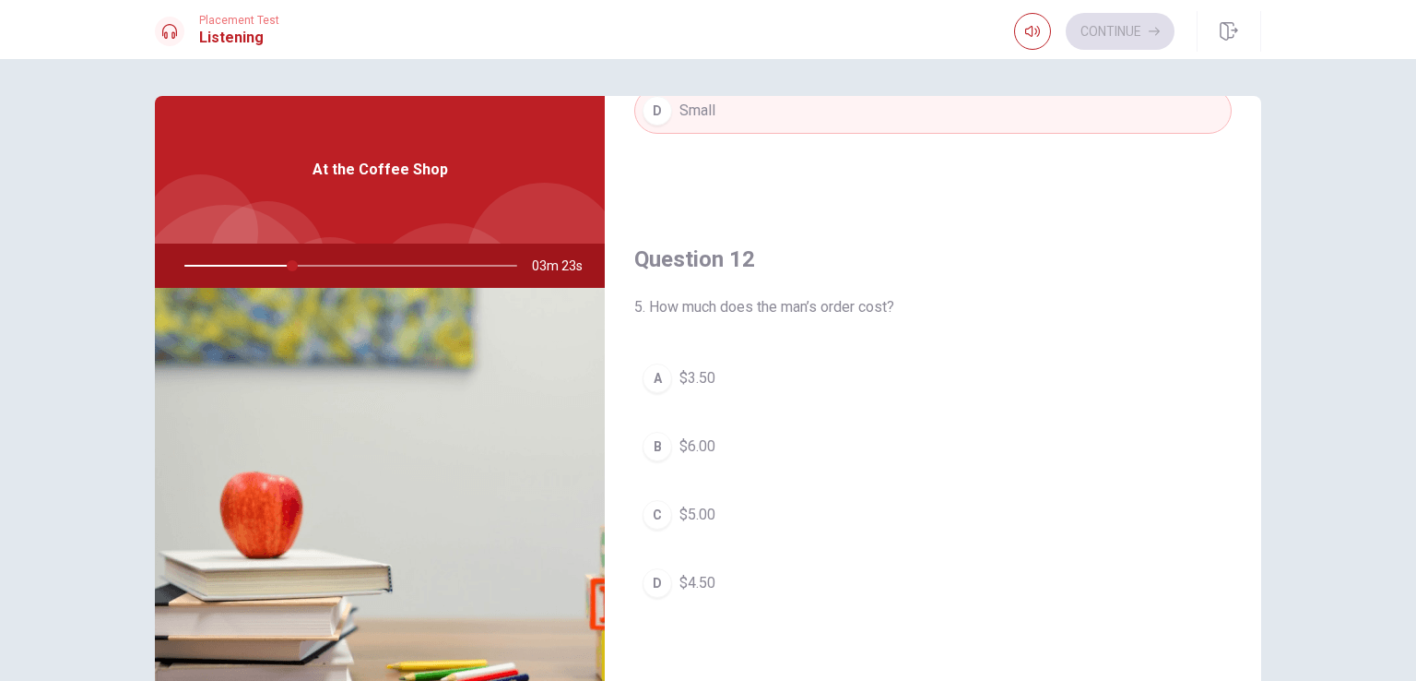
scroll to position [361, 0]
click at [668, 577] on button "D $4.50" at bounding box center [933, 582] width 598 height 46
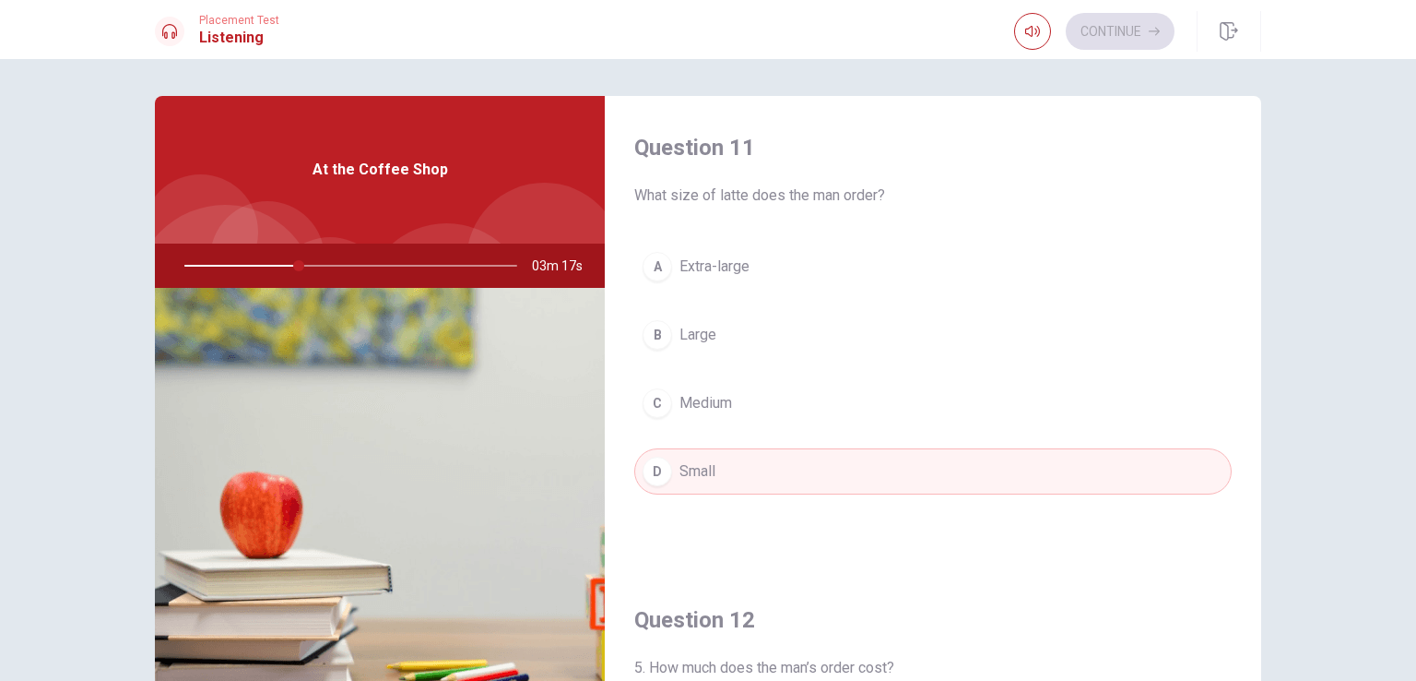
scroll to position [0, 0]
click at [688, 142] on h4 "Question 11" at bounding box center [933, 148] width 598 height 30
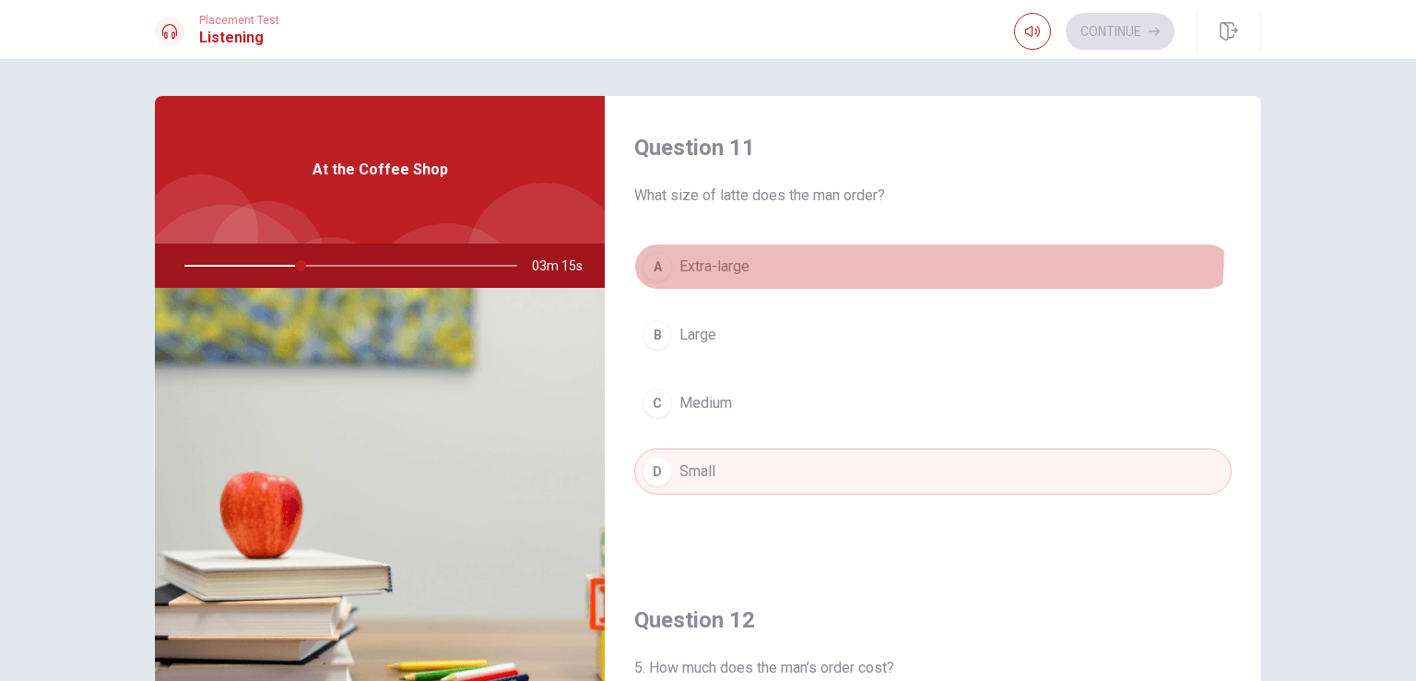
click at [723, 244] on button "A Extra-large" at bounding box center [933, 266] width 598 height 46
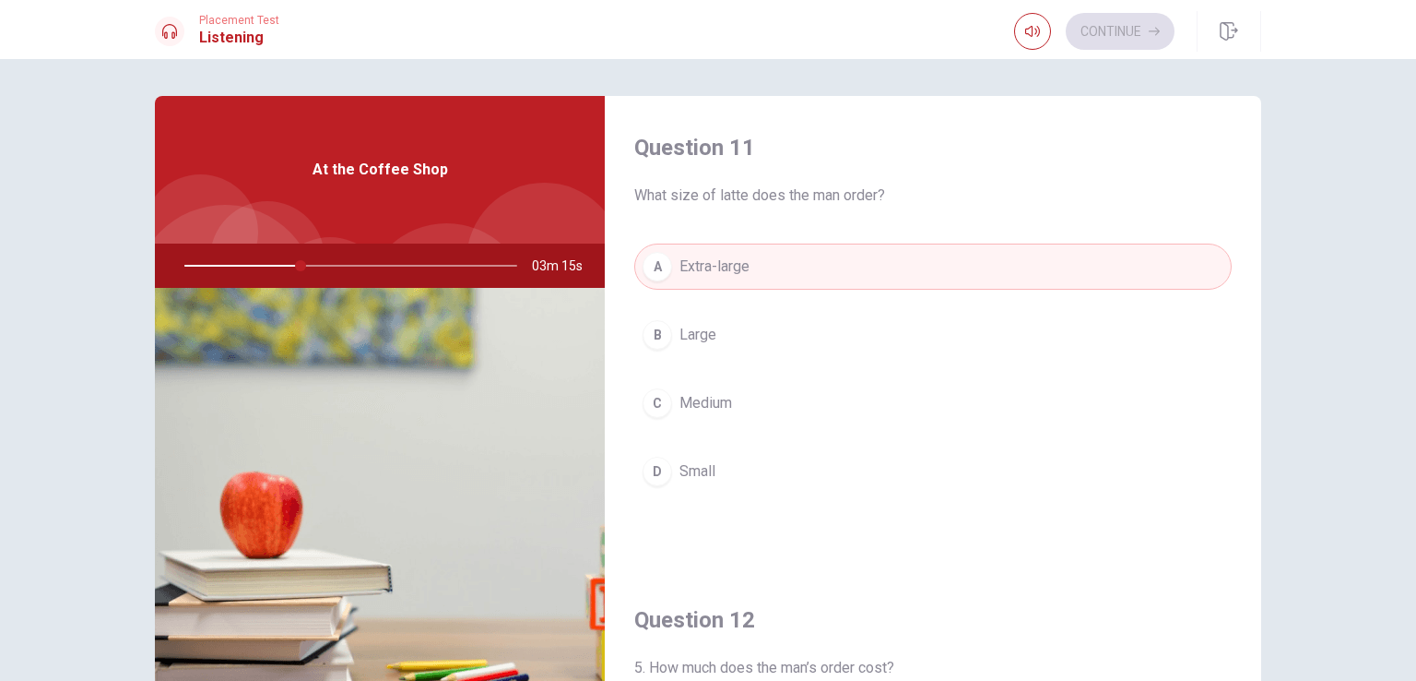
click at [723, 244] on button "A Extra-large" at bounding box center [933, 266] width 598 height 46
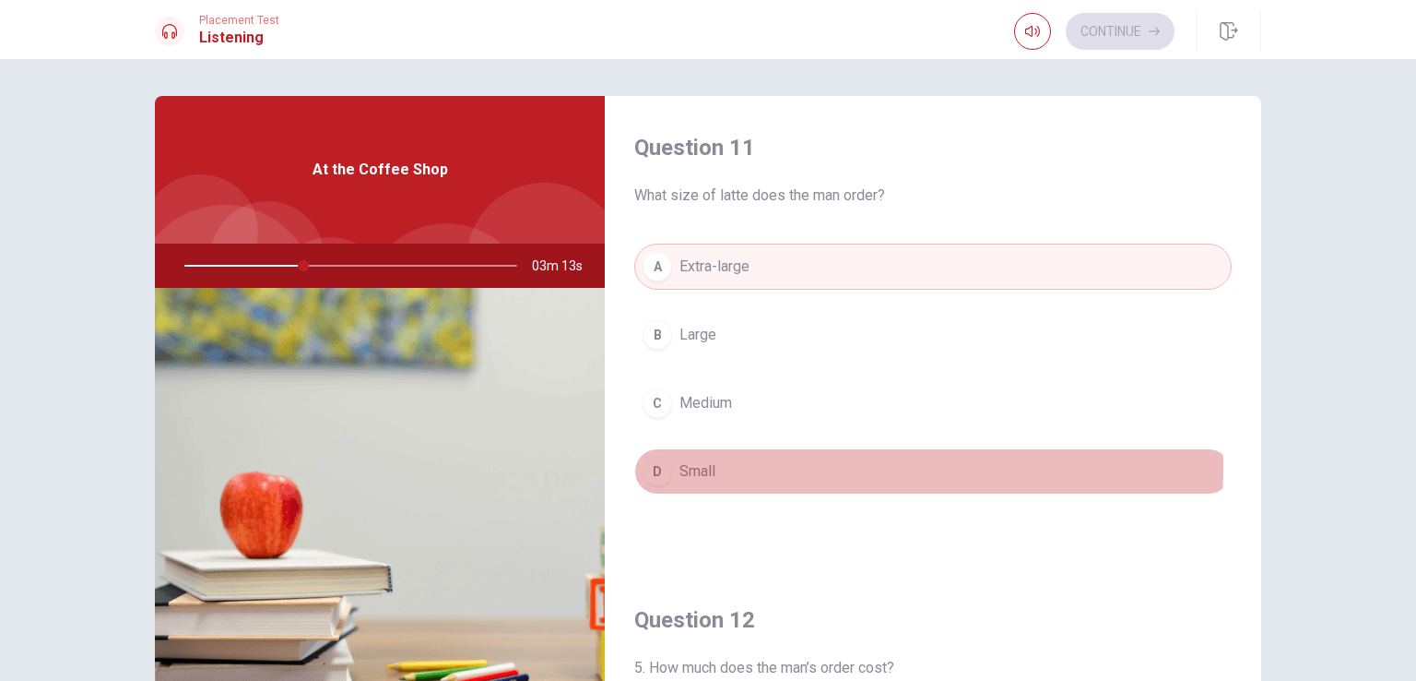
click at [740, 465] on button "D Small" at bounding box center [933, 471] width 598 height 46
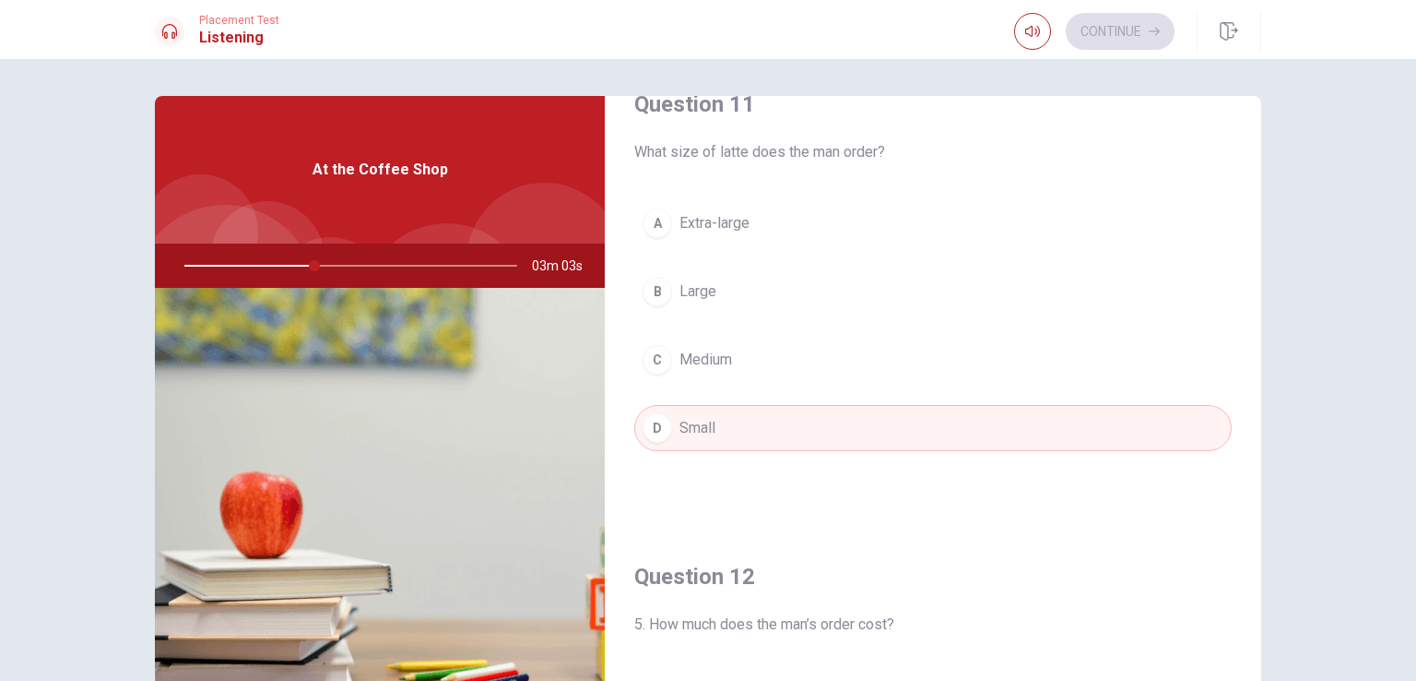
scroll to position [44, 0]
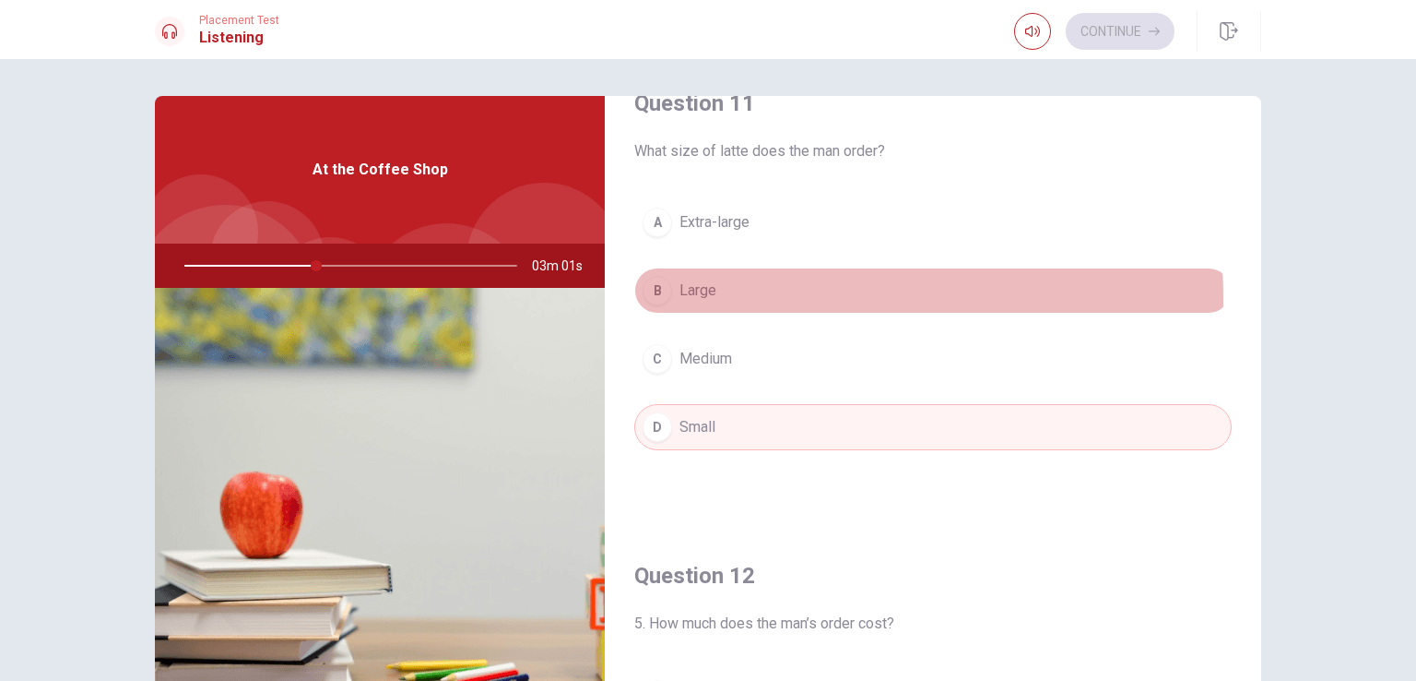
click at [712, 297] on button "B Large" at bounding box center [933, 290] width 598 height 46
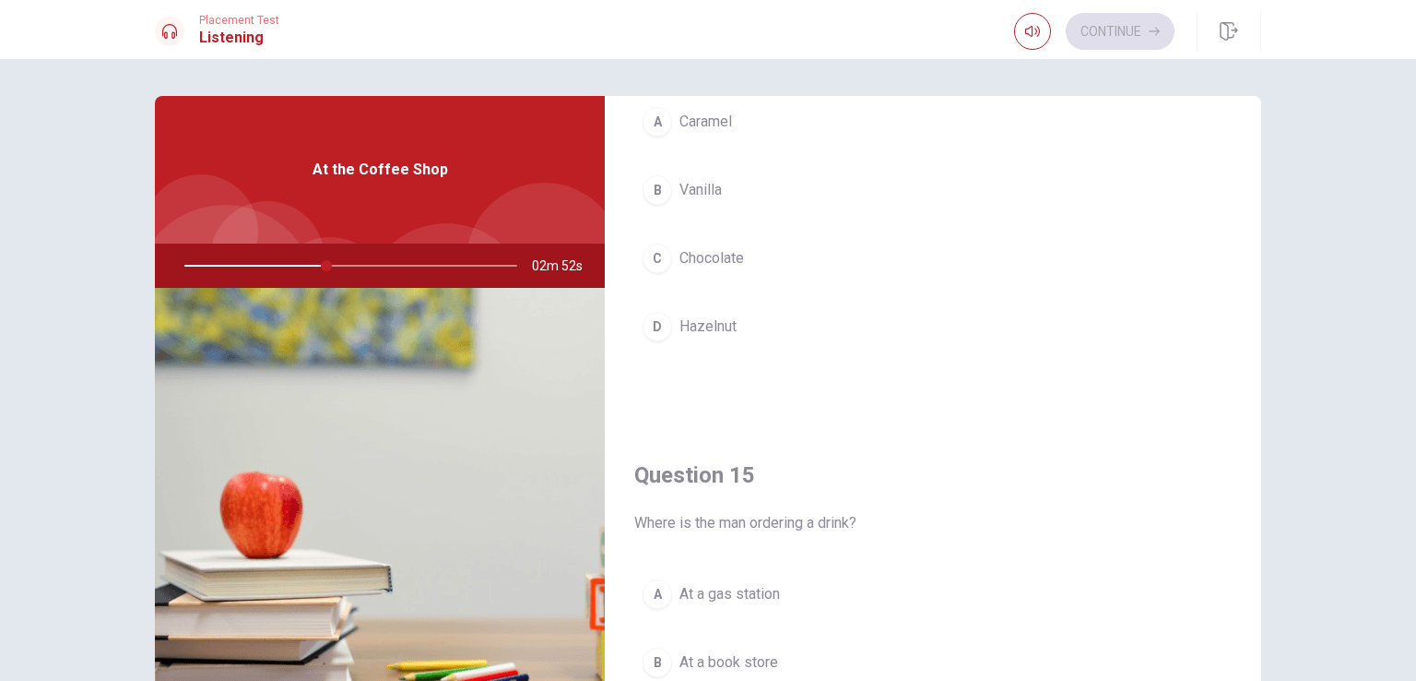
scroll to position [1560, 0]
drag, startPoint x: 472, startPoint y: 279, endPoint x: 484, endPoint y: 280, distance: 12.0
click at [484, 280] on div at bounding box center [347, 265] width 370 height 44
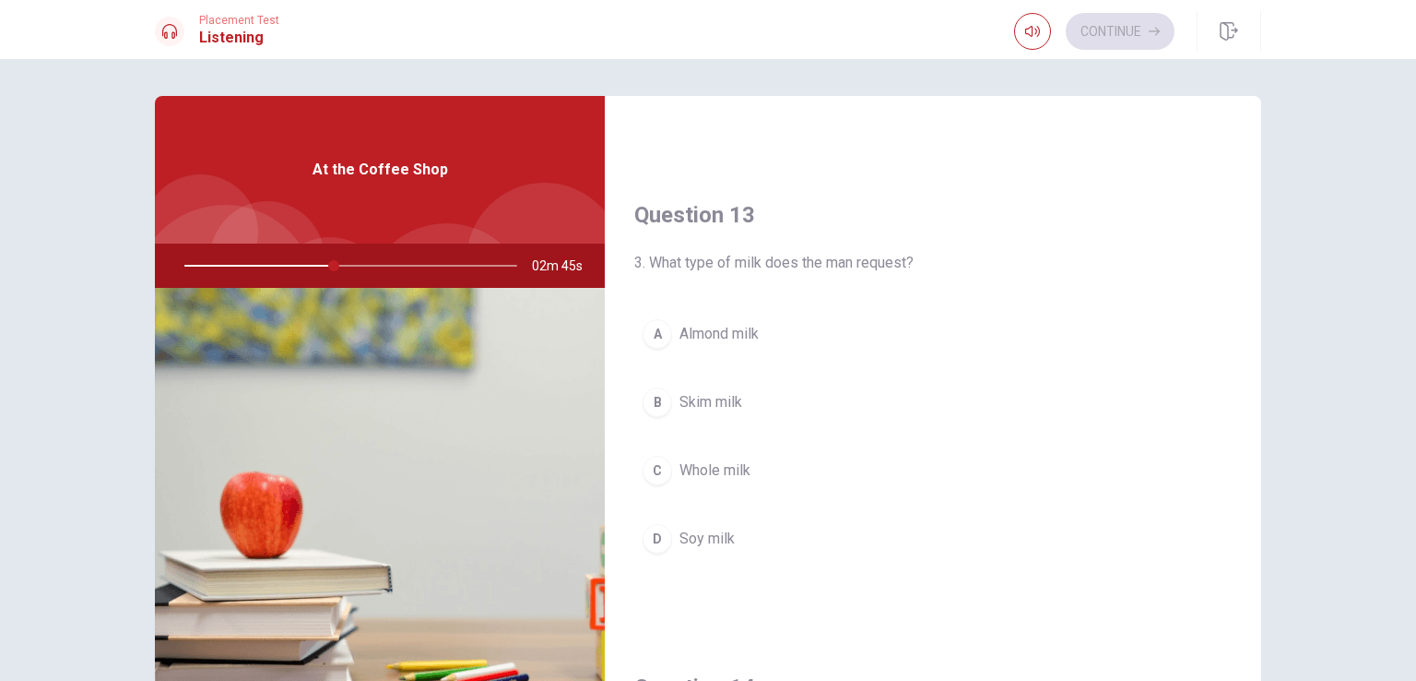
scroll to position [927, 0]
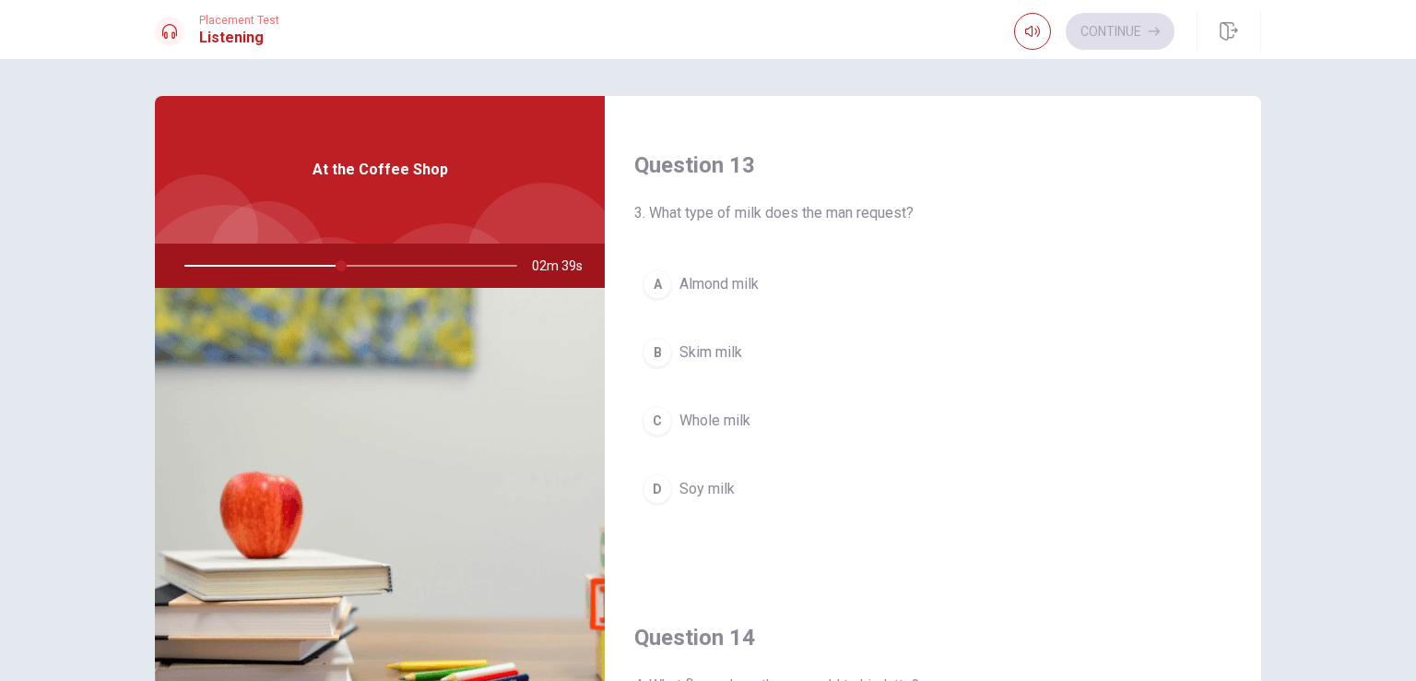
click at [383, 267] on div at bounding box center [347, 265] width 370 height 44
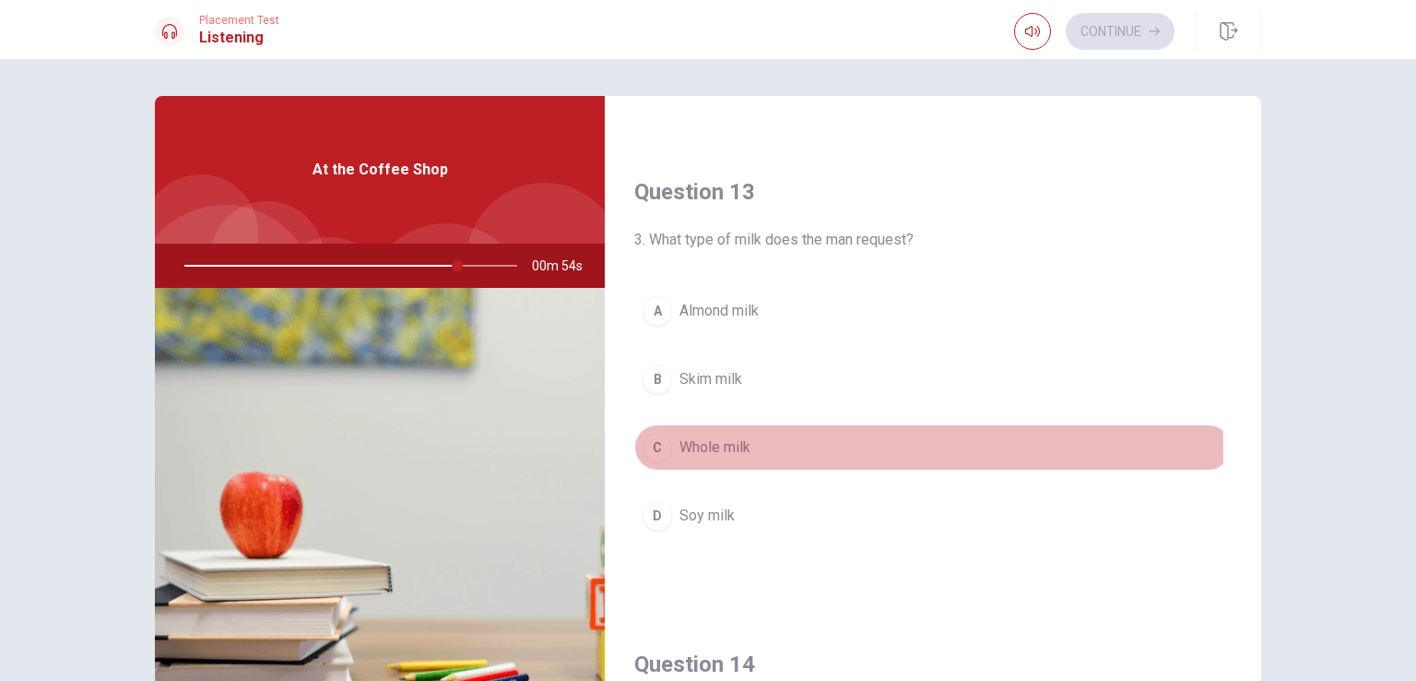
click at [690, 444] on span "Whole milk" at bounding box center [715, 447] width 71 height 22
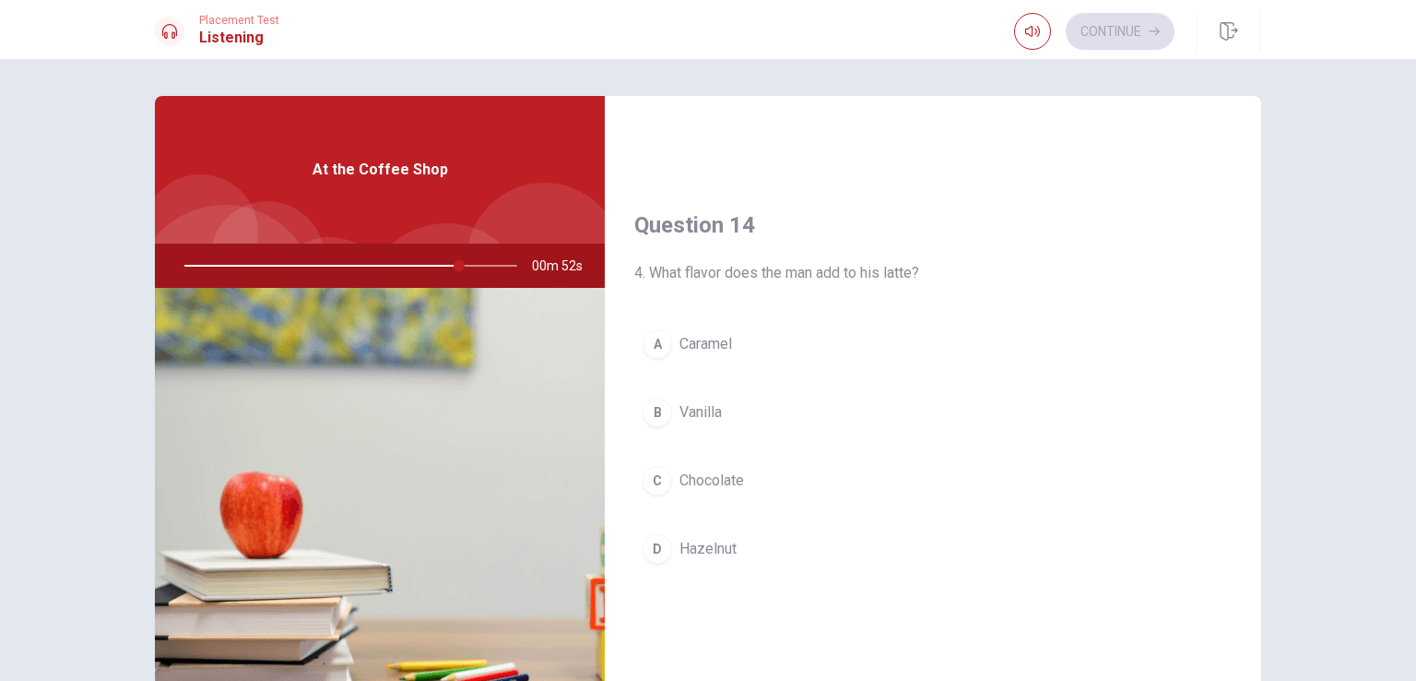
scroll to position [1332, 0]
click at [655, 480] on div "C" at bounding box center [658, 488] width 30 height 30
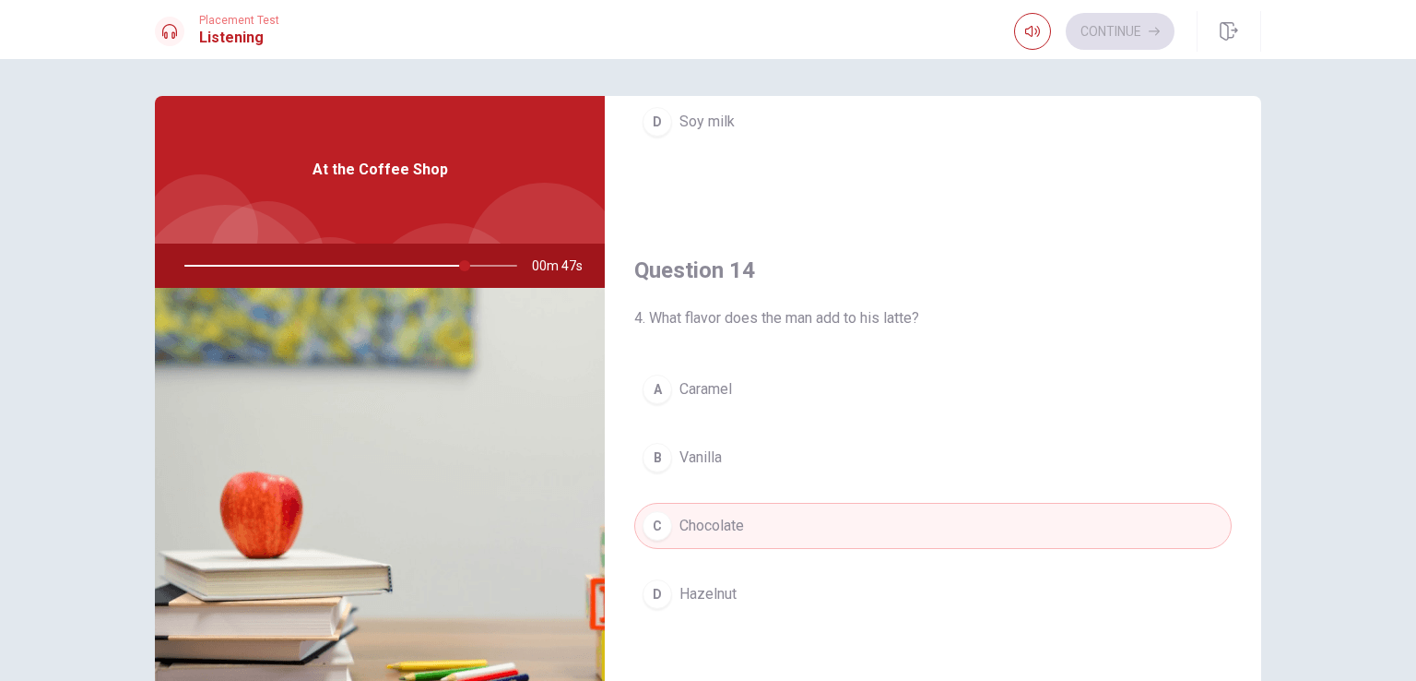
scroll to position [1292, 0]
click at [705, 380] on span "Caramel" at bounding box center [706, 391] width 53 height 22
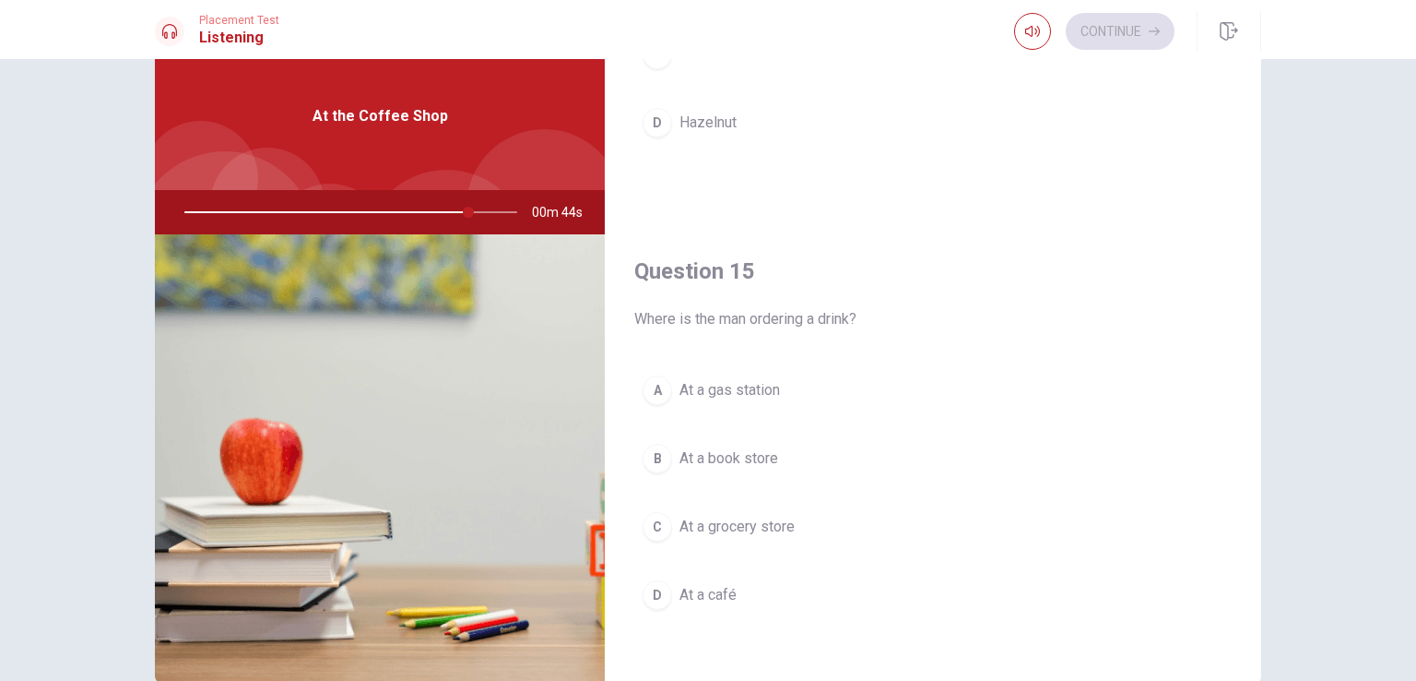
scroll to position [74, 0]
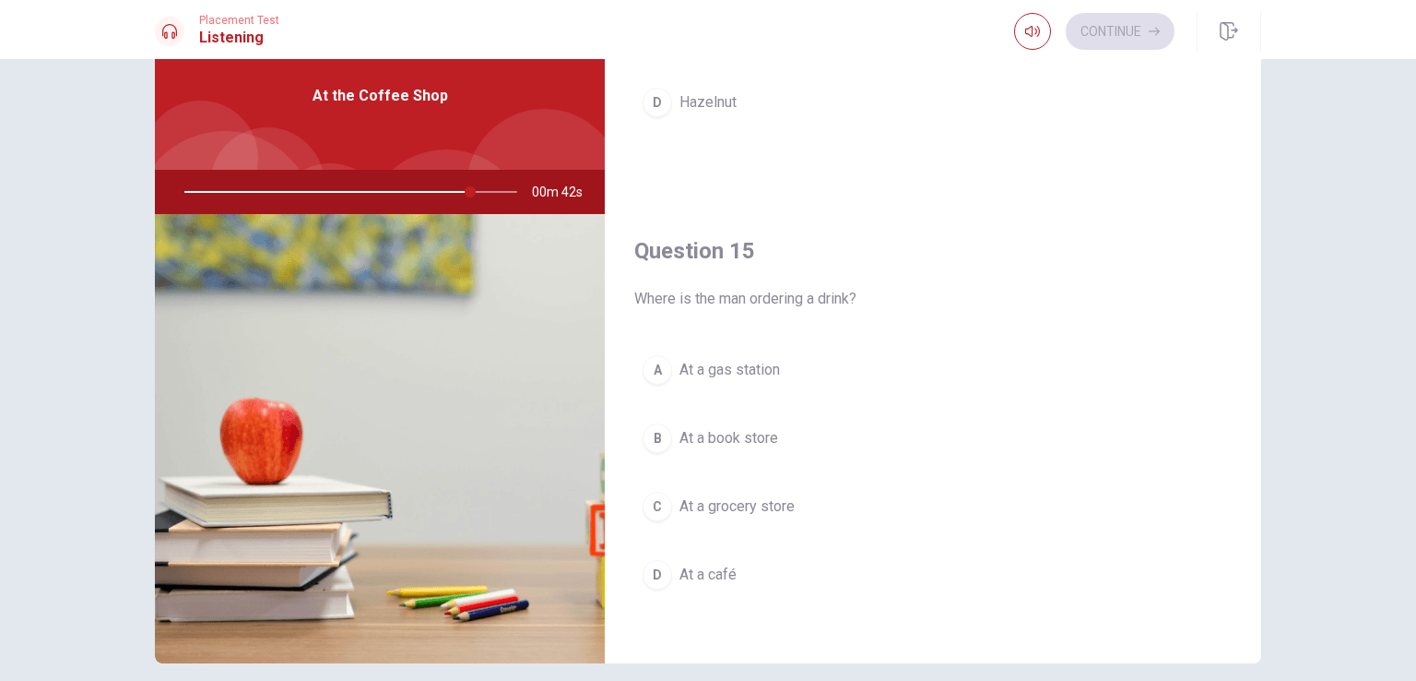
click at [780, 368] on button "A At a gas station" at bounding box center [933, 370] width 598 height 46
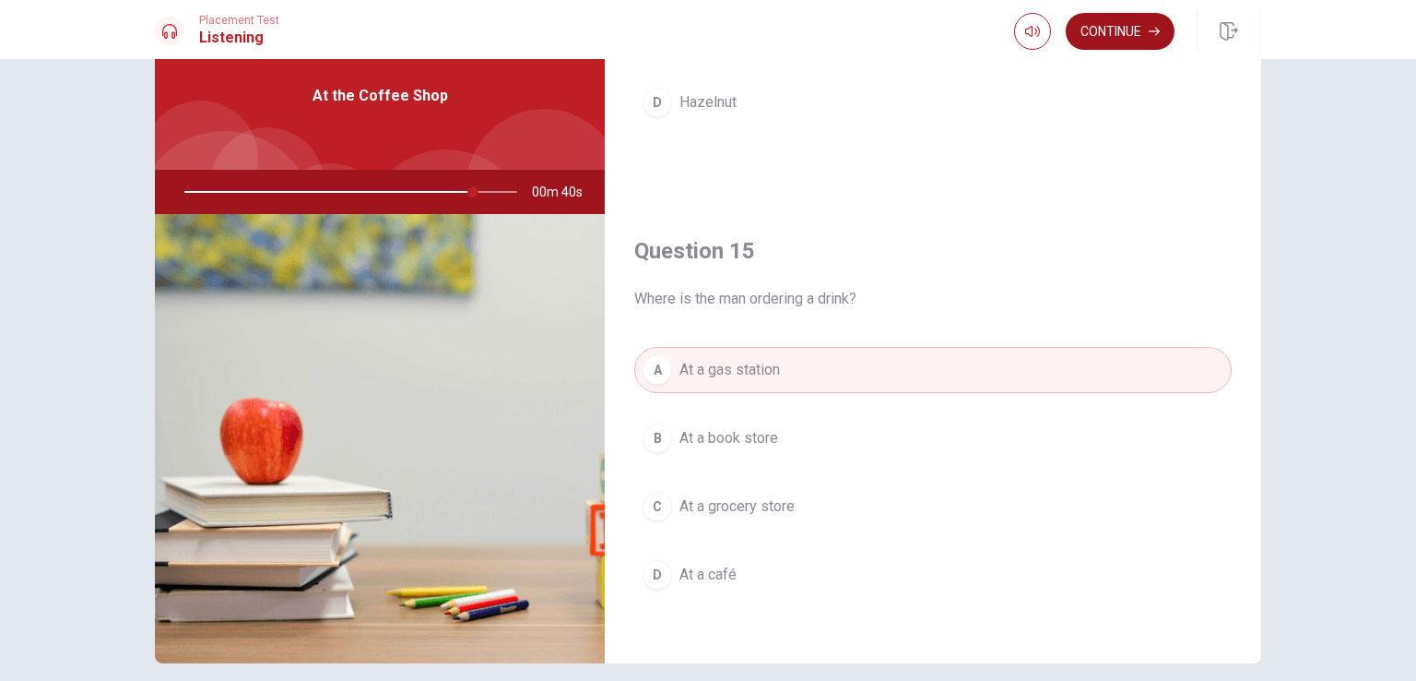
click at [1119, 28] on button "Continue" at bounding box center [1120, 31] width 109 height 37
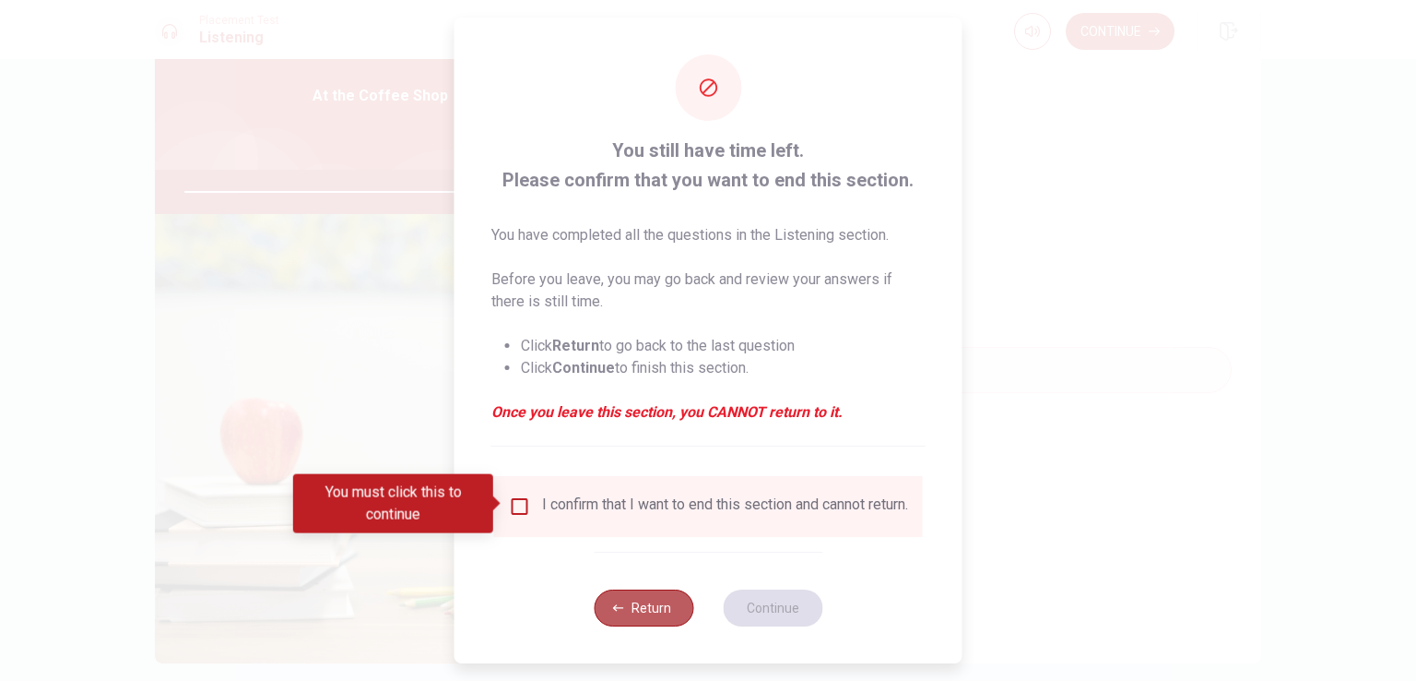
click at [634, 614] on button "Return" at bounding box center [644, 607] width 100 height 37
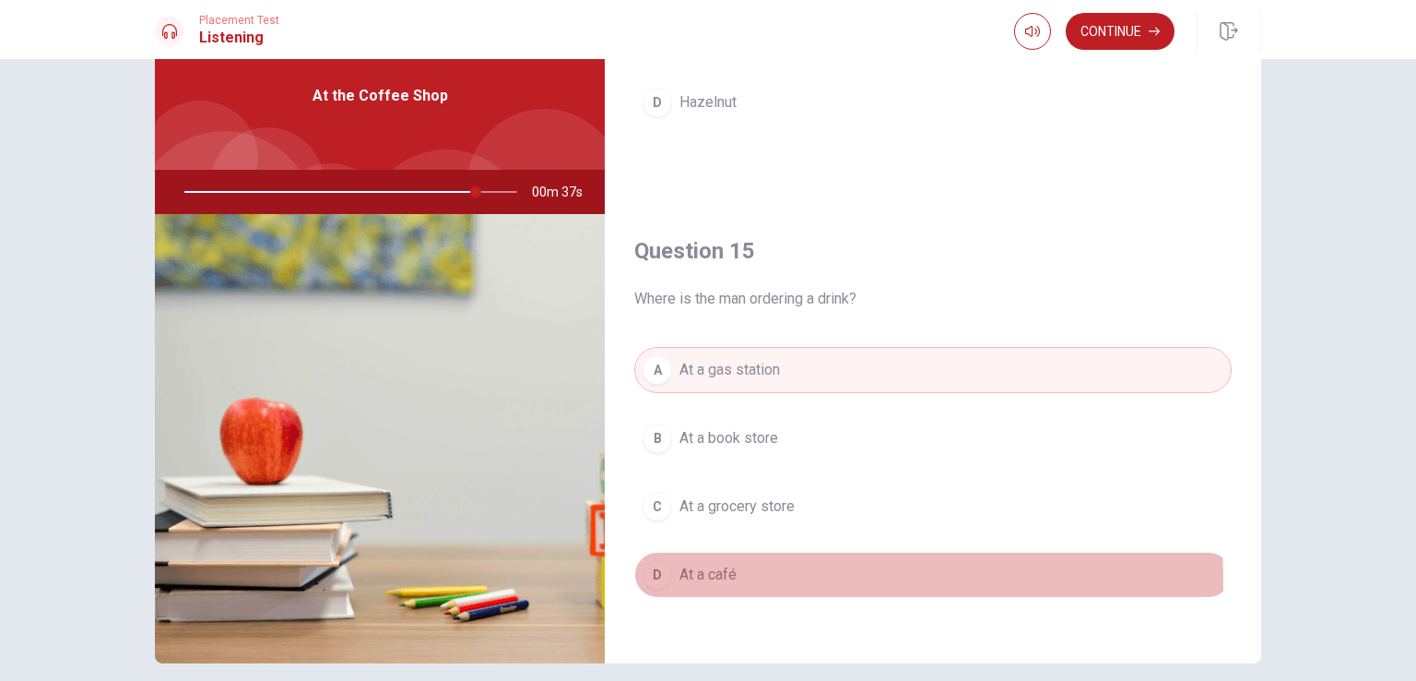
click at [705, 573] on span "At a café" at bounding box center [708, 574] width 57 height 22
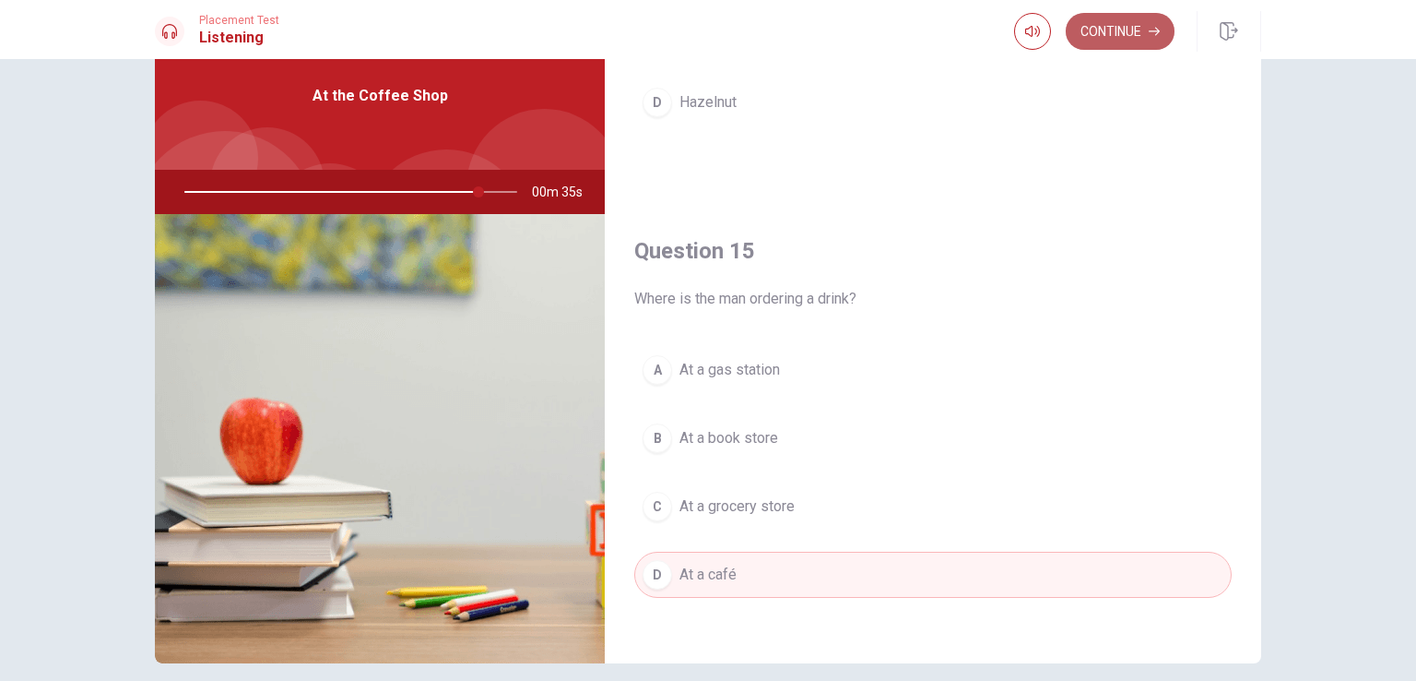
click at [1108, 22] on button "Continue" at bounding box center [1120, 31] width 109 height 37
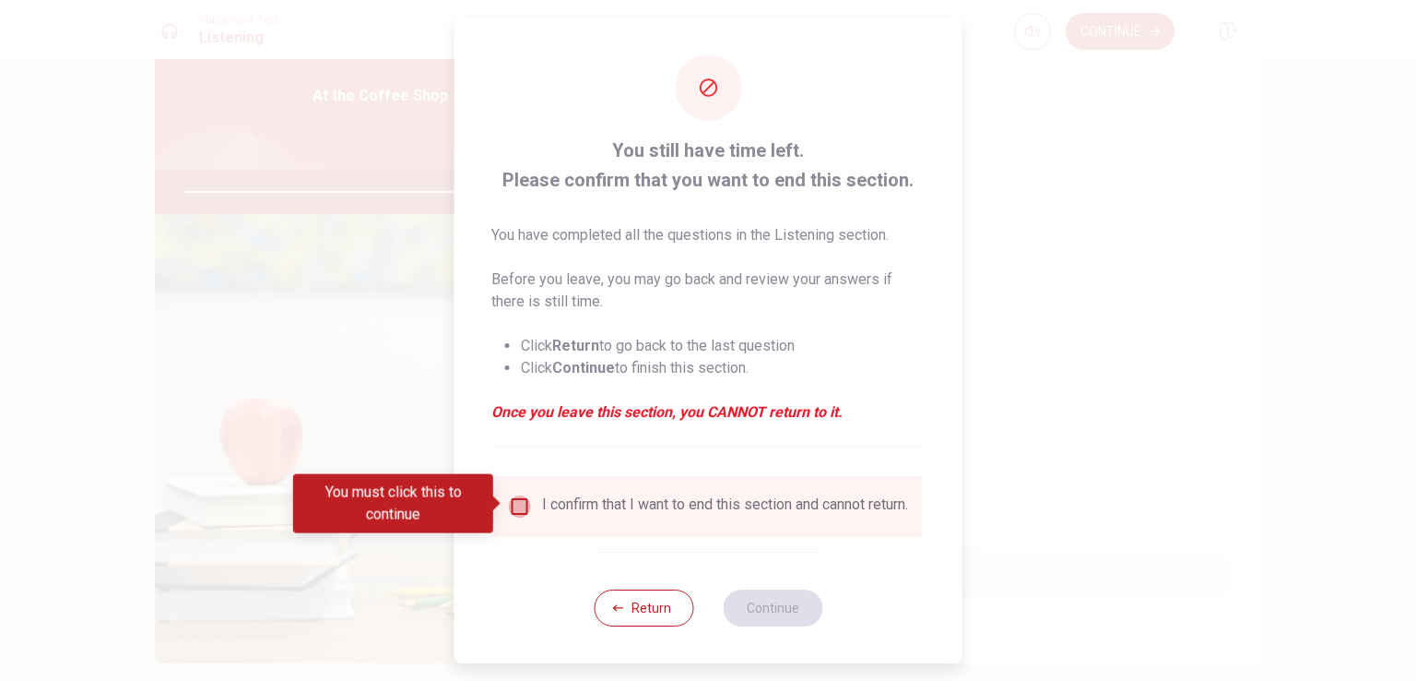
click at [511, 503] on input "You must click this to continue" at bounding box center [520, 506] width 22 height 22
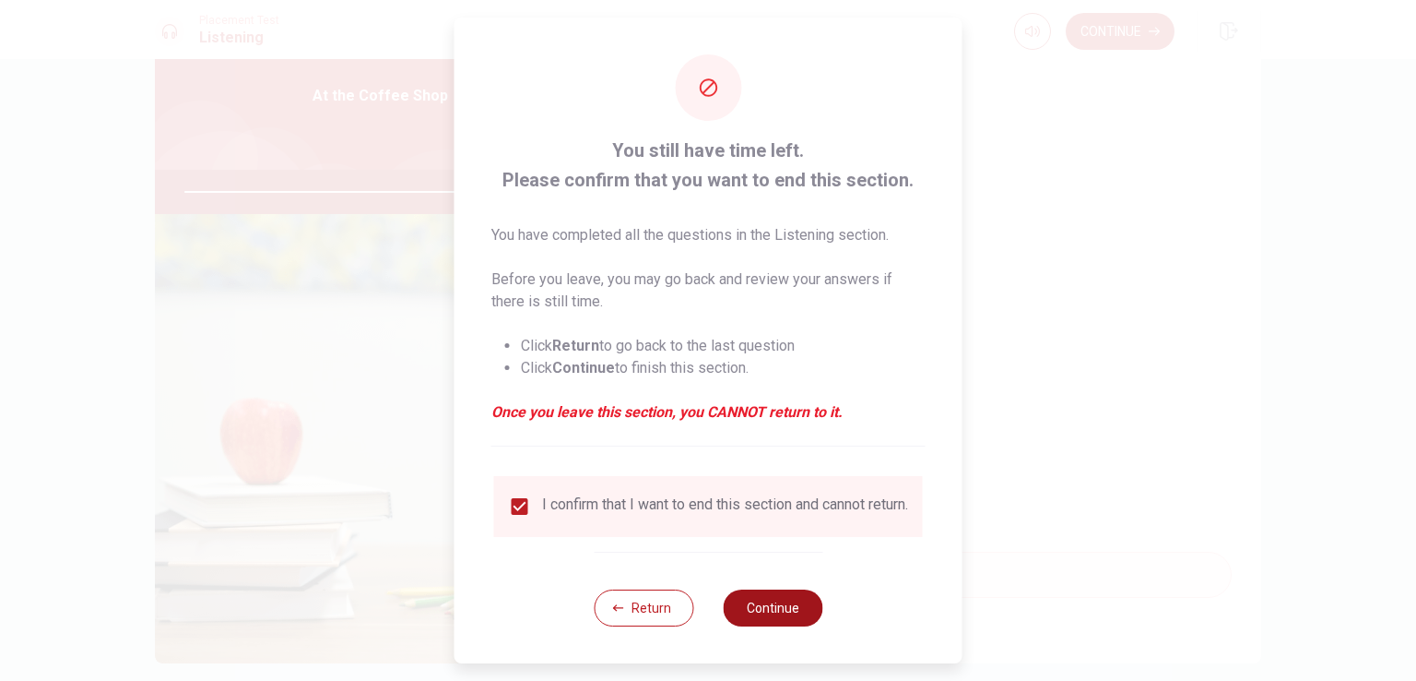
click at [776, 612] on button "Continue" at bounding box center [773, 607] width 100 height 37
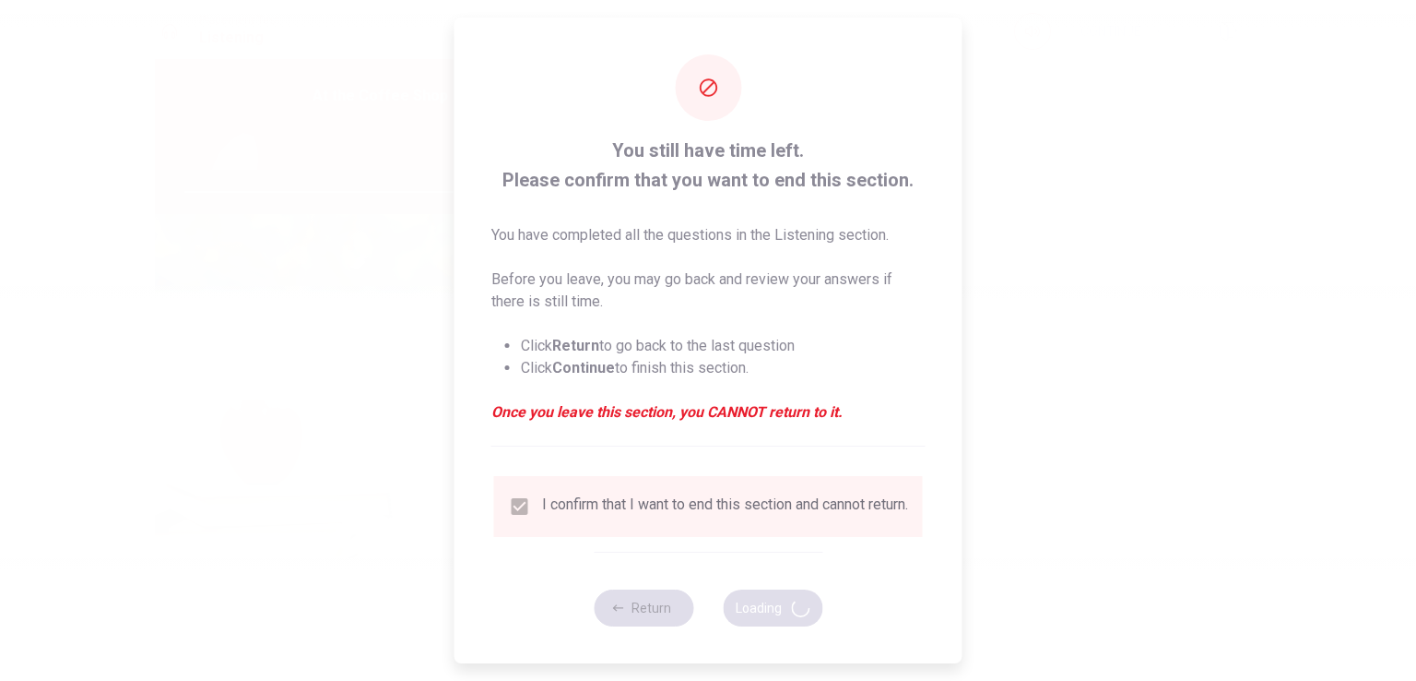
type input "90"
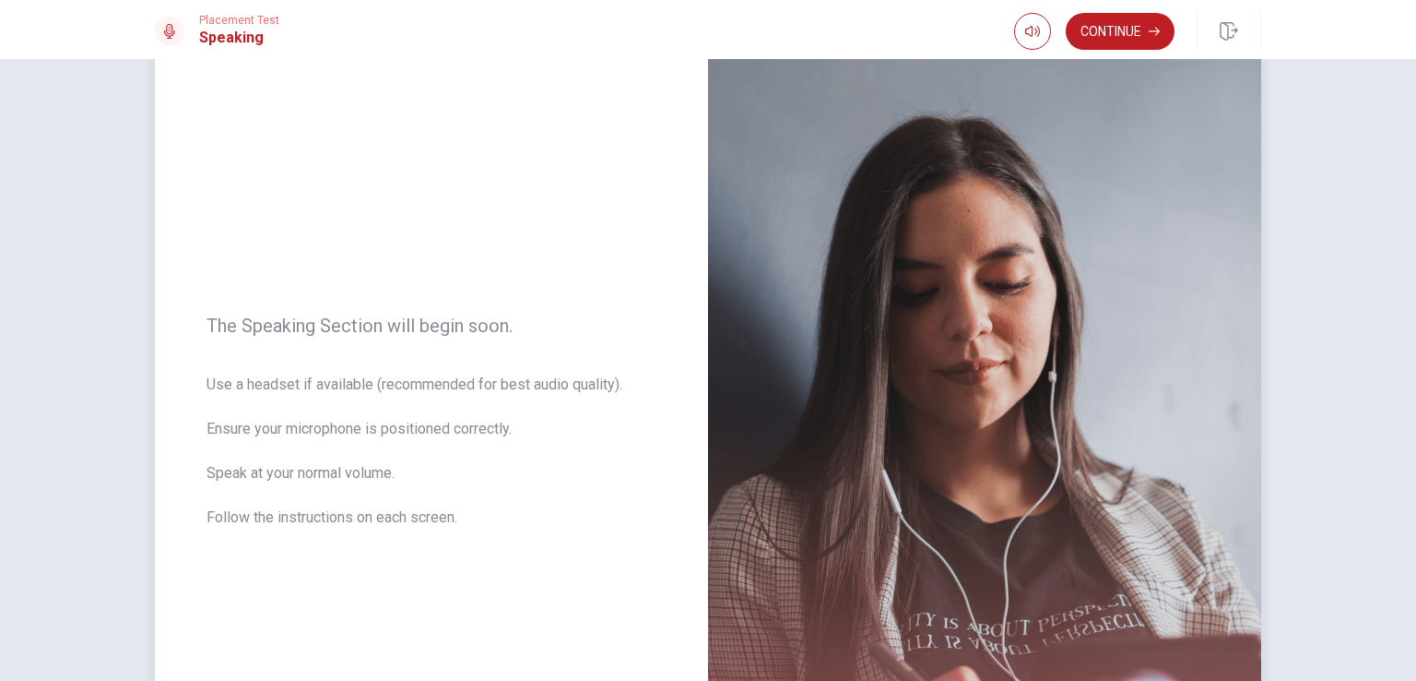
scroll to position [46, 0]
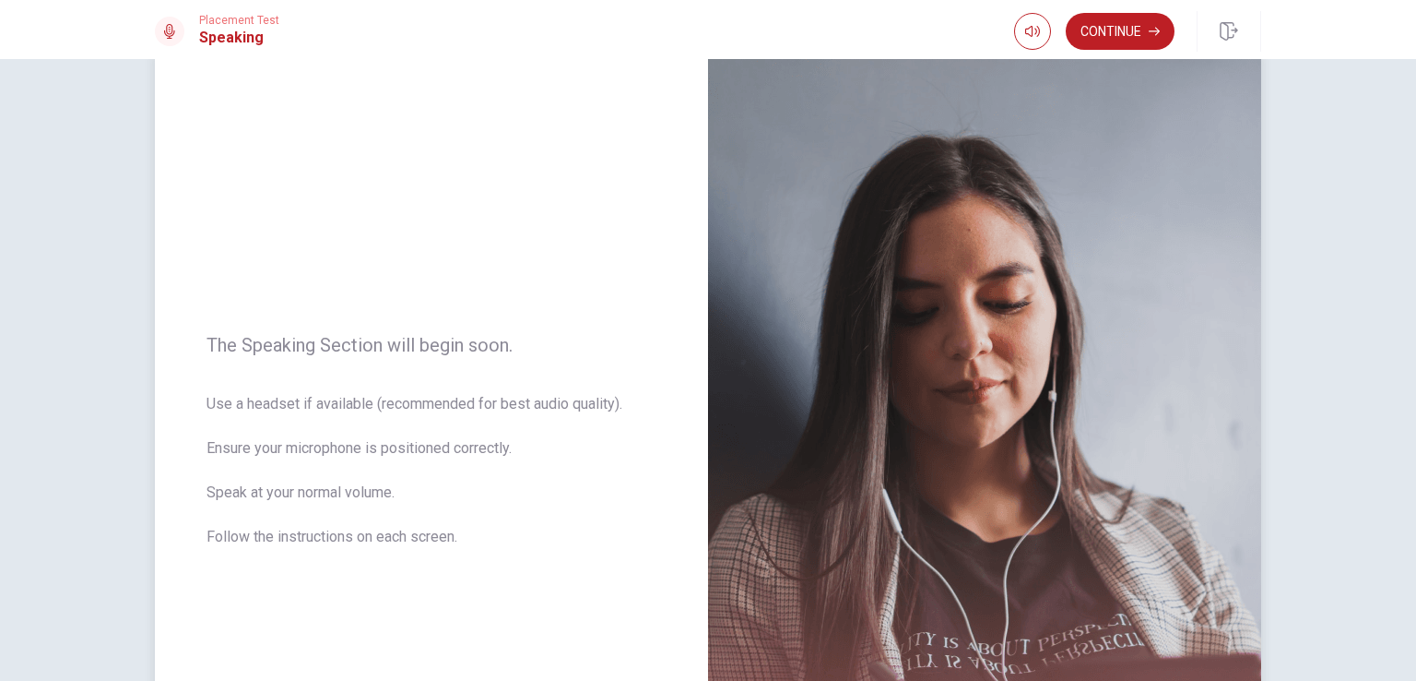
click at [460, 418] on span "Use a headset if available (recommended for best audio quality). Ensure your mi…" at bounding box center [432, 481] width 450 height 177
click at [1096, 23] on button "Continue" at bounding box center [1120, 31] width 109 height 37
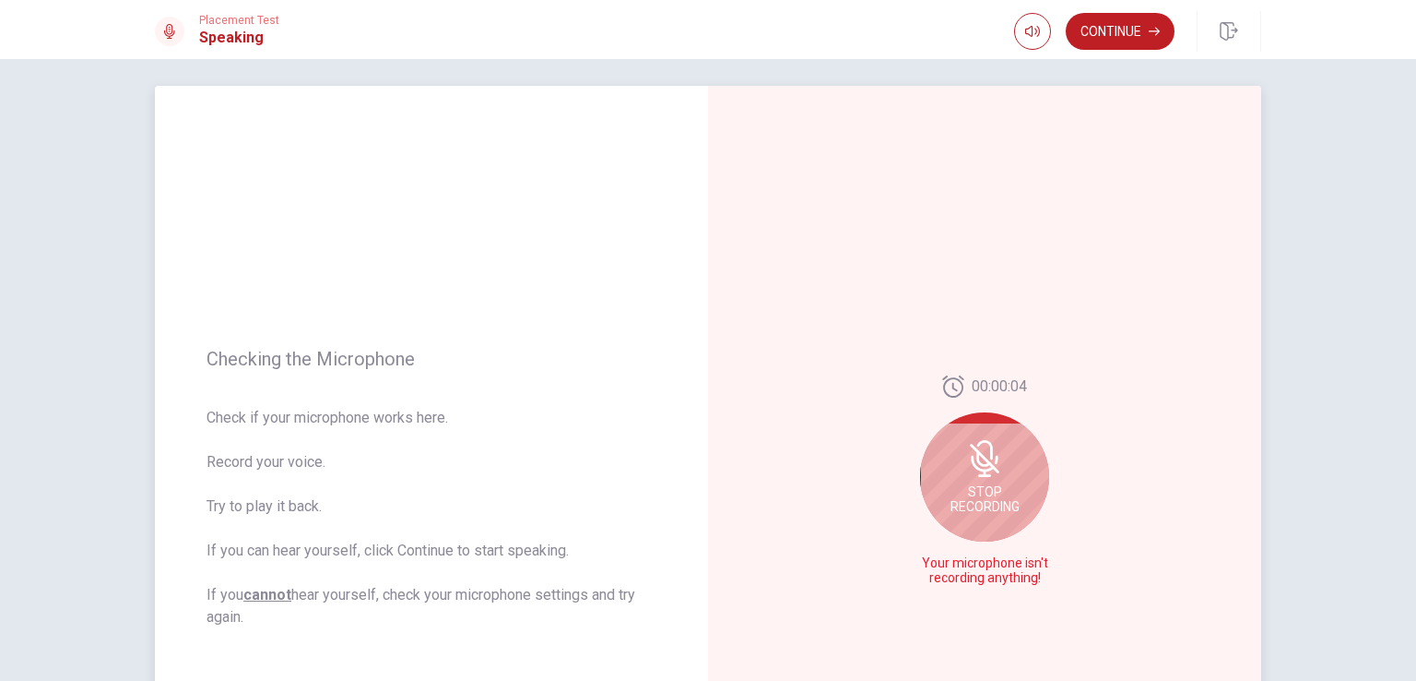
scroll to position [11, 0]
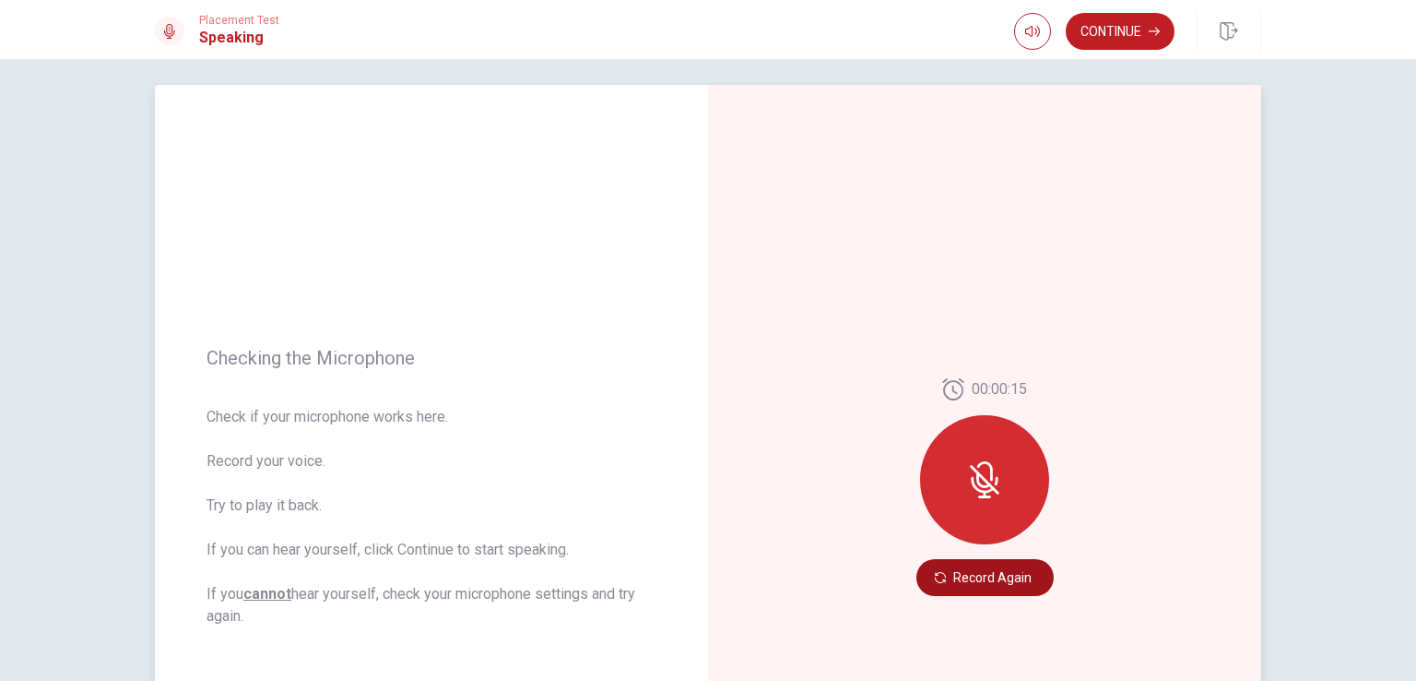
click at [948, 585] on button "Record Again" at bounding box center [985, 577] width 137 height 37
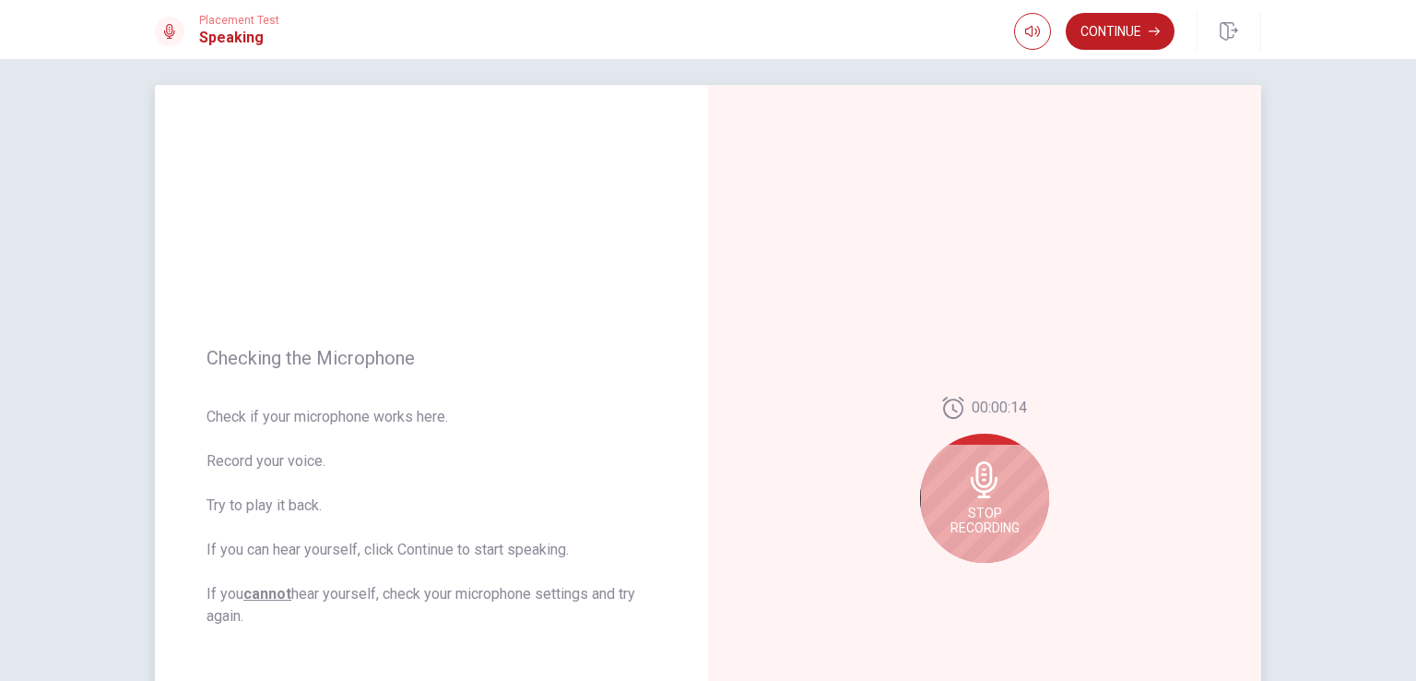
click at [967, 506] on span "Stop Recording" at bounding box center [985, 520] width 69 height 30
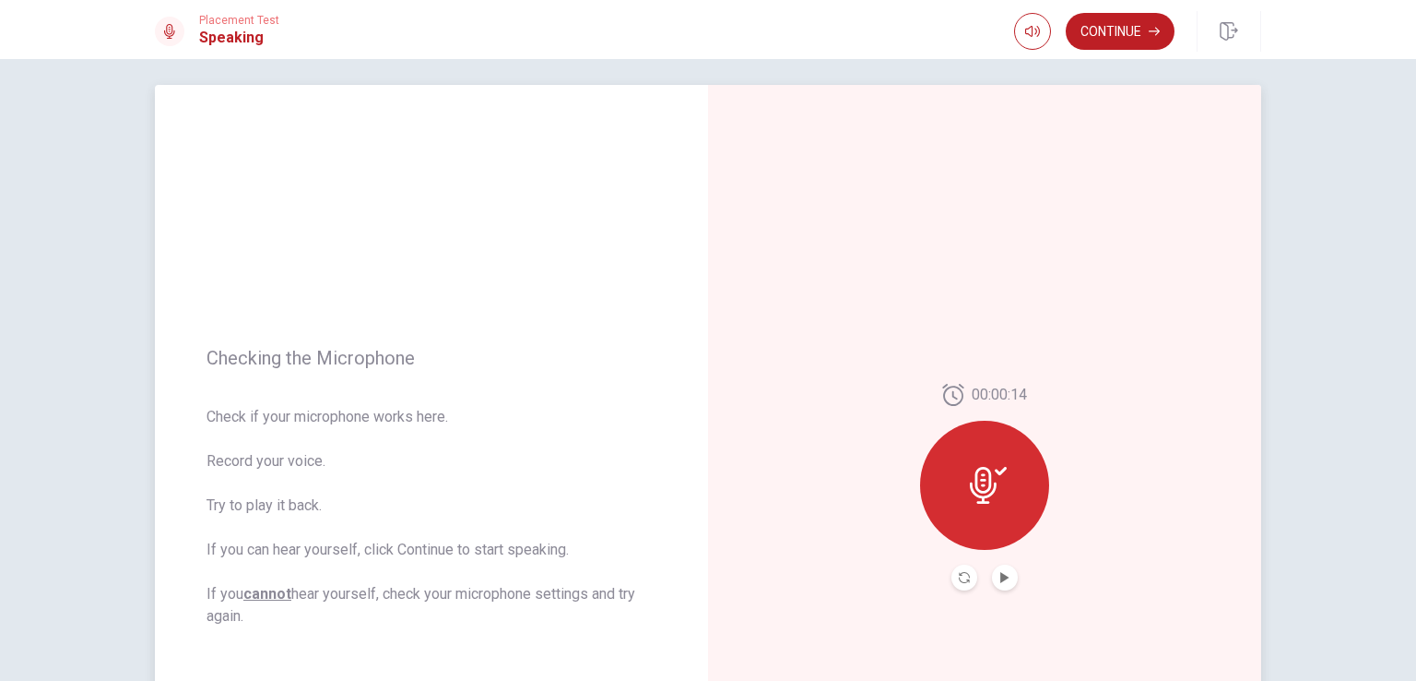
click at [967, 506] on div at bounding box center [984, 485] width 129 height 129
click at [1003, 580] on icon "Play Audio" at bounding box center [1005, 577] width 11 height 11
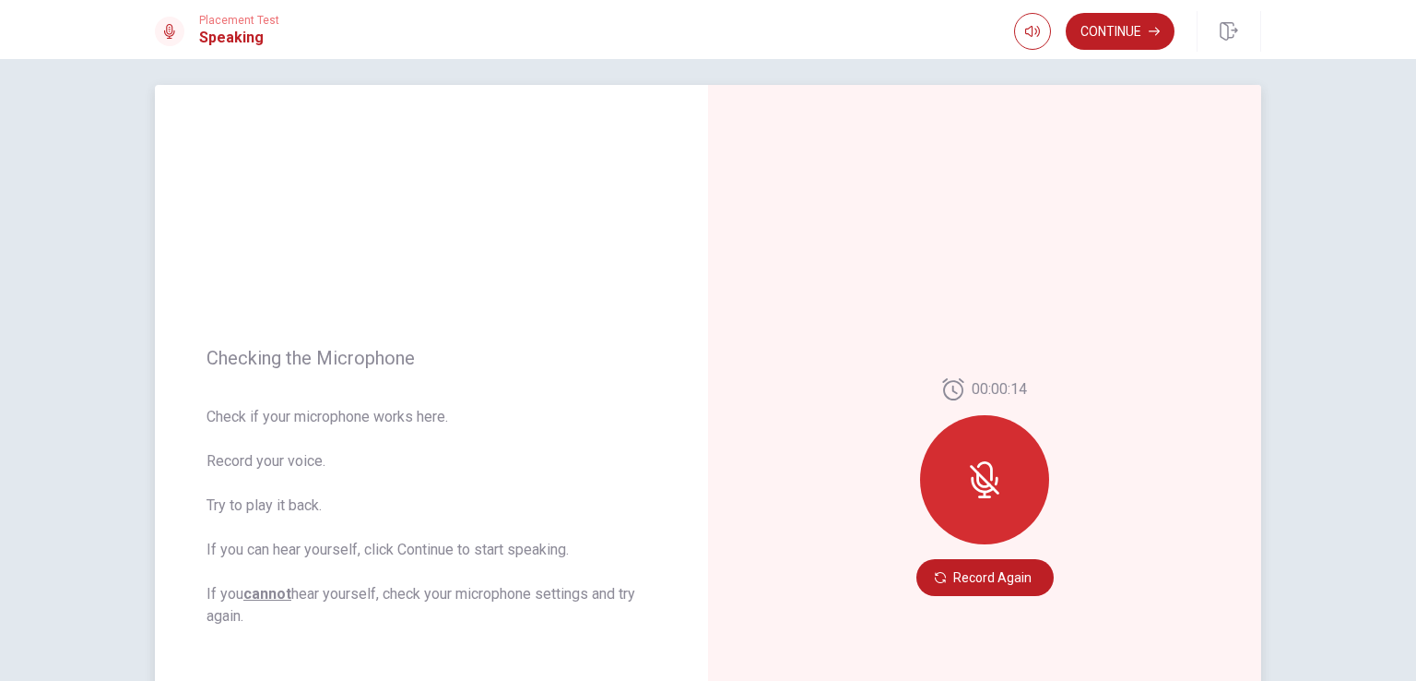
click at [968, 503] on div at bounding box center [984, 479] width 129 height 129
click at [966, 604] on div "00:00:14 Record Again" at bounding box center [984, 487] width 553 height 804
click at [969, 582] on button "Record Again" at bounding box center [985, 577] width 137 height 37
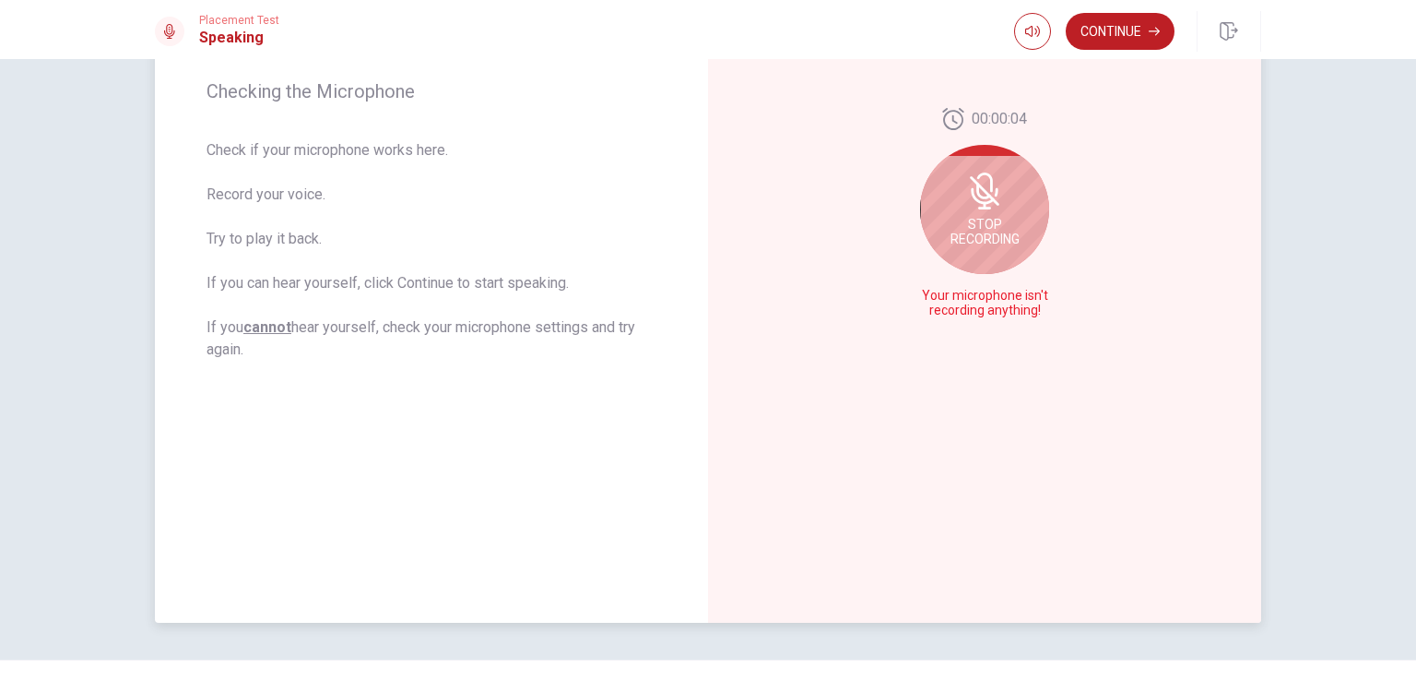
scroll to position [315, 0]
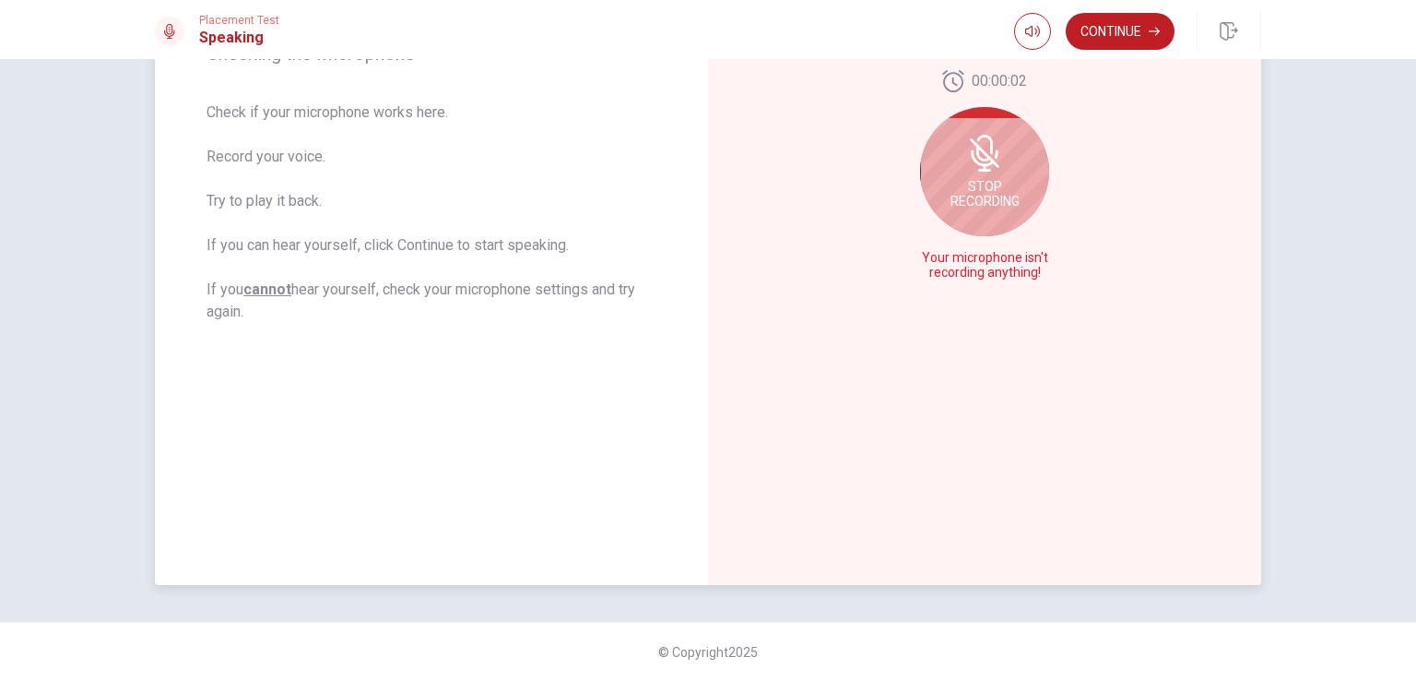
click at [986, 176] on div "Stop Recording" at bounding box center [984, 171] width 129 height 129
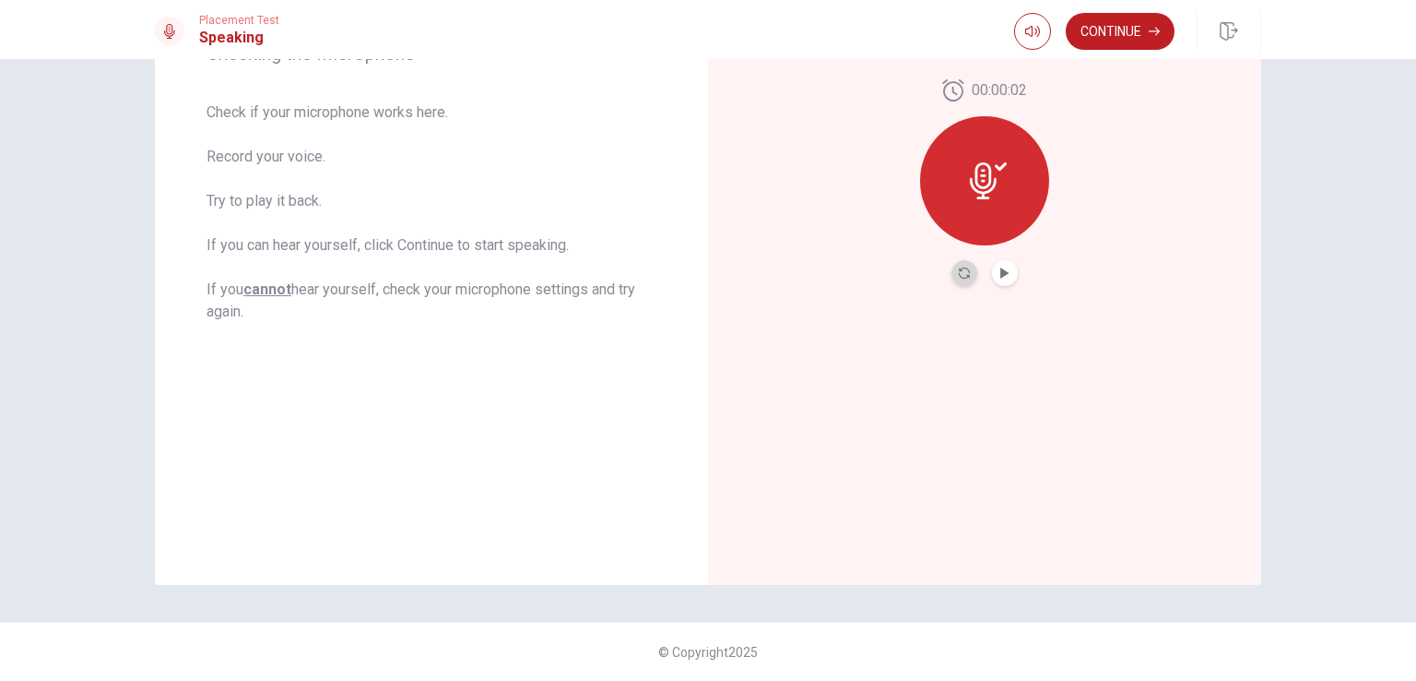
click at [966, 271] on button "Record Again" at bounding box center [965, 273] width 26 height 26
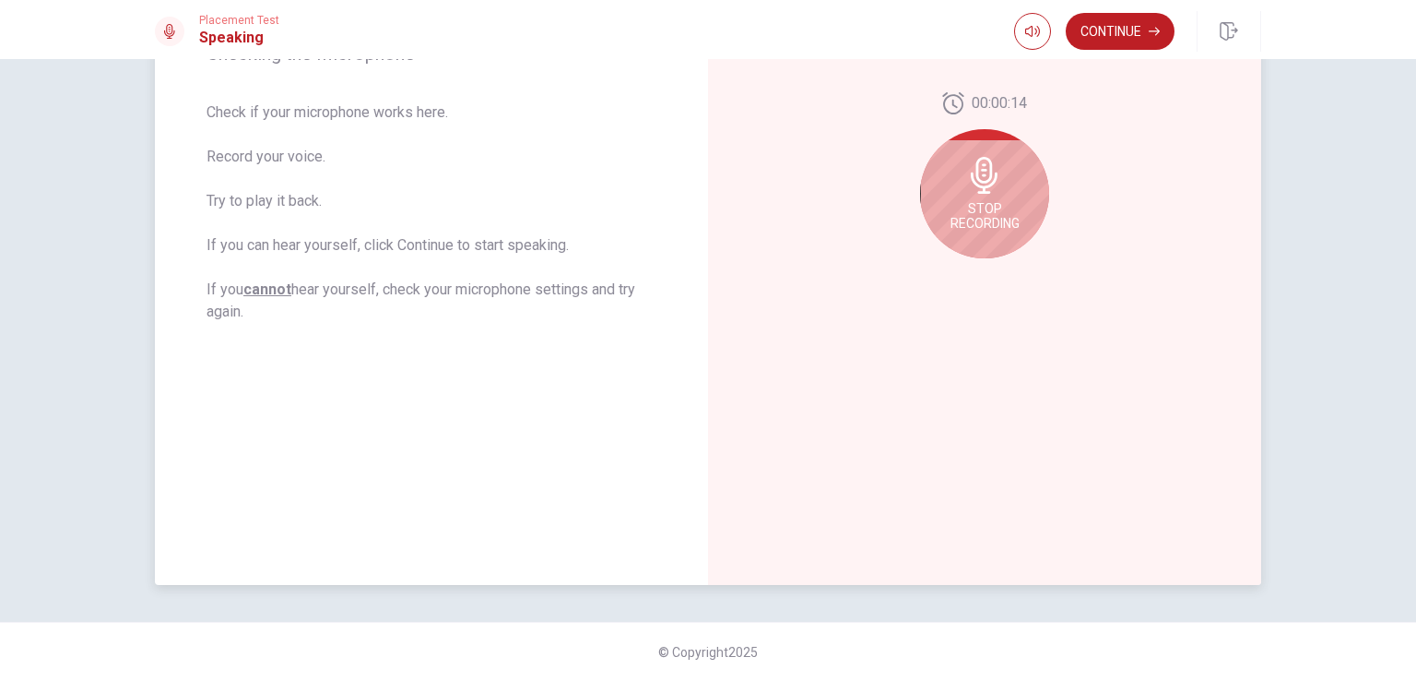
click at [984, 219] on span "Stop Recording" at bounding box center [985, 216] width 69 height 30
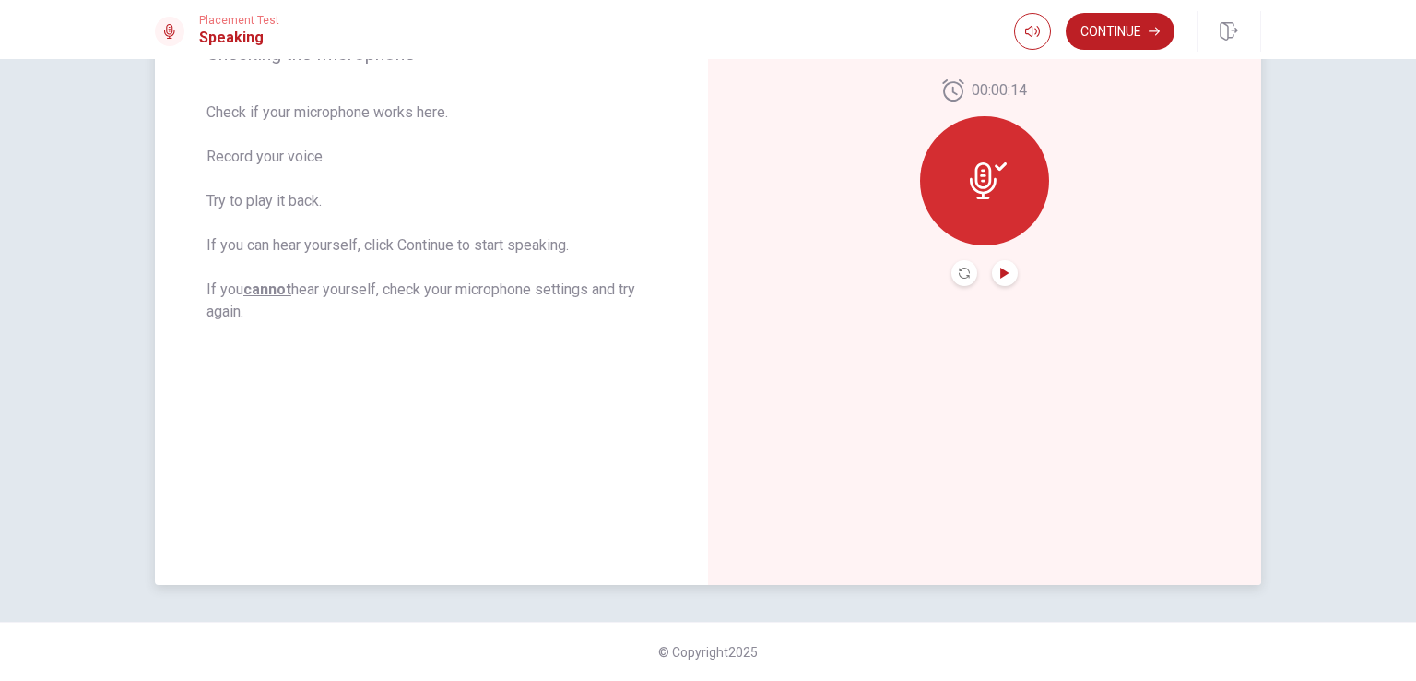
click at [1001, 272] on icon "Play Audio" at bounding box center [1005, 272] width 8 height 11
click at [1103, 27] on button "Continue" at bounding box center [1120, 31] width 109 height 37
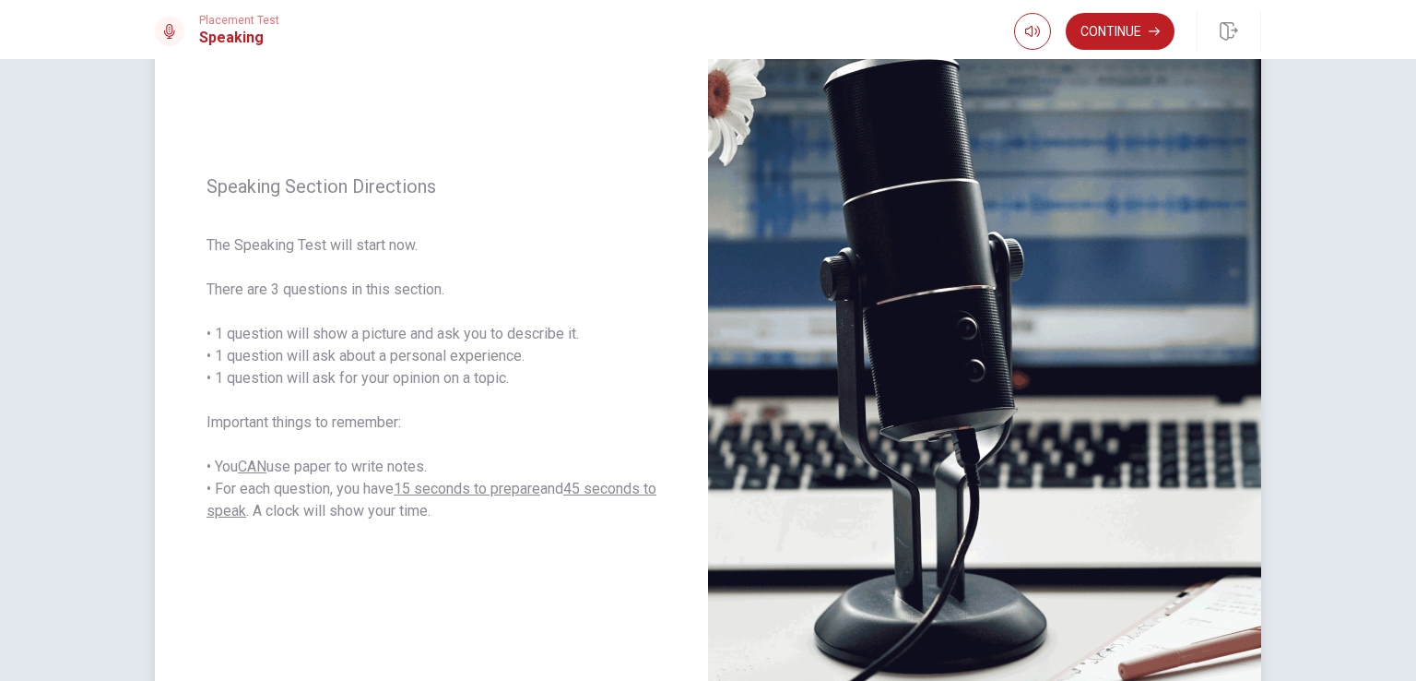
scroll to position [90, 0]
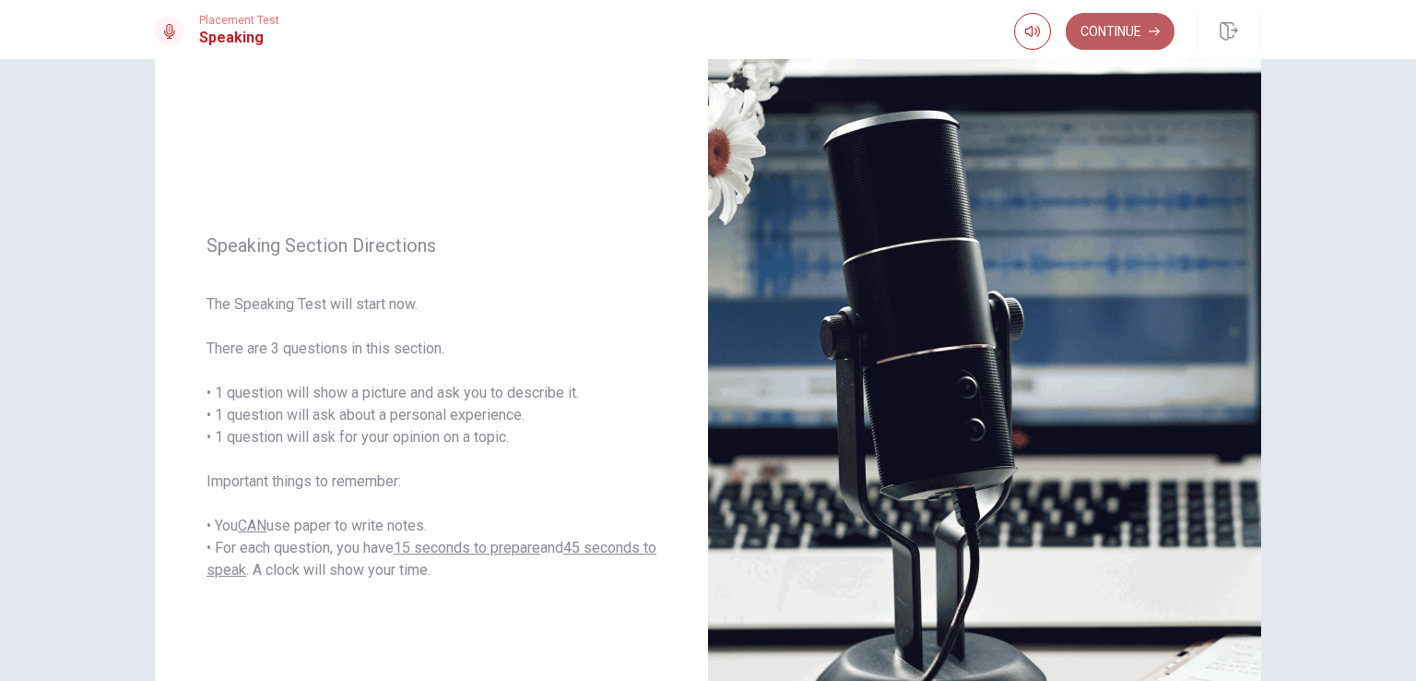
click at [1107, 28] on button "Continue" at bounding box center [1120, 31] width 109 height 37
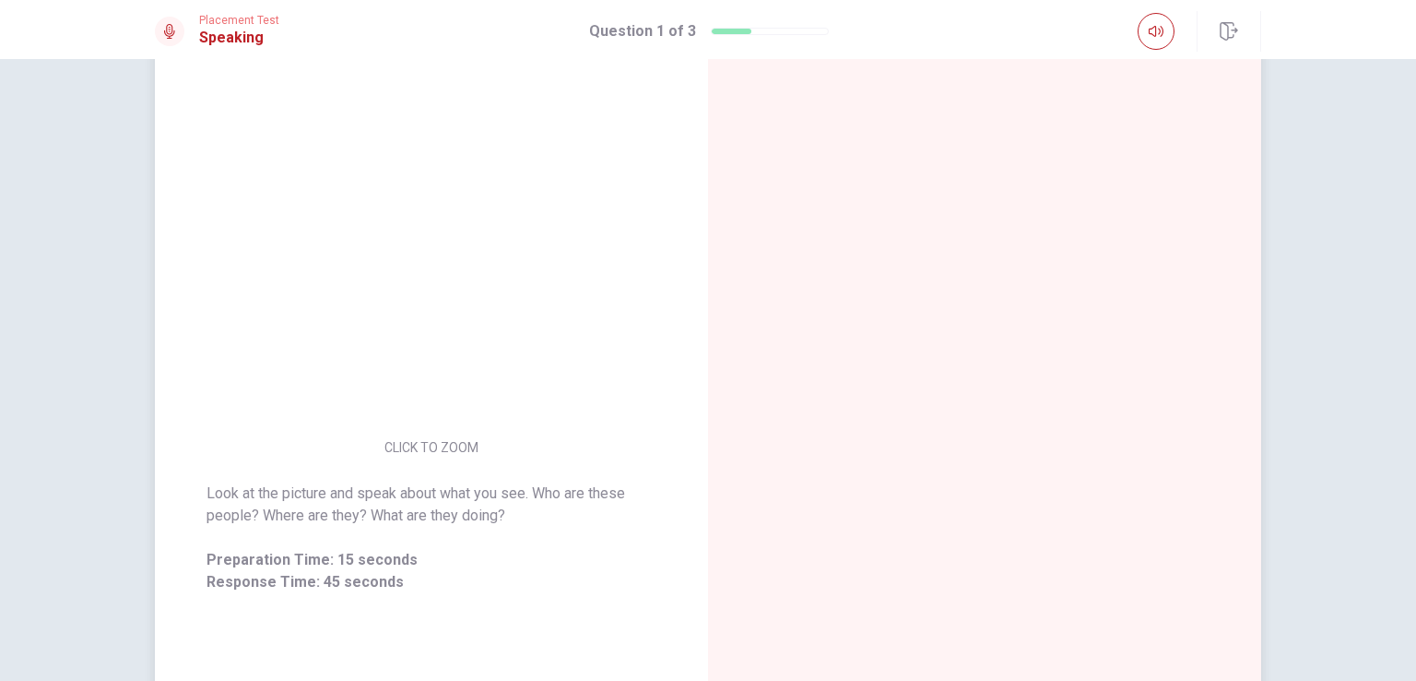
scroll to position [170, 0]
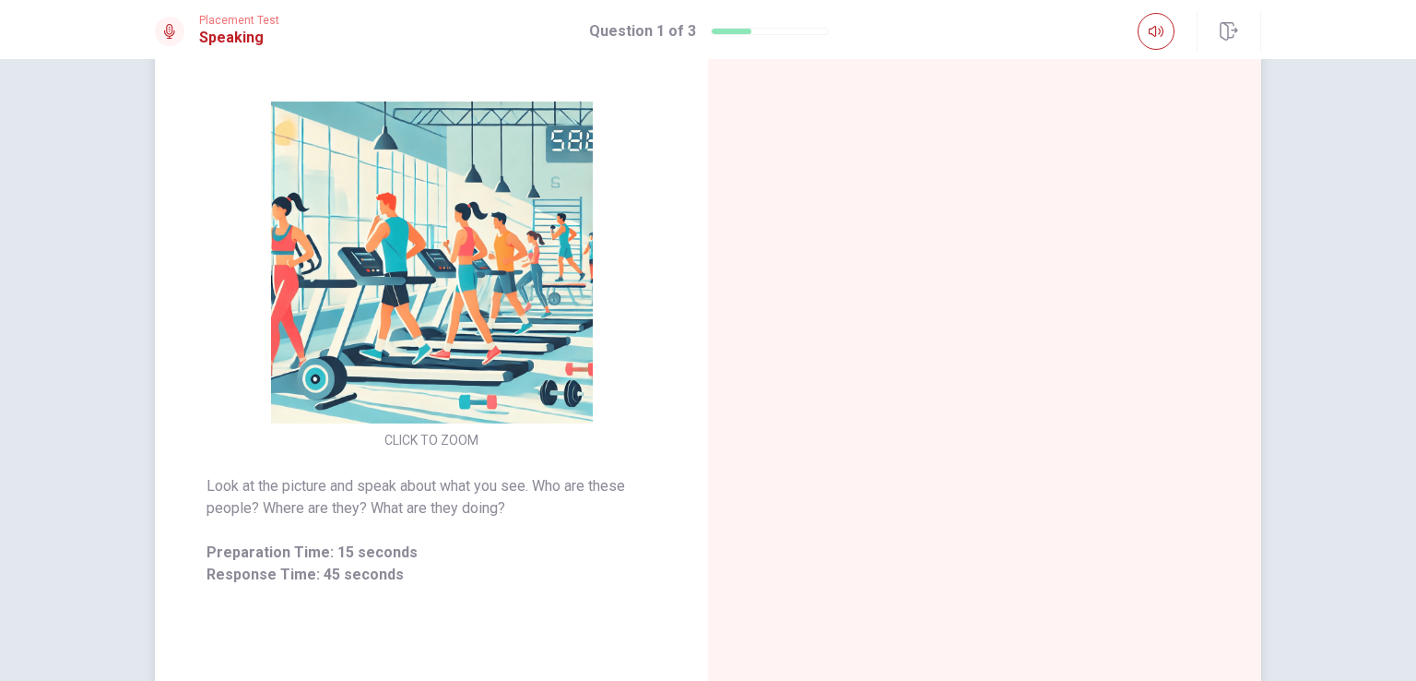
click at [416, 388] on img at bounding box center [432, 262] width 354 height 322
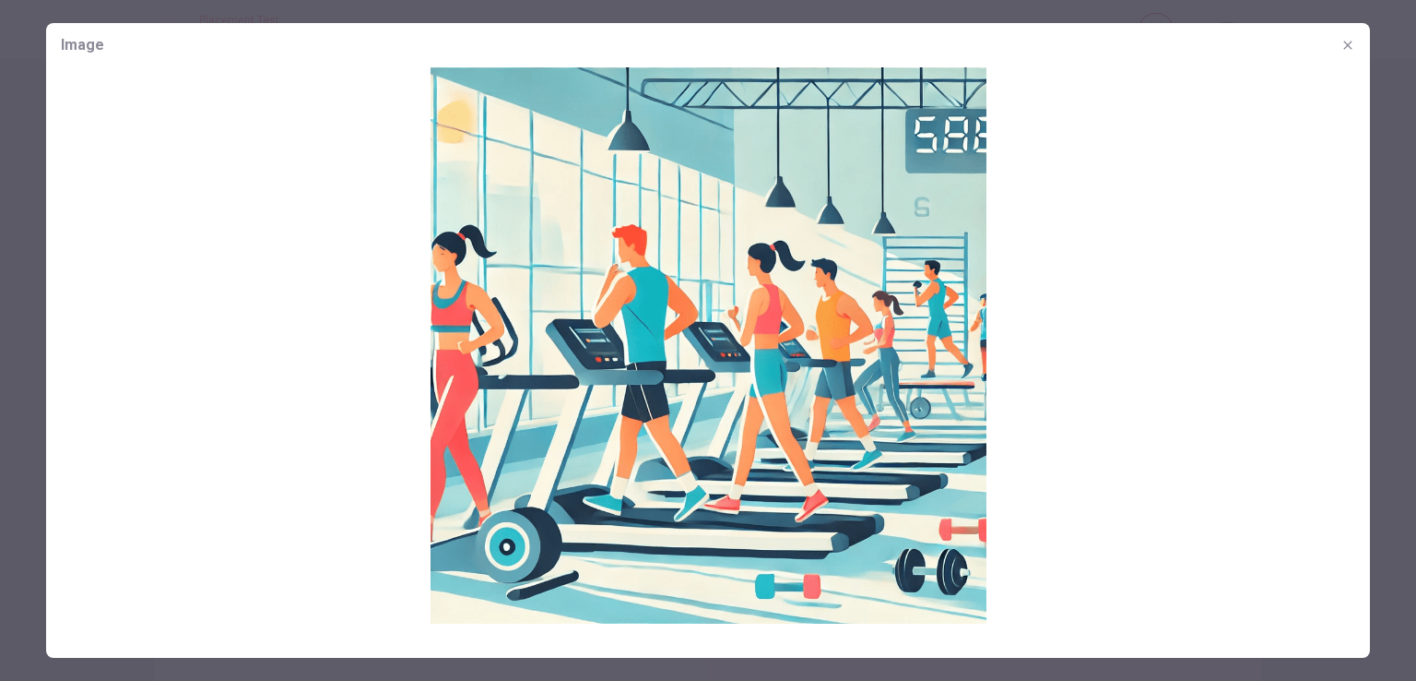
click at [1346, 48] on icon "button" at bounding box center [1348, 45] width 15 height 15
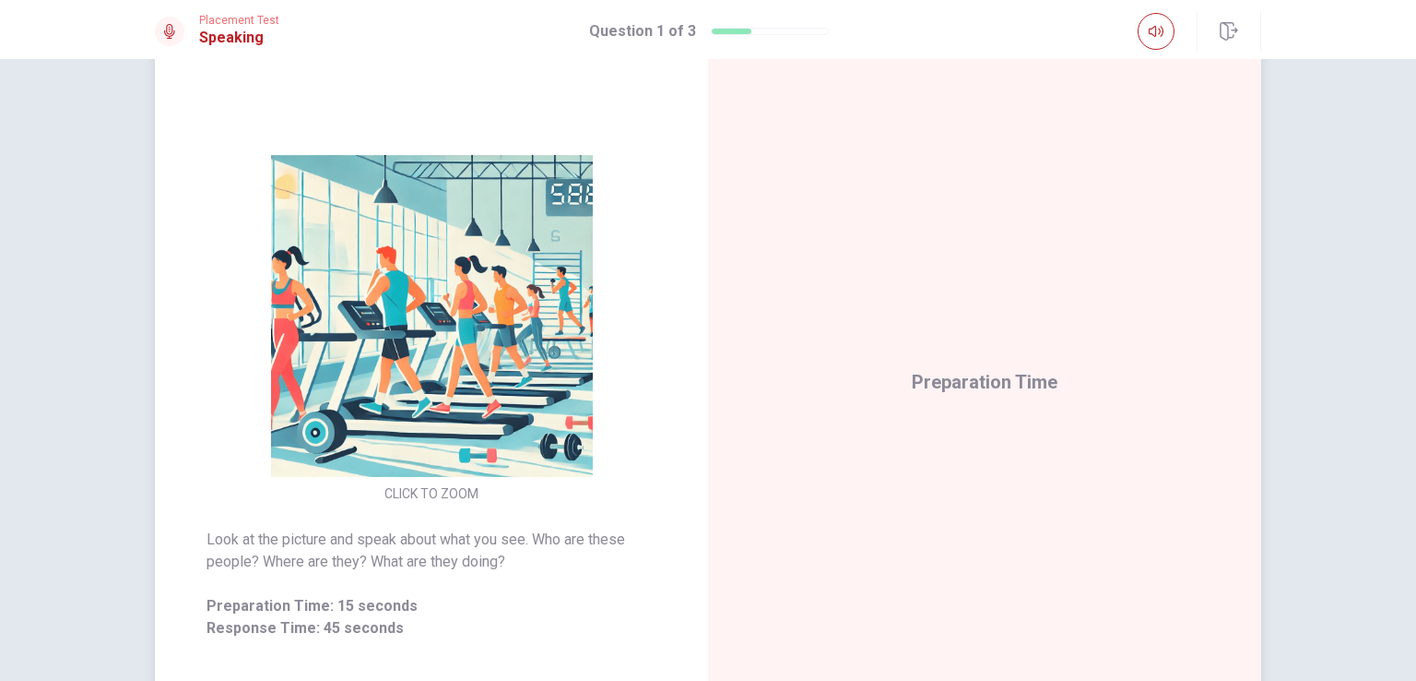
scroll to position [115, 0]
drag, startPoint x: 963, startPoint y: 353, endPoint x: 788, endPoint y: 313, distance: 178.9
click at [934, 346] on span "Preparation Time" at bounding box center [985, 361] width 146 height 30
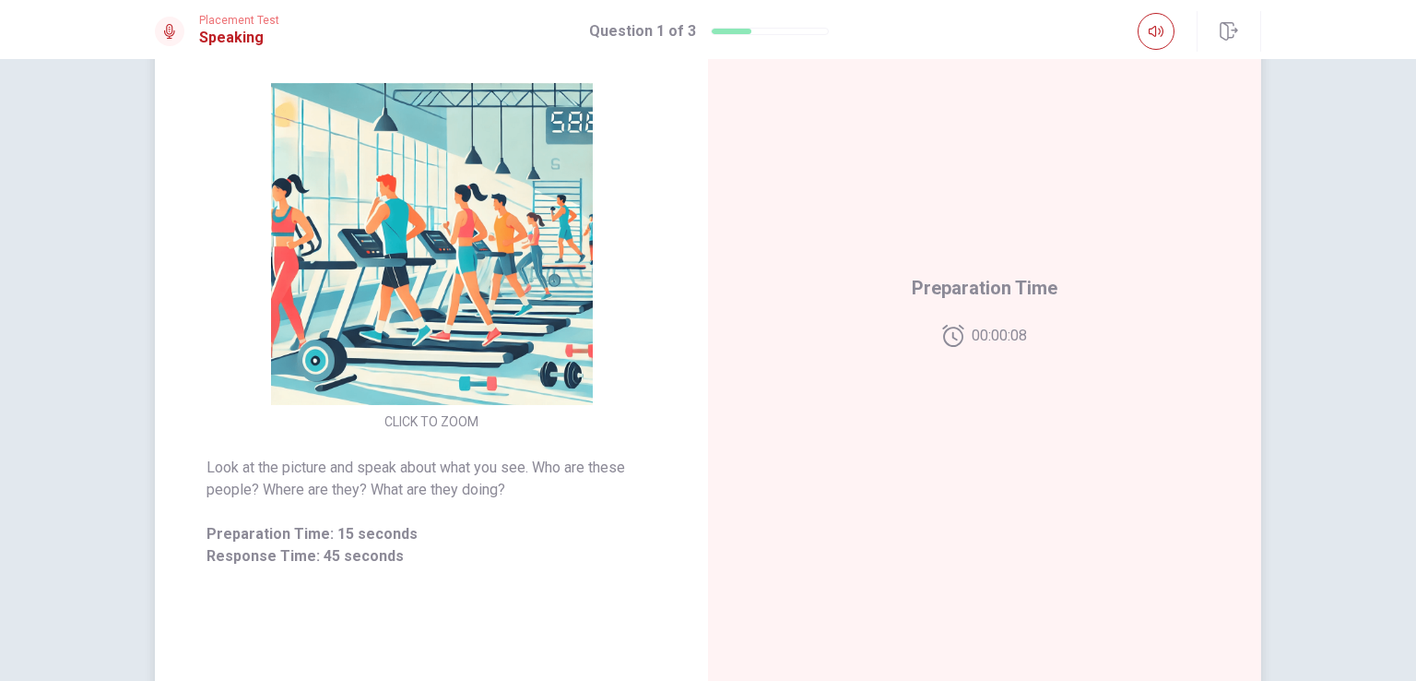
scroll to position [152, 0]
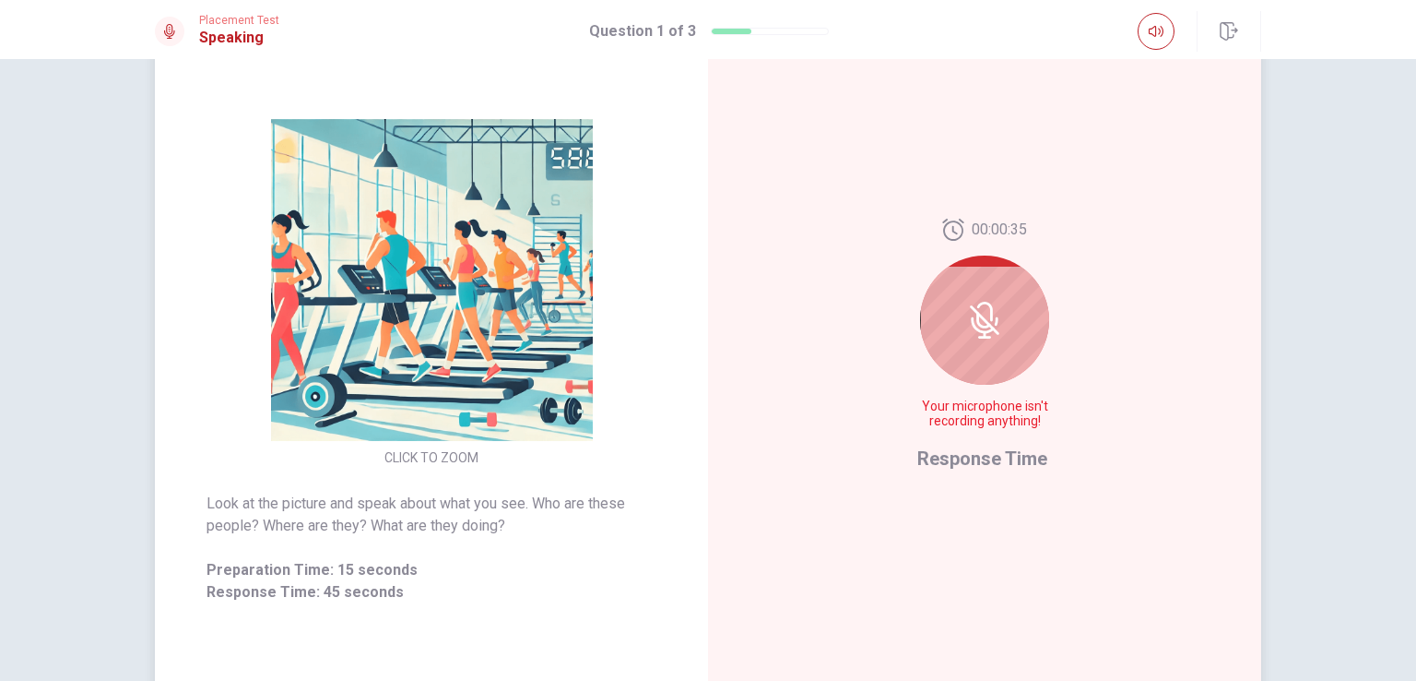
click at [959, 510] on div "00:00:35 Your microphone isn't recording anything! Response Time" at bounding box center [984, 346] width 553 height 804
click at [986, 310] on icon at bounding box center [985, 311] width 16 height 19
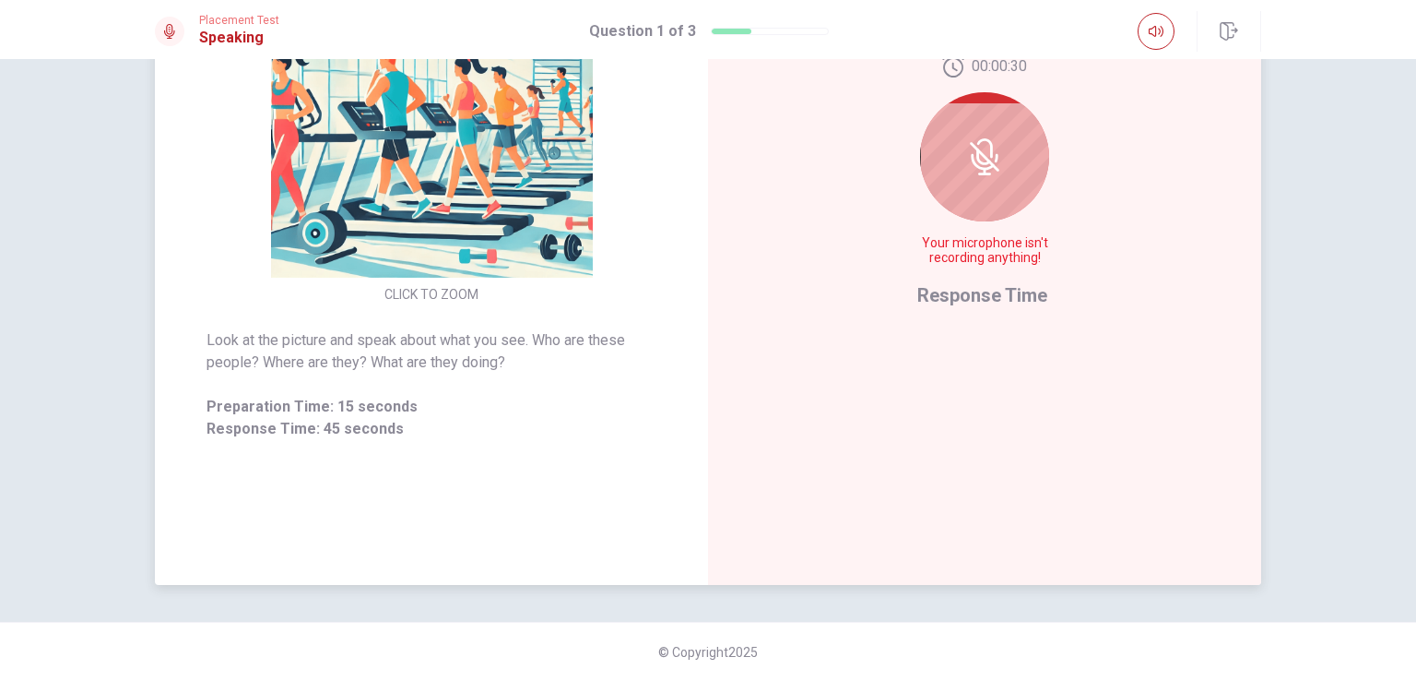
click at [962, 236] on span "Your microphone isn't recording anything!" at bounding box center [985, 251] width 135 height 30
click at [966, 180] on div at bounding box center [984, 156] width 129 height 129
click at [944, 287] on span "Response Time" at bounding box center [983, 295] width 130 height 22
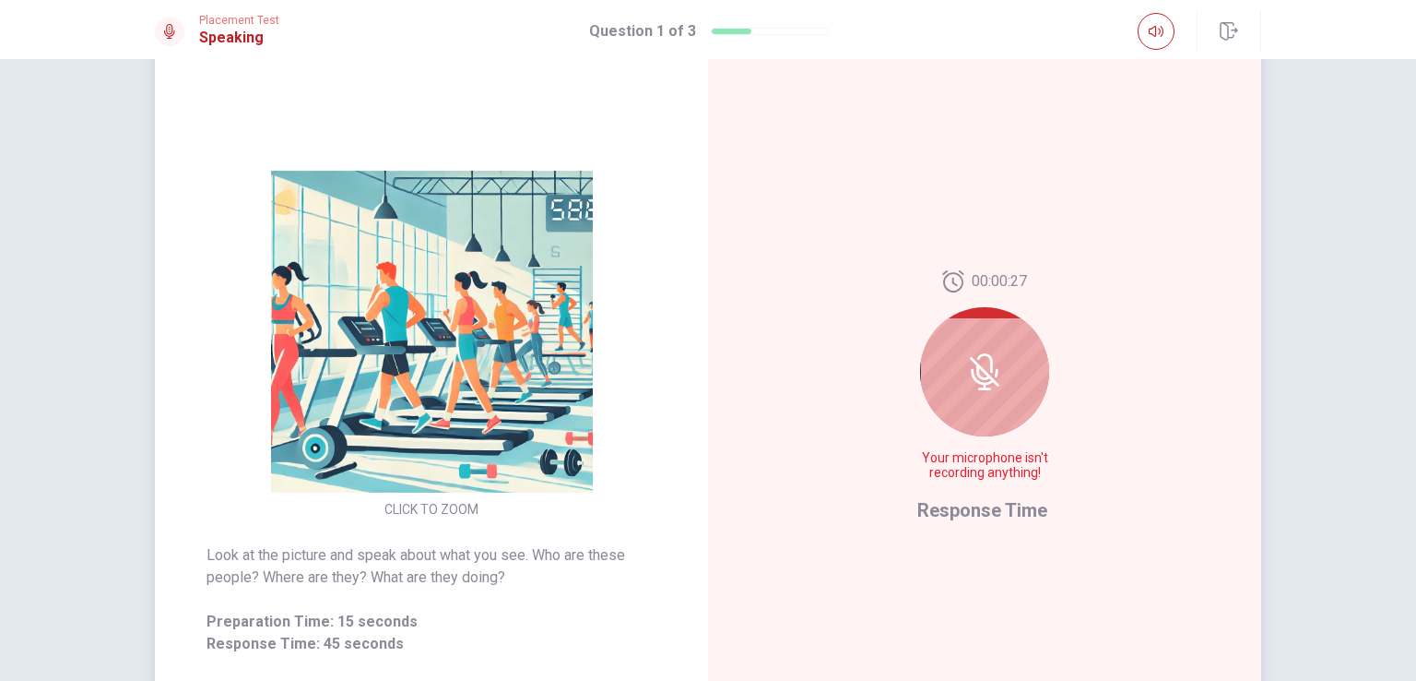
scroll to position [93, 0]
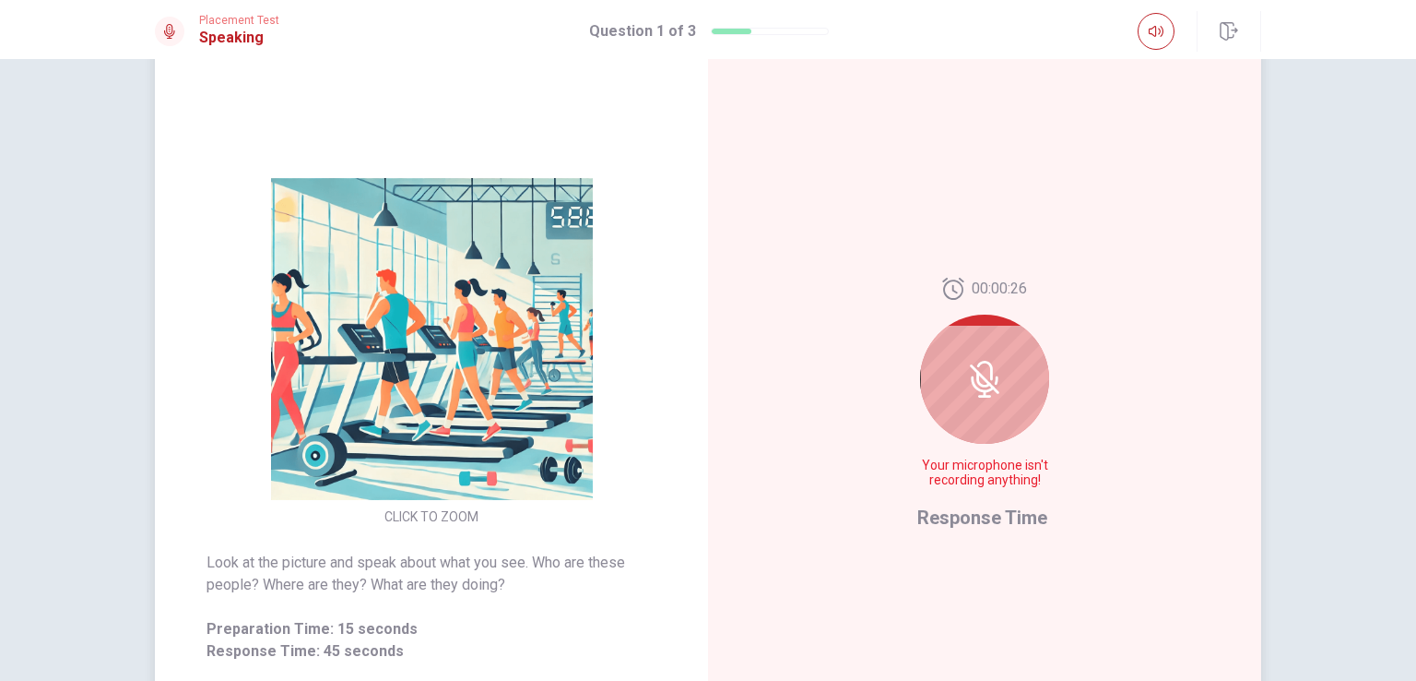
click at [986, 392] on icon at bounding box center [984, 379] width 37 height 37
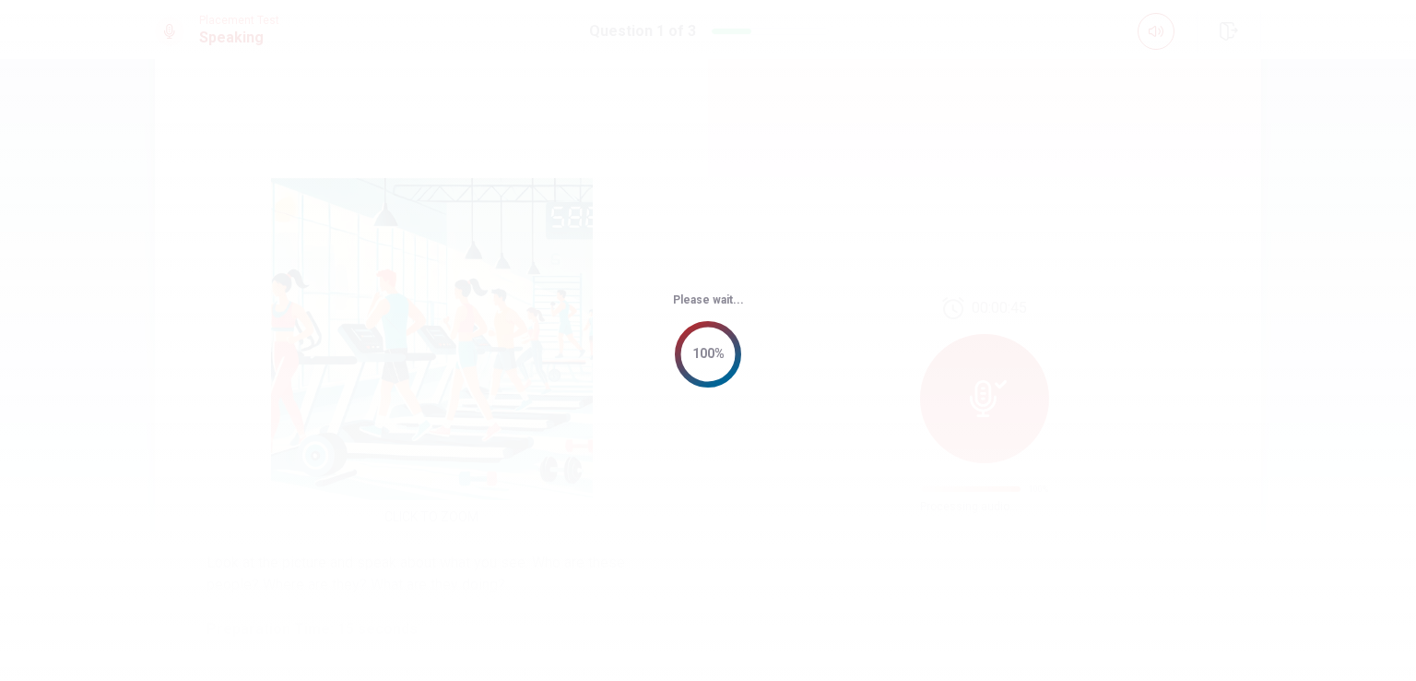
scroll to position [0, 0]
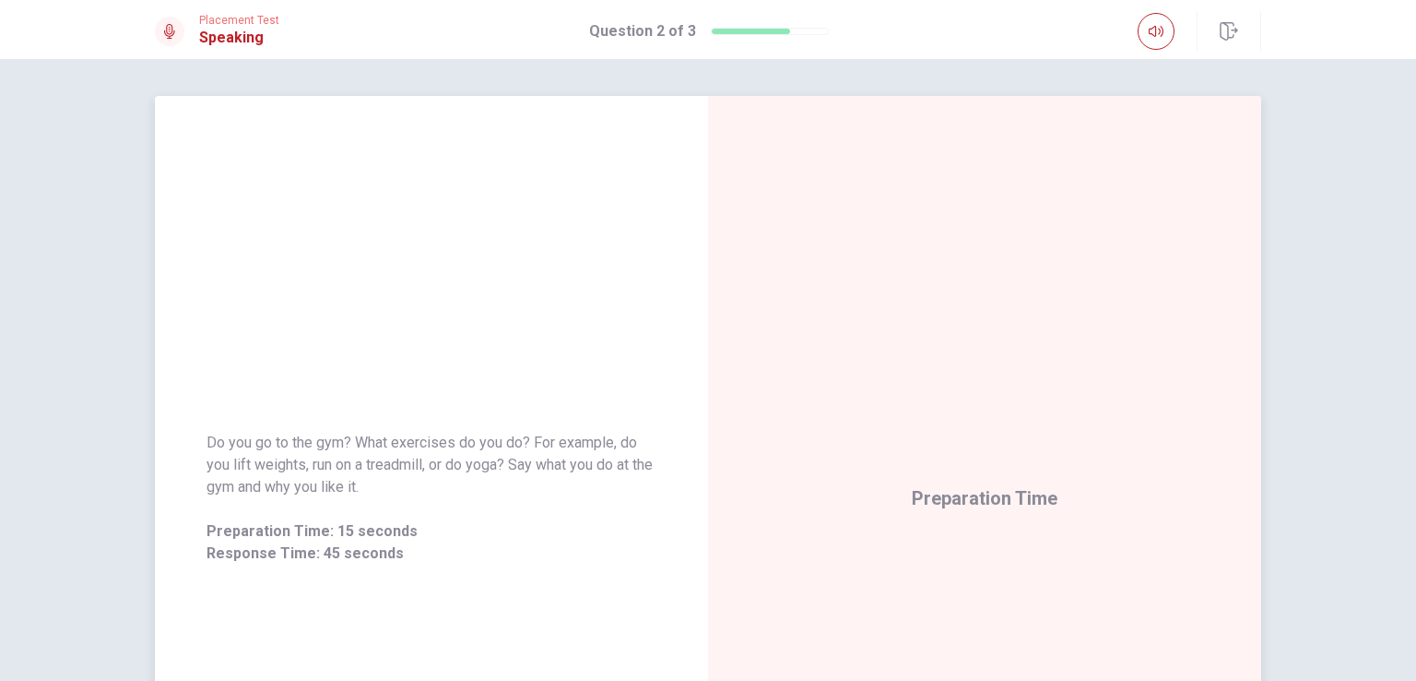
click at [965, 468] on div "Preparation Time" at bounding box center [984, 498] width 553 height 804
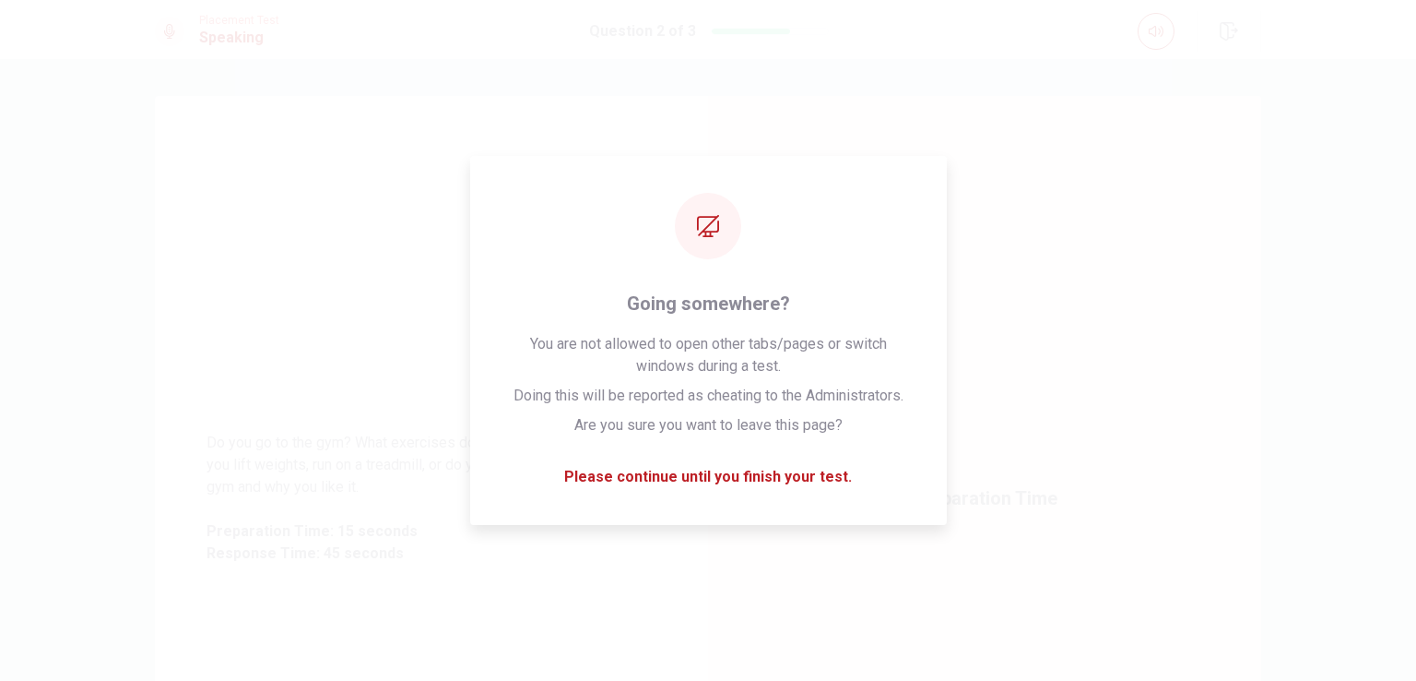
click at [1308, 603] on div "Do you go to the gym? What exercises do you do? For example, do you lift weight…" at bounding box center [708, 370] width 1416 height 622
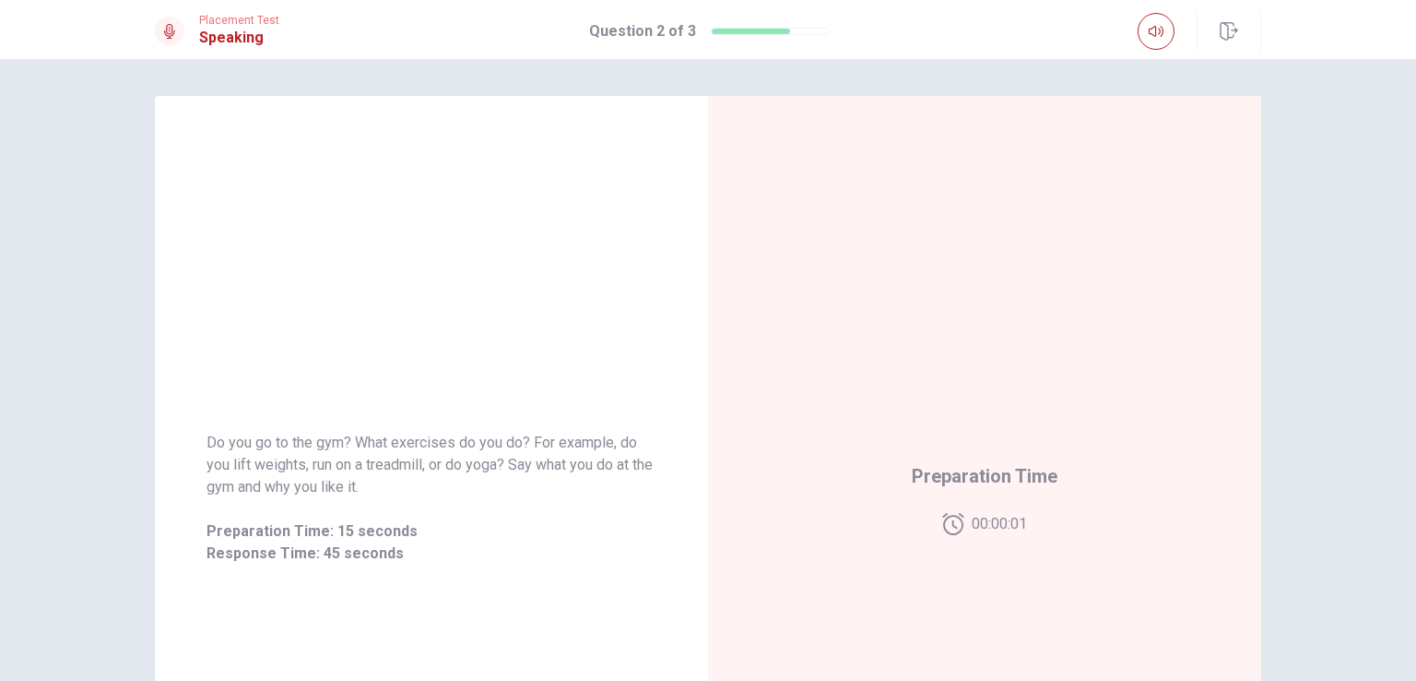
click at [950, 500] on div "Preparation Time 00:00:01" at bounding box center [985, 498] width 146 height 74
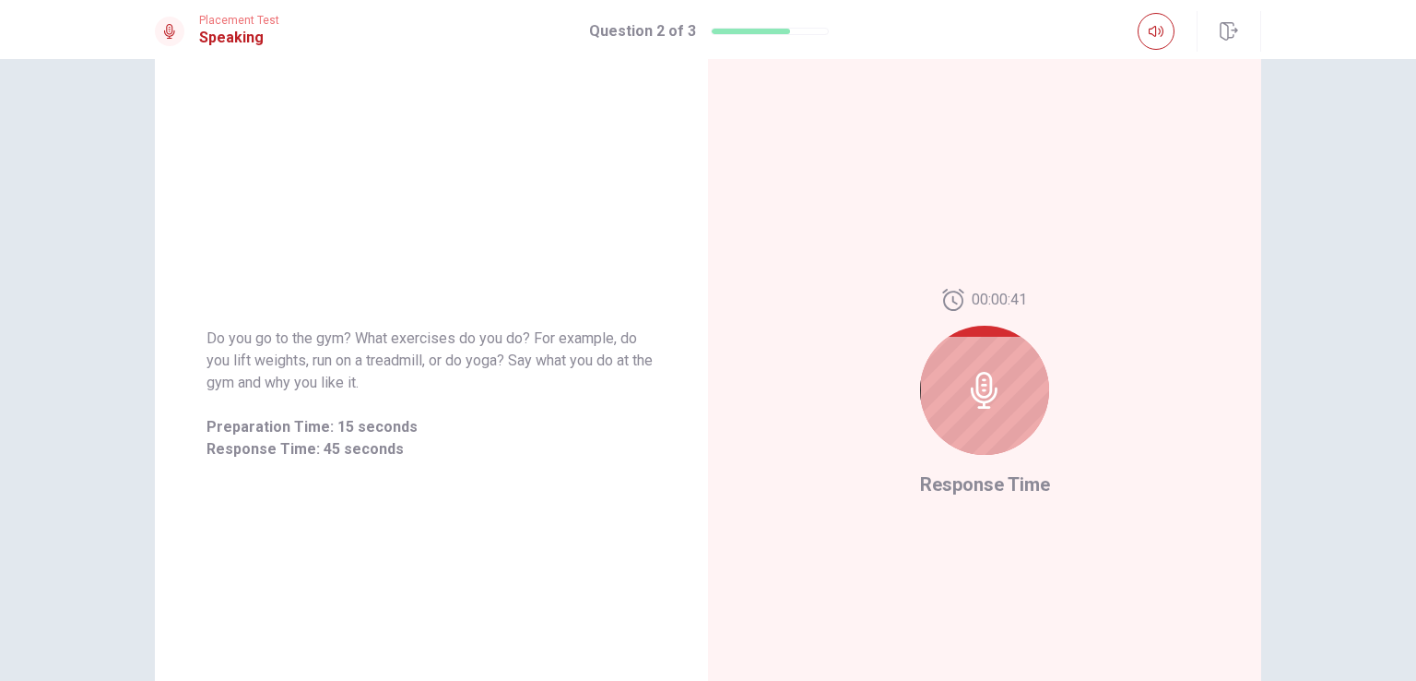
scroll to position [162, 0]
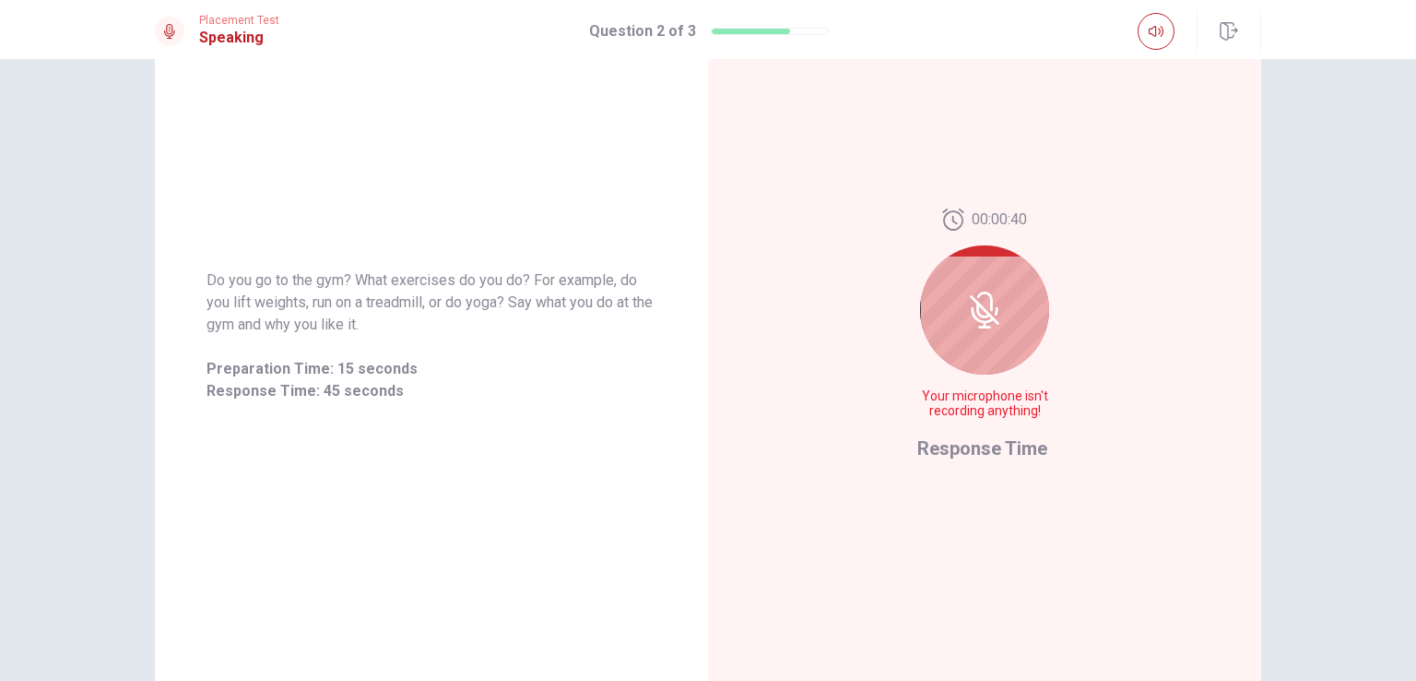
click at [966, 320] on icon at bounding box center [984, 309] width 37 height 37
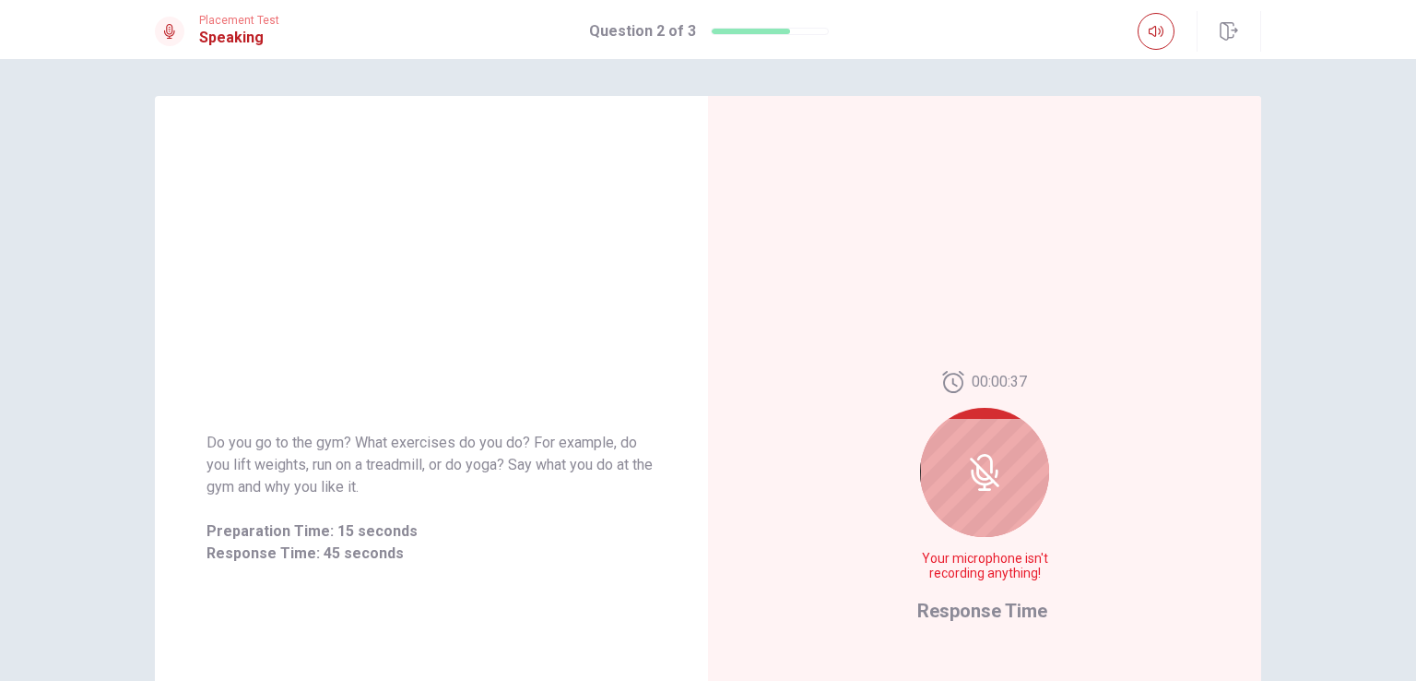
scroll to position [315, 0]
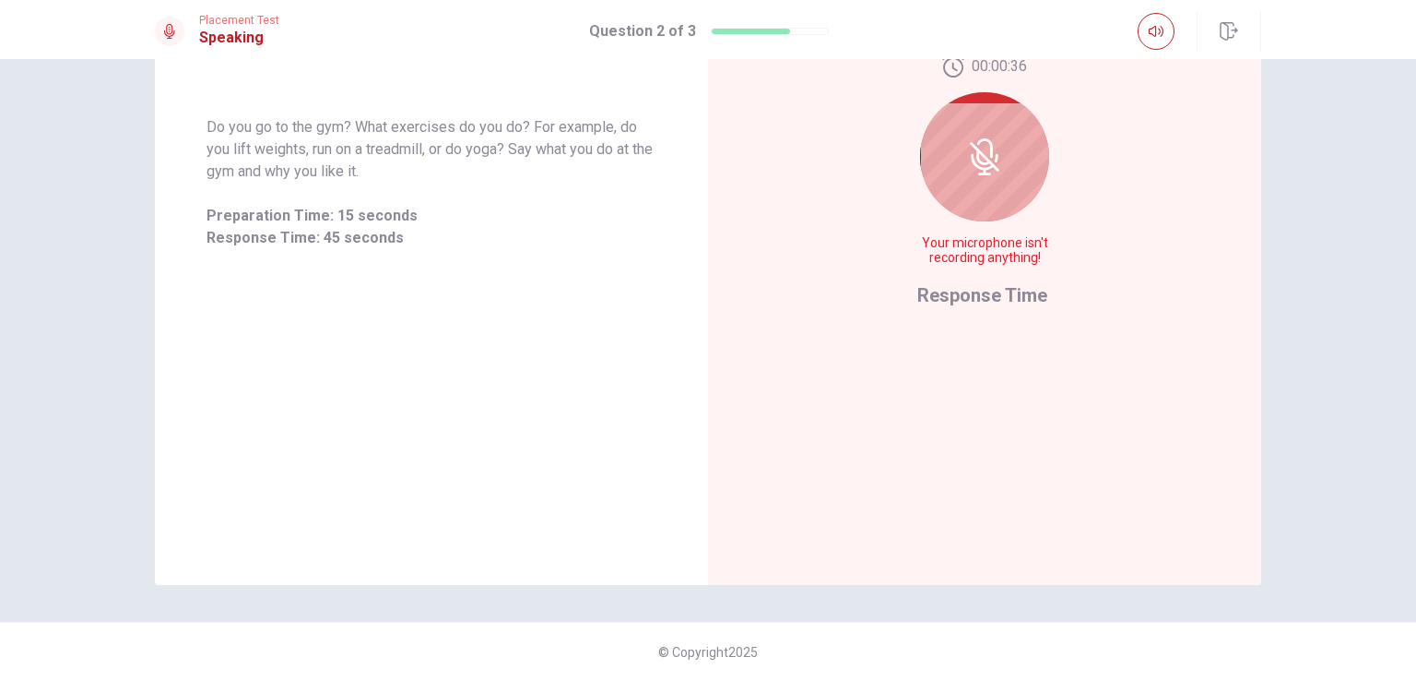
click at [928, 214] on div "00:00:36 Your microphone isn't recording anything!" at bounding box center [985, 167] width 135 height 225
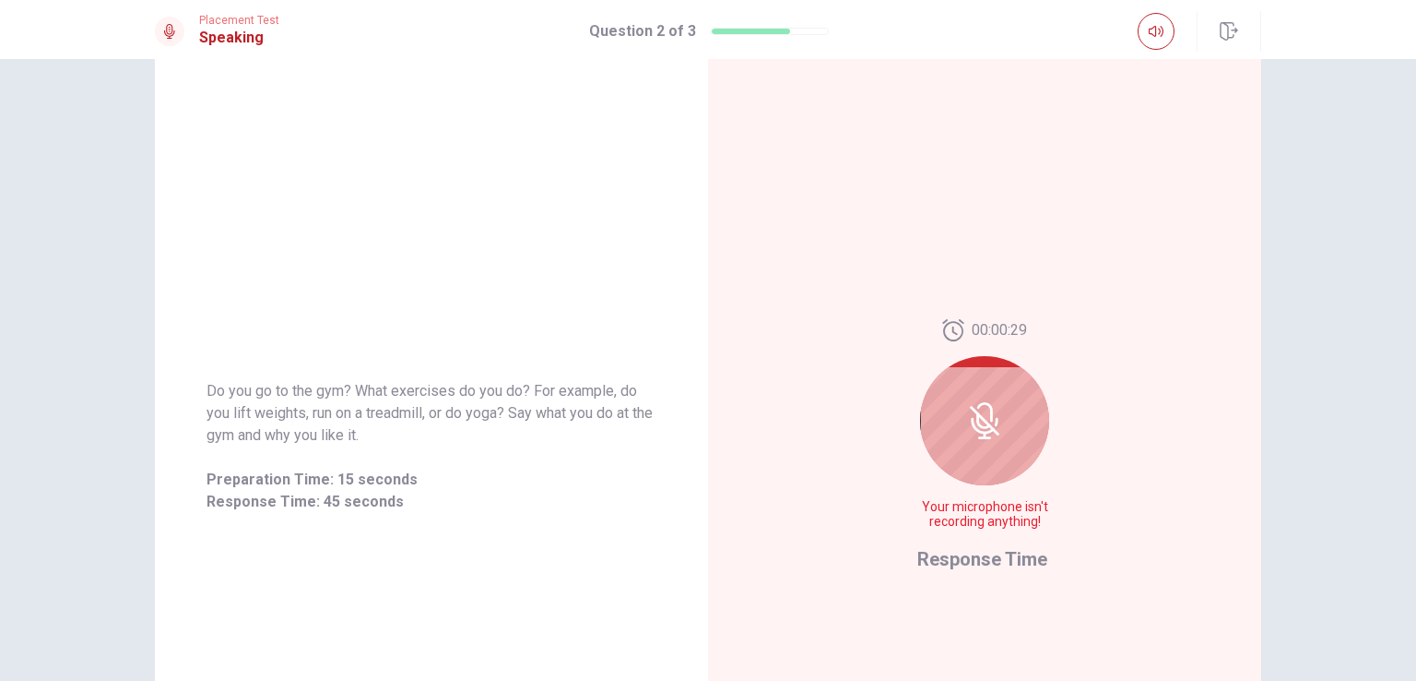
scroll to position [0, 0]
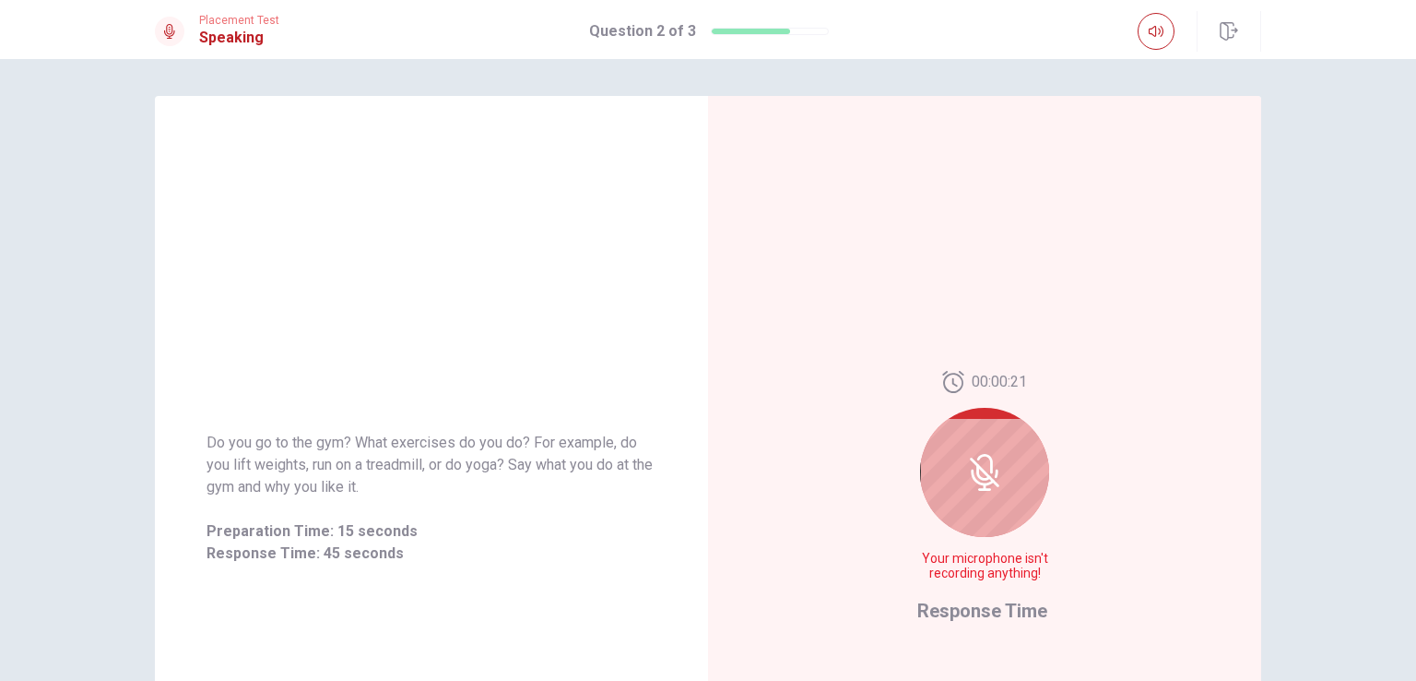
click at [975, 568] on span "Your microphone isn't recording anything!" at bounding box center [985, 566] width 135 height 30
click at [986, 466] on icon at bounding box center [985, 463] width 16 height 19
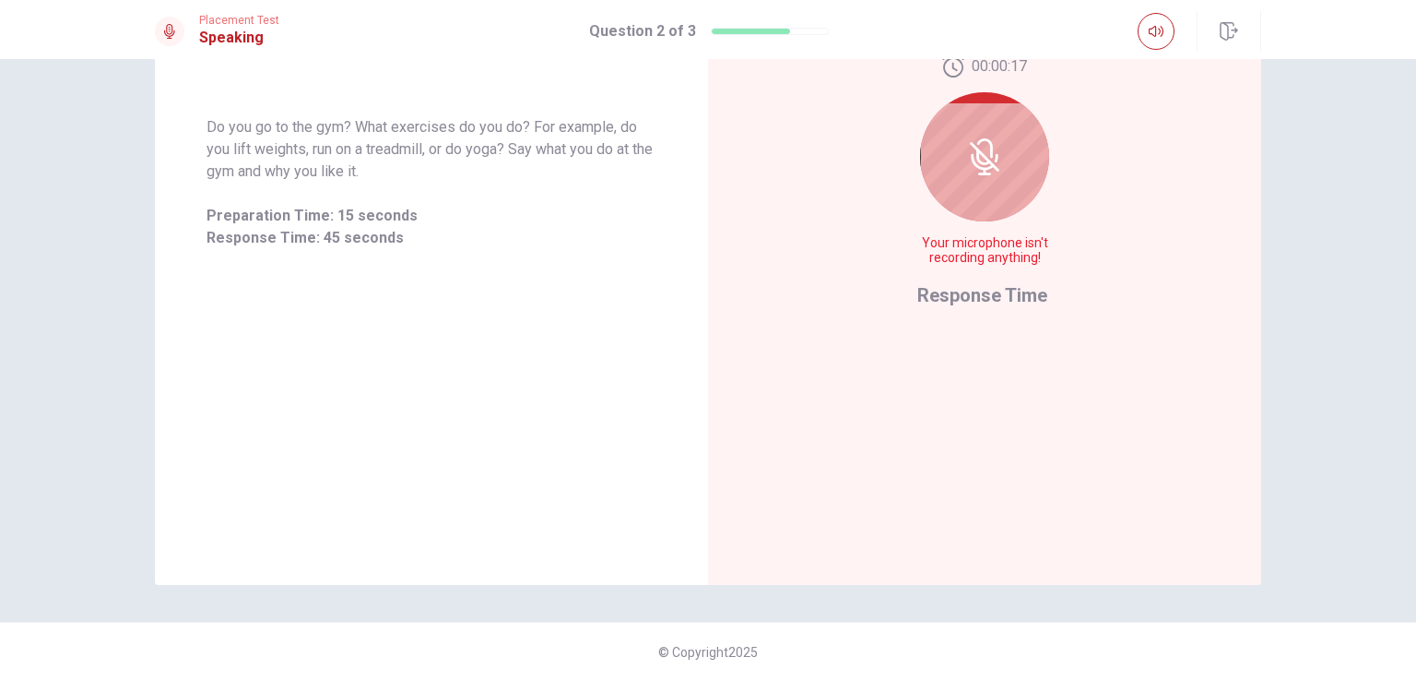
scroll to position [155, 0]
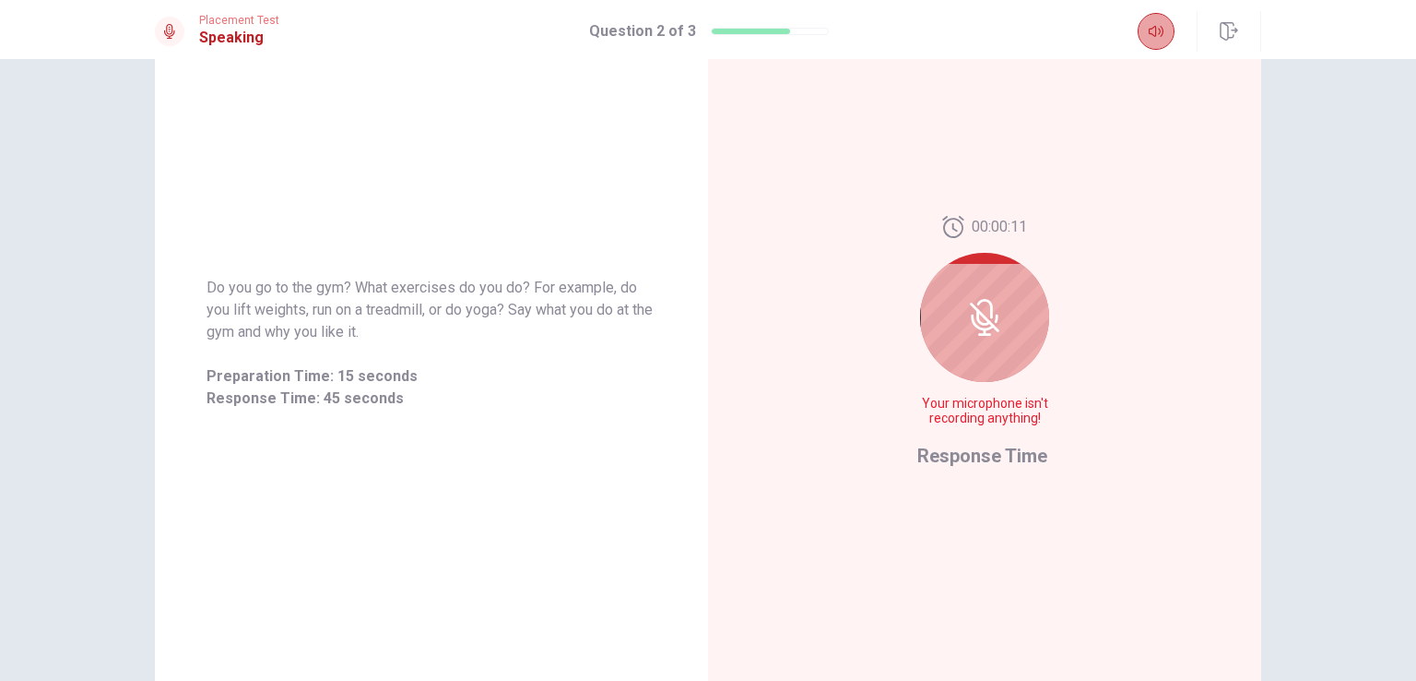
click at [1159, 38] on icon "button" at bounding box center [1156, 31] width 15 height 15
click at [1055, 225] on div "00:00:10 Your microphone isn't recording anything! Response Time" at bounding box center [984, 343] width 553 height 804
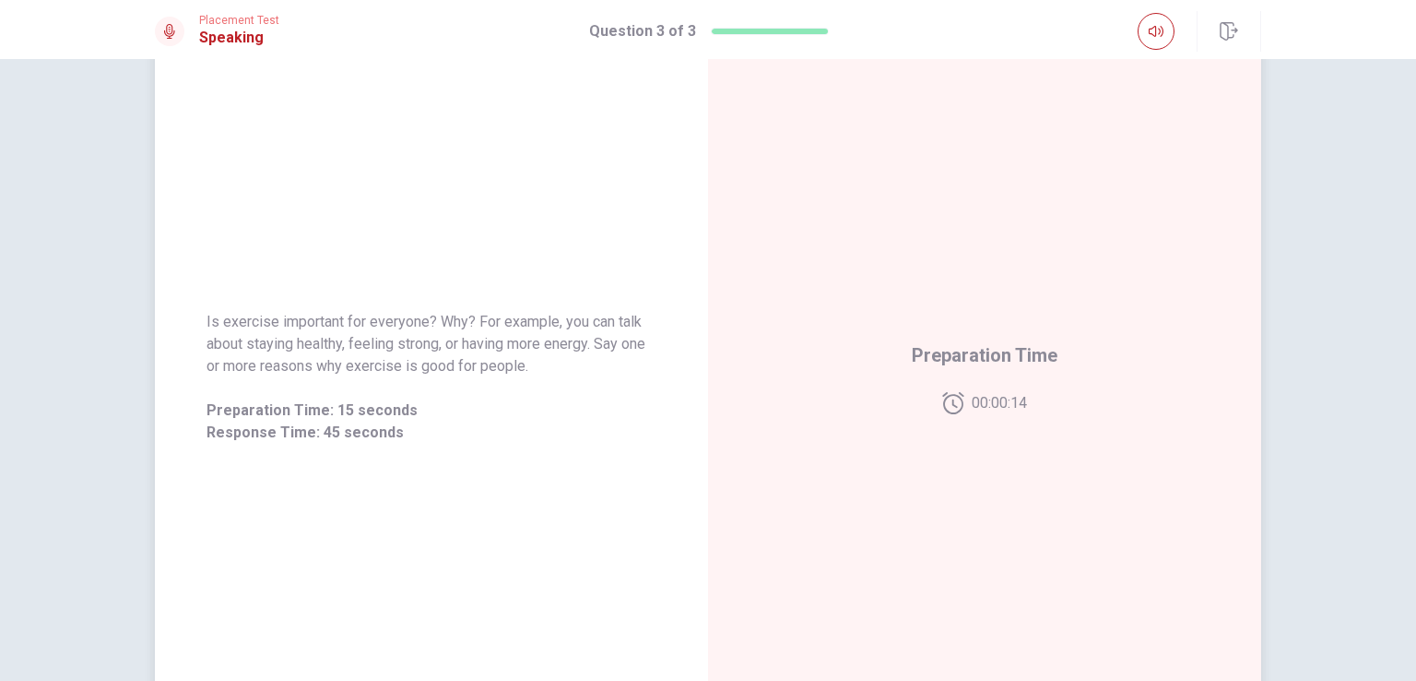
scroll to position [136, 0]
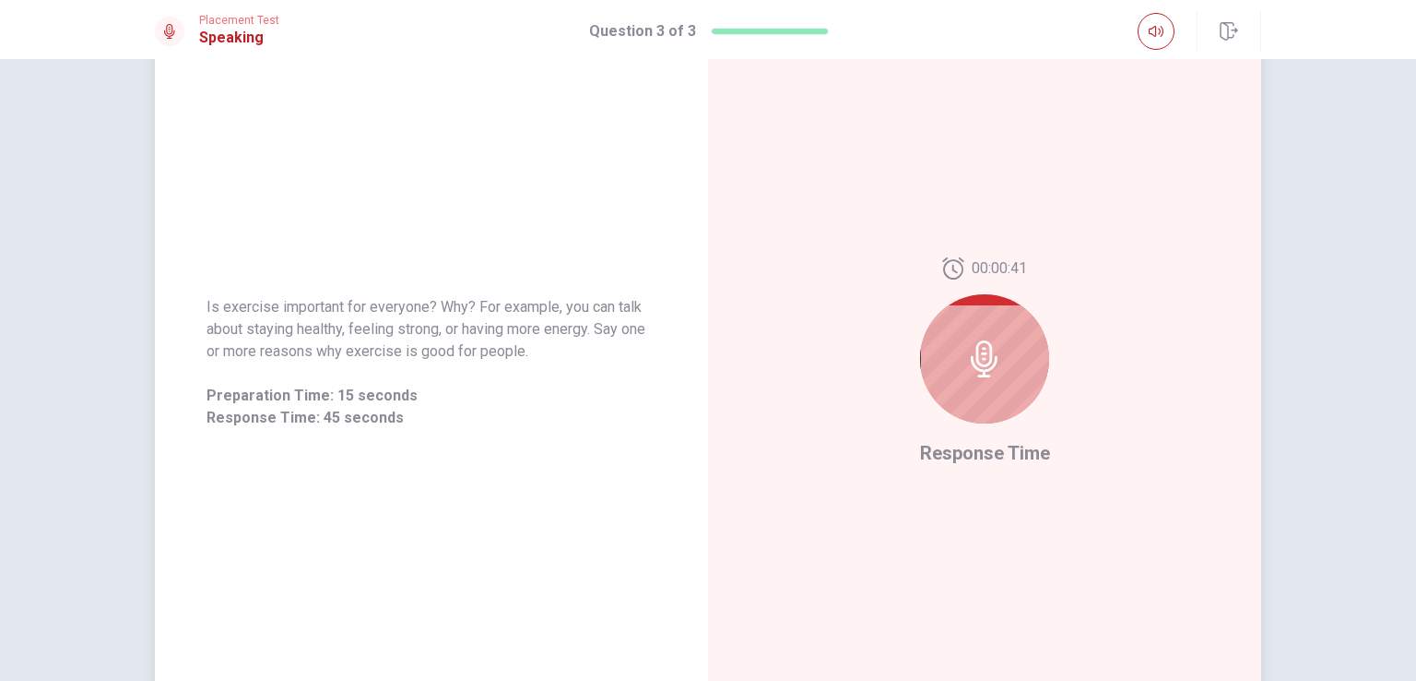
click at [955, 370] on div at bounding box center [984, 358] width 129 height 129
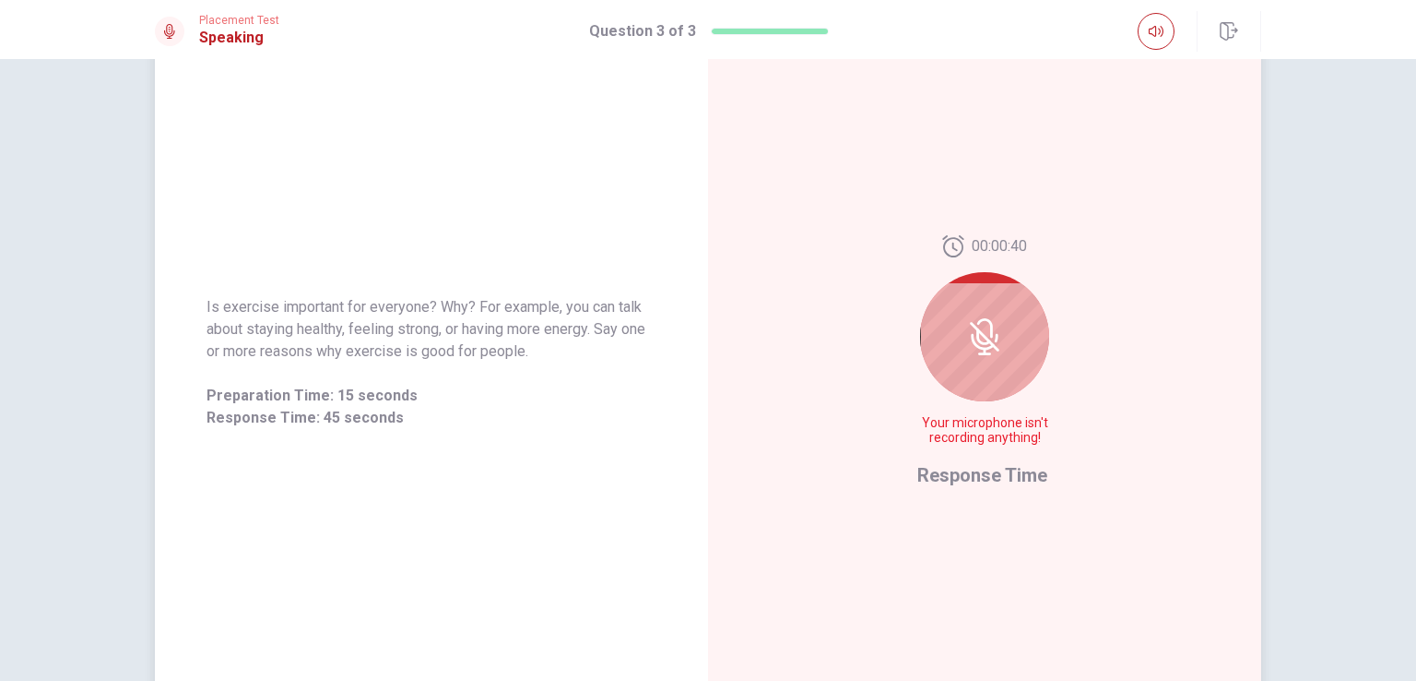
click at [955, 370] on div at bounding box center [984, 336] width 129 height 129
click at [966, 349] on icon at bounding box center [984, 336] width 37 height 37
click at [980, 334] on icon at bounding box center [984, 336] width 37 height 37
click at [1053, 458] on div "00:00:36 Your microphone isn't recording anything! Response Time" at bounding box center [984, 362] width 553 height 804
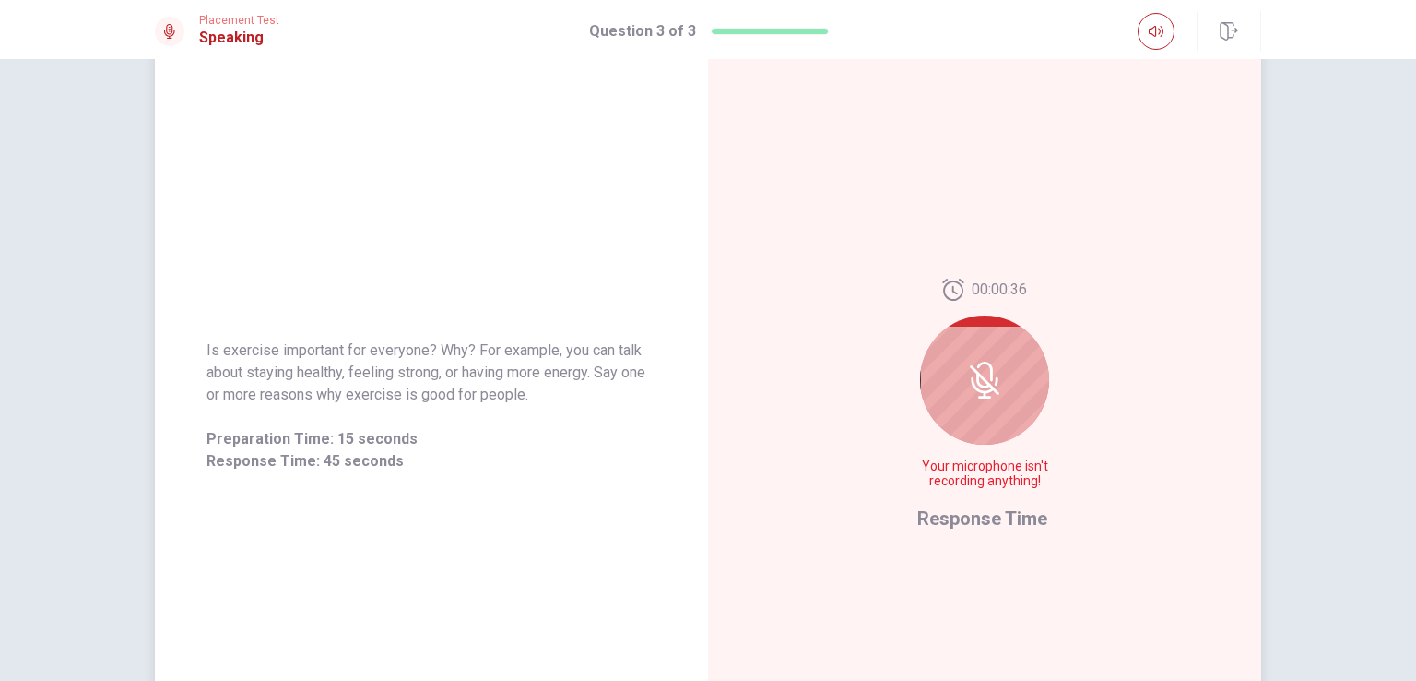
scroll to position [68, 0]
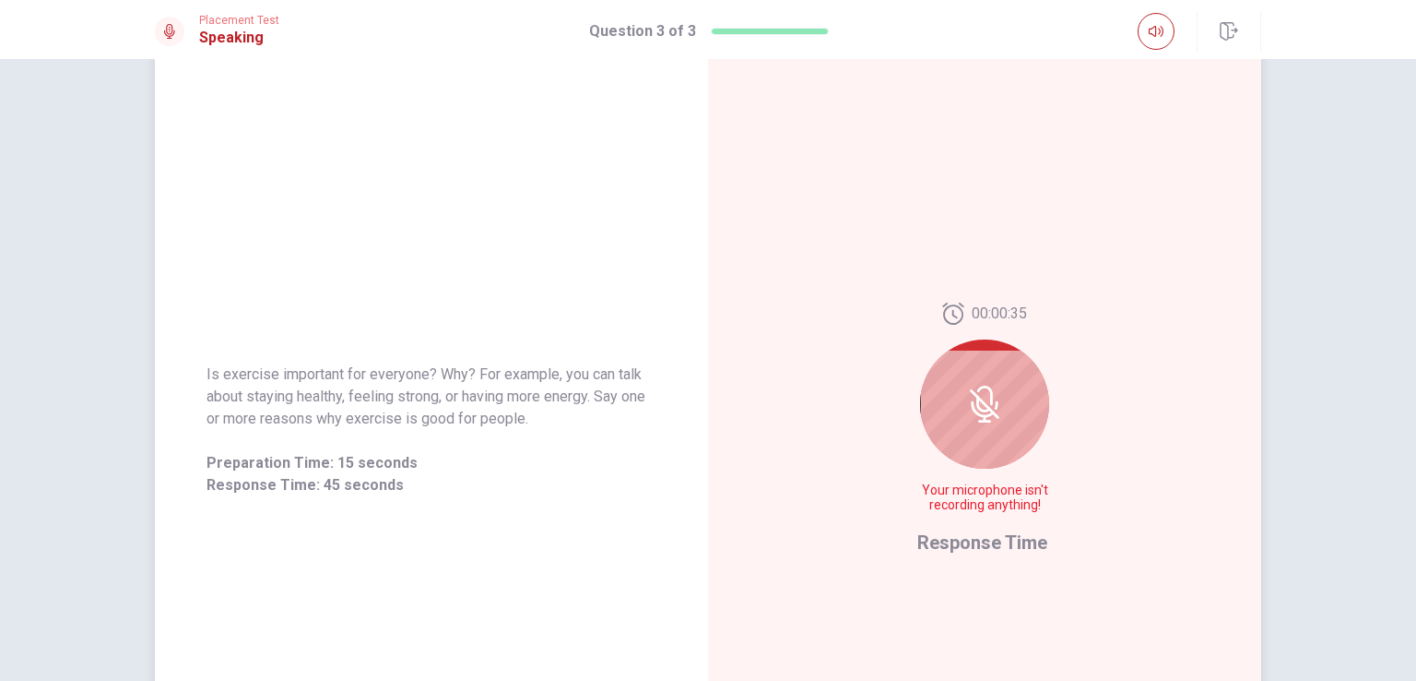
click at [1000, 414] on div at bounding box center [984, 403] width 129 height 129
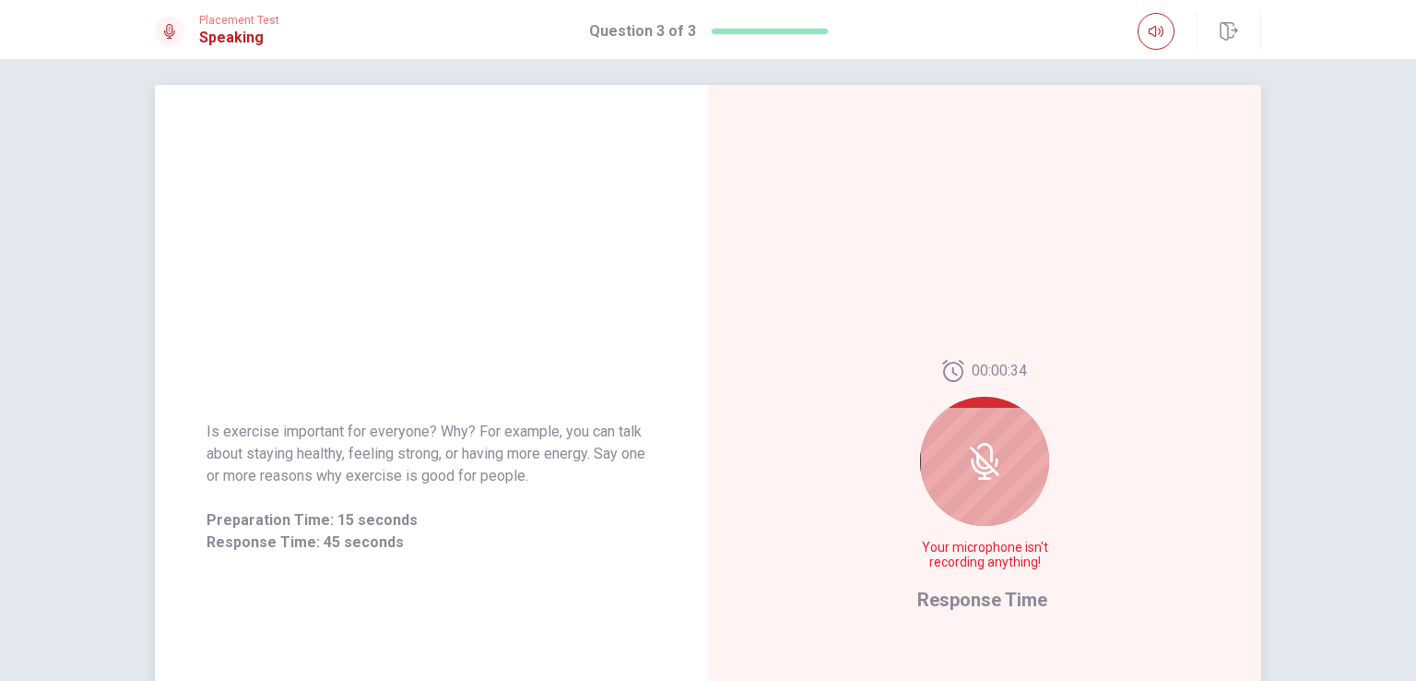
scroll to position [10, 0]
click at [977, 463] on icon at bounding box center [984, 462] width 37 height 37
click at [862, 447] on div "00:00:32 Your microphone isn't recording anything! Response Time" at bounding box center [984, 488] width 553 height 804
click at [955, 480] on div at bounding box center [984, 461] width 129 height 129
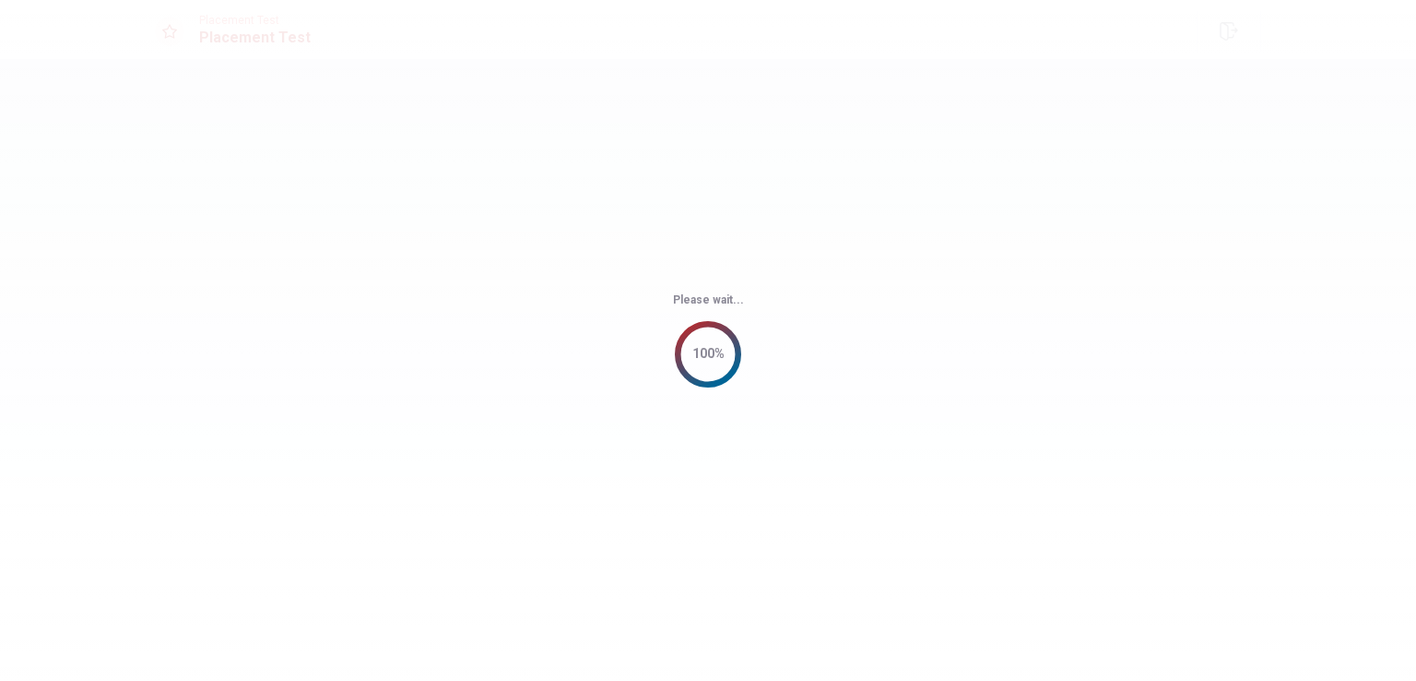
scroll to position [0, 0]
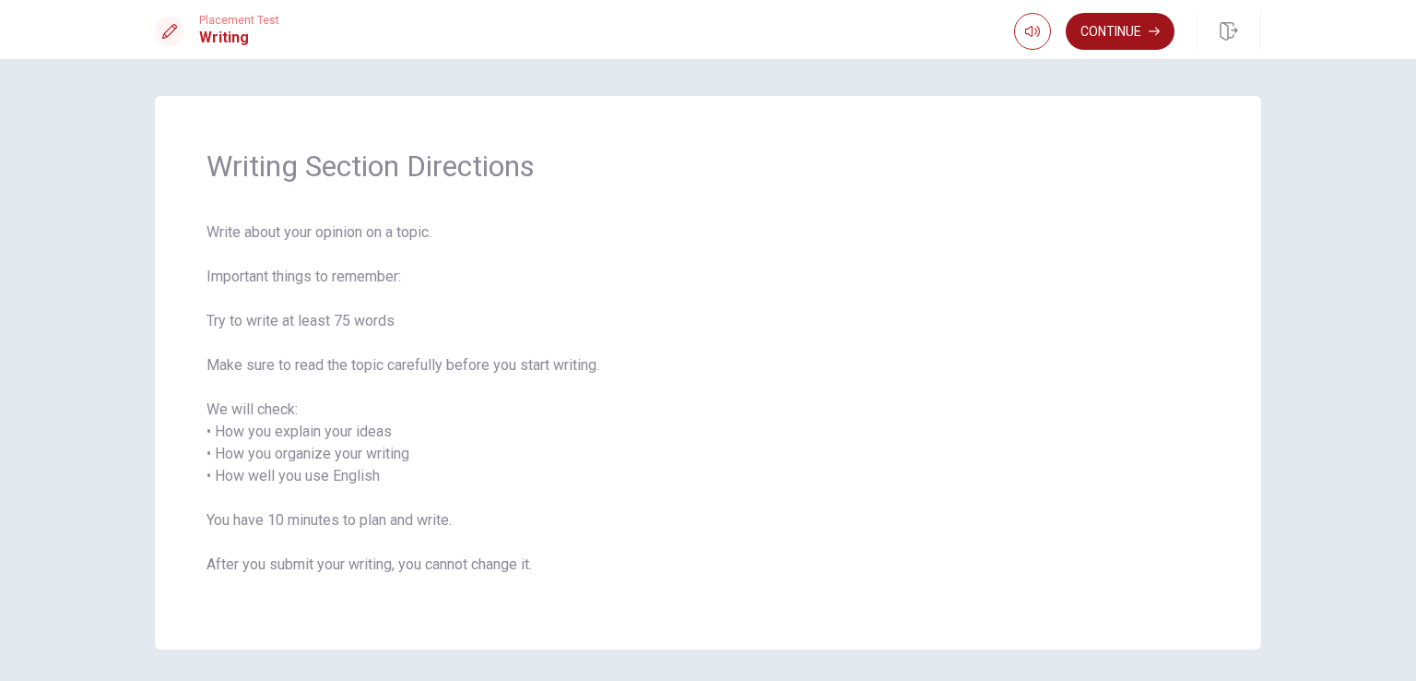
click at [1102, 30] on button "Continue" at bounding box center [1120, 31] width 109 height 37
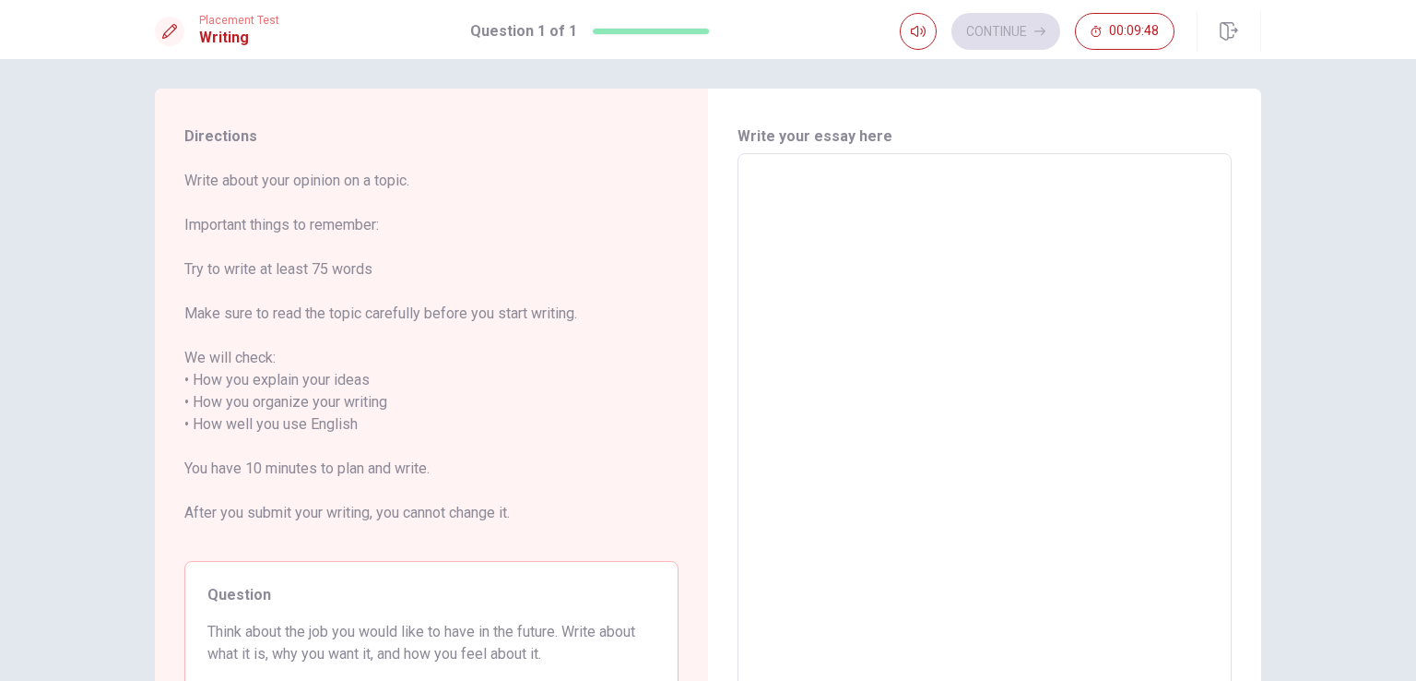
scroll to position [84, 0]
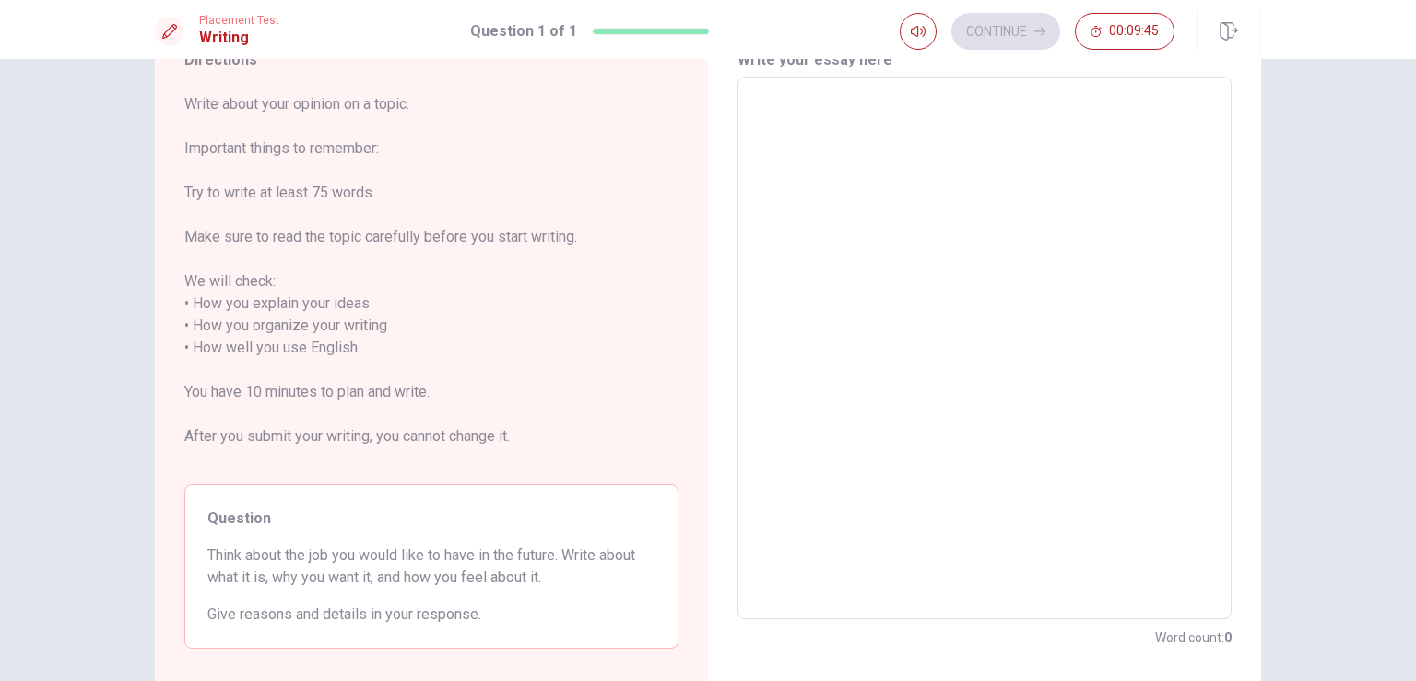
drag, startPoint x: 207, startPoint y: 562, endPoint x: 552, endPoint y: 575, distance: 345.2
click at [552, 575] on span "Think about the job you would like to have in the future. Write about what it i…" at bounding box center [431, 566] width 448 height 44
click at [849, 233] on textarea at bounding box center [985, 348] width 468 height 512
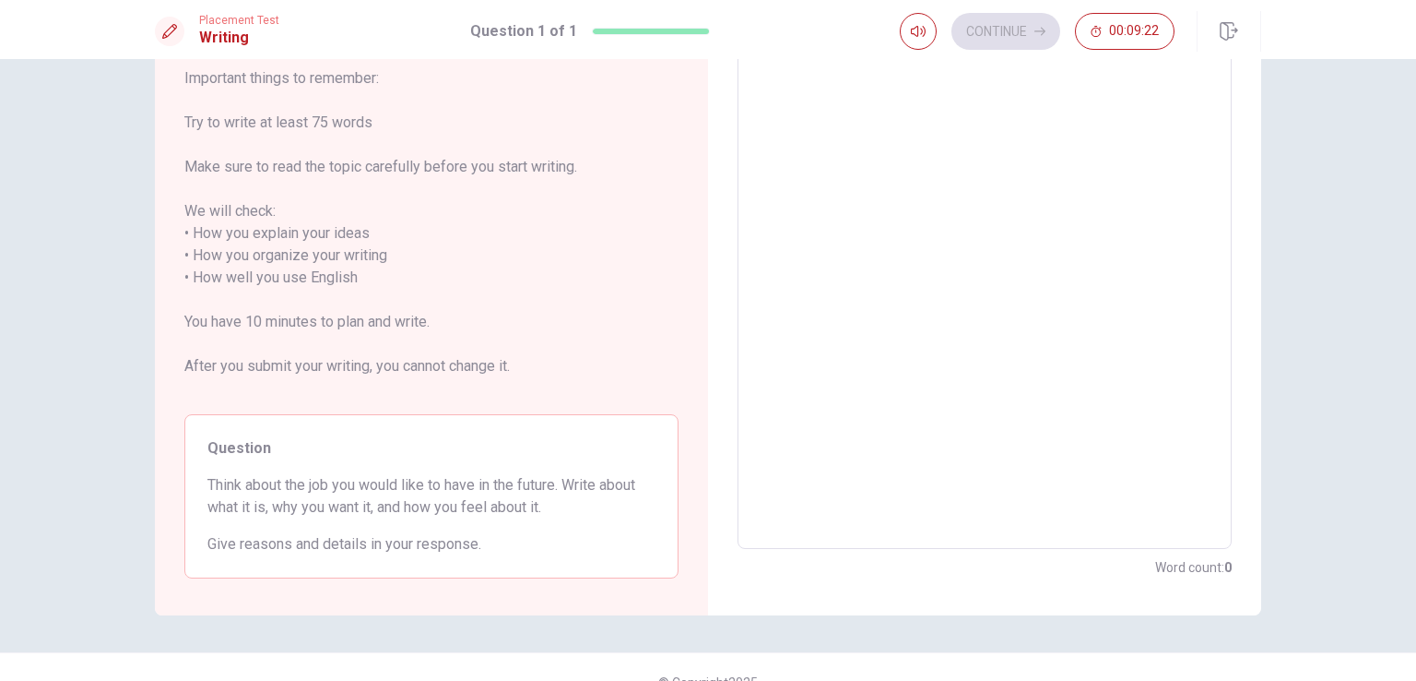
scroll to position [0, 0]
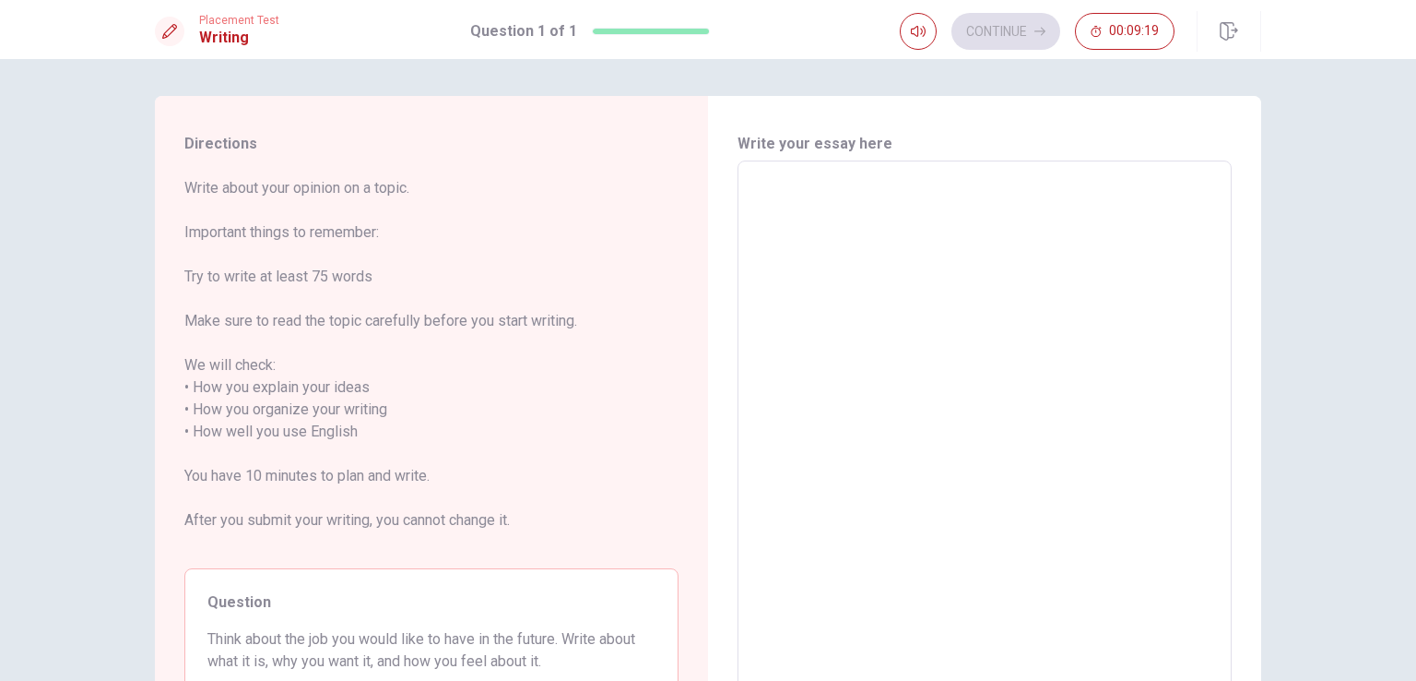
type textarea "M"
type textarea "x"
type textarea "My"
type textarea "x"
type textarea "My"
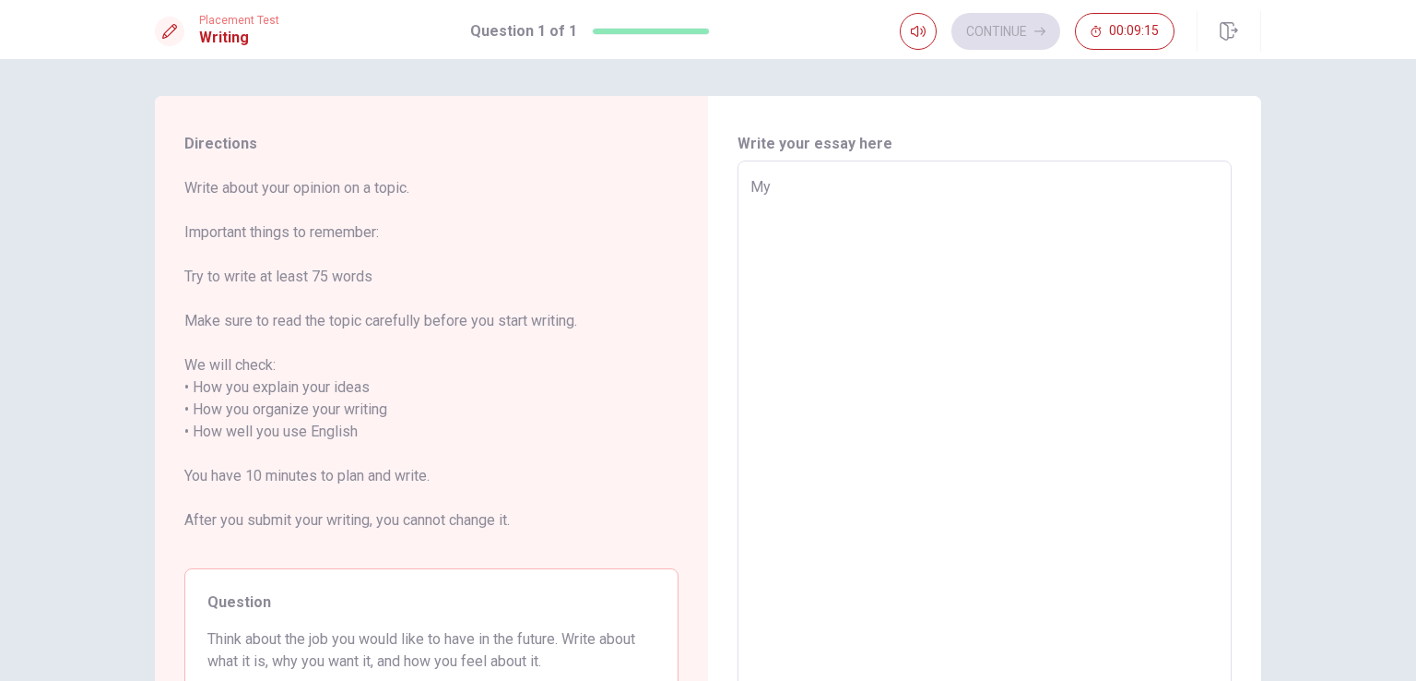
type textarea "x"
type textarea "My h"
type textarea "x"
type textarea "My ho"
type textarea "x"
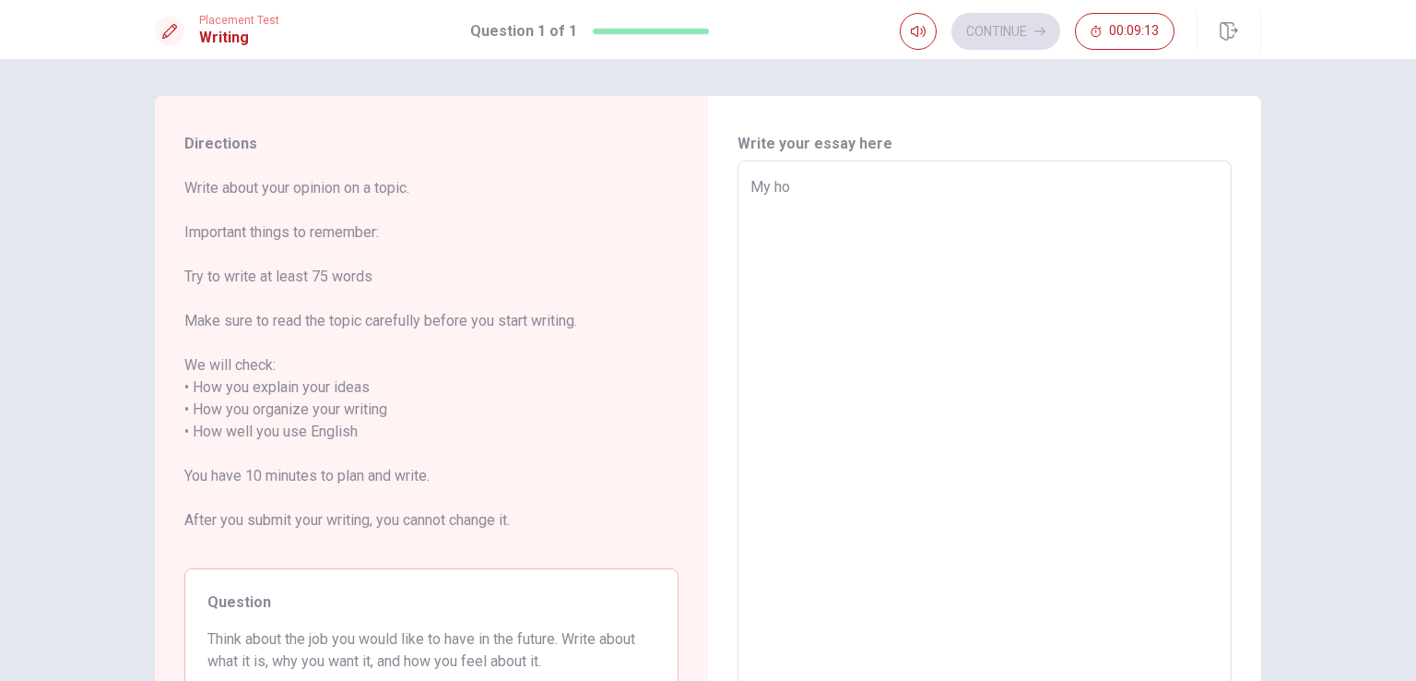
type textarea "My hob"
type textarea "x"
type textarea "My hob"
type textarea "x"
type textarea "My hob"
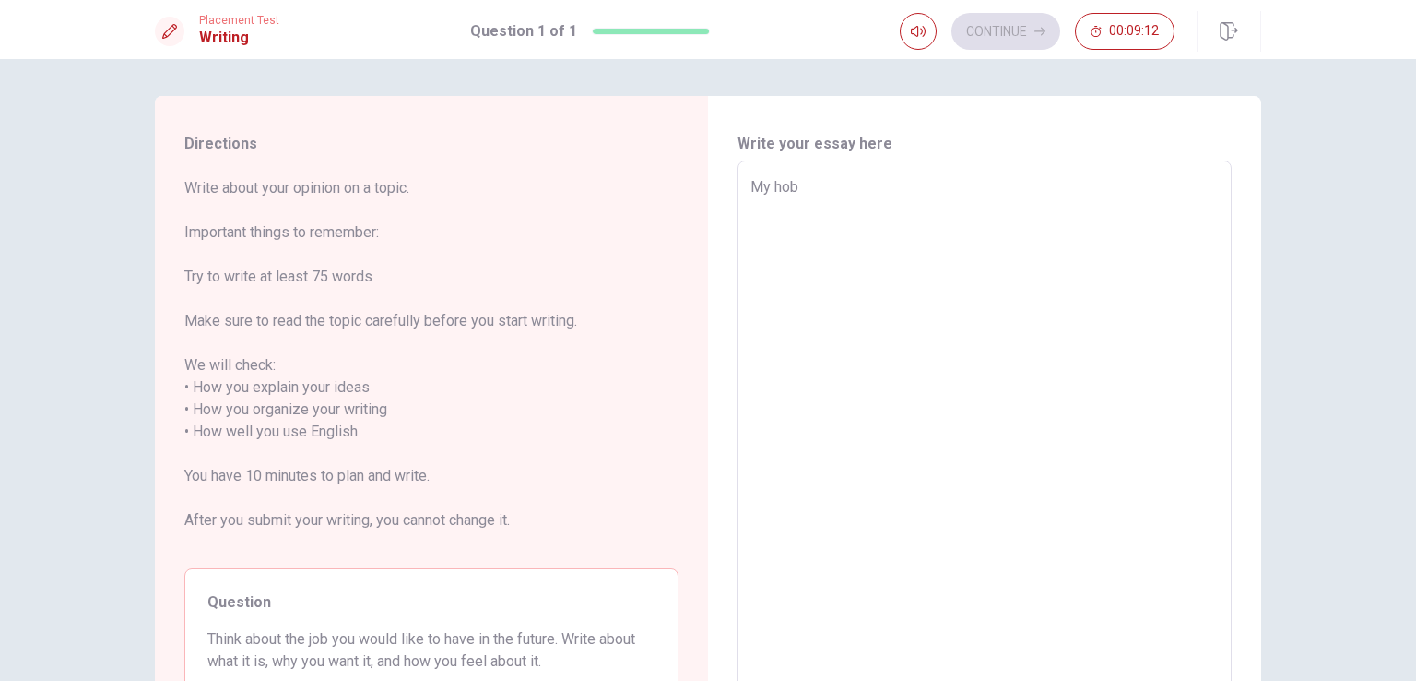
type textarea "x"
type textarea "My ho"
type textarea "x"
type textarea "My h"
type textarea "x"
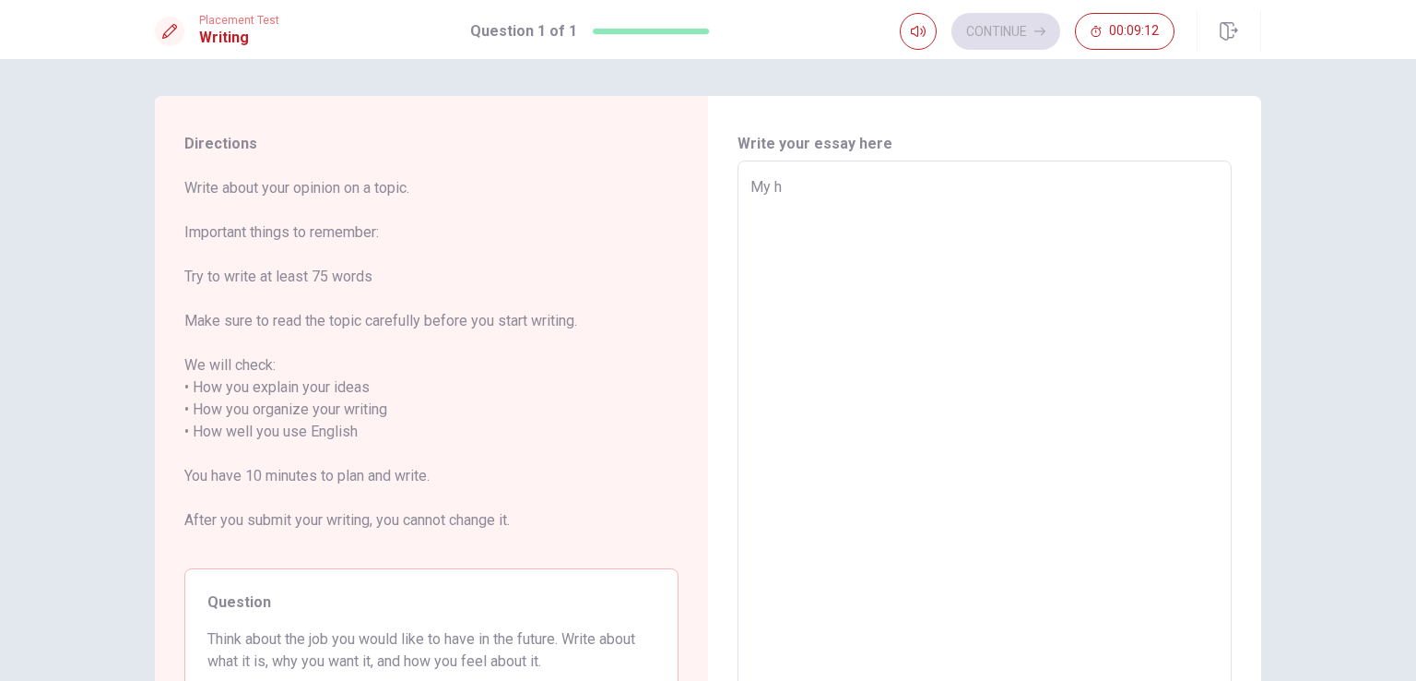
type textarea "My"
type textarea "x"
type textarea "My j"
type textarea "x"
type textarea "My jo"
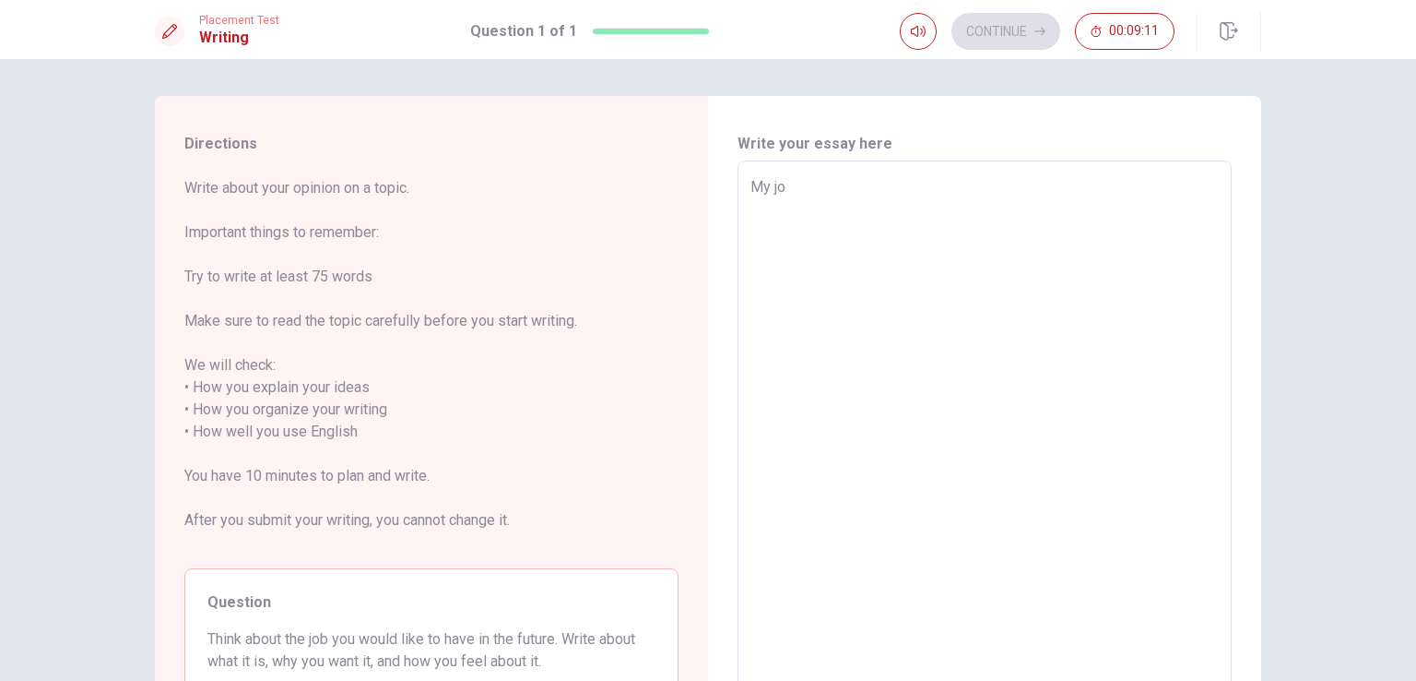
type textarea "x"
type textarea "My job"
type textarea "x"
type textarea "My job"
type textarea "x"
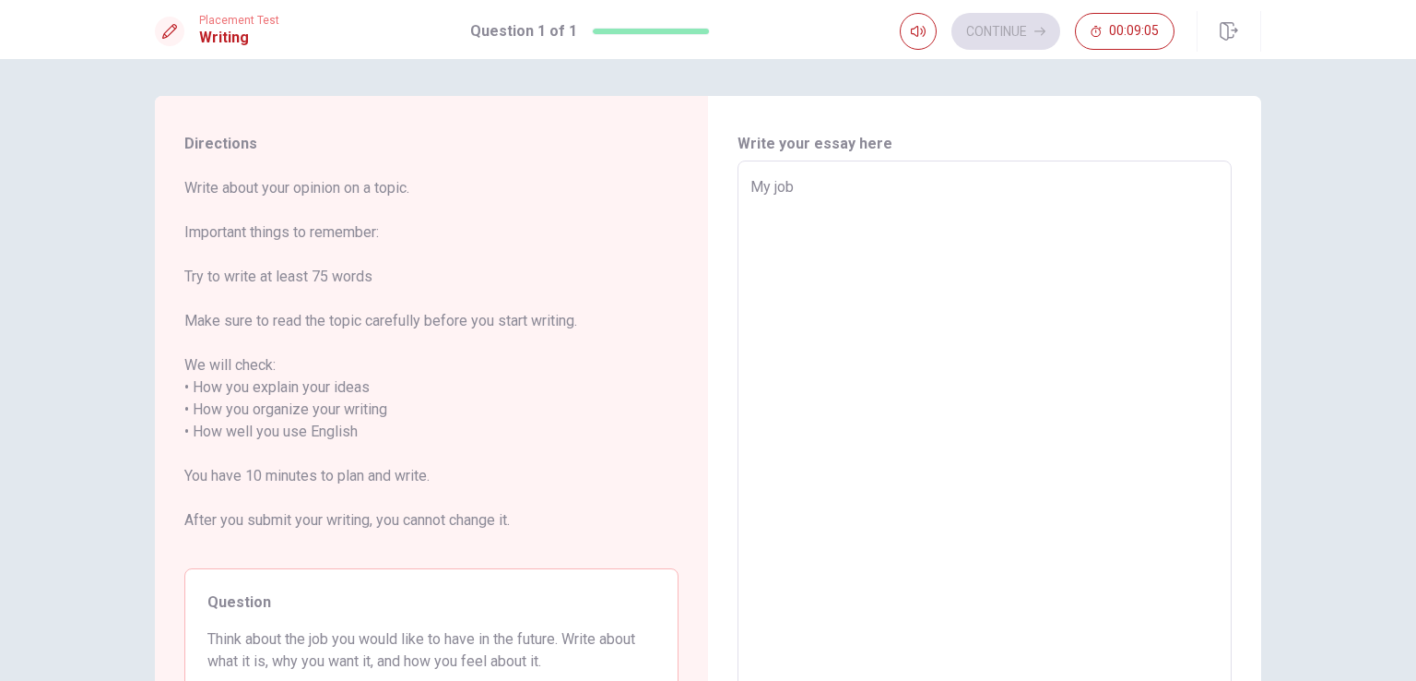
type textarea "My job l"
type textarea "x"
type textarea "My job li"
type textarea "x"
type textarea "My job lik"
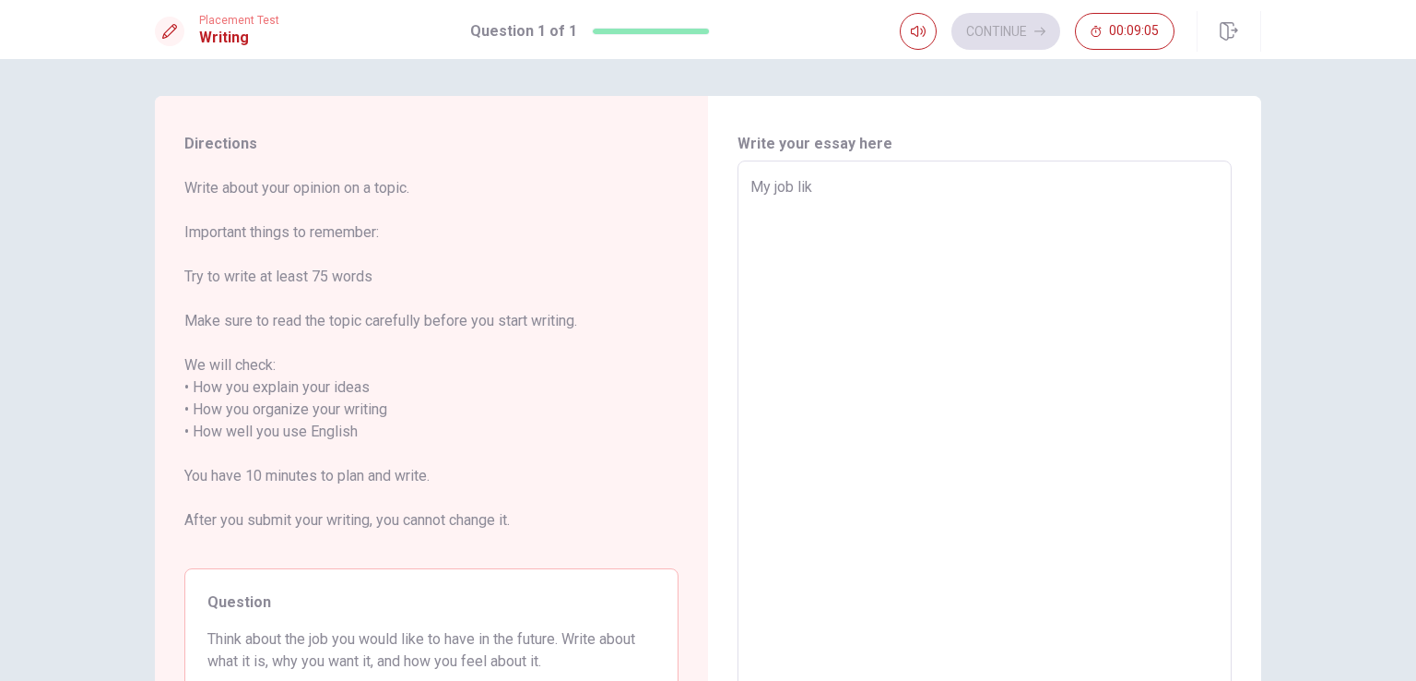
type textarea "x"
type textarea "My job like"
type textarea "x"
type textarea "My job like"
type textarea "x"
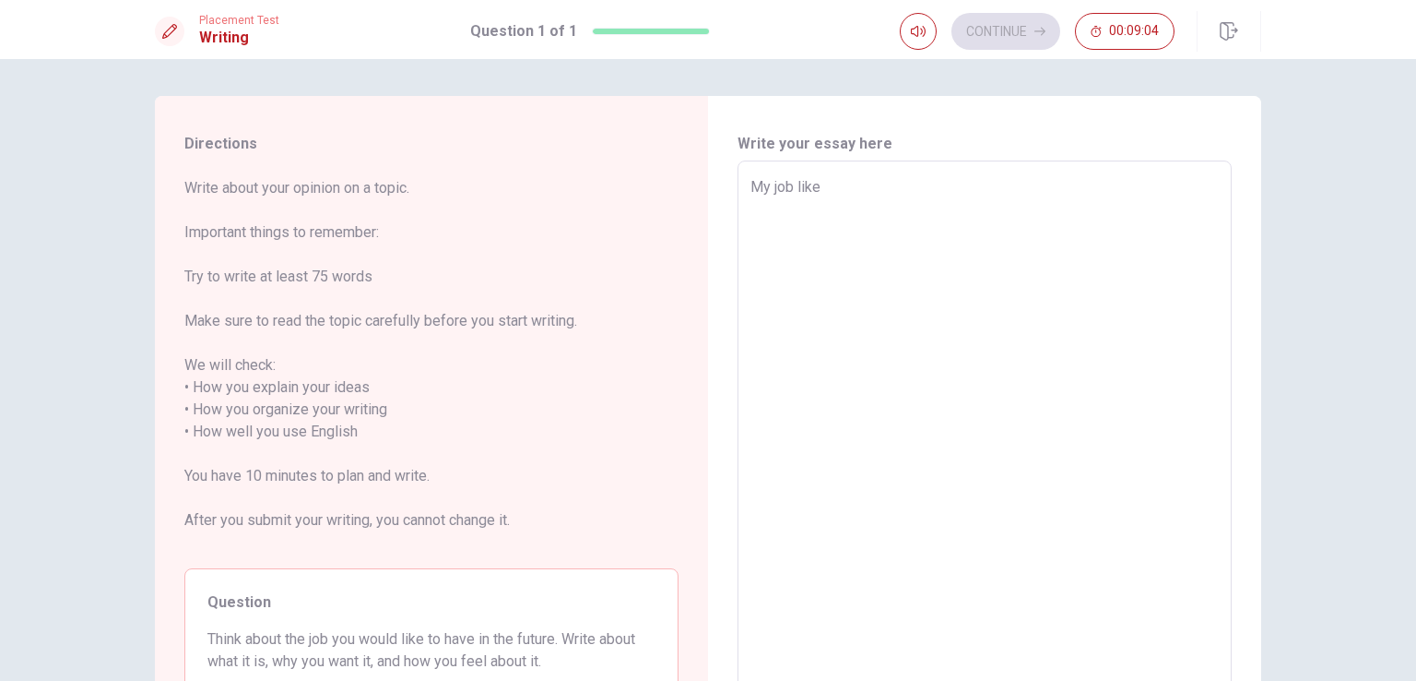
type textarea "My job like t"
type textarea "x"
type textarea "My job like to"
type textarea "x"
type textarea "My job like to"
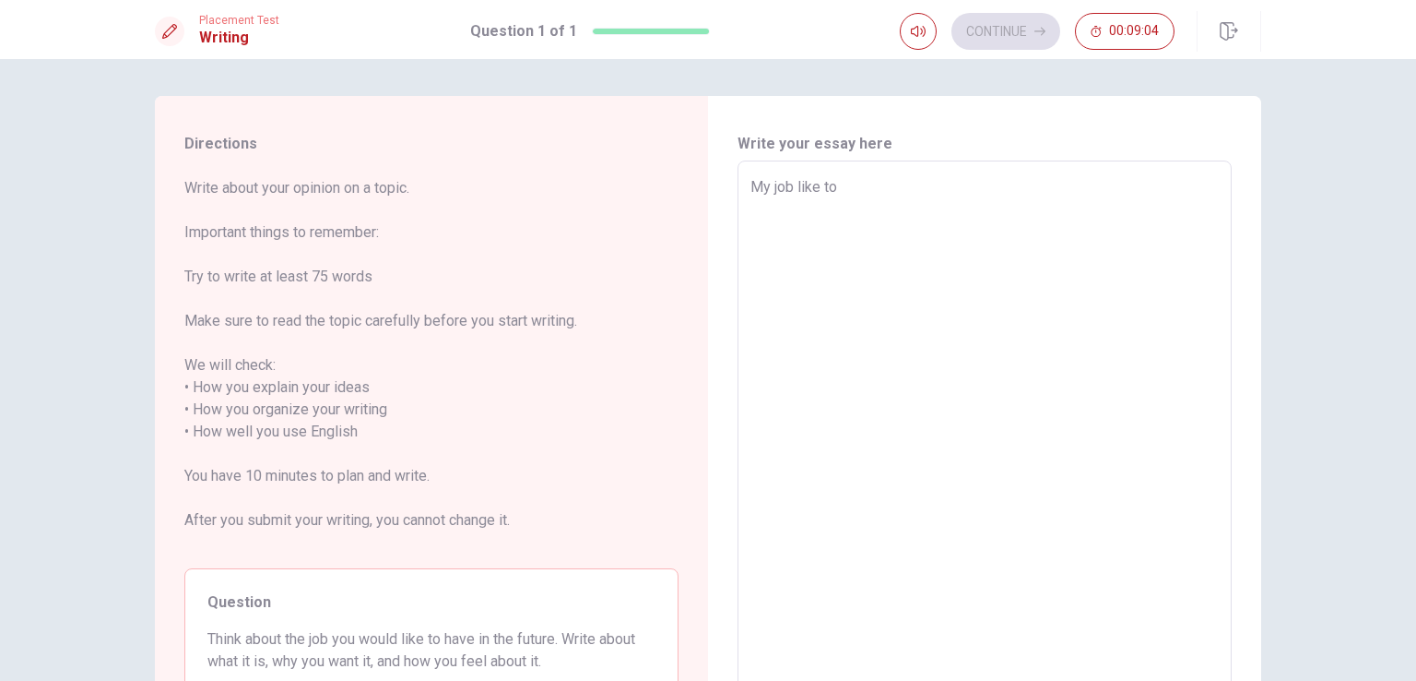
type textarea "x"
type textarea "My job like to h"
type textarea "x"
type textarea "My job like to ha"
type textarea "x"
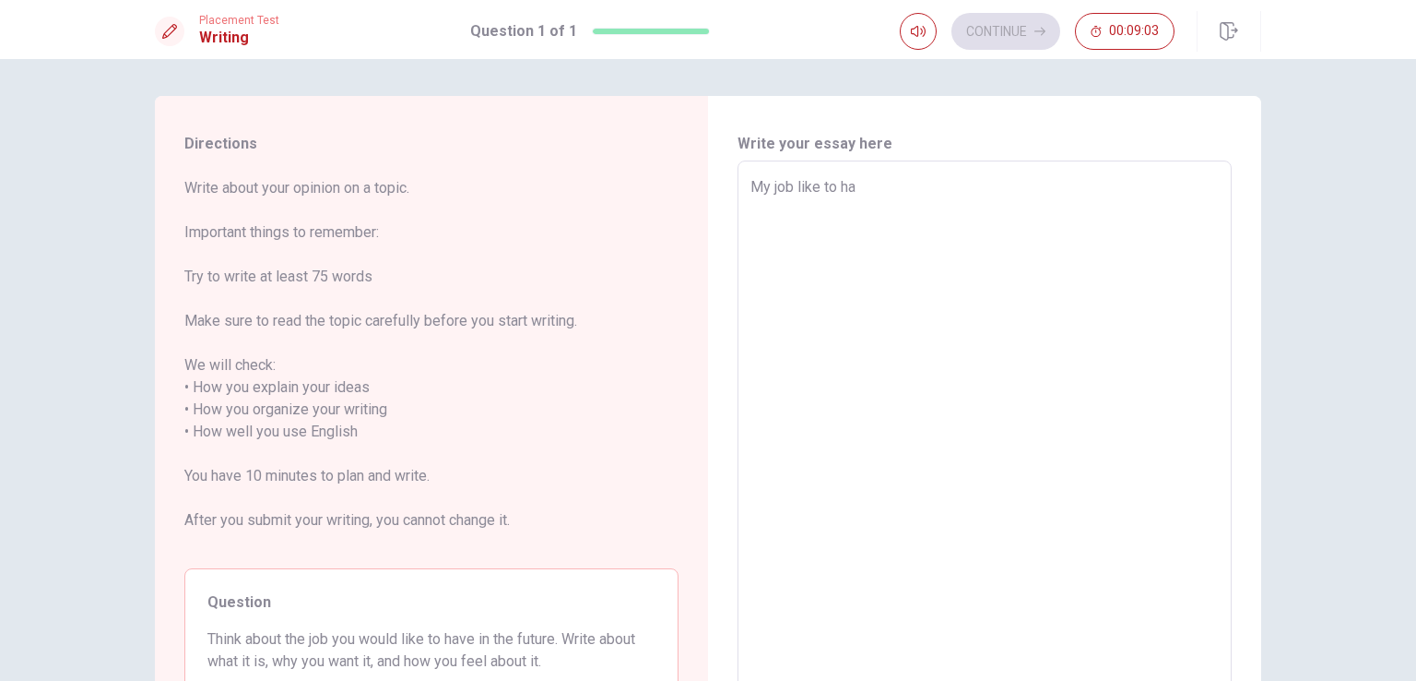
type textarea "My job like to hab"
type textarea "x"
type textarea "My job like to ha"
type textarea "x"
type textarea "My job like to hav"
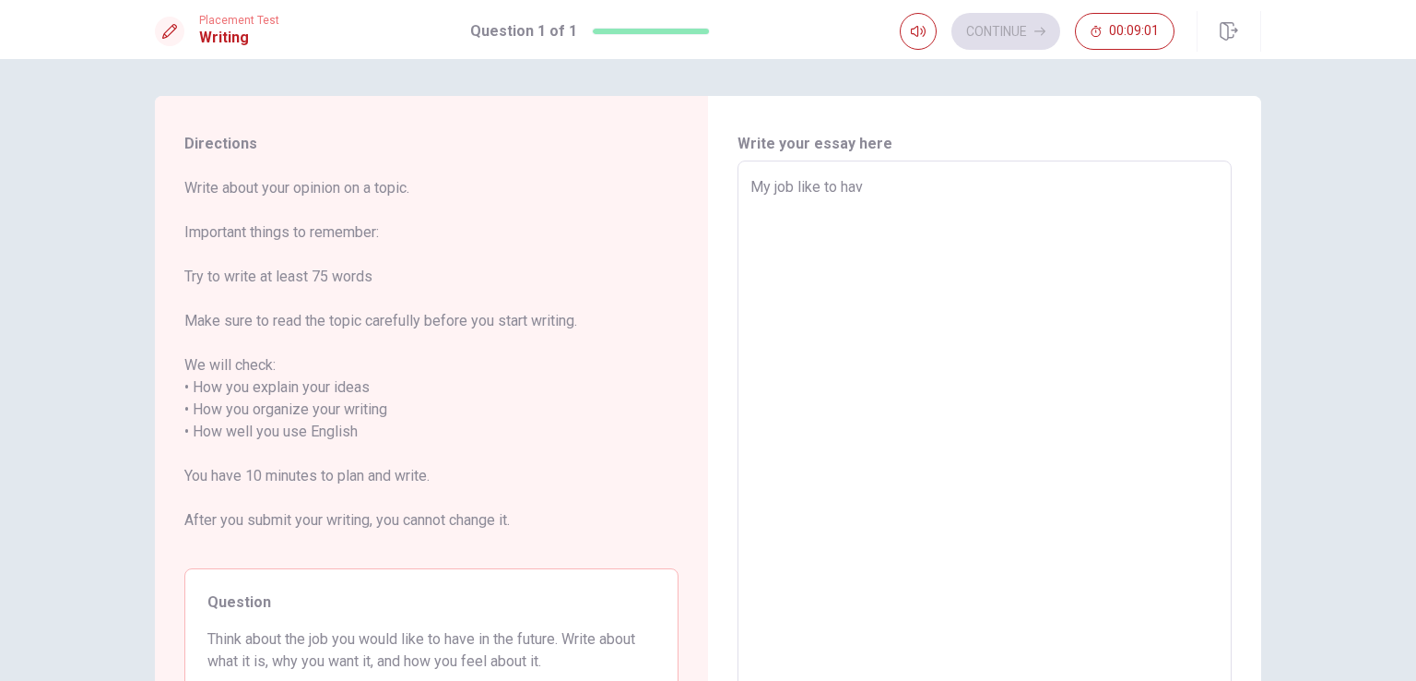
type textarea "x"
type textarea "My job like to have"
type textarea "x"
type textarea "My job like to have"
type textarea "x"
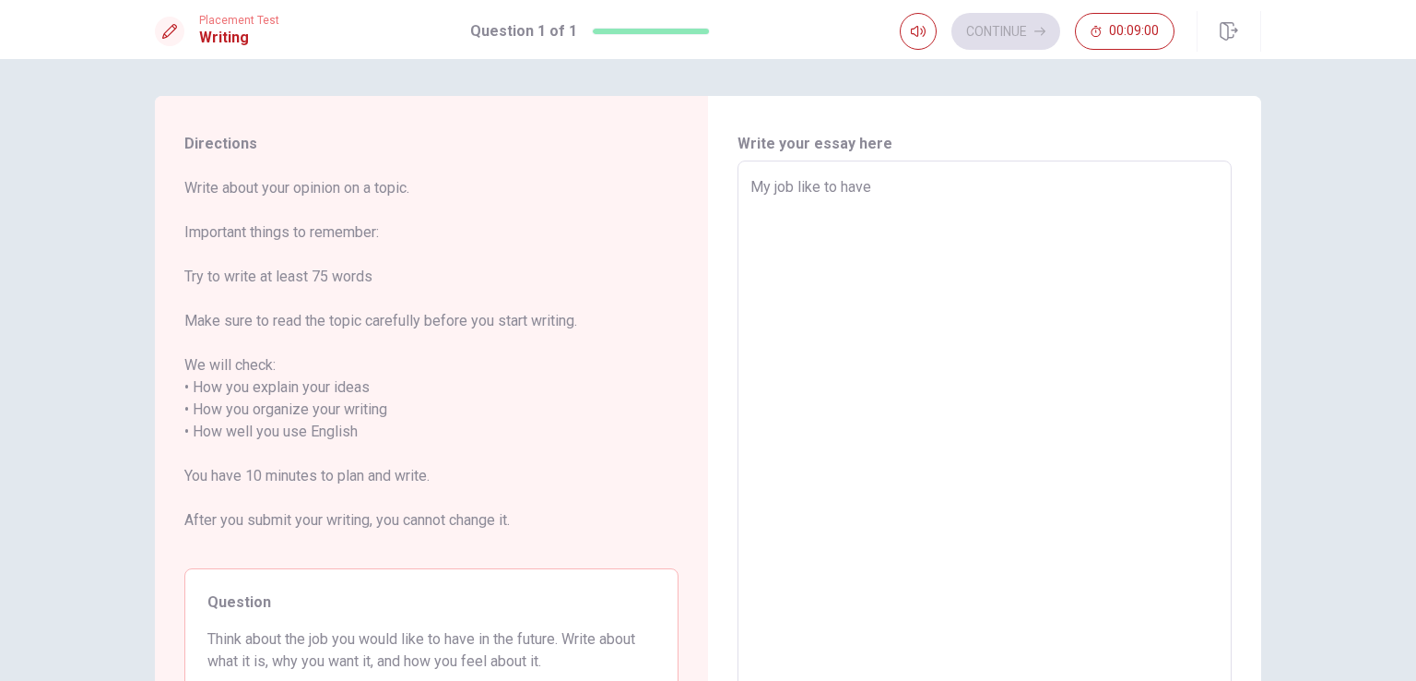
type textarea "My job like to have i"
type textarea "x"
type textarea "My job like to have in"
type textarea "x"
type textarea "My job like to have in"
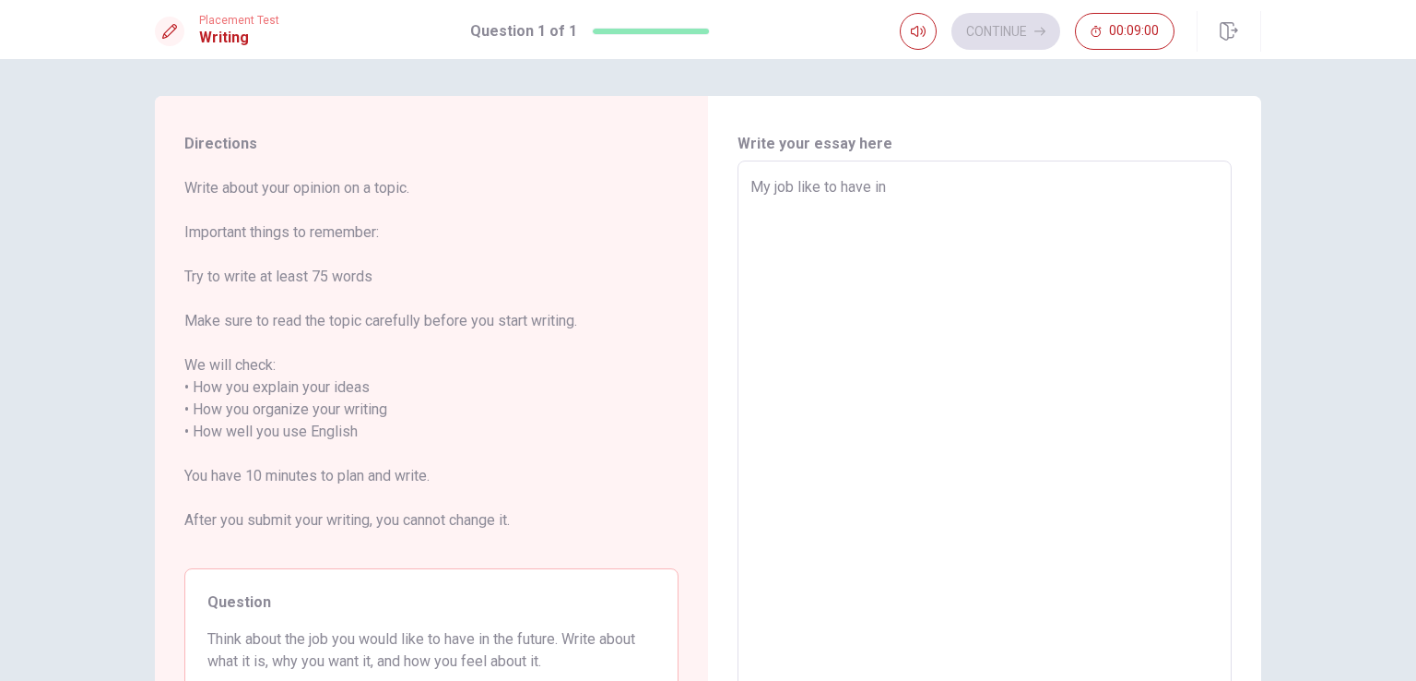
type textarea "x"
type textarea "My job like to have in f"
type textarea "x"
type textarea "My job like to have in fu"
type textarea "x"
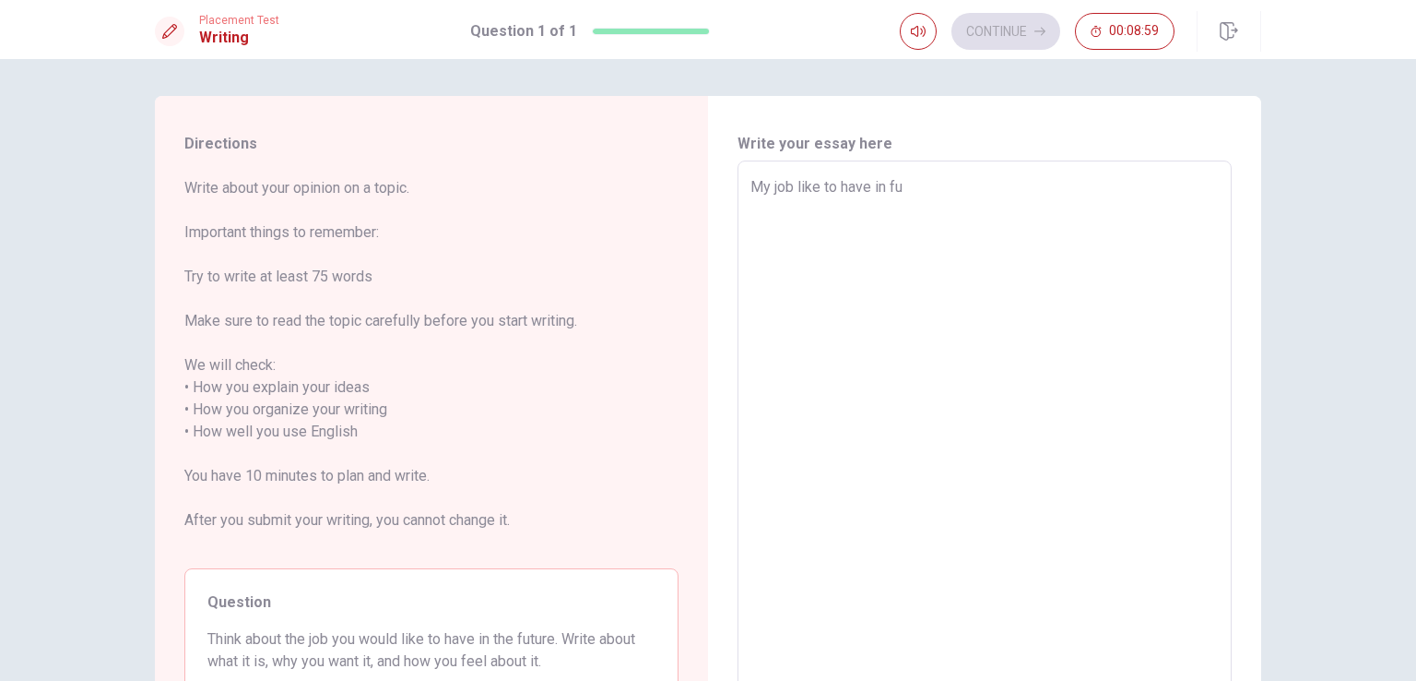
type textarea "My job like to have in fut"
type textarea "x"
type textarea "My job like to have in futi"
type textarea "x"
type textarea "My job like to have in fut"
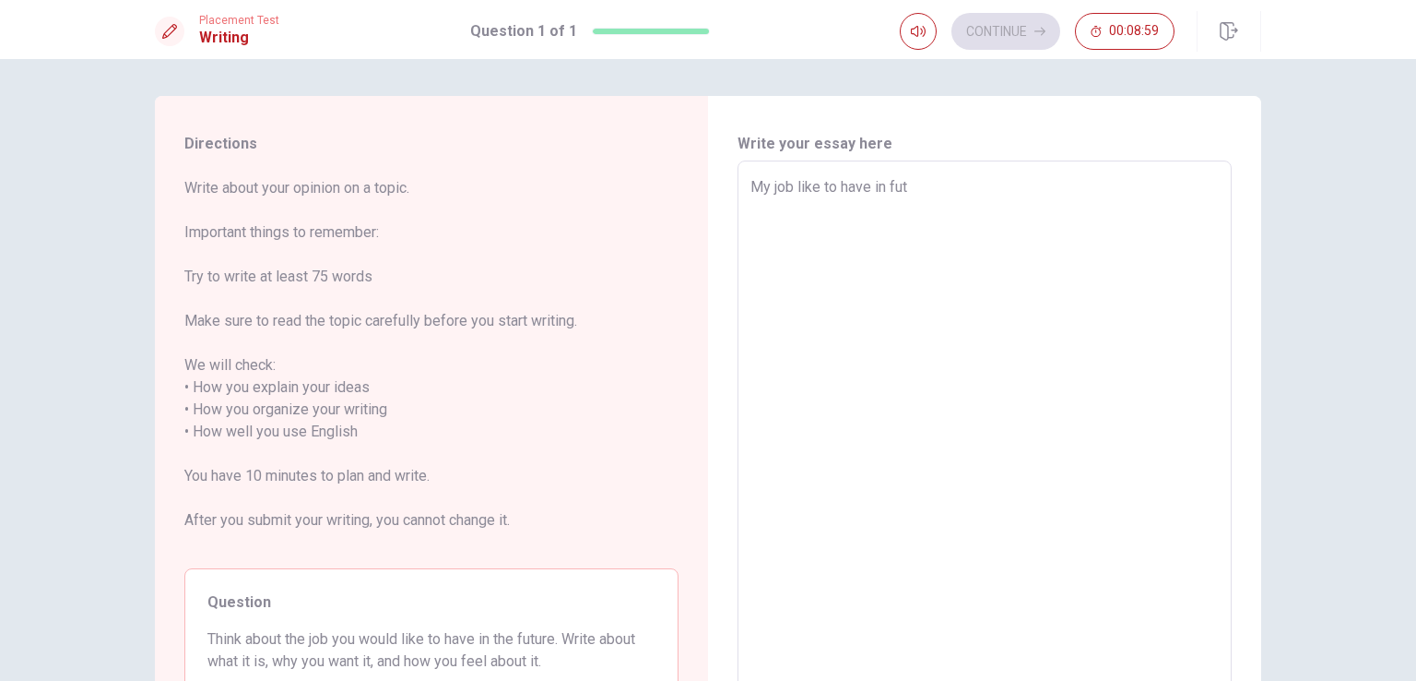
type textarea "x"
type textarea "My job like to have in futu"
type textarea "x"
type textarea "My job like to have in futur"
type textarea "x"
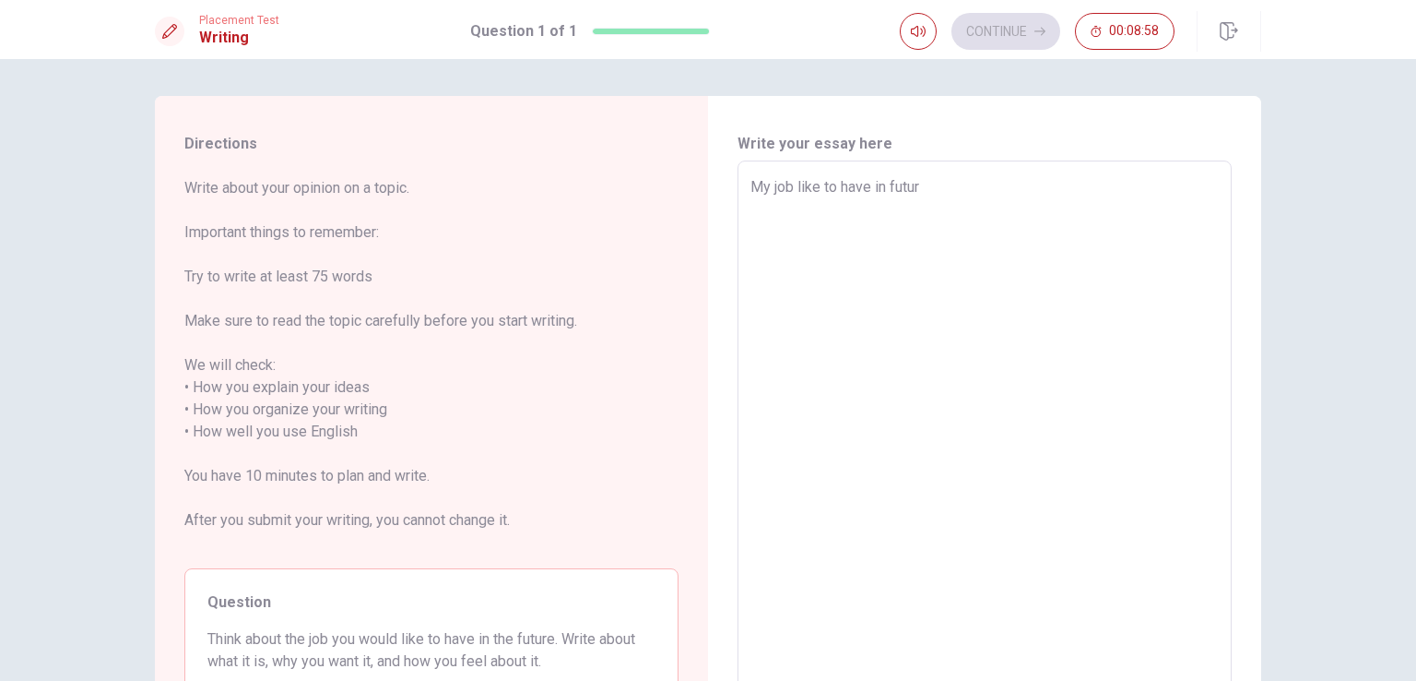
type textarea "My job like to have in future"
type textarea "x"
type textarea "My job like to have in future"
type textarea "x"
type textarea "My job like to have in future i"
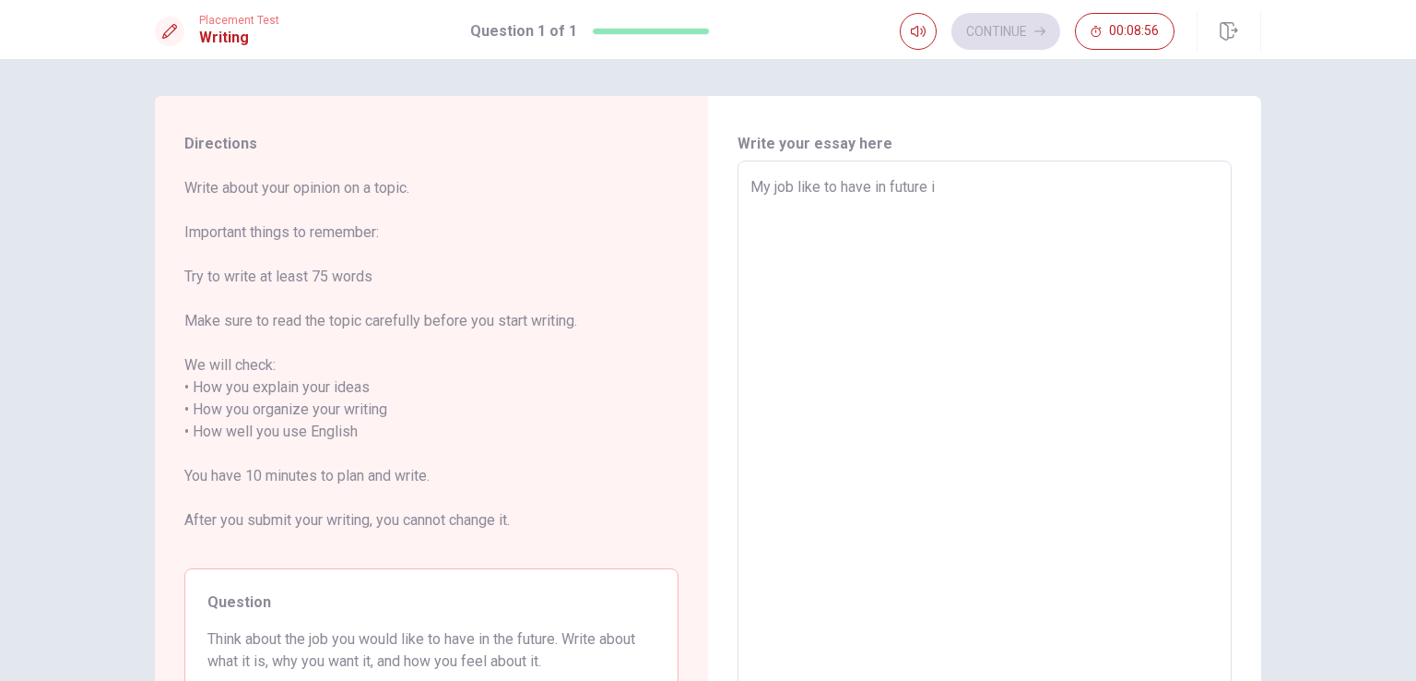
type textarea "x"
type textarea "My job like to have in future is"
type textarea "x"
type textarea "My job like to have in future is"
type textarea "x"
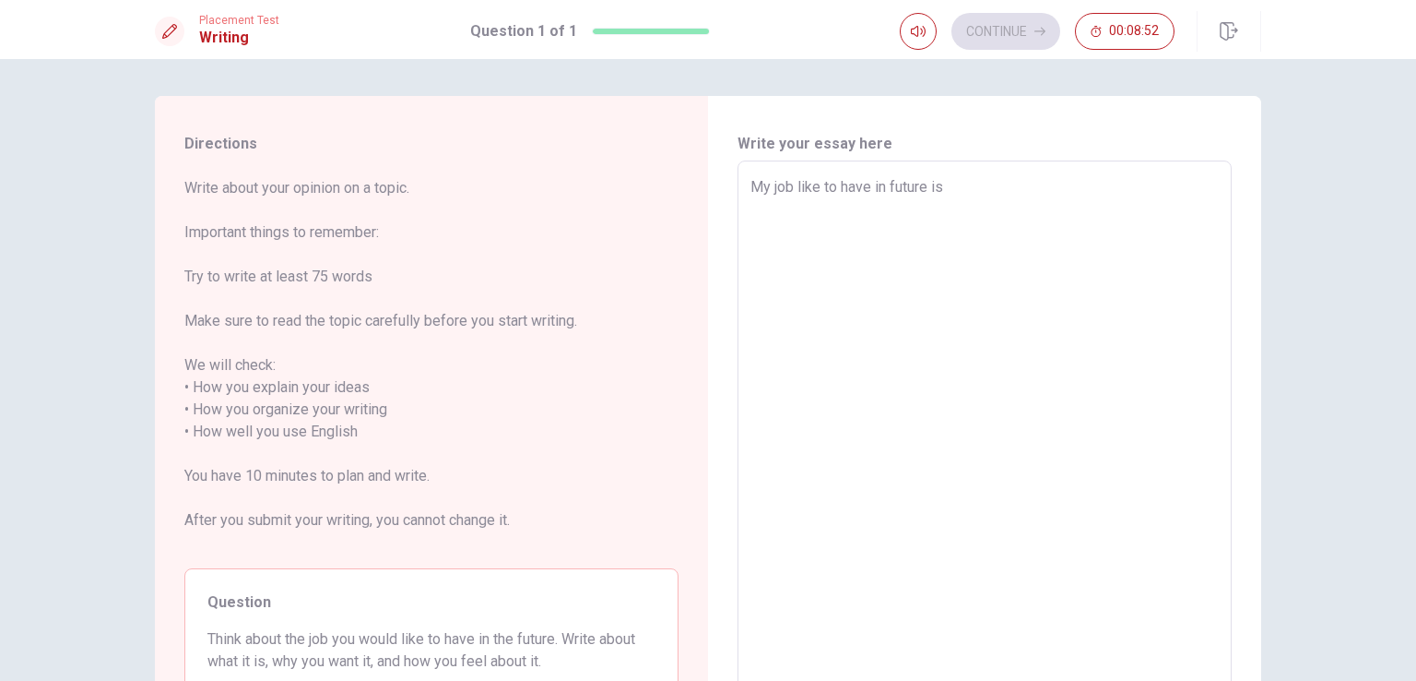
type textarea "My job like to have in future is e"
type textarea "x"
type textarea "My job like to have in future is en"
type textarea "x"
type textarea "My job like to have in future is ent"
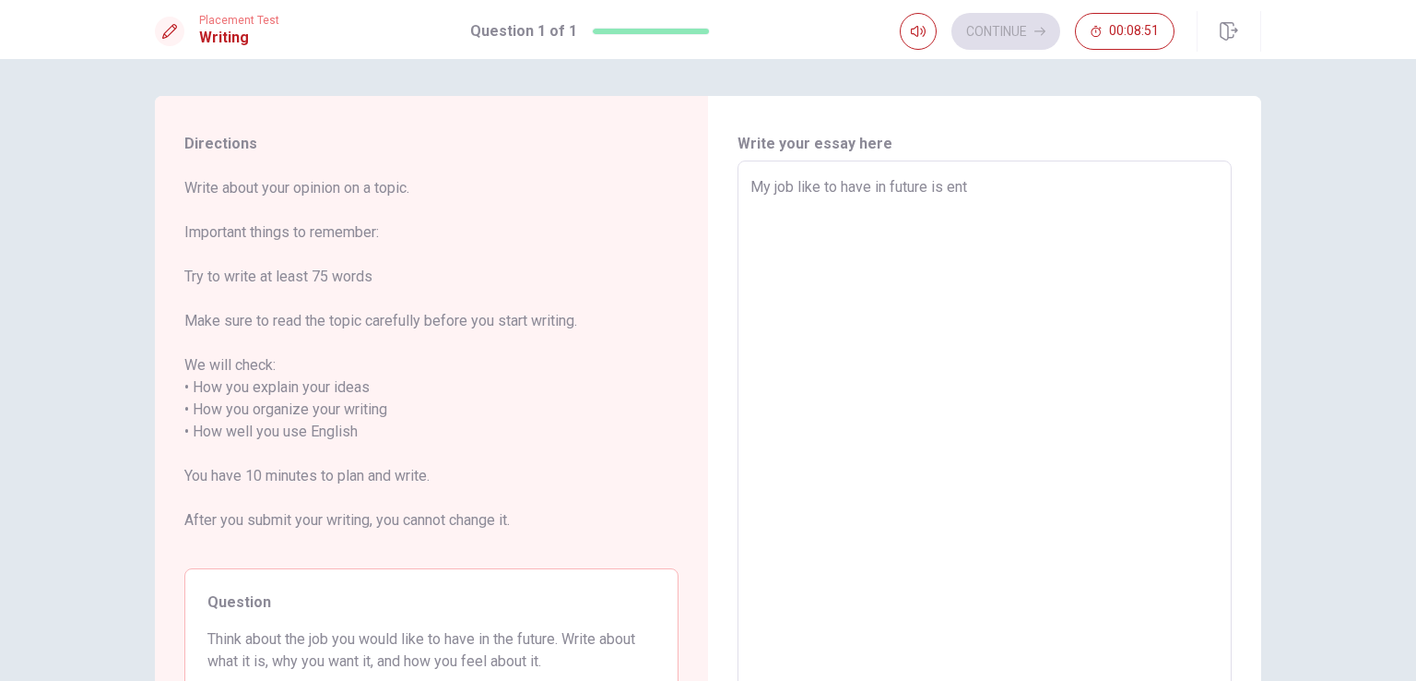
type textarea "x"
type textarea "My job like to have in future is entr"
type textarea "x"
type textarea "My job like to have in future is entre"
type textarea "x"
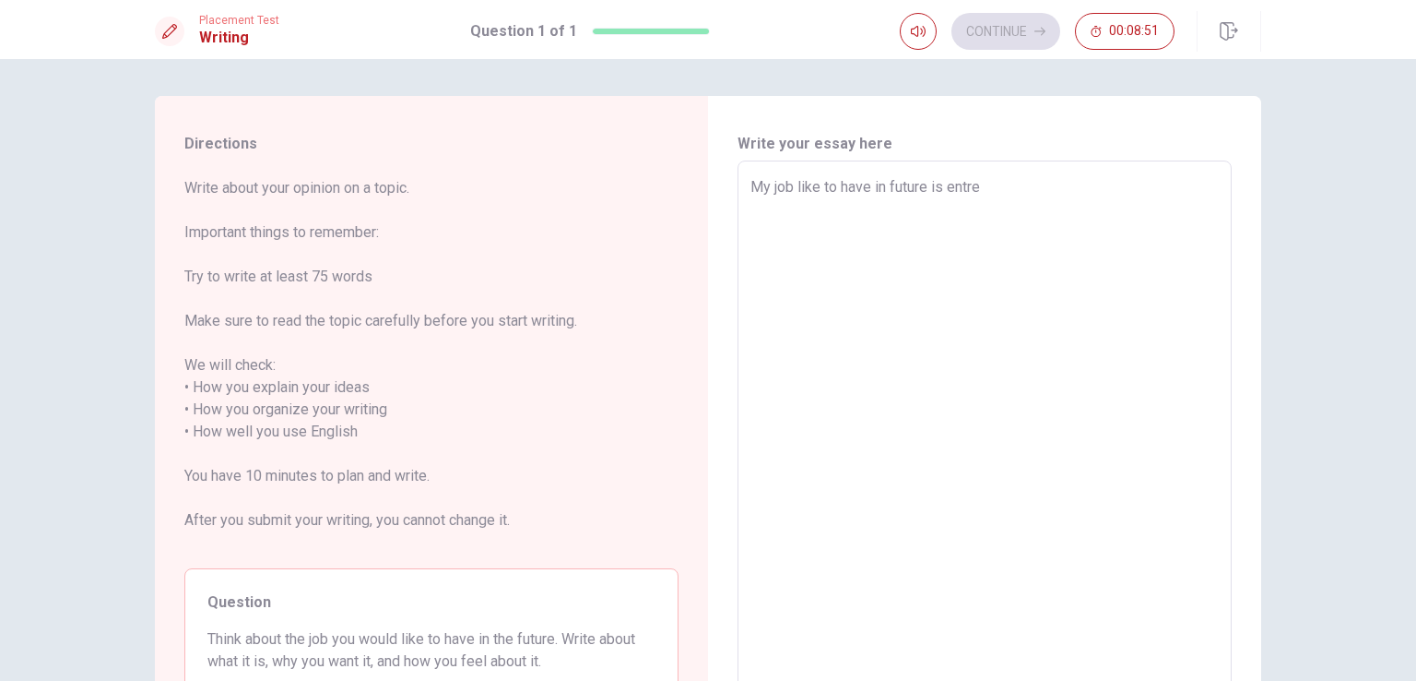
type textarea "My job like to have in future is entrep"
type textarea "x"
type textarea "My job like to have in future is entrepr"
type textarea "x"
type textarea "My job like to have in future is entrepre"
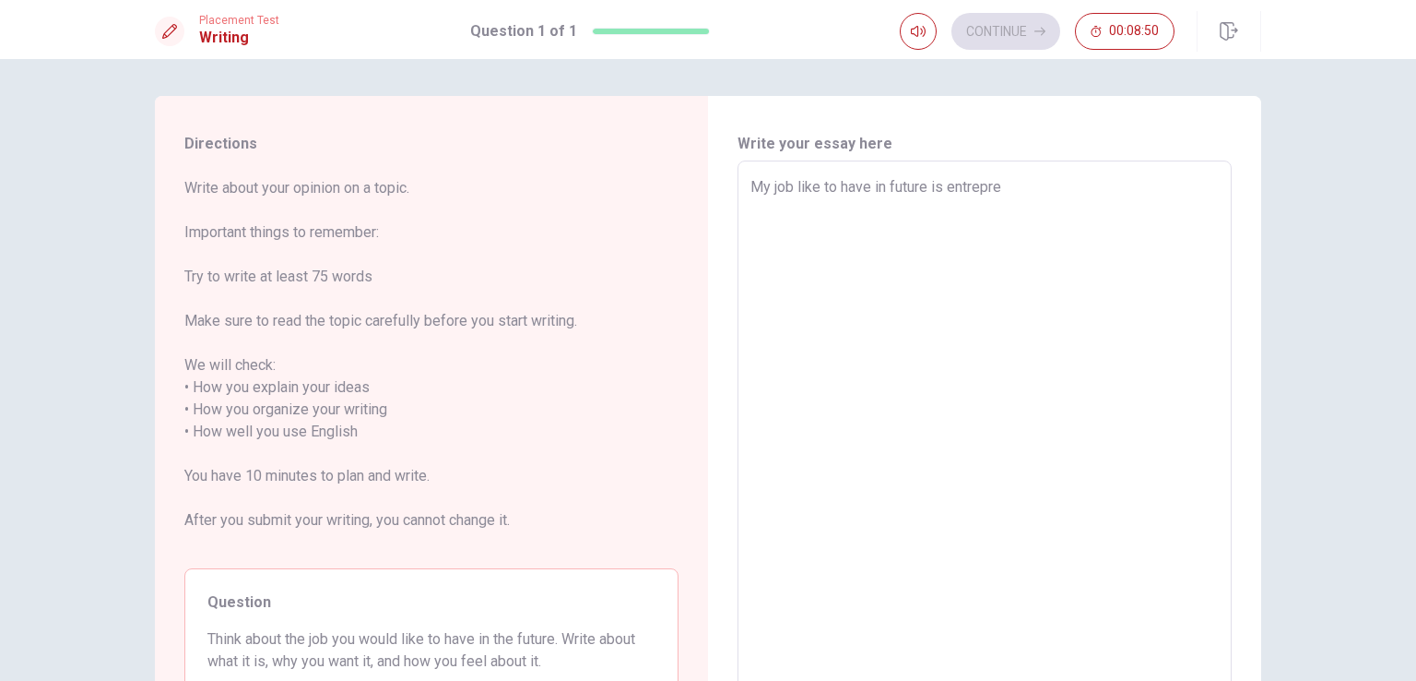
type textarea "x"
type textarea "My job like to have in future is entrepreu"
type textarea "x"
type textarea "My job like to have in future is entrepreun"
type textarea "x"
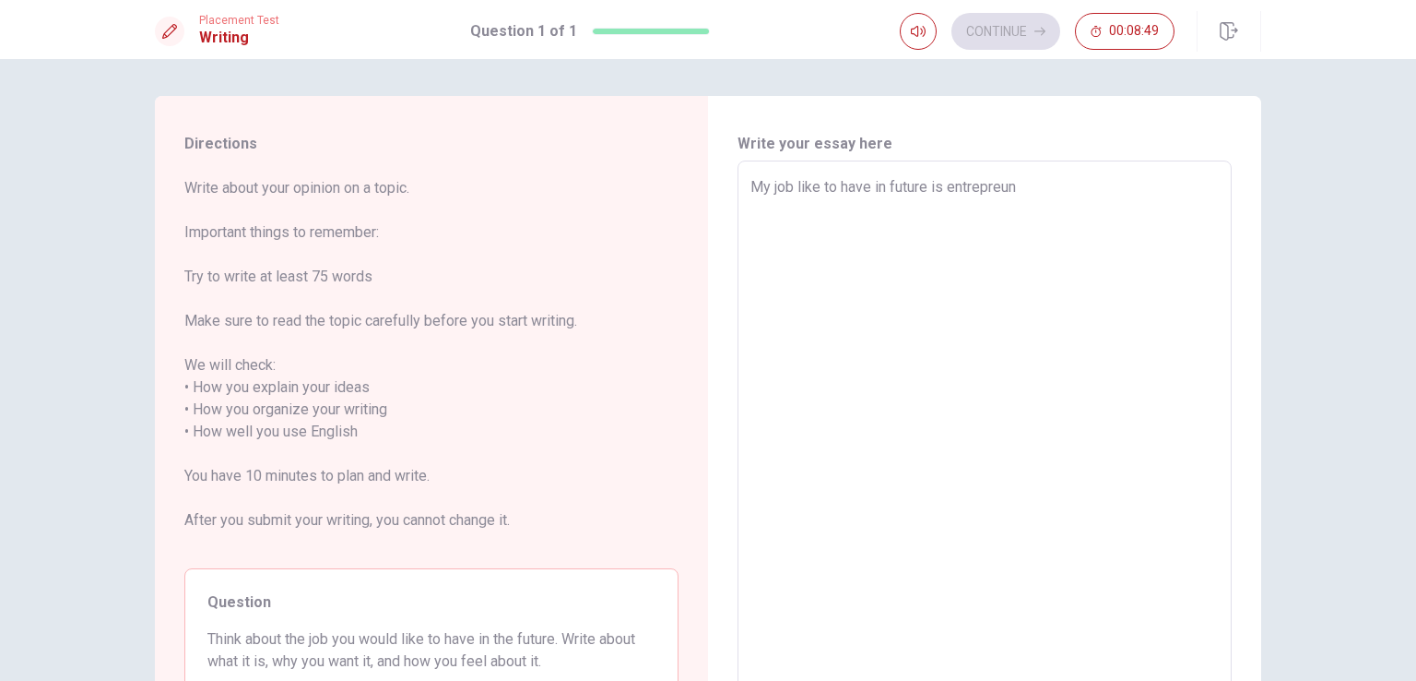
type textarea "My job like to have in future is entrepreuna"
type textarea "x"
type textarea "My job like to have in future is entrepreunar"
type textarea "x"
type textarea "My job like to have in future is entrepreunari"
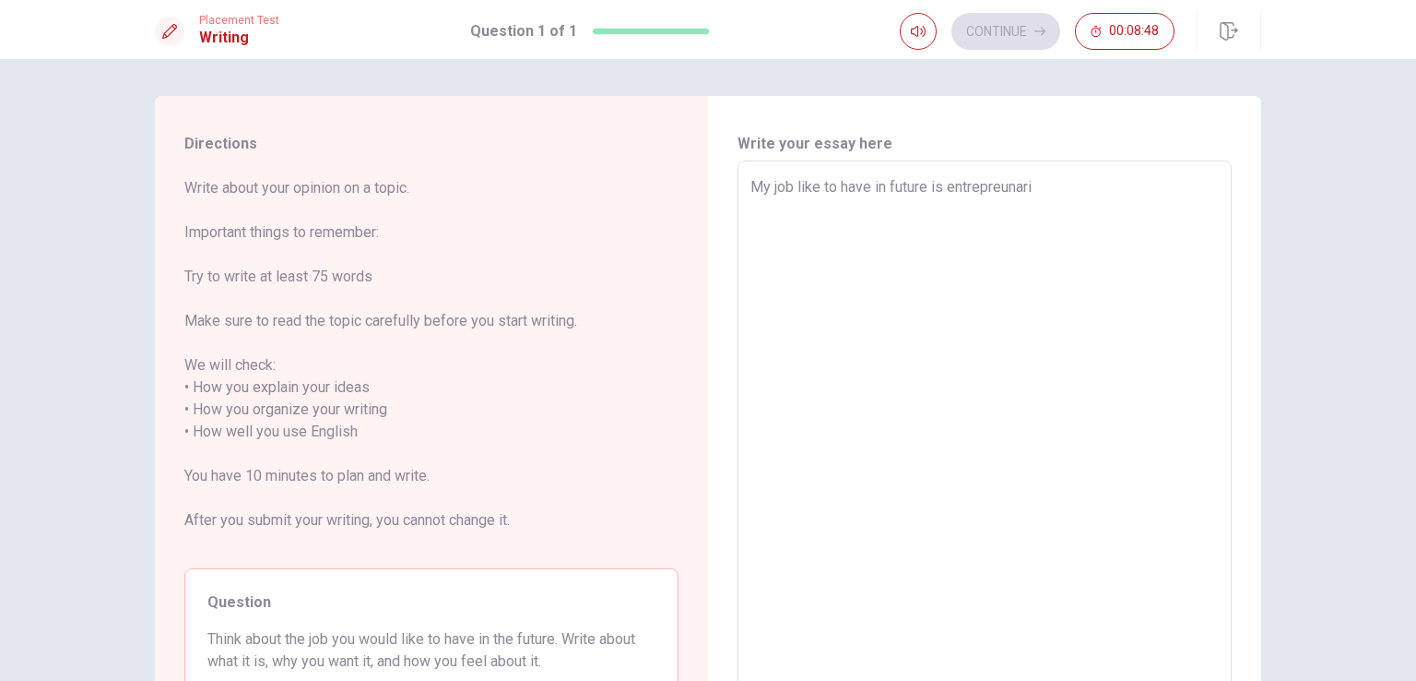
type textarea "x"
type textarea "My job like to have in future is entrepreunaria"
type textarea "x"
type textarea "My job like to have in future is entrepreunariat"
type textarea "x"
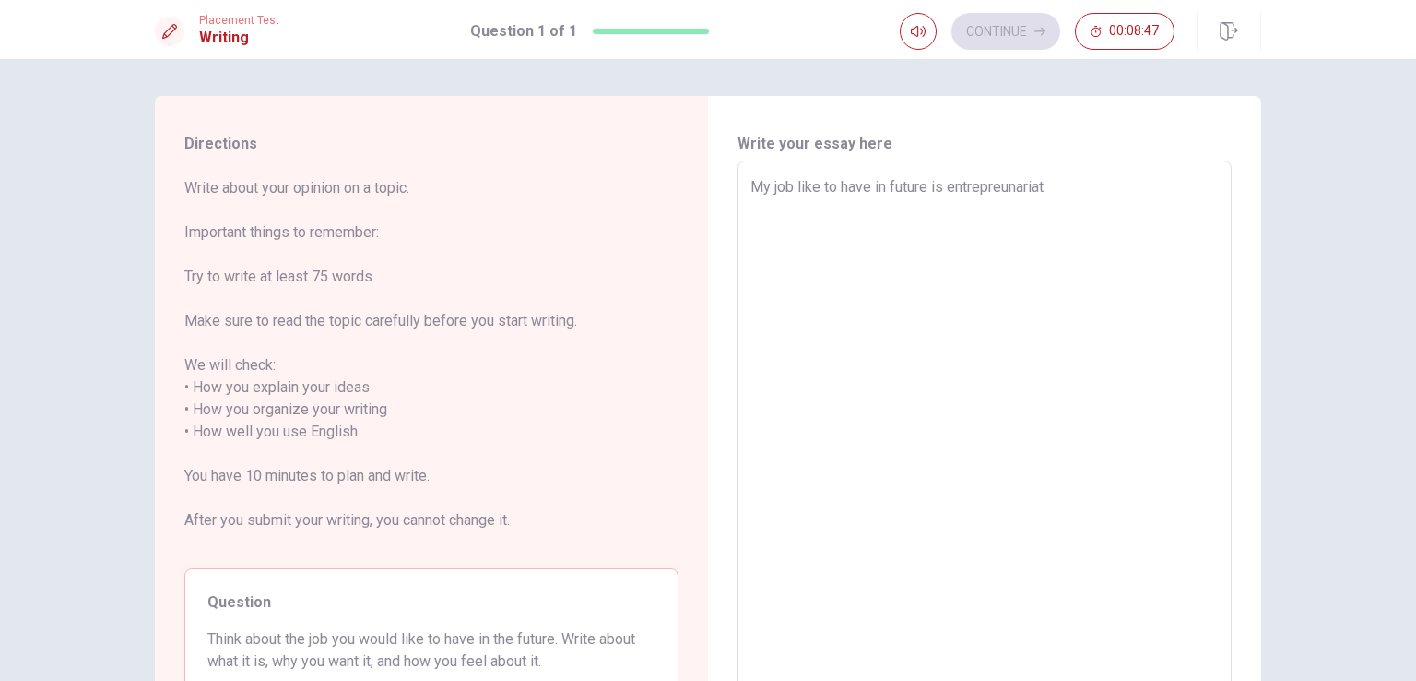
type textarea "My job like to have in future is entrepreunariat"
type textarea "x"
type textarea "My job like to have in future is entrepreunariat b"
type textarea "x"
type textarea "My job like to have in future is entrepreunariat be"
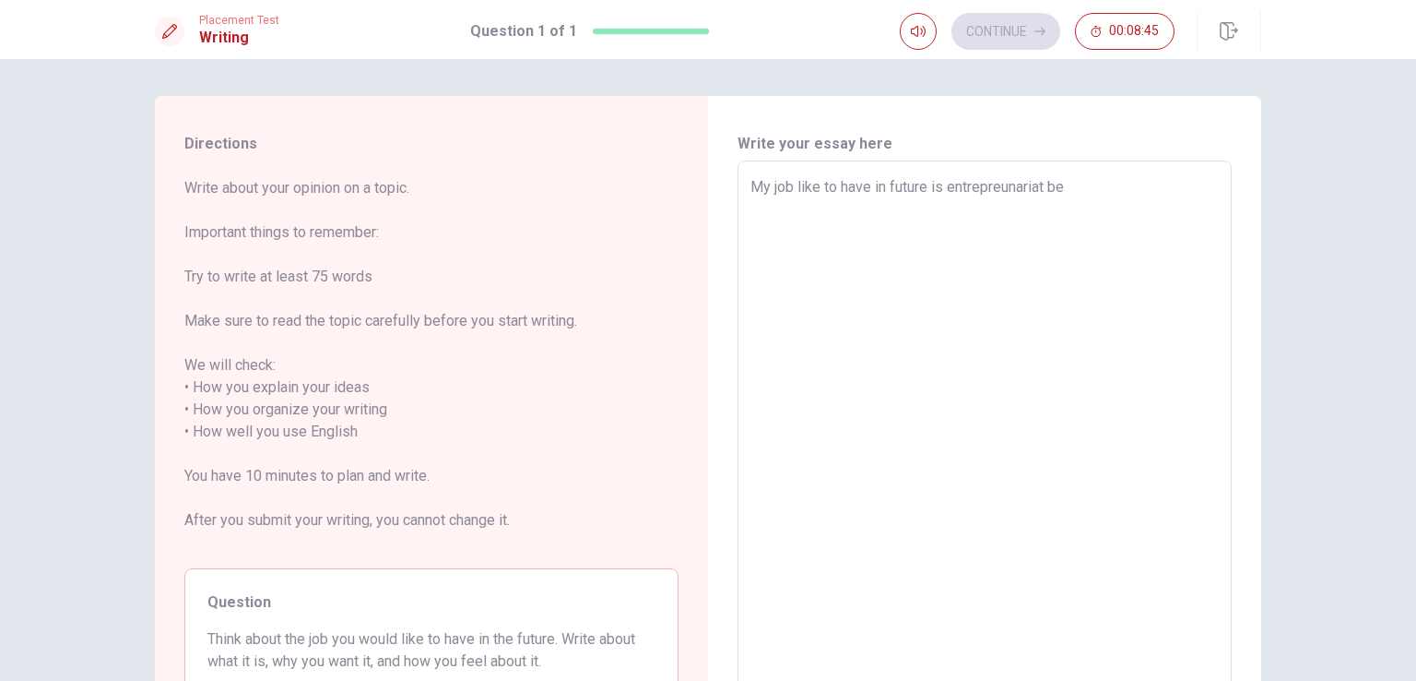
type textarea "x"
type textarea "My job like to have in future is entrepreunariat bec"
type textarea "x"
type textarea "My job like to have in future is entrepreunariat beca"
type textarea "x"
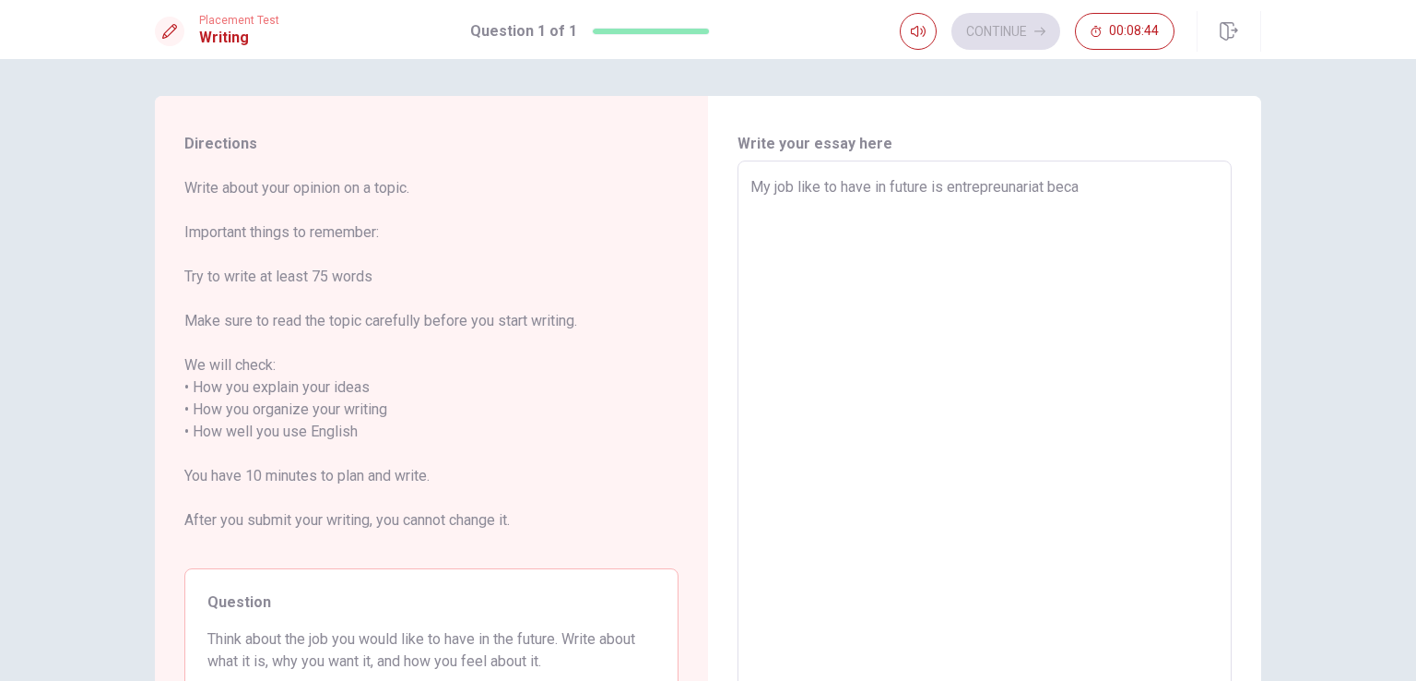
type textarea "My job like to have in future is entrepreunariat becau"
type textarea "x"
type textarea "My job like to have in future is entrepreunariat becaus"
type textarea "x"
type textarea "My job like to have in future is entrepreunariat because"
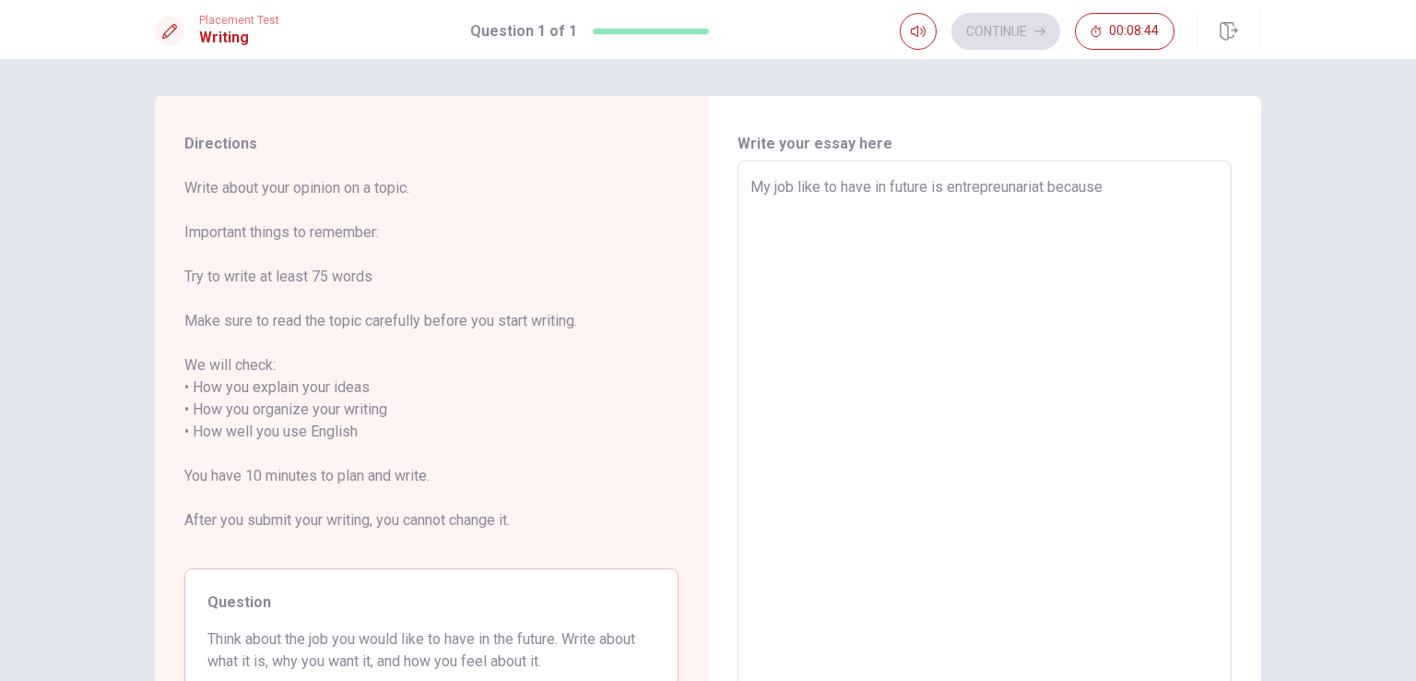
type textarea "x"
type textarea "My job like to have in future is entrepreunariat because"
type textarea "x"
type textarea "My job like to have in future is entrepreunariat because I"
type textarea "x"
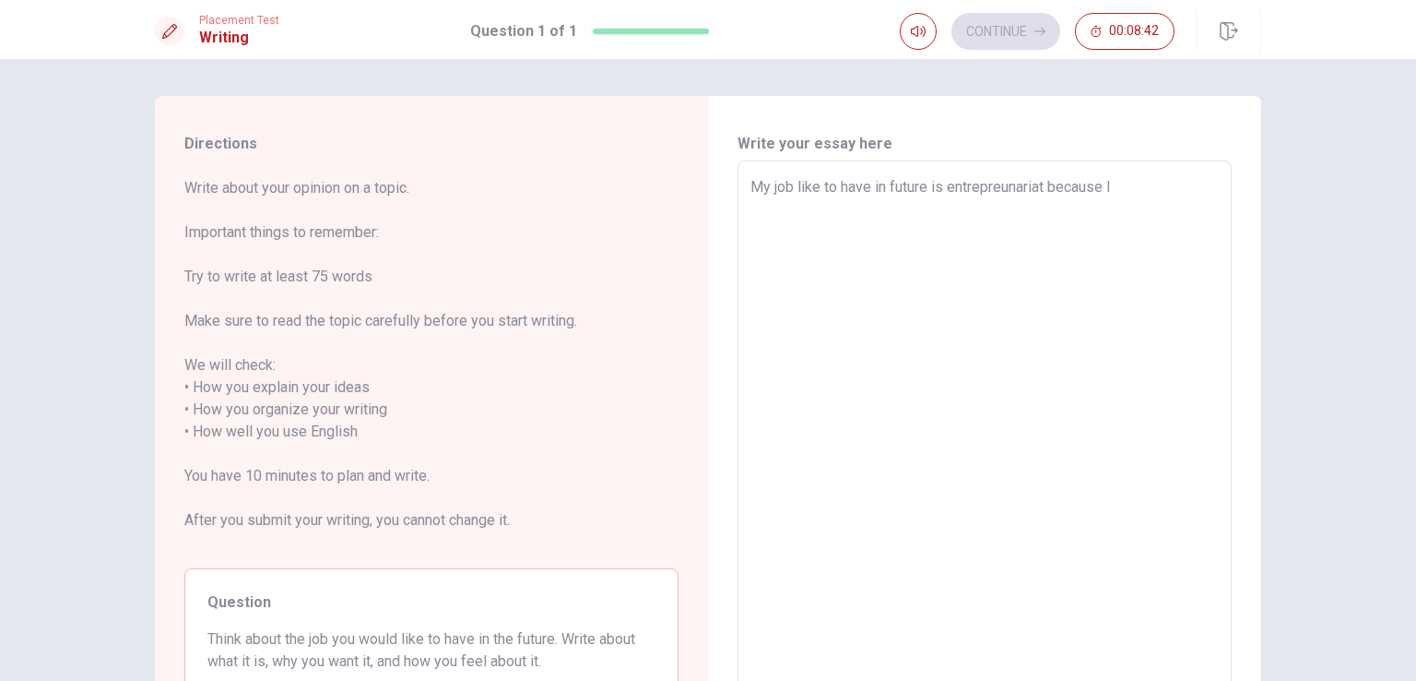
type textarea "My job like to have in future is entrepreunariat because I"
type textarea "x"
type textarea "My job like to have in future is entrepreunariat because I l"
type textarea "x"
type textarea "My job like to have in future is entrepreunariat because I li"
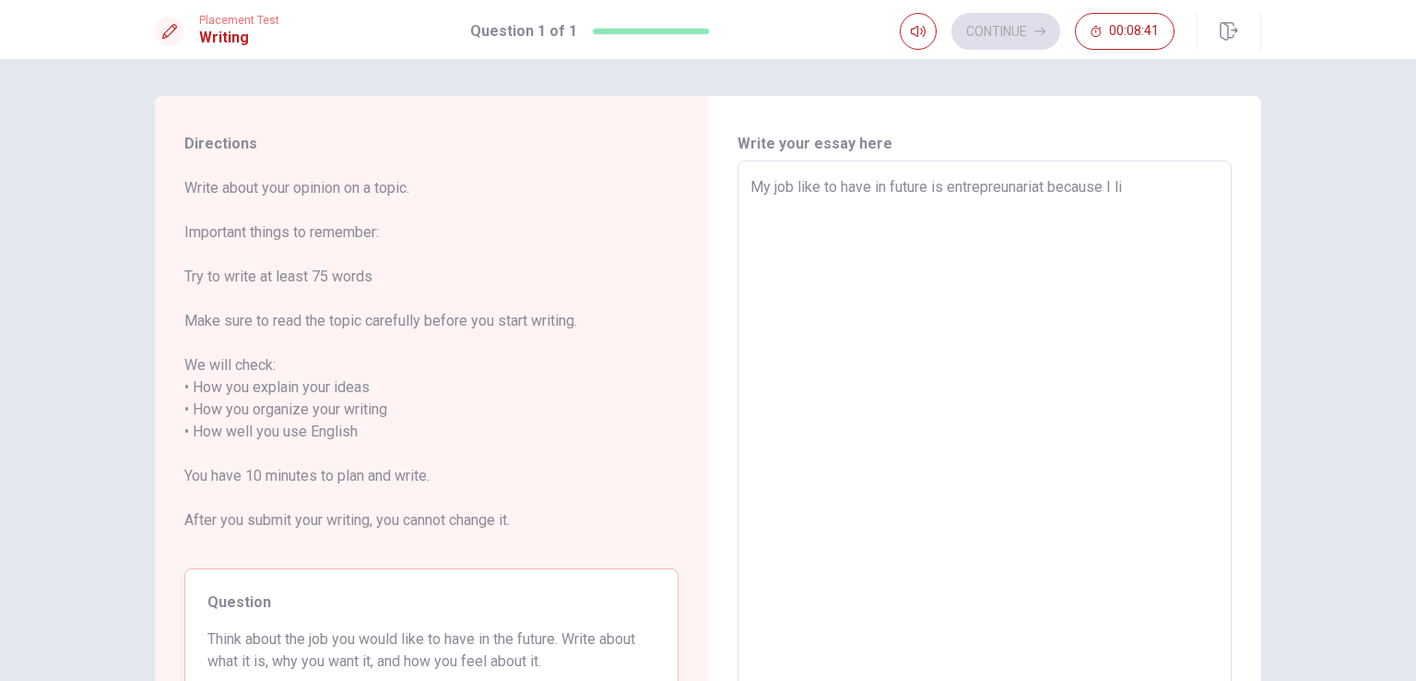
type textarea "x"
type textarea "My job like to have in future is entrepreunariat because I lij"
type textarea "x"
type textarea "My job like to have in future is entrepreunariat because I lije"
type textarea "x"
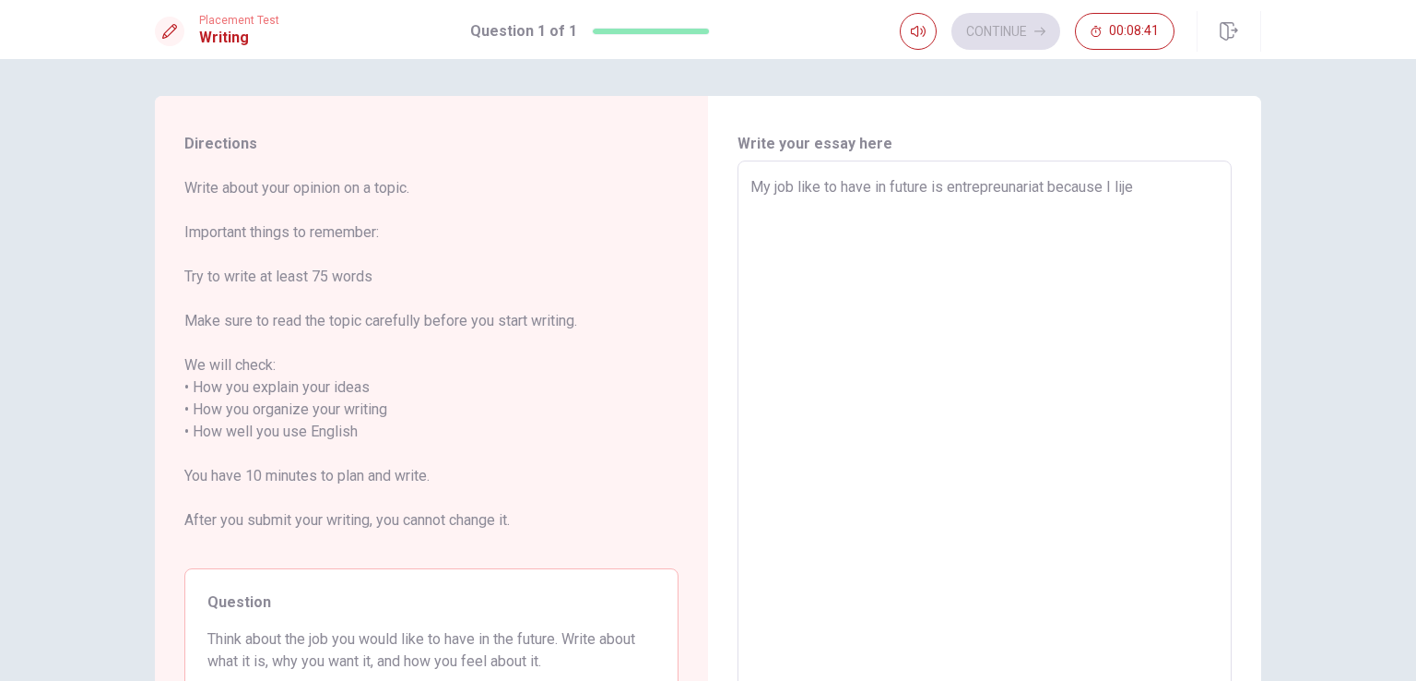
type textarea "My job like to have in future is entrepreunariat because I lij"
type textarea "x"
type textarea "My job like to have in future is entrepreunariat because I li"
type textarea "x"
type textarea "My job like to have in future is entrepreunariat because I lik"
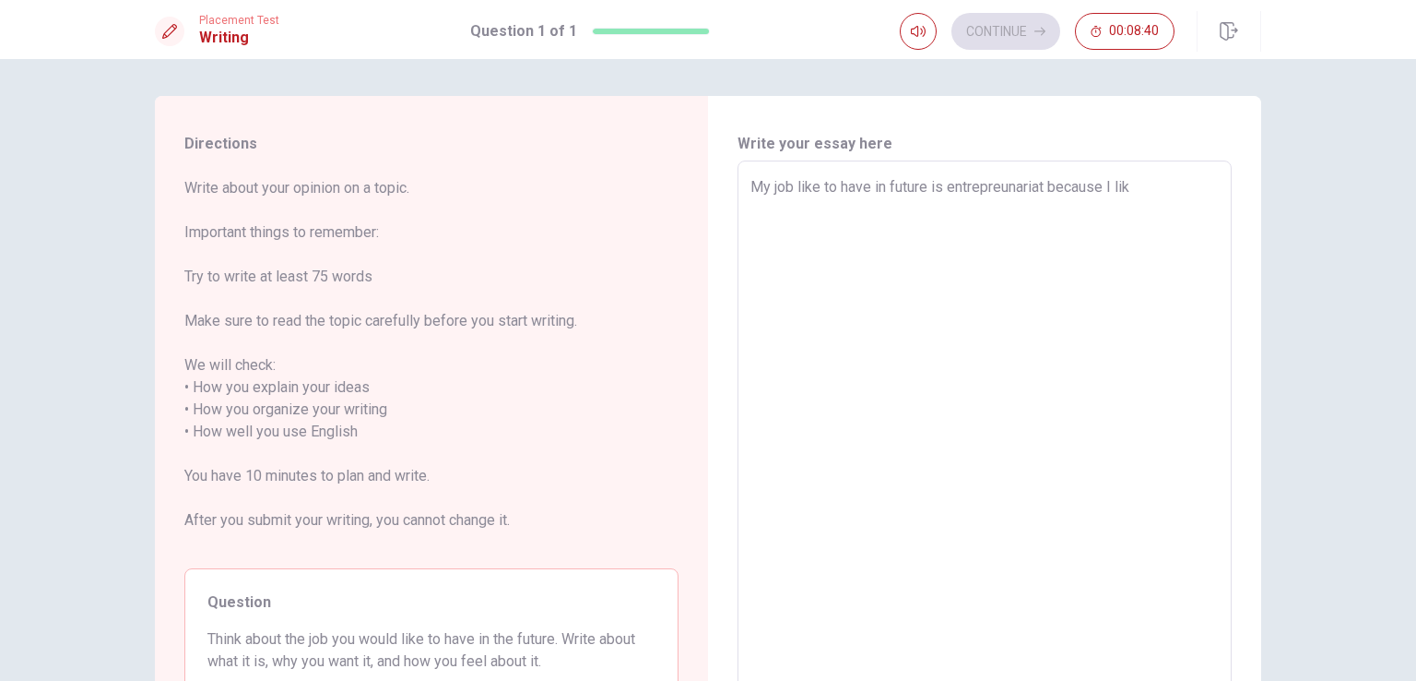
type textarea "x"
type textarea "My job like to have in future is entrepreunariat because I like"
type textarea "x"
type textarea "My job like to have in future is entrepreunariat because I liked"
type textarea "x"
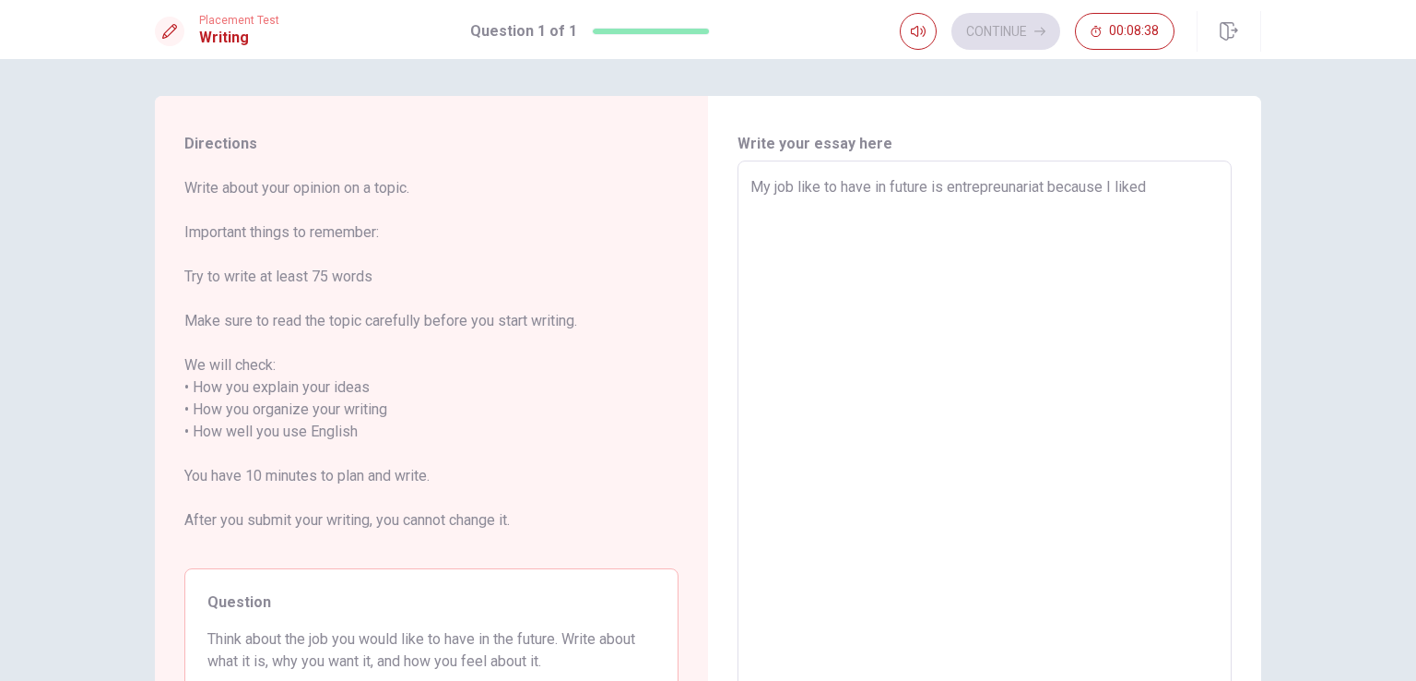
type textarea "My job like to have in future is entrepreunariat because I liked"
type textarea "x"
type textarea "My job like to have in future is entrepreunariat because I liked b"
type textarea "x"
type textarea "My job like to have in future is entrepreunariat because I liked bl"
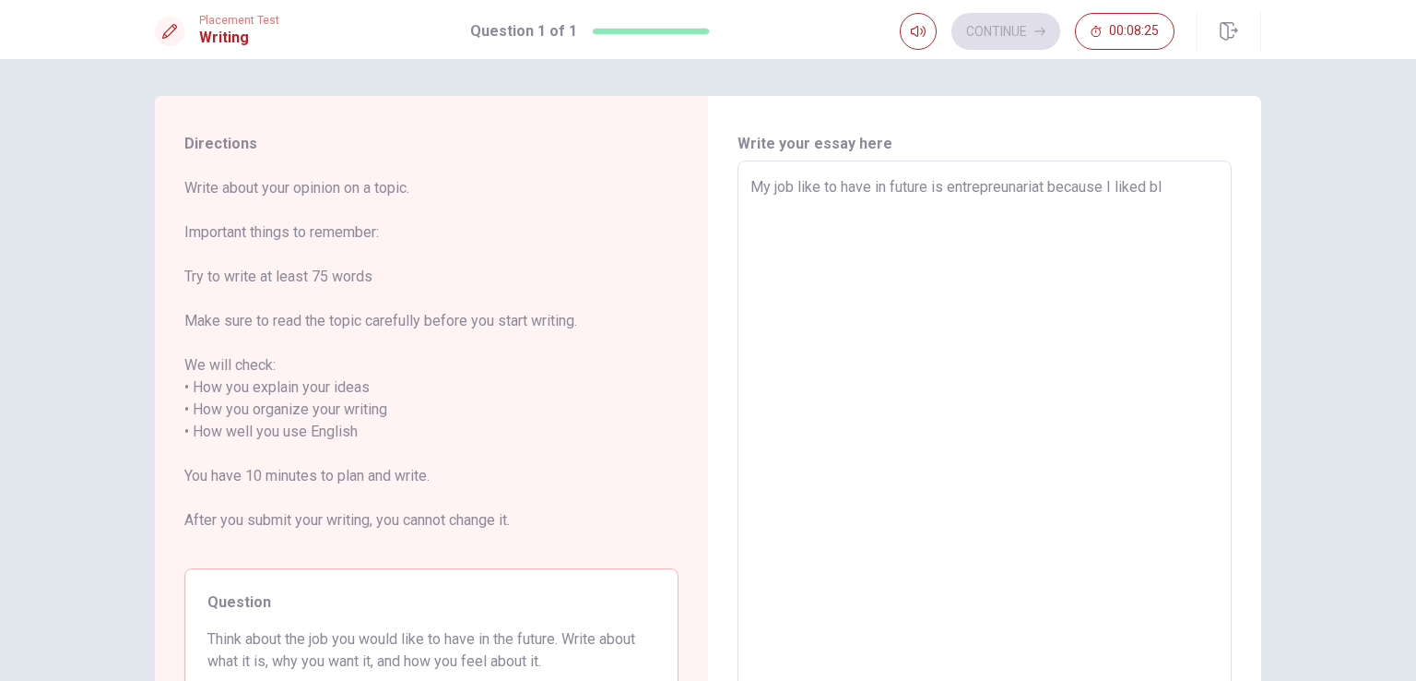
type textarea "x"
type textarea "My job like to have in future is entrepreunariat because I liked b"
type textarea "x"
type textarea "My job like to have in future is entrepreunariat because I liked bu"
type textarea "x"
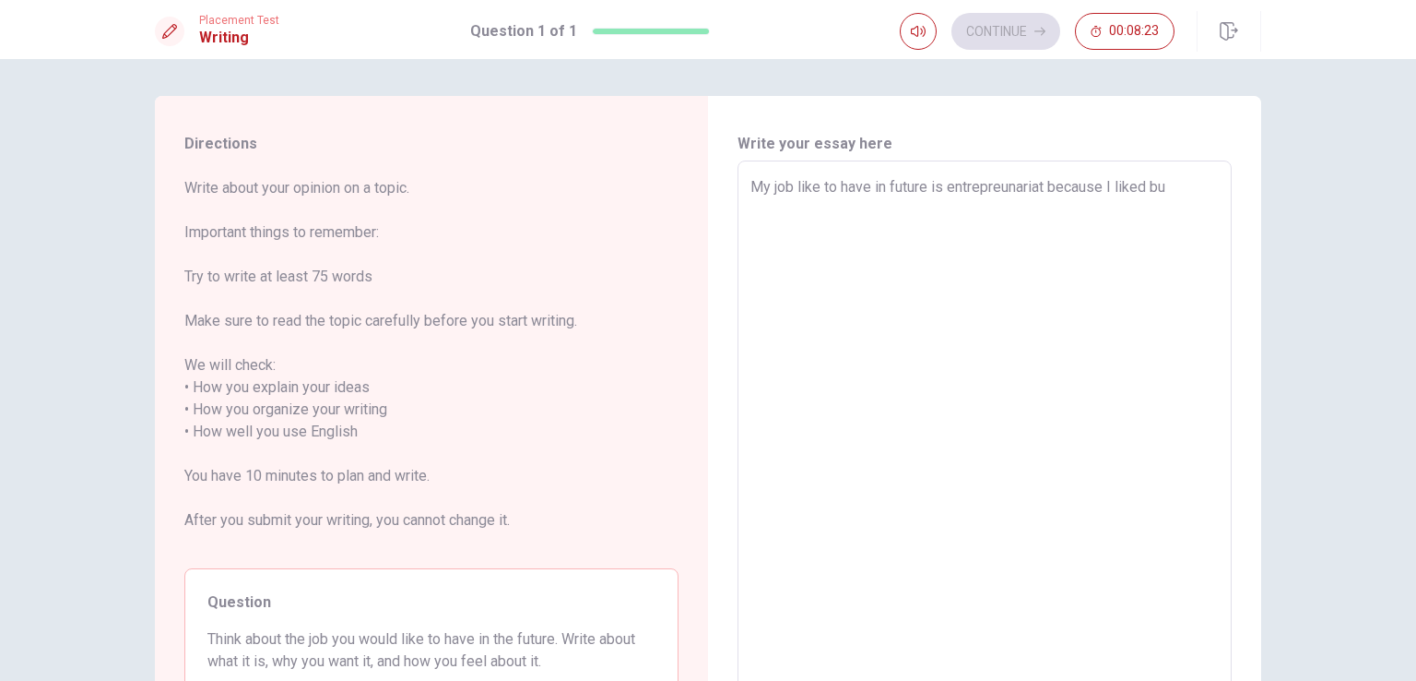
type textarea "My job like to have in future is entrepreunariat because I liked [PERSON_NAME]"
type textarea "x"
type textarea "My job like to have in future is entrepreunariat because I liked buil"
type textarea "x"
type textarea "My job like to have in future is entrepreunariat because I liked build"
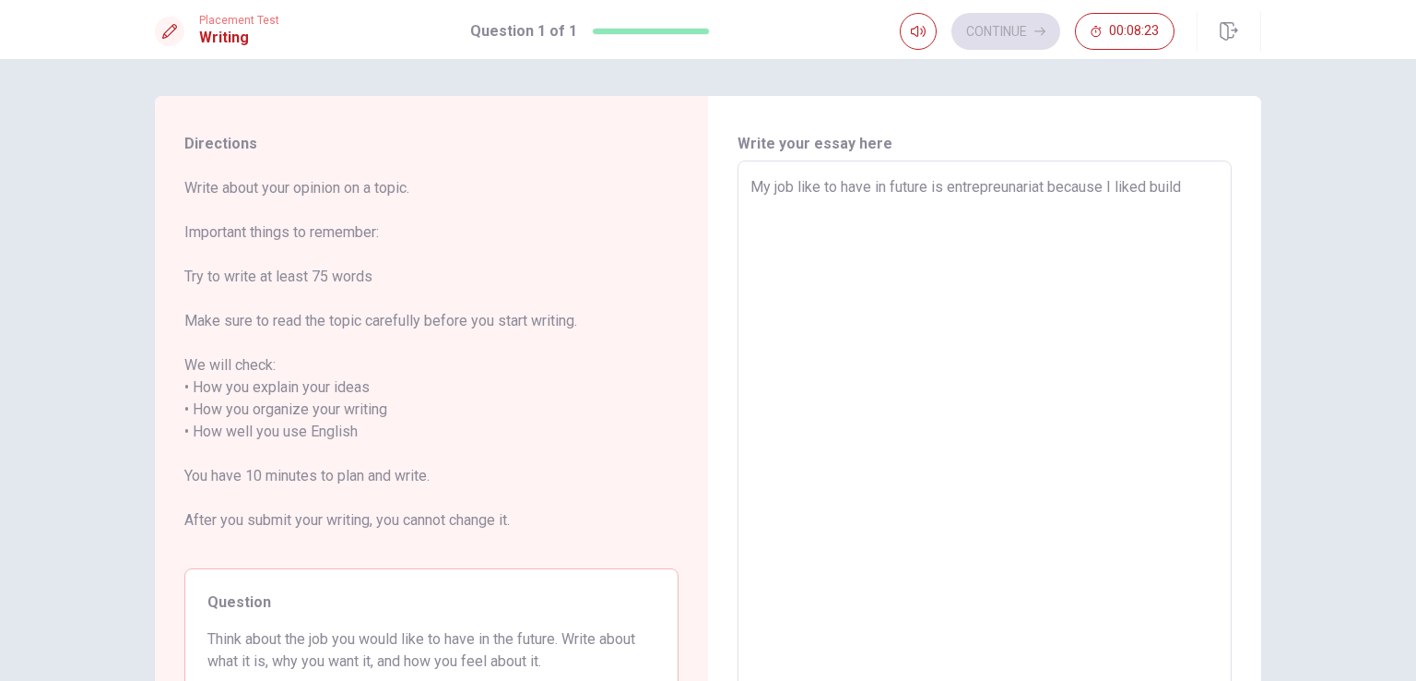
type textarea "x"
type textarea "My job like to have in future is entrepreunariat because I liked build"
type textarea "x"
type textarea "My job like to have in future is entrepreunariat because I liked build m"
type textarea "x"
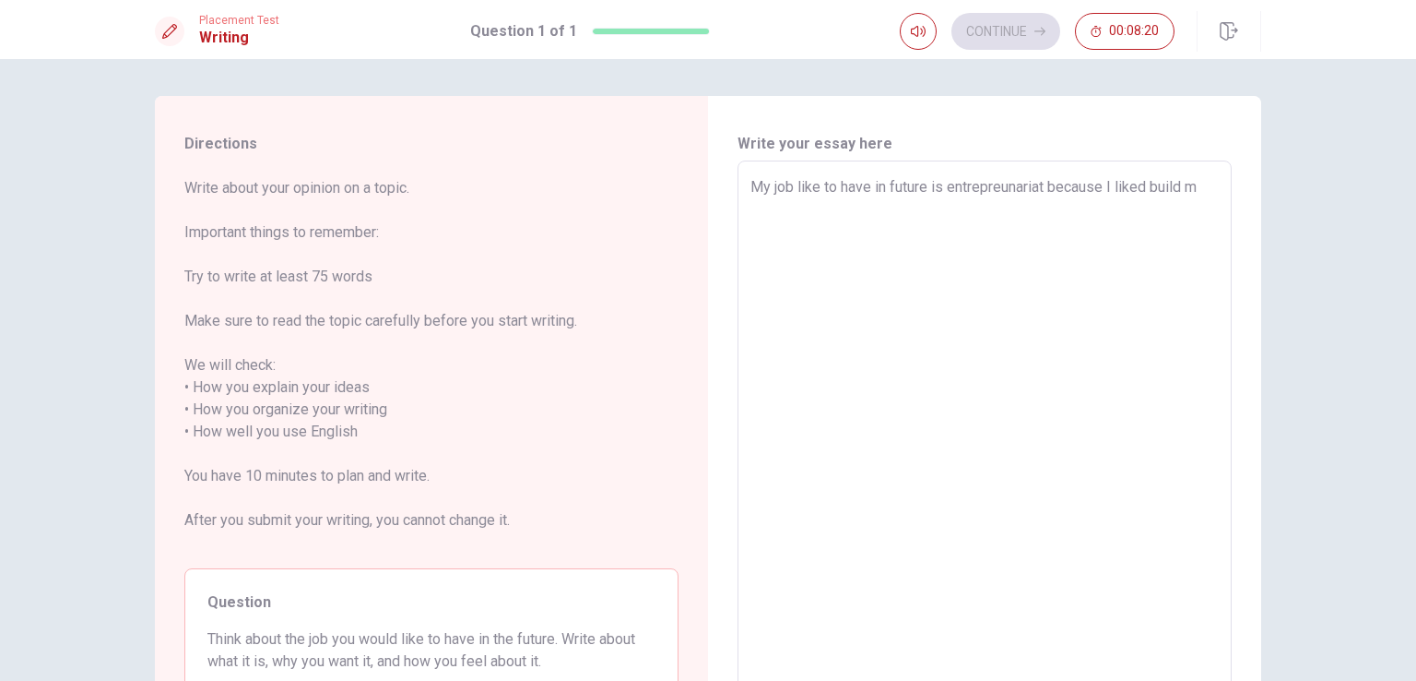
type textarea "My job like to have in future is entrepreunariat because I liked build m"
type textarea "x"
click at [1206, 187] on textarea "My job like to have in future is entrepreunariat because I liked build m" at bounding box center [985, 432] width 468 height 512
type textarea "x"
type textarea "My job like to have in future is entrepreunariat because I liked build ma"
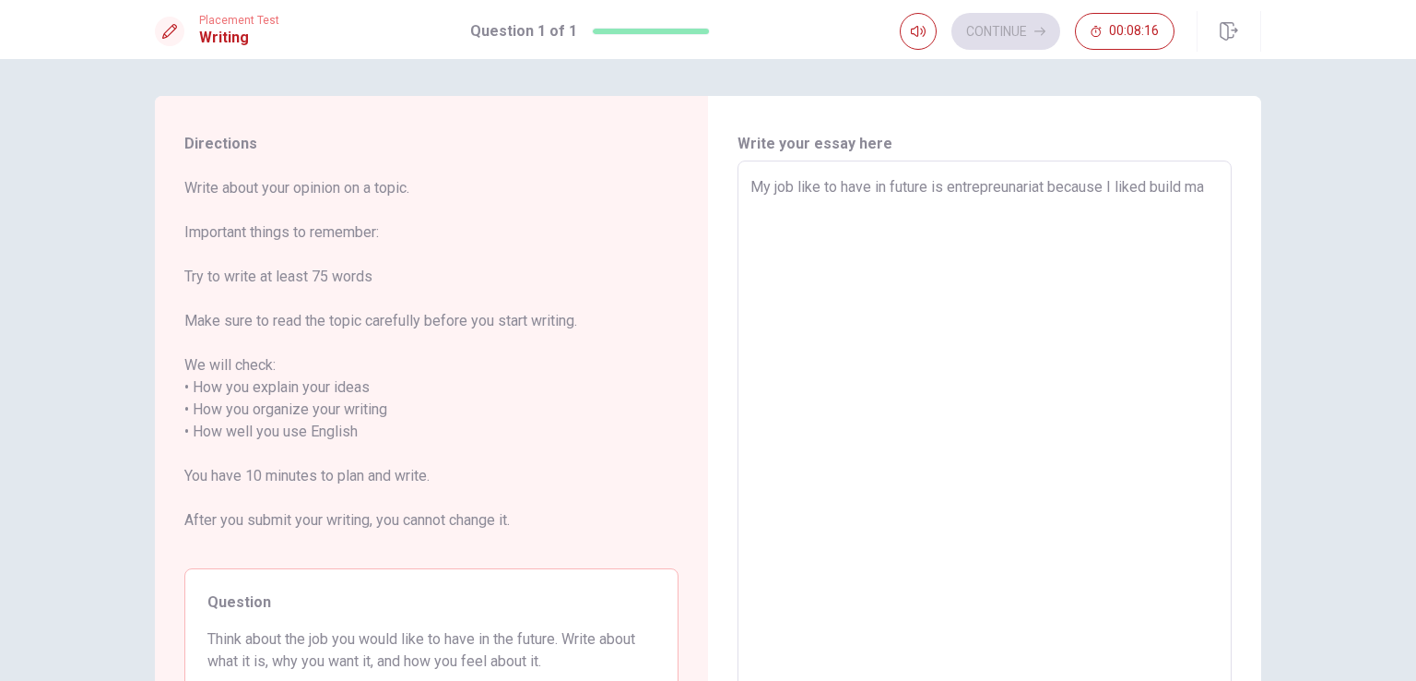
type textarea "x"
type textarea "My job like to have in future is entrepreunariat because I liked build man"
type textarea "x"
type textarea "My job like to have in future is entrepreunariat because I liked build many"
type textarea "x"
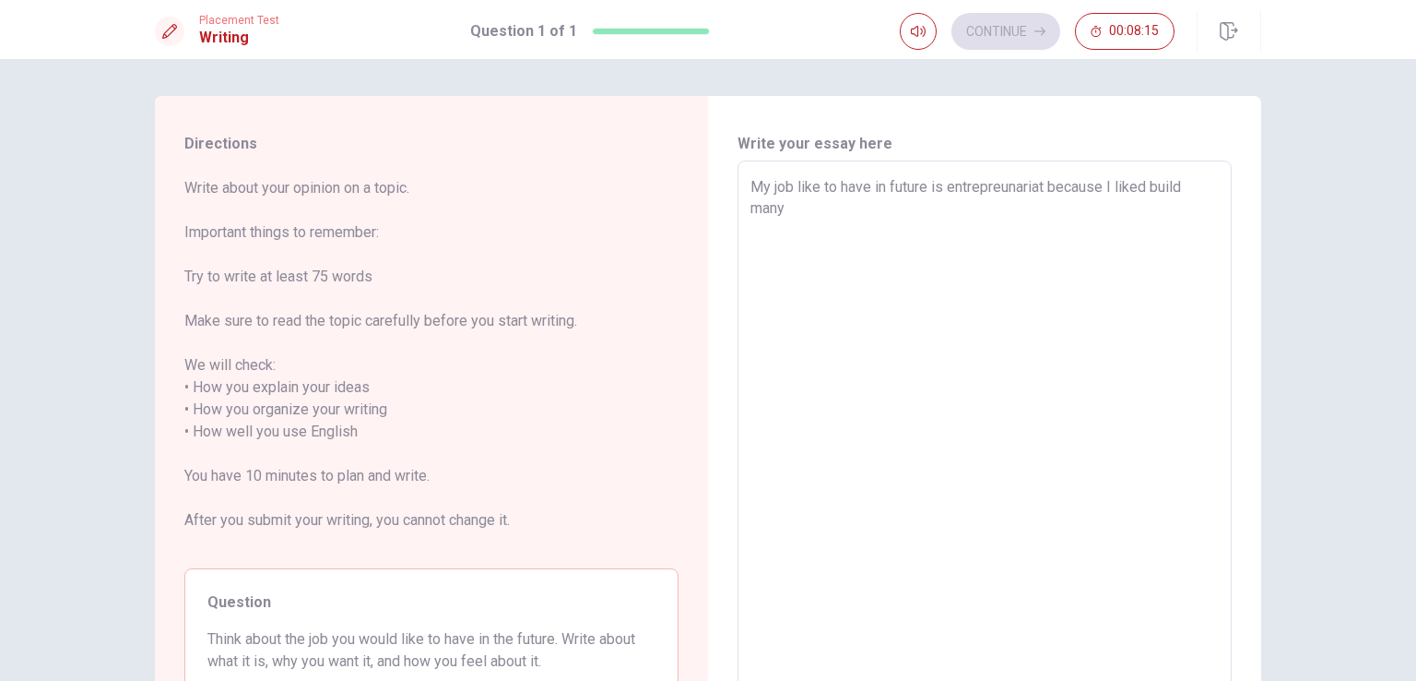
type textarea "My job like to have in future is entrepreunariat because I liked build many"
type textarea "x"
type textarea "My job like to have in future is entrepreunariat because I liked build many p"
type textarea "x"
type textarea "My job like to have in future is entrepreunariat because I liked build many pr"
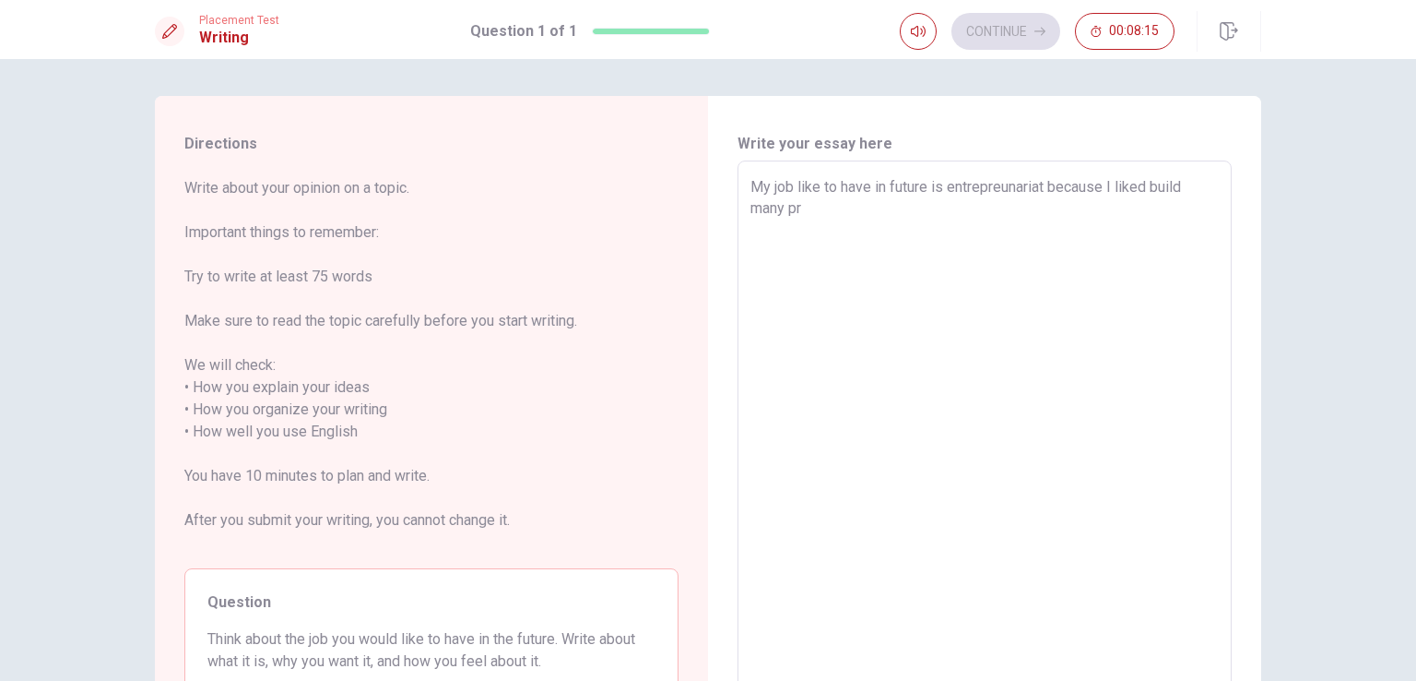
type textarea "x"
type textarea "My job like to have in future is entrepreunariat because I liked build many pro"
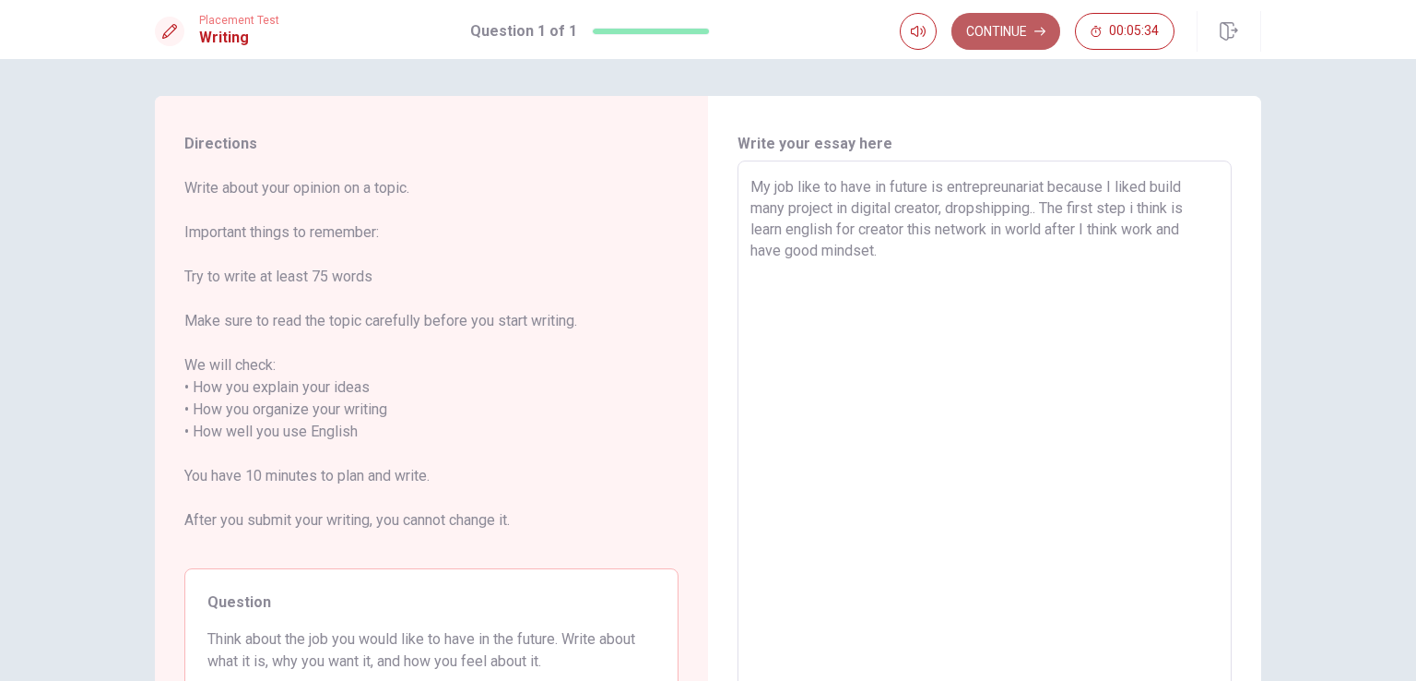
click at [1003, 31] on button "Continue" at bounding box center [1006, 31] width 109 height 37
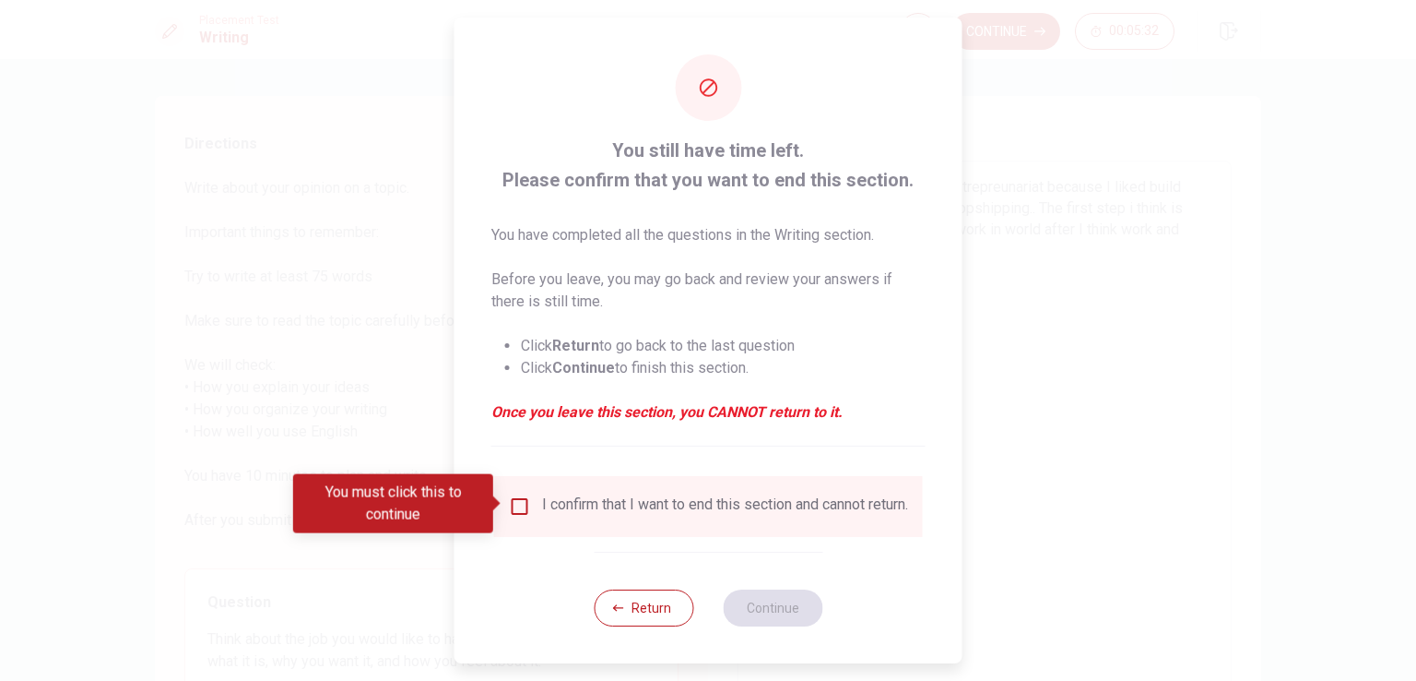
click at [502, 496] on span at bounding box center [498, 503] width 10 height 15
click at [509, 500] on input "You must click this to continue" at bounding box center [520, 506] width 22 height 22
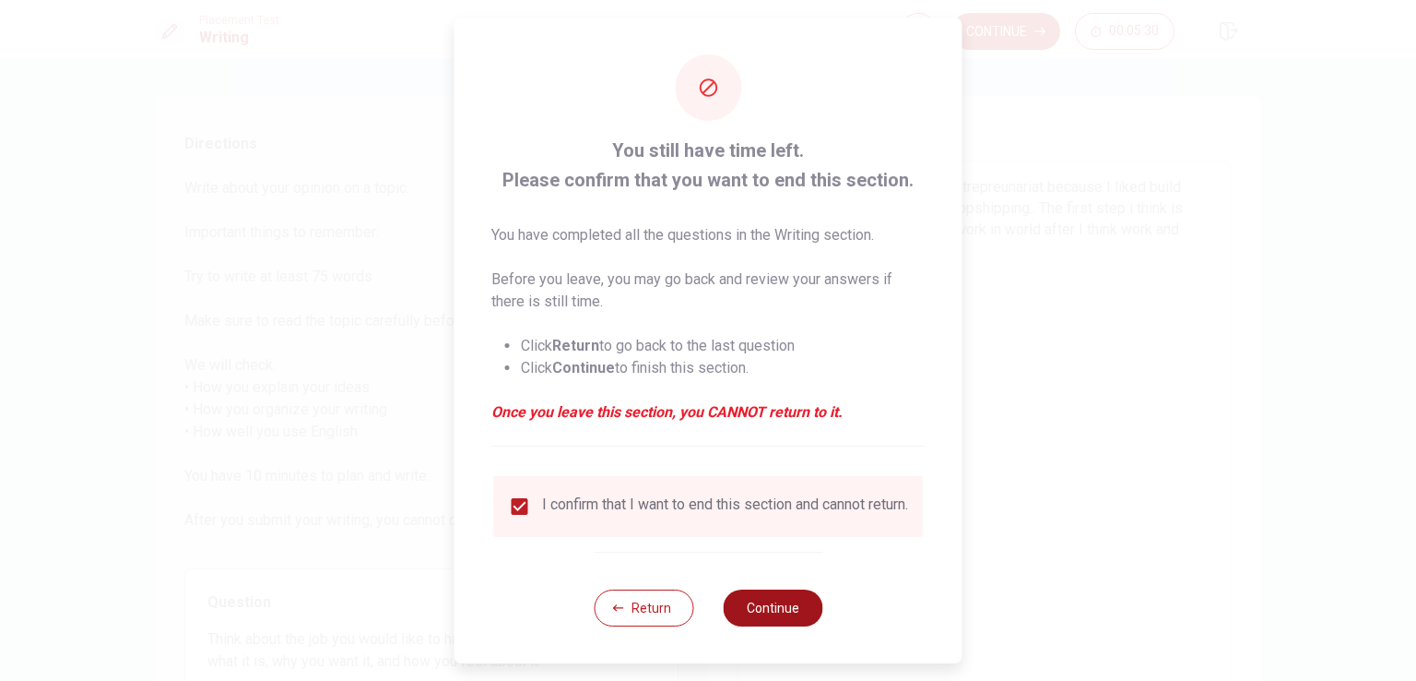
click at [795, 626] on button "Continue" at bounding box center [773, 607] width 100 height 37
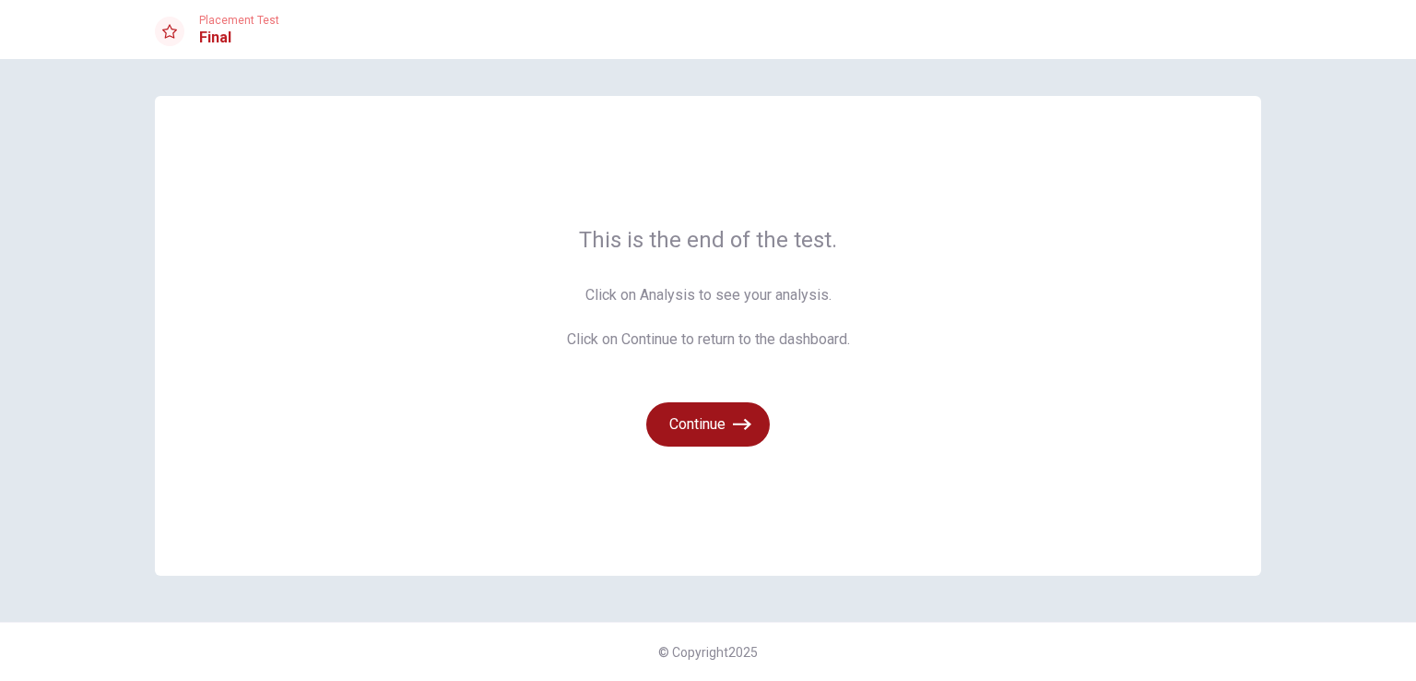
click at [712, 416] on button "Continue" at bounding box center [708, 424] width 124 height 44
